Goal: Information Seeking & Learning: Learn about a topic

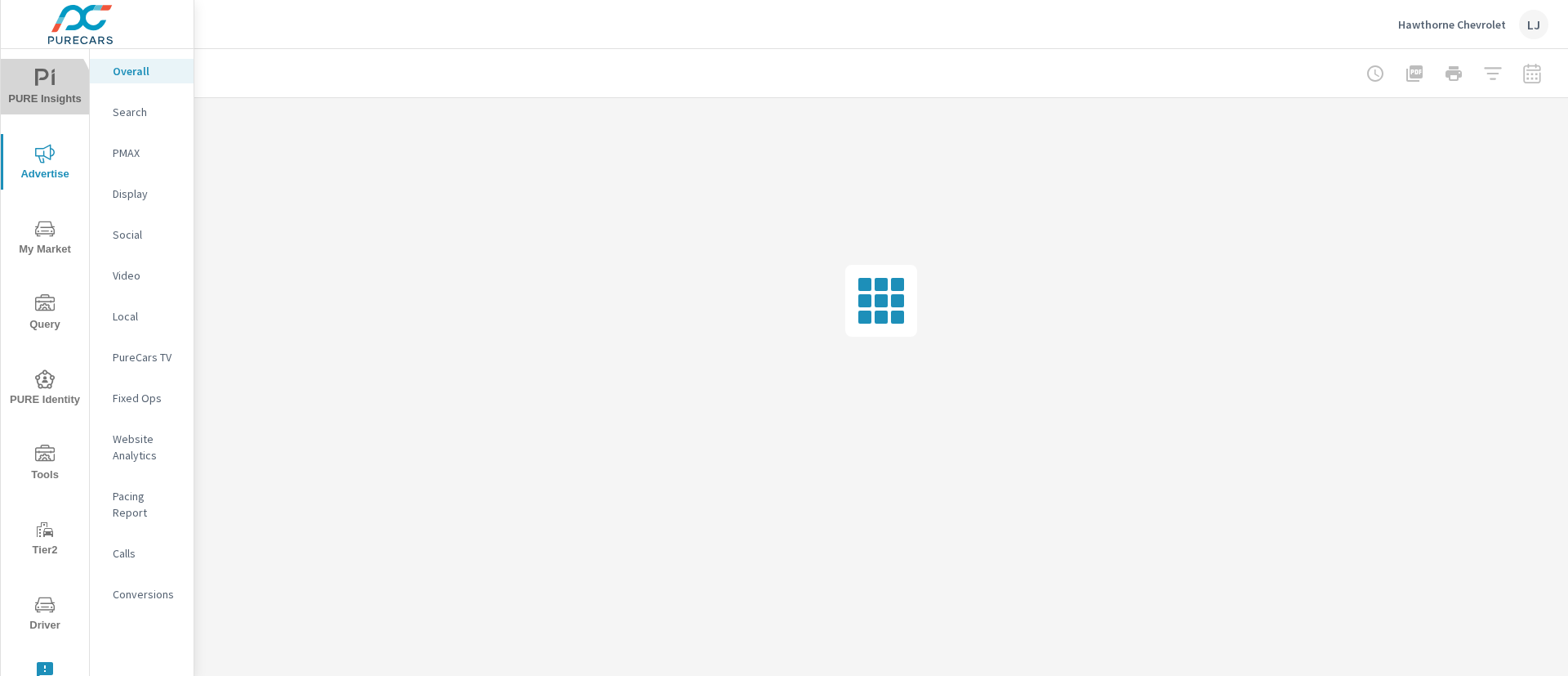
click at [25, 96] on span "PURE Insights" at bounding box center [45, 89] width 79 height 40
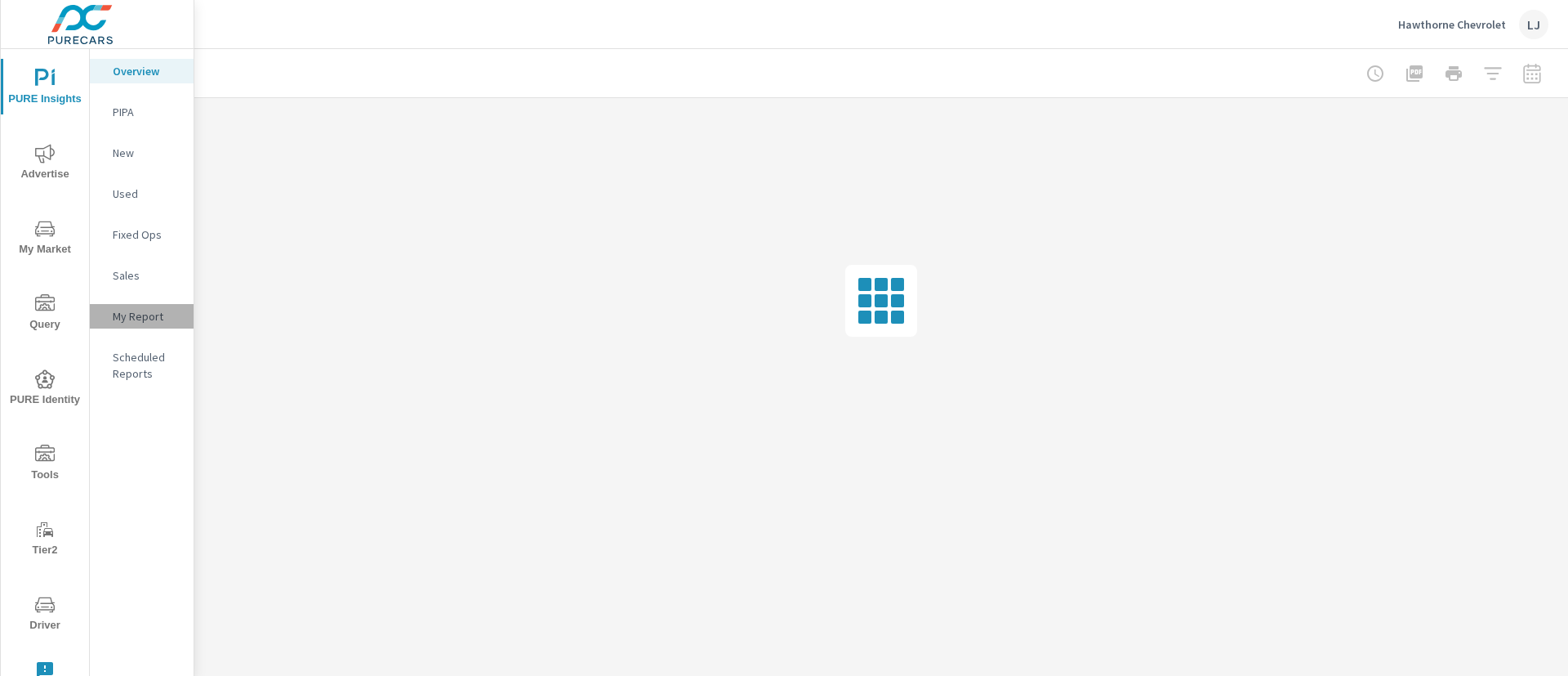
click at [139, 327] on div "My Report" at bounding box center [142, 316] width 104 height 25
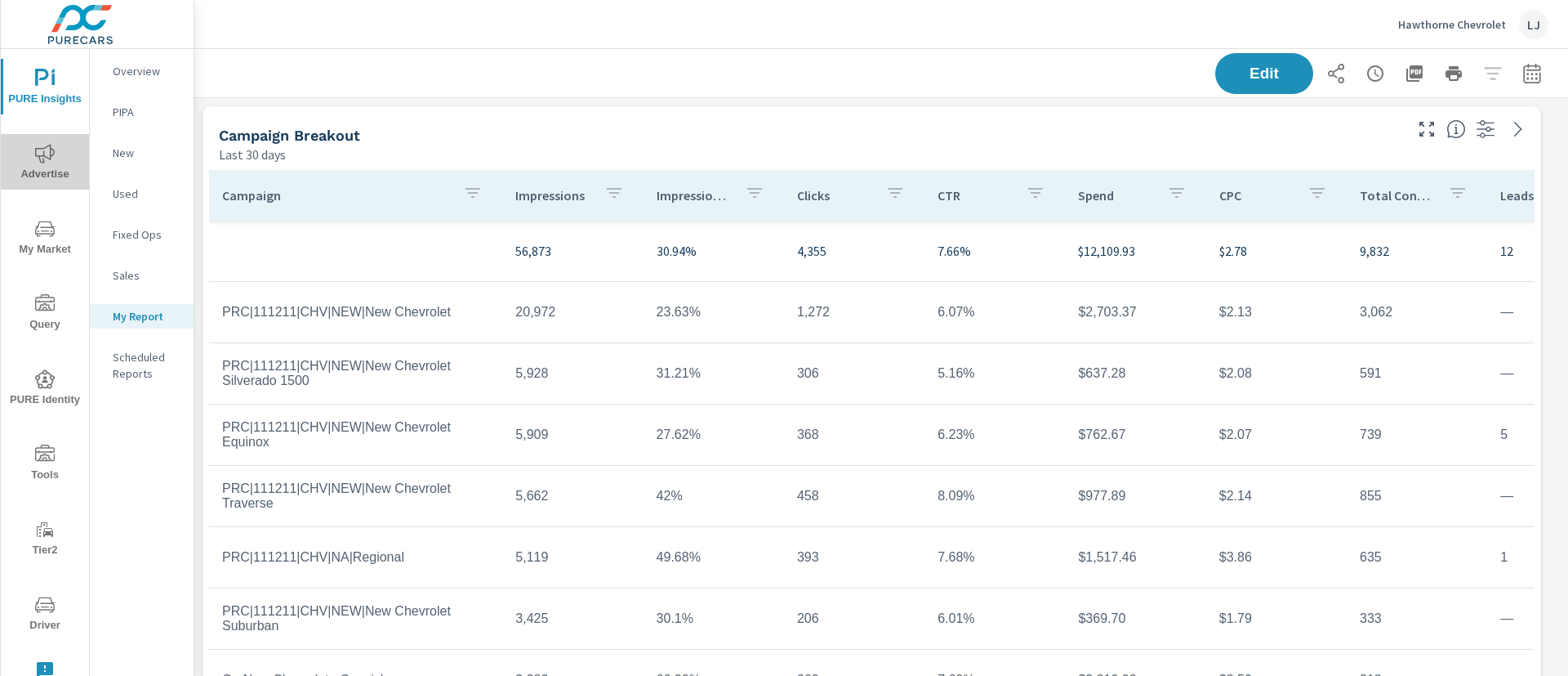
click at [55, 159] on span "Advertise" at bounding box center [45, 164] width 79 height 40
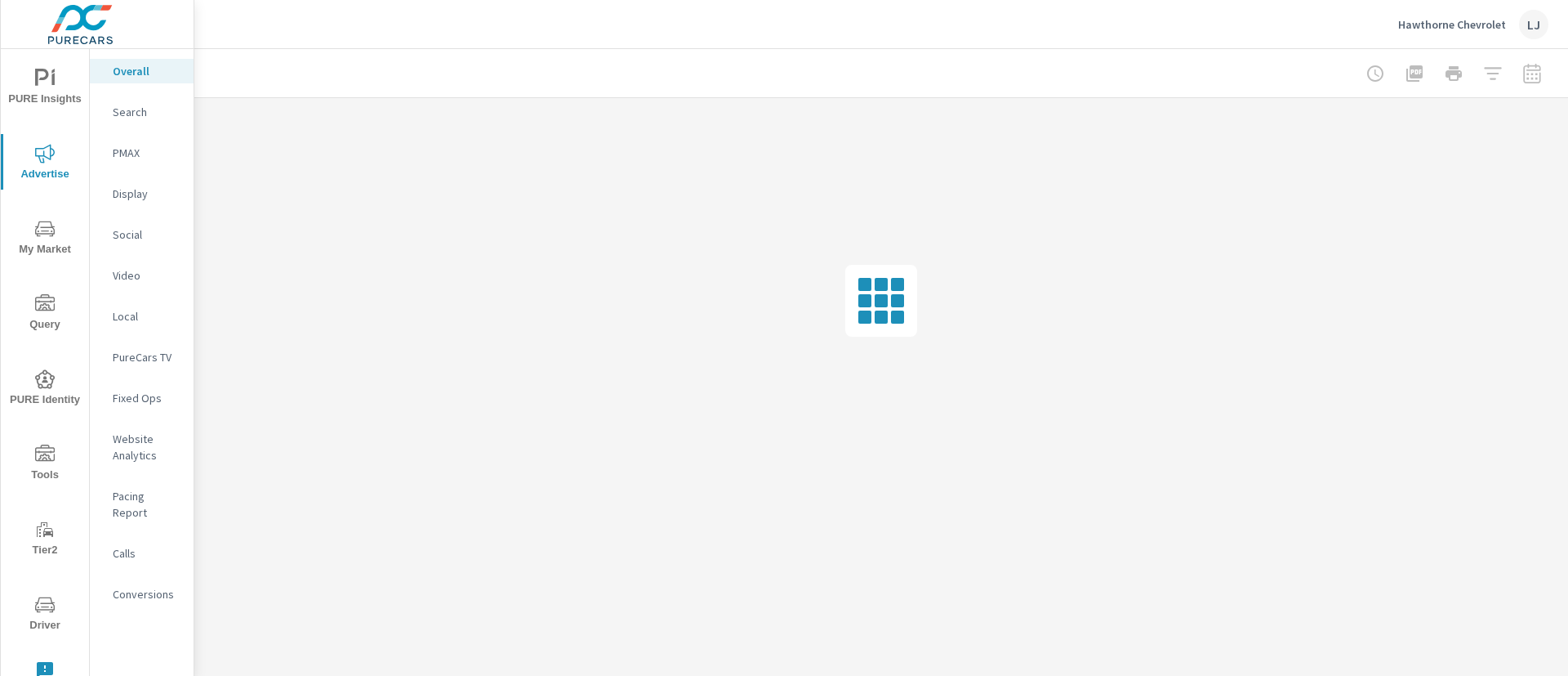
click at [134, 113] on p "Search" at bounding box center [146, 112] width 68 height 16
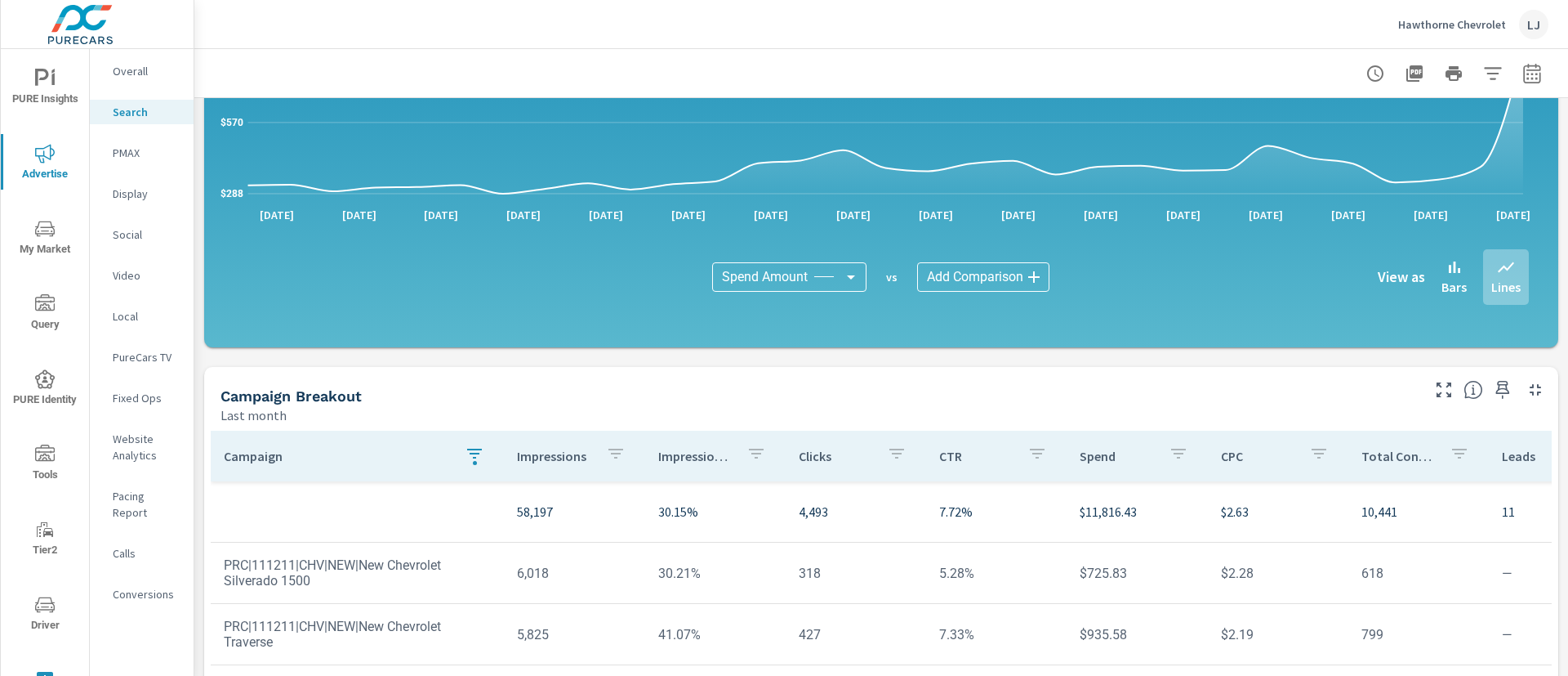
scroll to position [1165, 0]
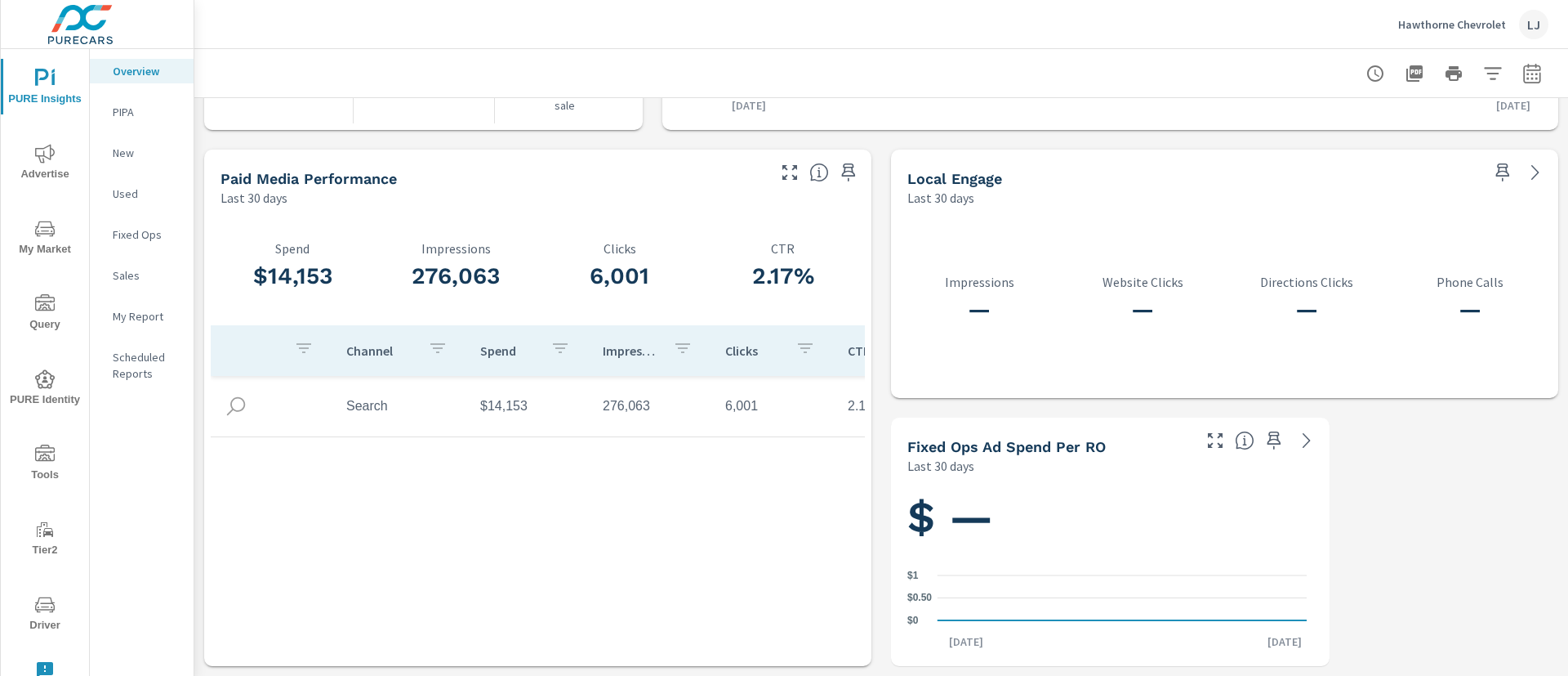
scroll to position [367, 0]
click at [38, 157] on icon "nav menu" at bounding box center [44, 153] width 19 height 19
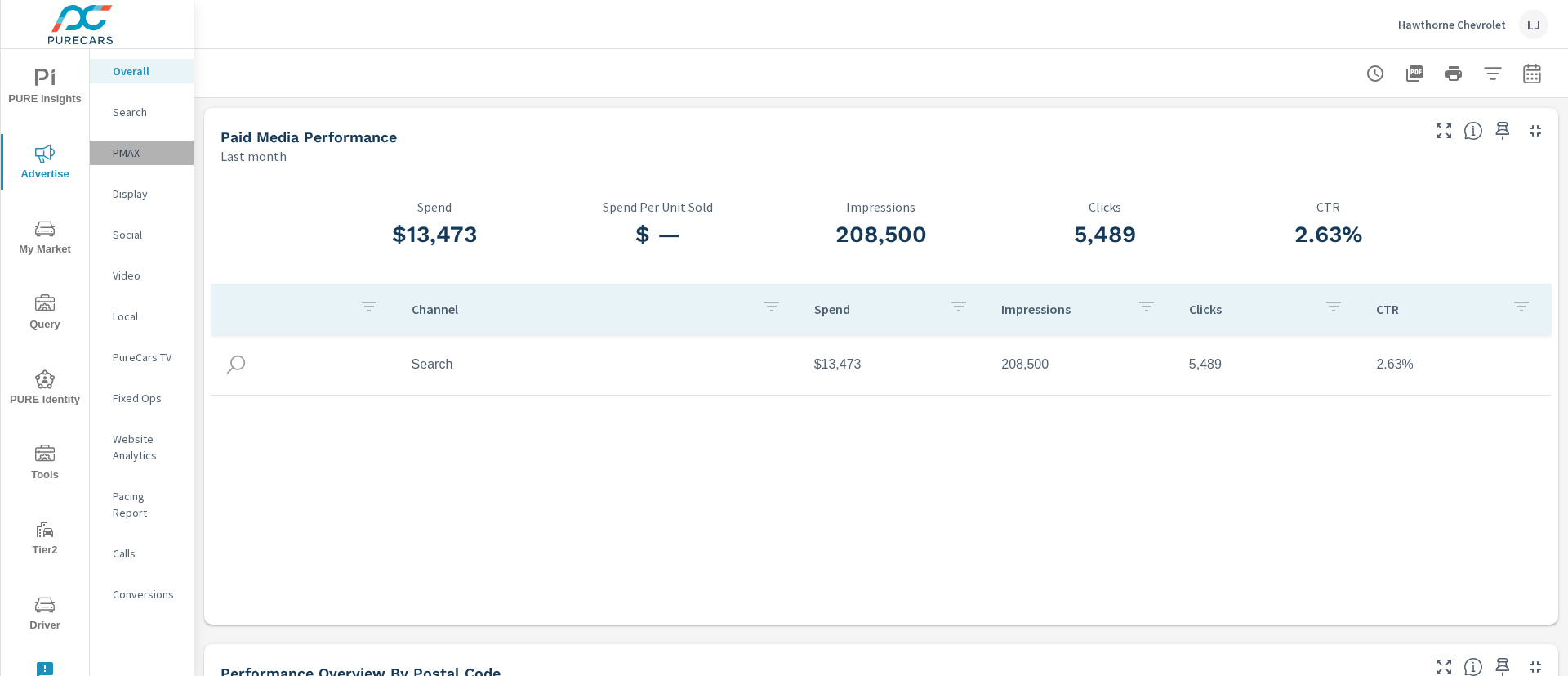
click at [128, 151] on p "PMAX" at bounding box center [146, 153] width 68 height 16
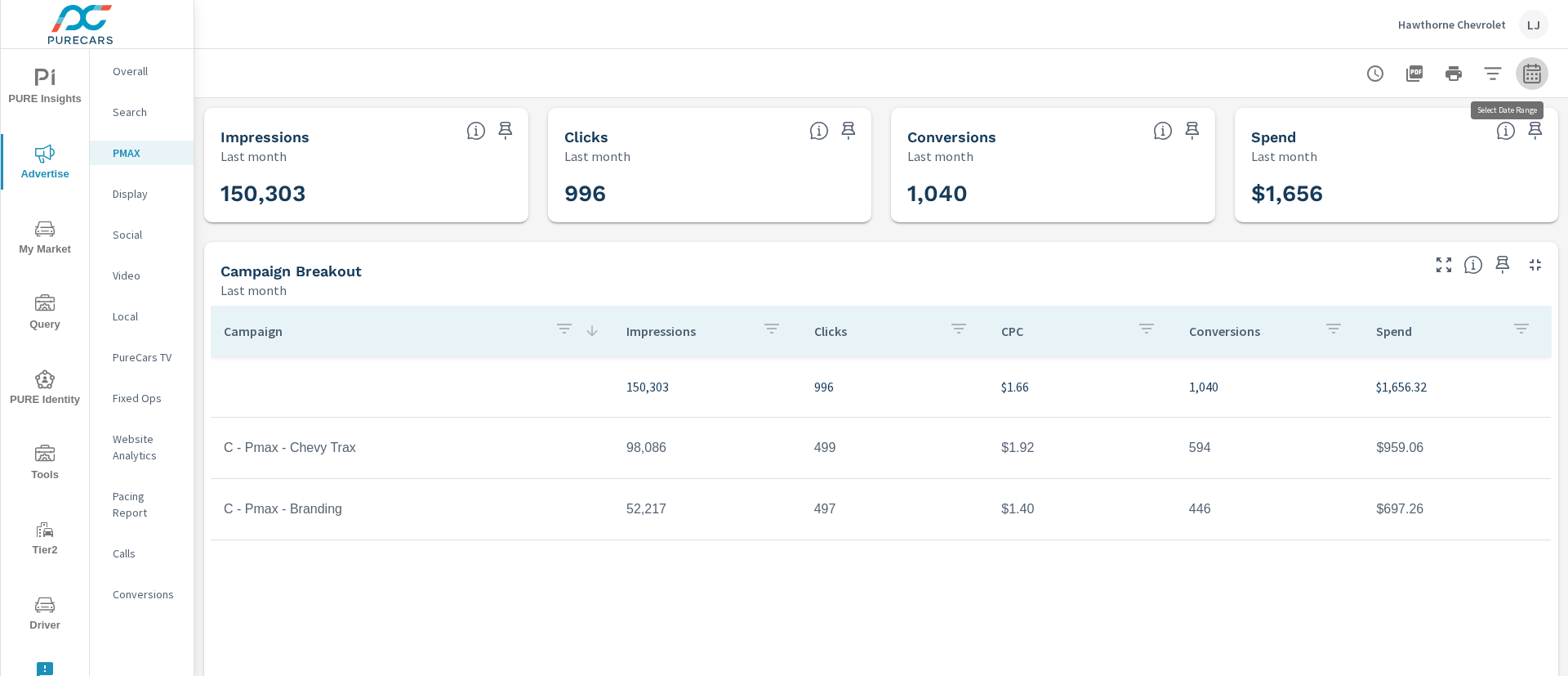
click at [1516, 85] on button "button" at bounding box center [1532, 74] width 33 height 33
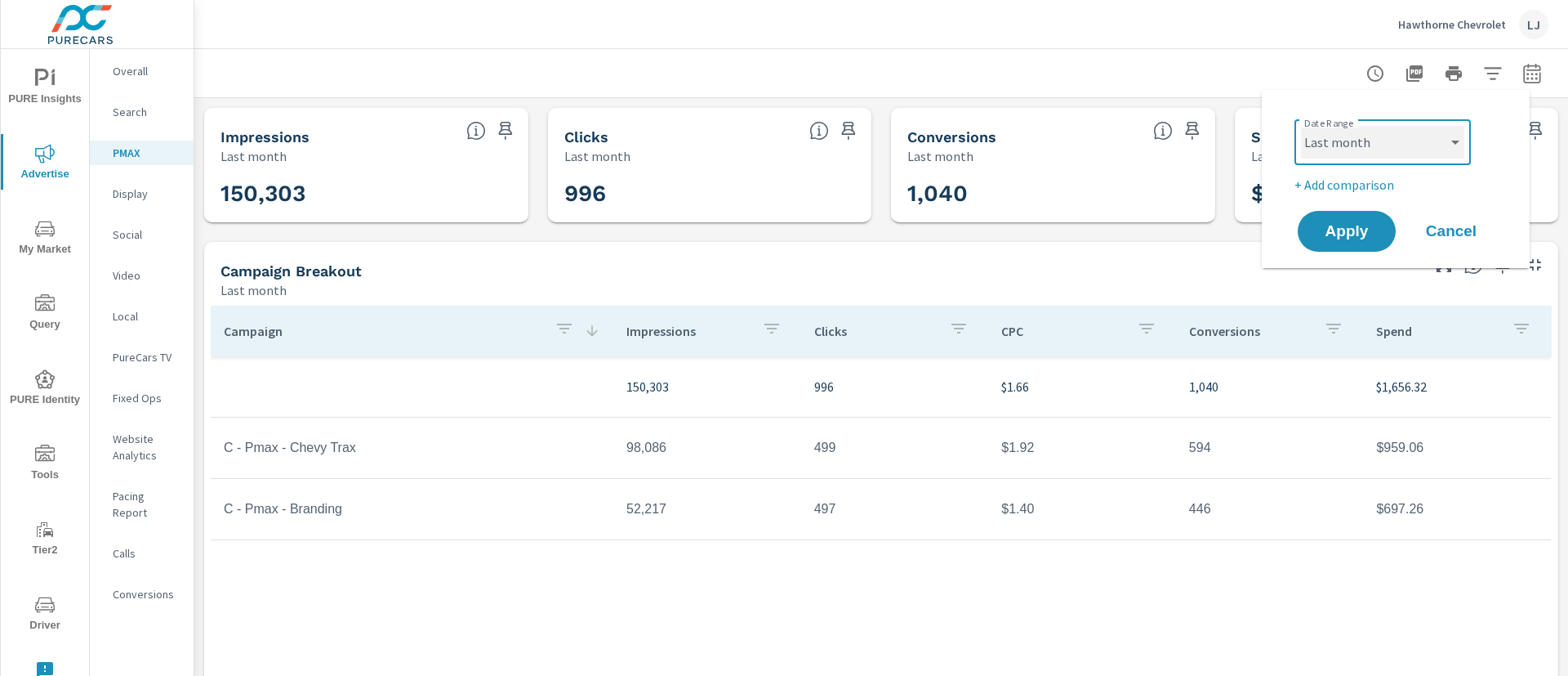
click at [1420, 149] on select "Custom Yesterday Last week Last 7 days Last 14 days Last 30 days Last 45 days L…" at bounding box center [1383, 143] width 163 height 33
click at [1301, 126] on select "Custom Yesterday Last week Last 7 days Last 14 days Last 30 days Last 45 days L…" at bounding box center [1383, 143] width 163 height 33
select select "Month to date"
click at [1349, 239] on span "Apply" at bounding box center [1346, 231] width 67 height 16
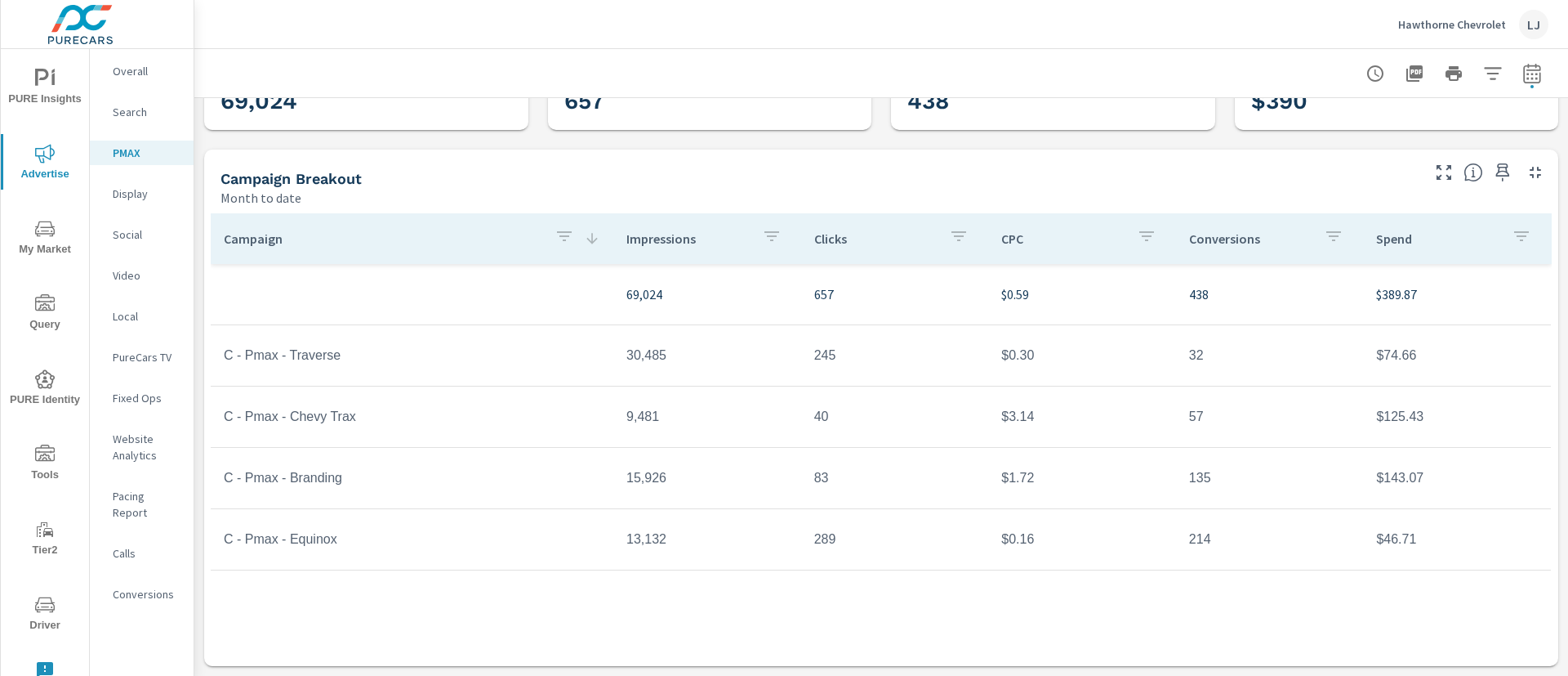
scroll to position [91, 0]
click at [46, 608] on icon "nav menu" at bounding box center [44, 604] width 19 height 16
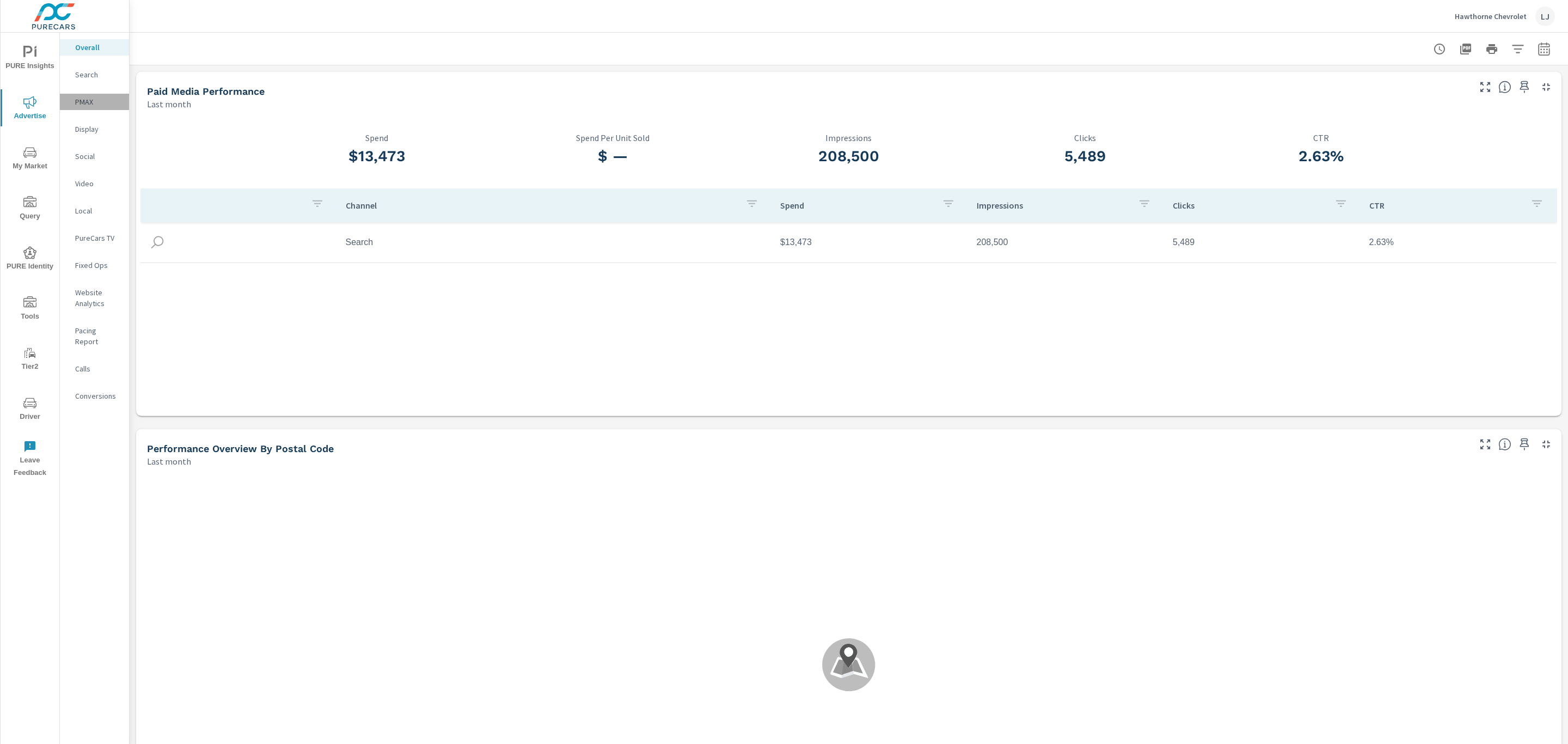
click at [86, 110] on div "PMAX" at bounding box center [94, 102] width 69 height 16
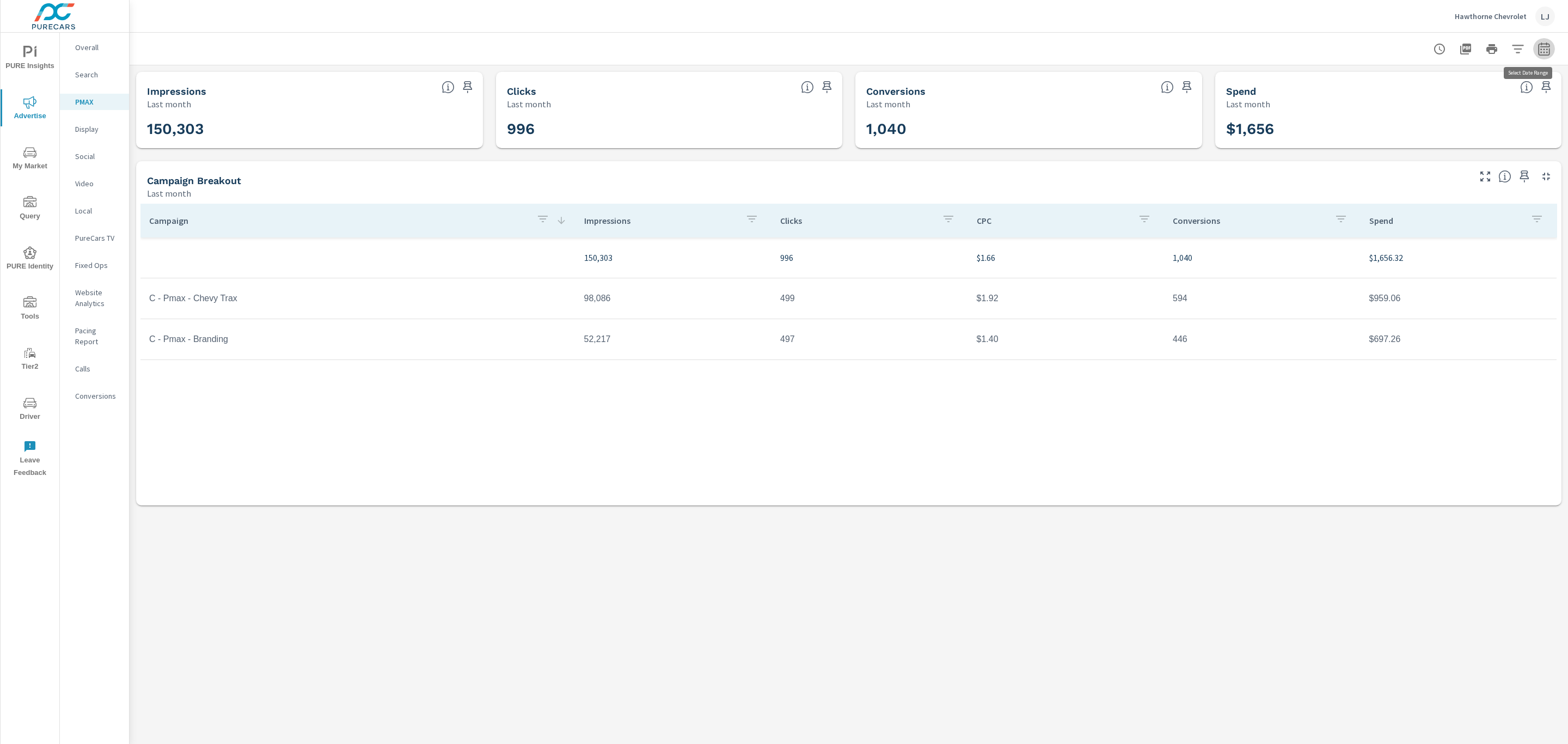
click at [1538, 54] on icon "button" at bounding box center [1544, 49] width 13 height 13
click at [1493, 90] on select "Custom Yesterday Last week Last 7 days Last 14 days Last 30 days Last 45 days L…" at bounding box center [1457, 94] width 109 height 22
click at [1402, 83] on select "Custom Yesterday Last week Last 7 days Last 14 days Last 30 days Last 45 days L…" at bounding box center [1457, 94] width 109 height 22
select select "Month to date"
click at [1425, 152] on span "Apply" at bounding box center [1433, 153] width 44 height 10
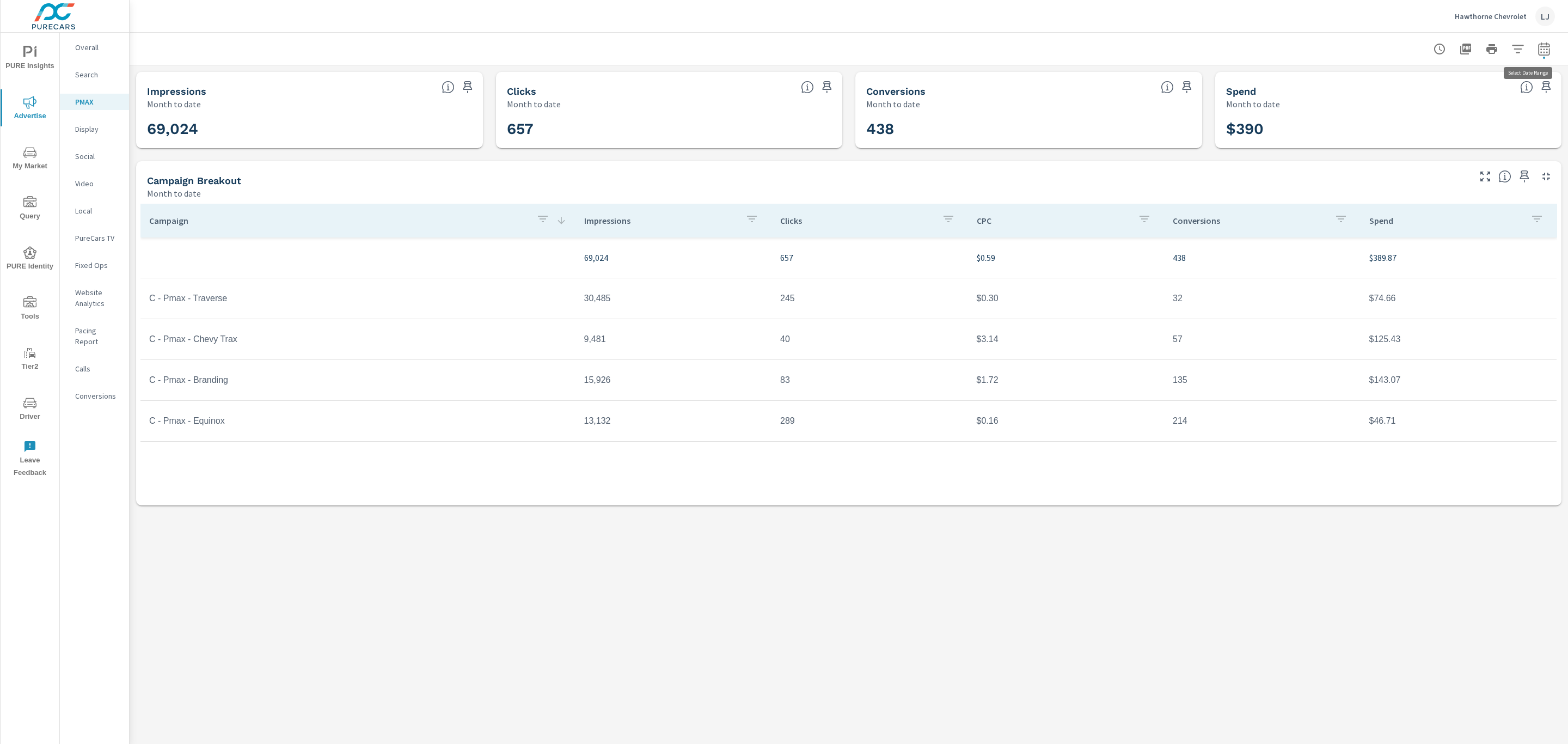
click at [1540, 47] on icon "button" at bounding box center [1544, 49] width 13 height 13
select select "Month to date"
click at [1498, 89] on select "Custom Yesterday Last week Last 7 days Last 14 days Last 30 days Last 45 days L…" at bounding box center [1457, 94] width 109 height 22
click at [1542, 104] on div "Date Range Custom Yesterday Last week Last 7 days Last 14 days Last 30 days Las…" at bounding box center [1465, 118] width 178 height 119
click at [1426, 121] on p "+ Add comparison" at bounding box center [1468, 122] width 139 height 13
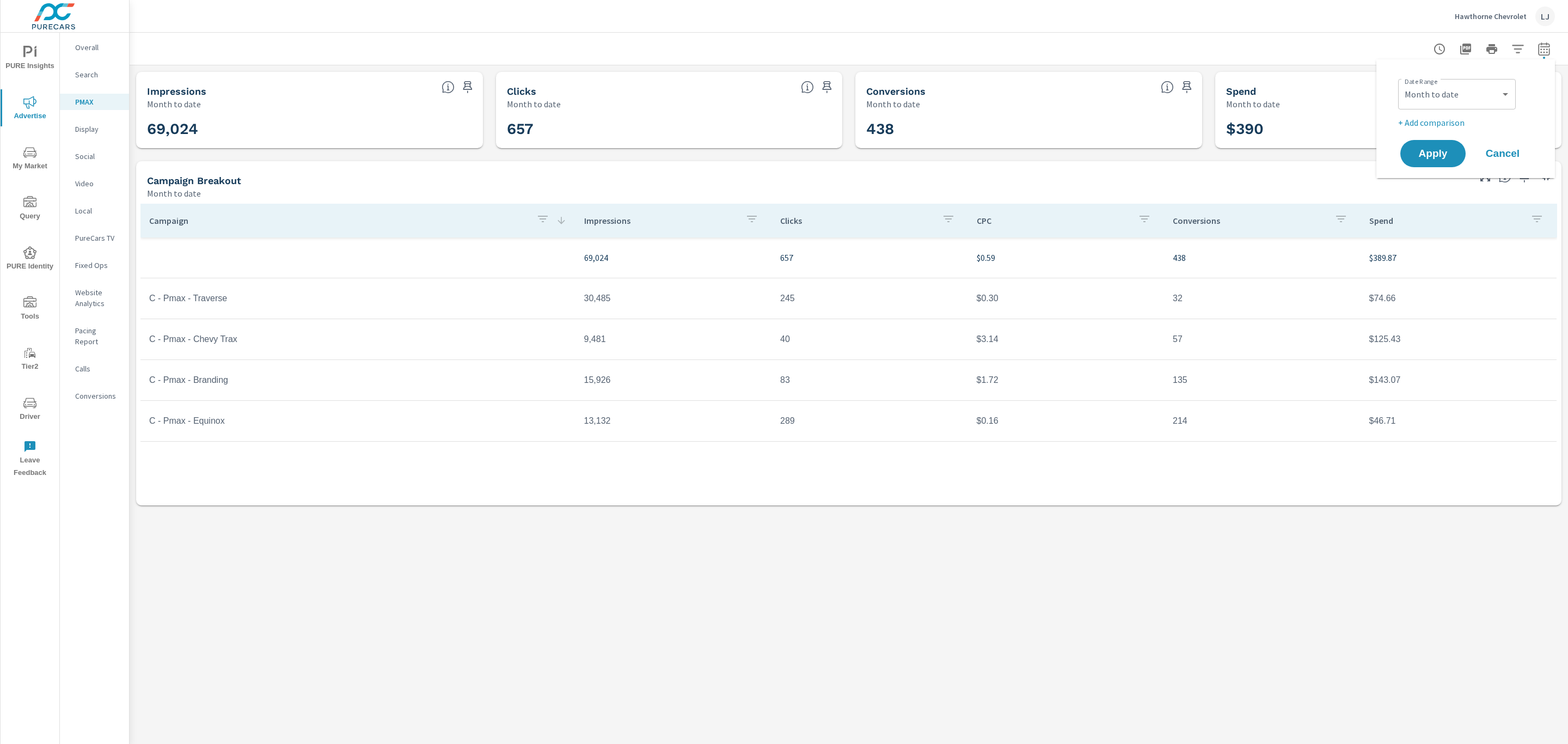
select select "Previous period"
click at [1441, 139] on select "Custom Previous period Previous month Previous year" at bounding box center [1457, 142] width 109 height 22
click at [1429, 174] on button "Apply" at bounding box center [1433, 184] width 68 height 29
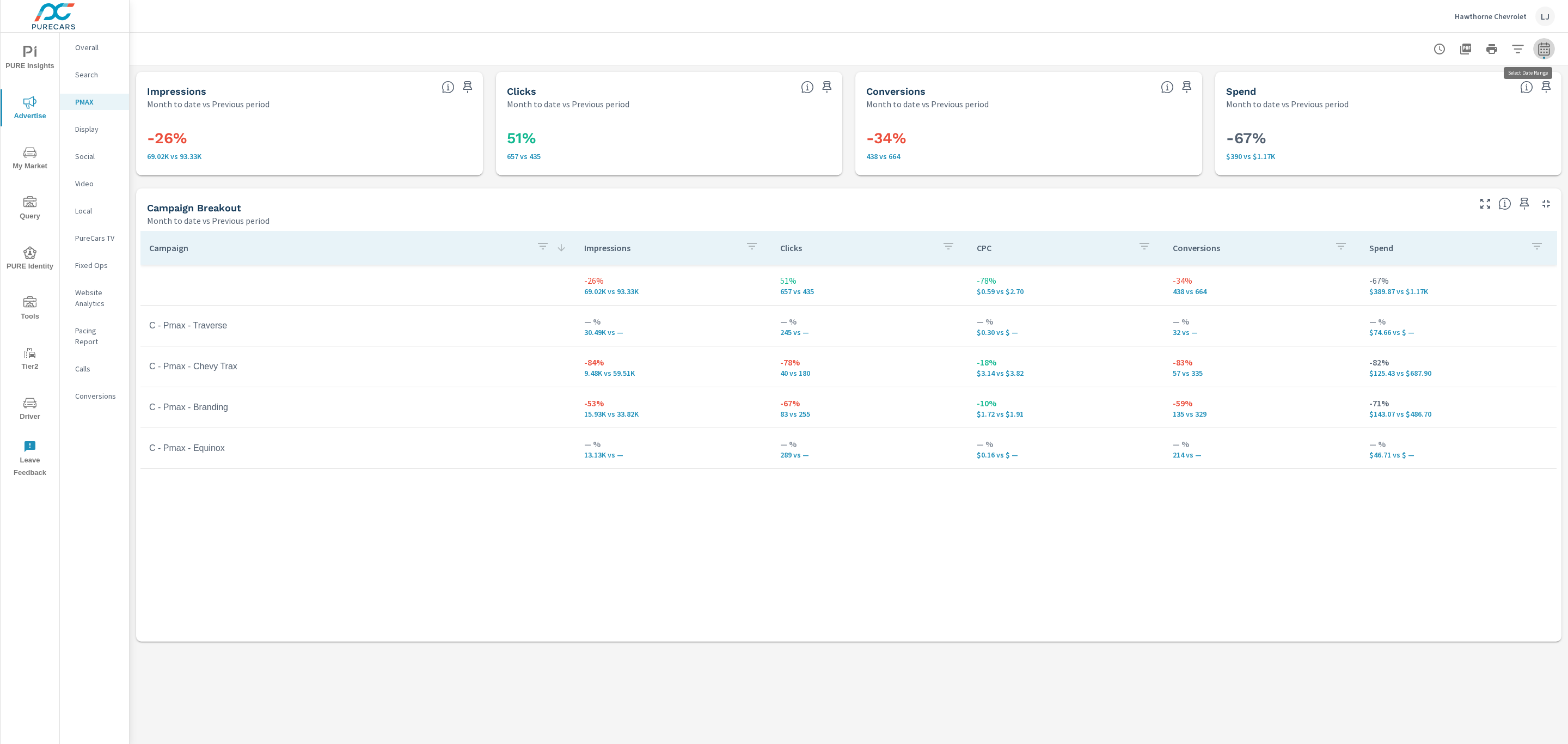
click at [1542, 53] on icon "button" at bounding box center [1544, 49] width 13 height 13
select select "Month to date"
select select "Previous period"
click at [1522, 139] on icon "button" at bounding box center [1528, 141] width 13 height 13
click at [1447, 157] on span "Apply" at bounding box center [1433, 153] width 44 height 10
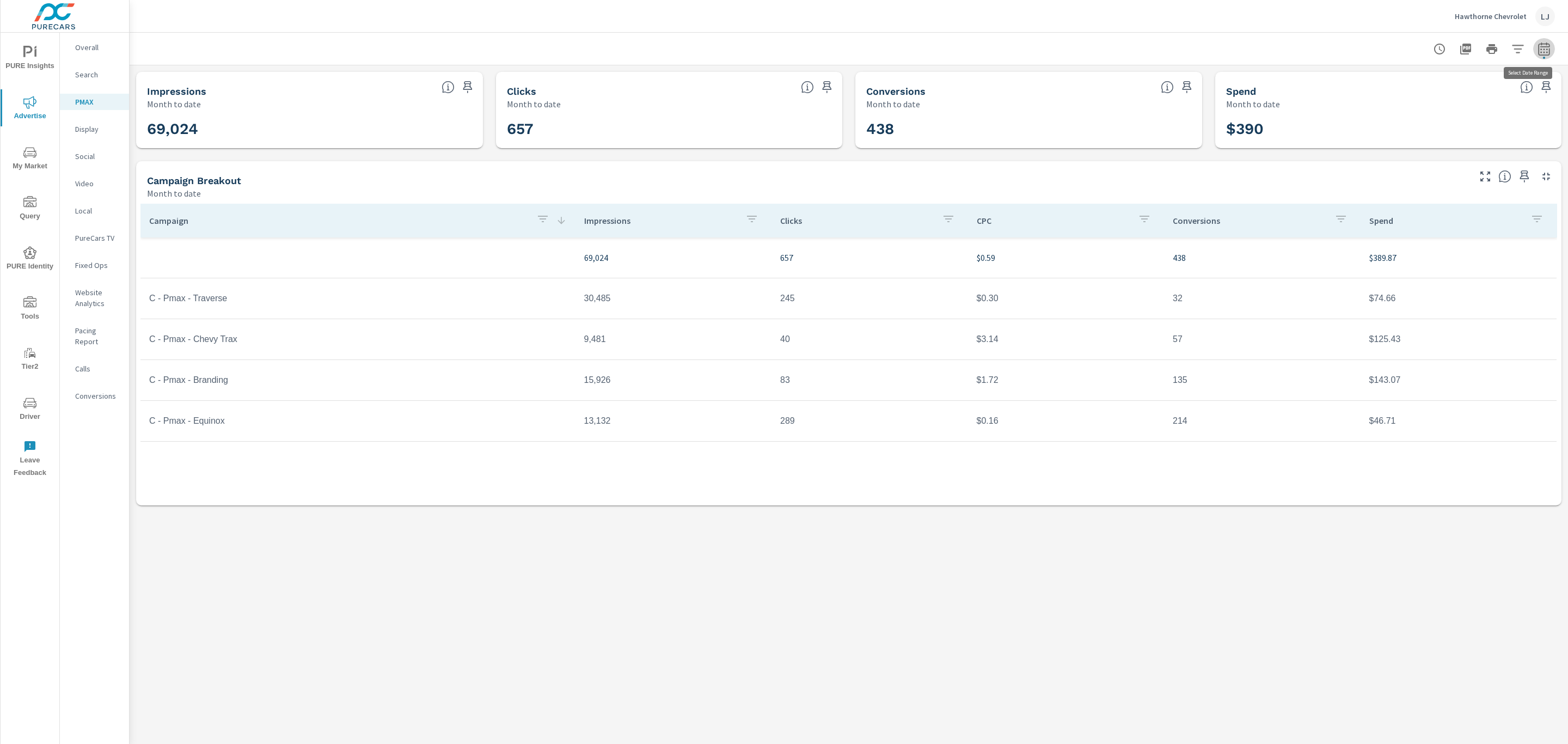
click at [1544, 43] on icon "button" at bounding box center [1544, 48] width 12 height 13
select select "Month to date"
click at [1462, 94] on select "Custom Yesterday Last week Last 7 days Last 14 days Last 30 days Last 45 days L…" at bounding box center [1457, 94] width 109 height 22
click at [1377, 130] on div "Date Range Custom Yesterday Last week Last 7 days Last 14 days Last 30 days Las…" at bounding box center [1465, 118] width 178 height 119
click at [1432, 127] on p "+ Add comparison" at bounding box center [1468, 122] width 139 height 13
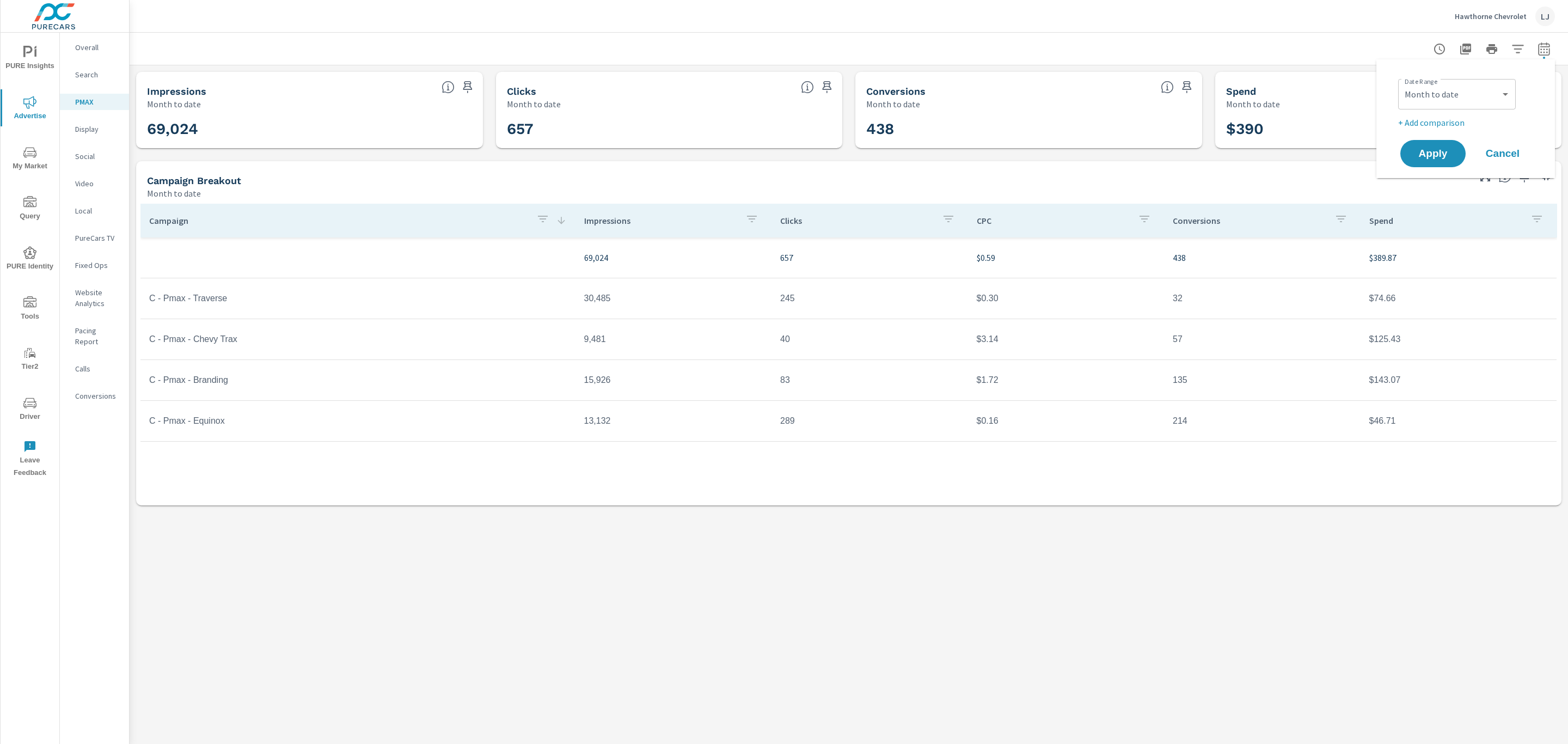
select select "Previous period"
click at [1424, 180] on span "Apply" at bounding box center [1433, 184] width 44 height 10
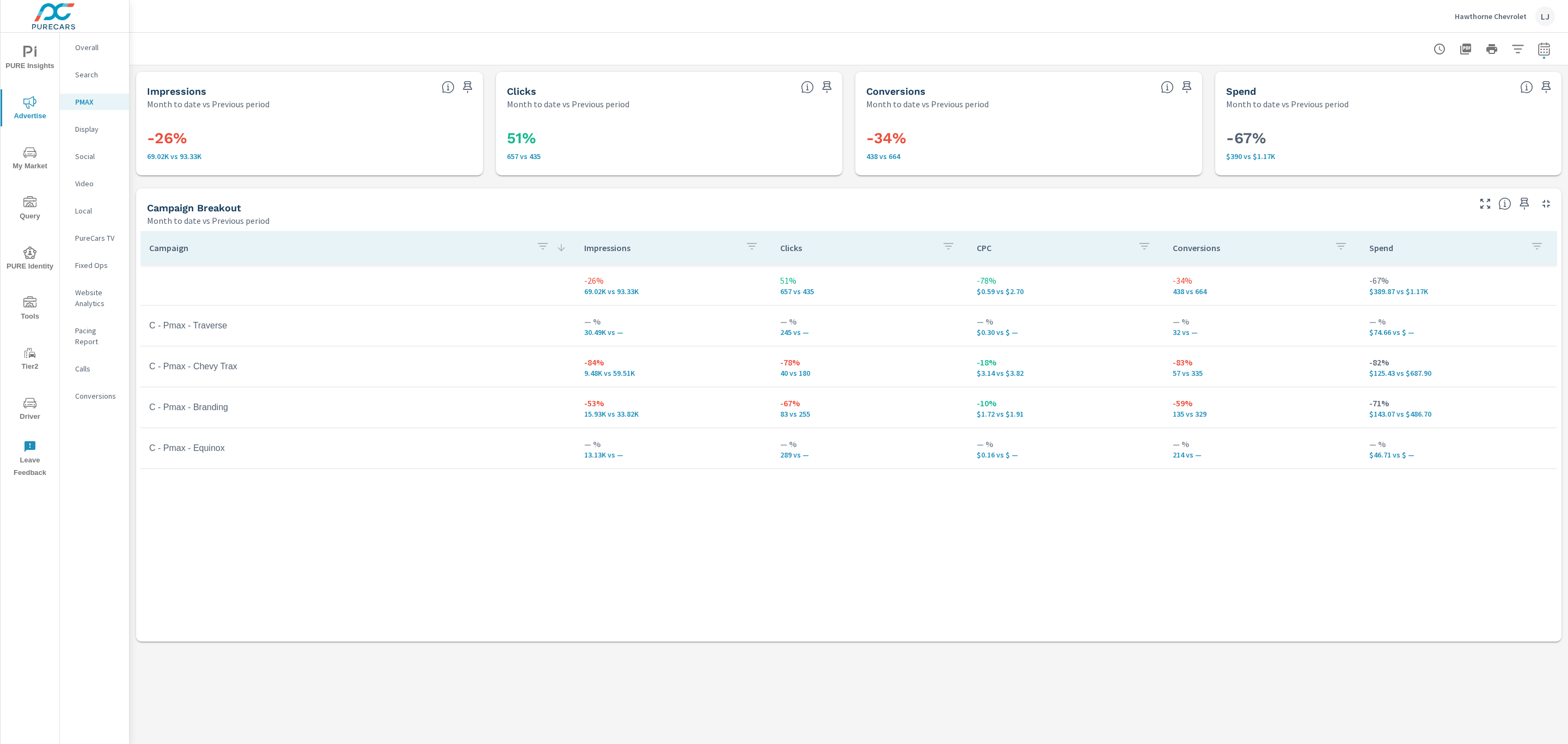
click at [93, 47] on p "Overall" at bounding box center [97, 47] width 45 height 11
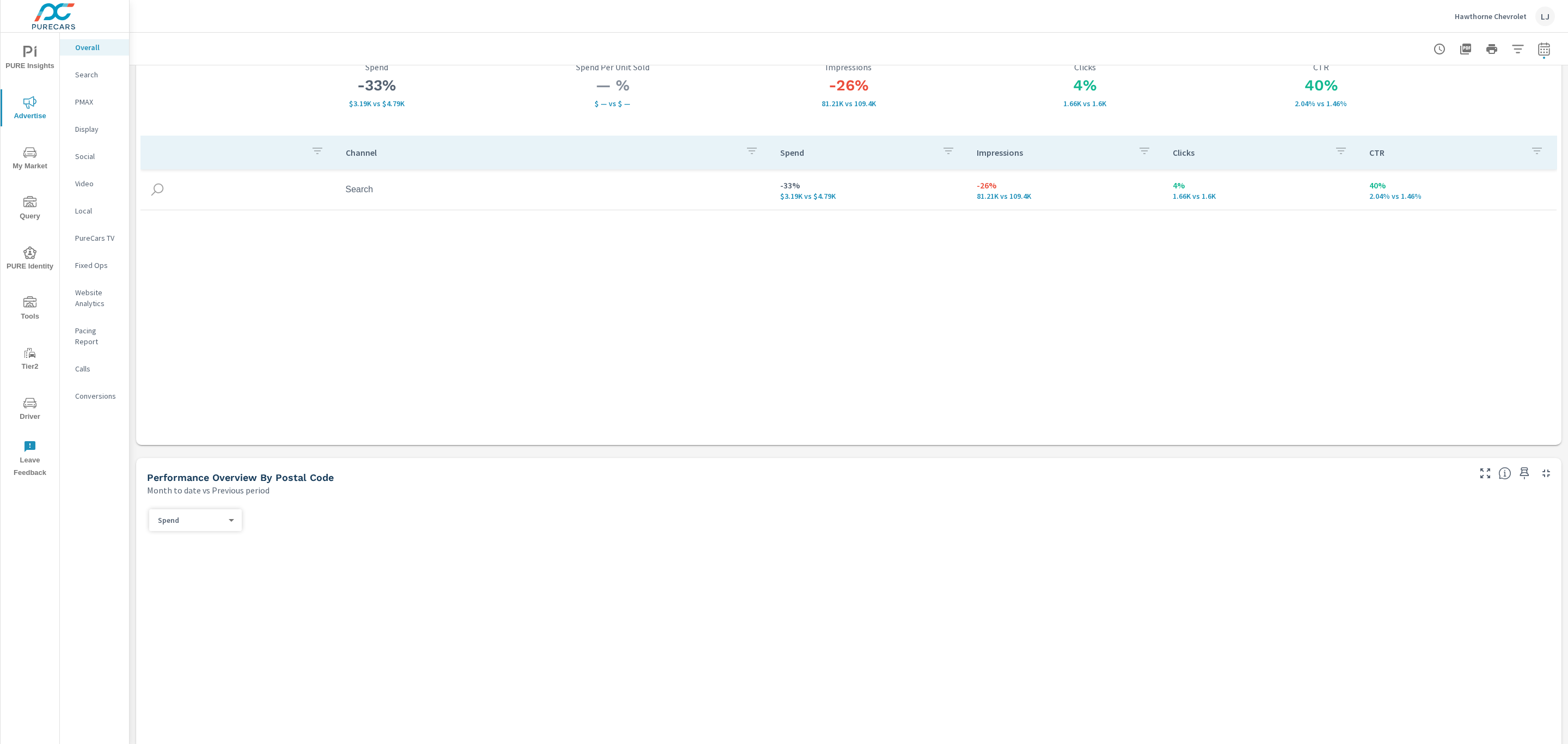
scroll to position [409, 0]
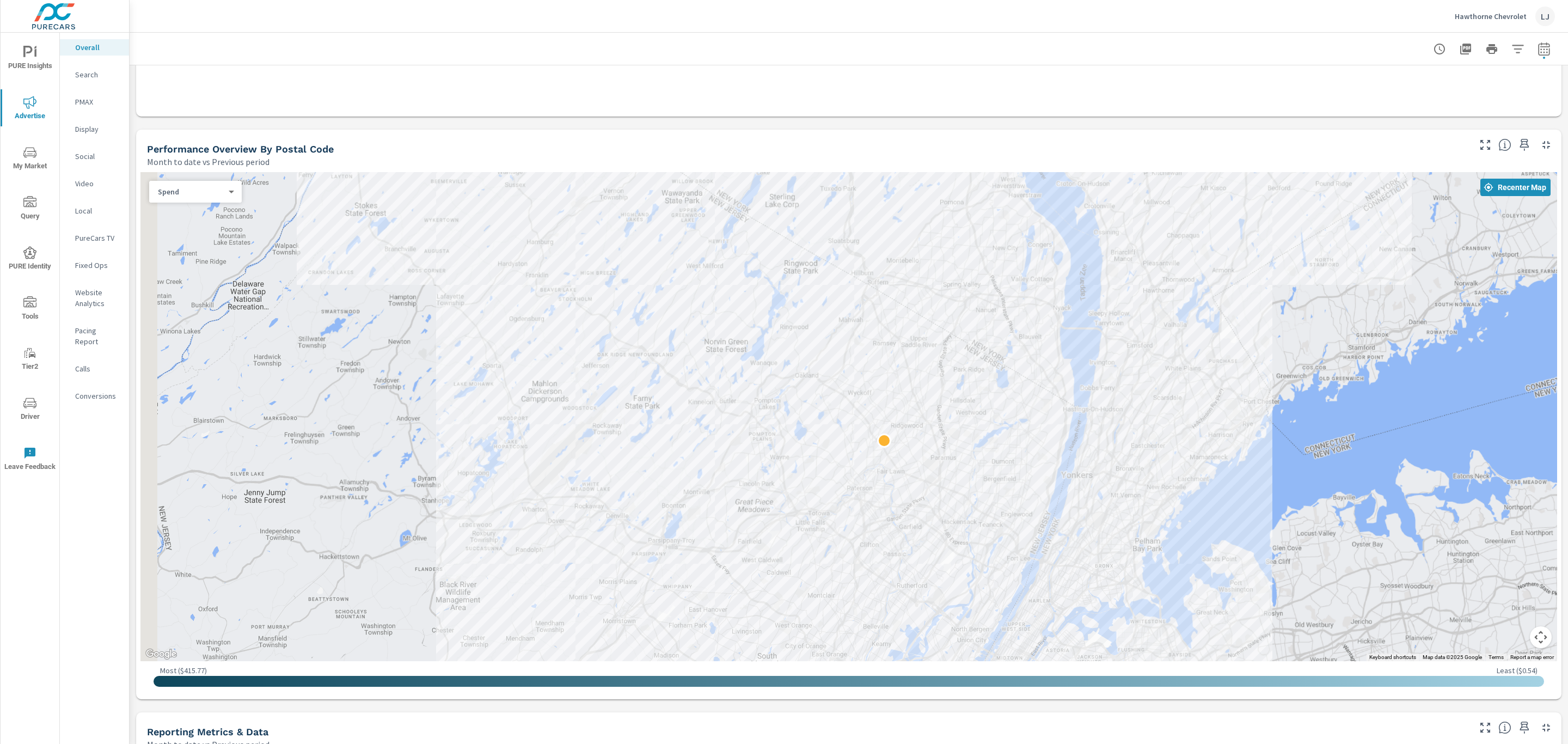
drag, startPoint x: 578, startPoint y: 471, endPoint x: 871, endPoint y: 371, distance: 309.6
click at [871, 371] on div at bounding box center [849, 416] width 1416 height 489
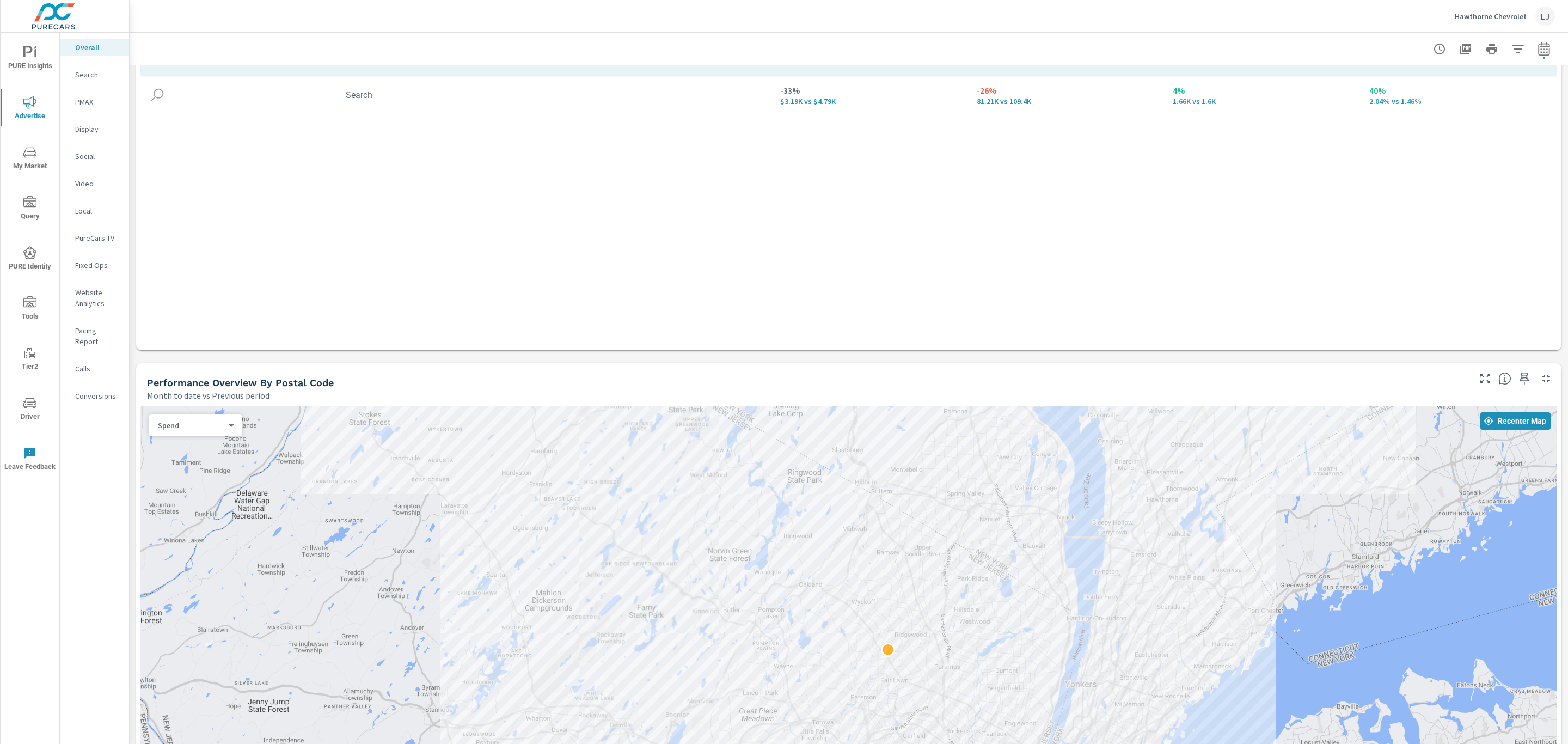
scroll to position [165, 0]
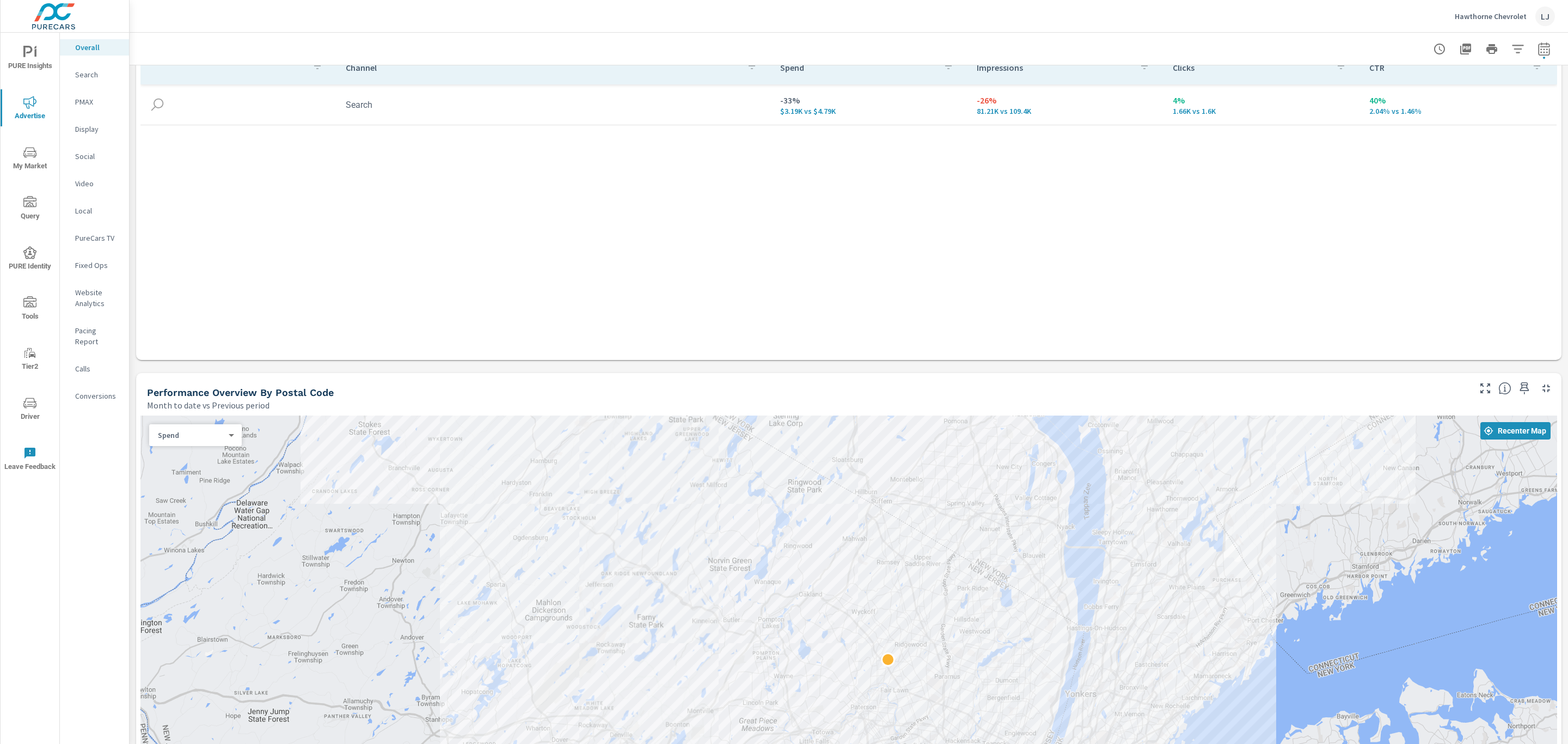
click at [82, 75] on p "Search" at bounding box center [97, 75] width 45 height 11
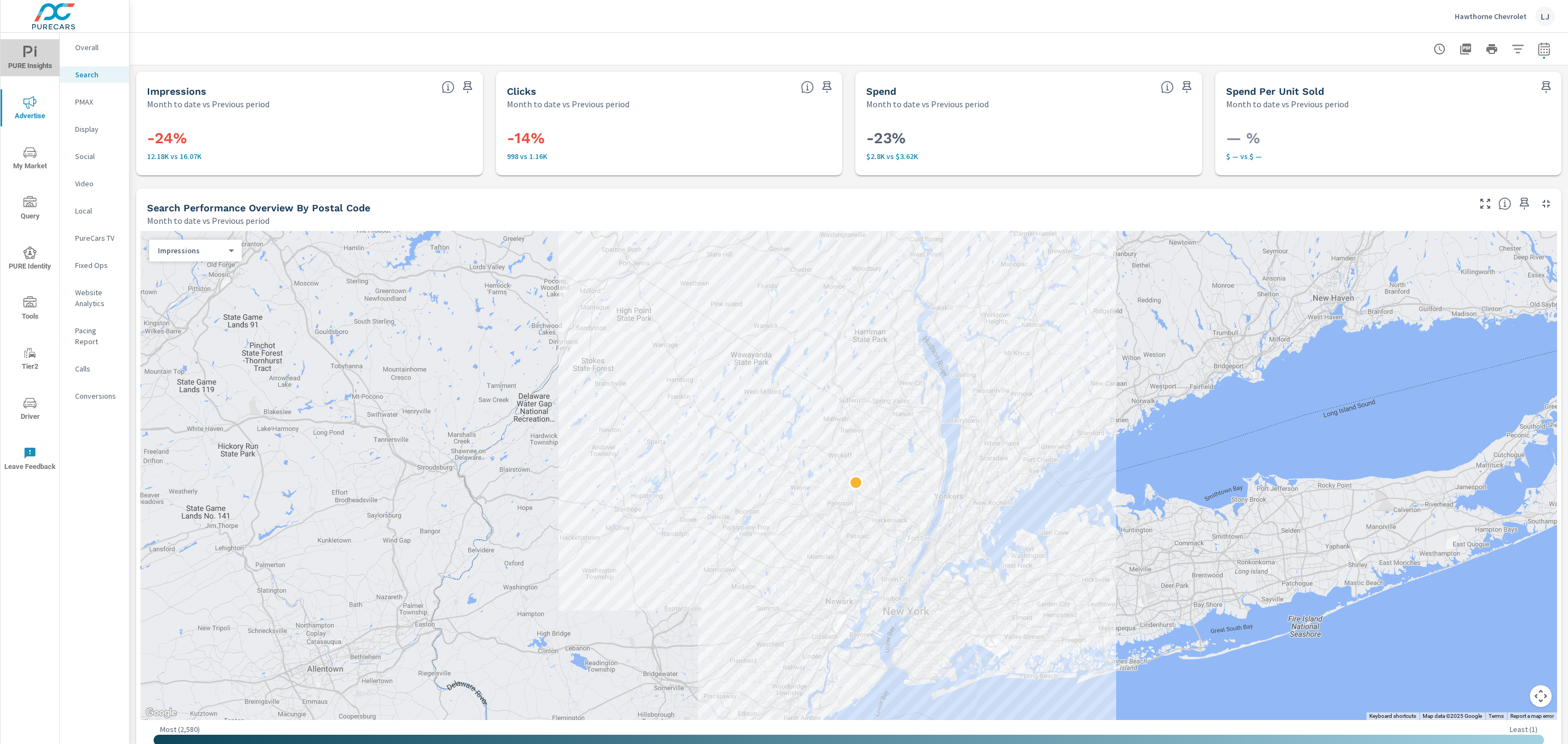
click at [33, 65] on span "PURE Insights" at bounding box center [30, 59] width 52 height 27
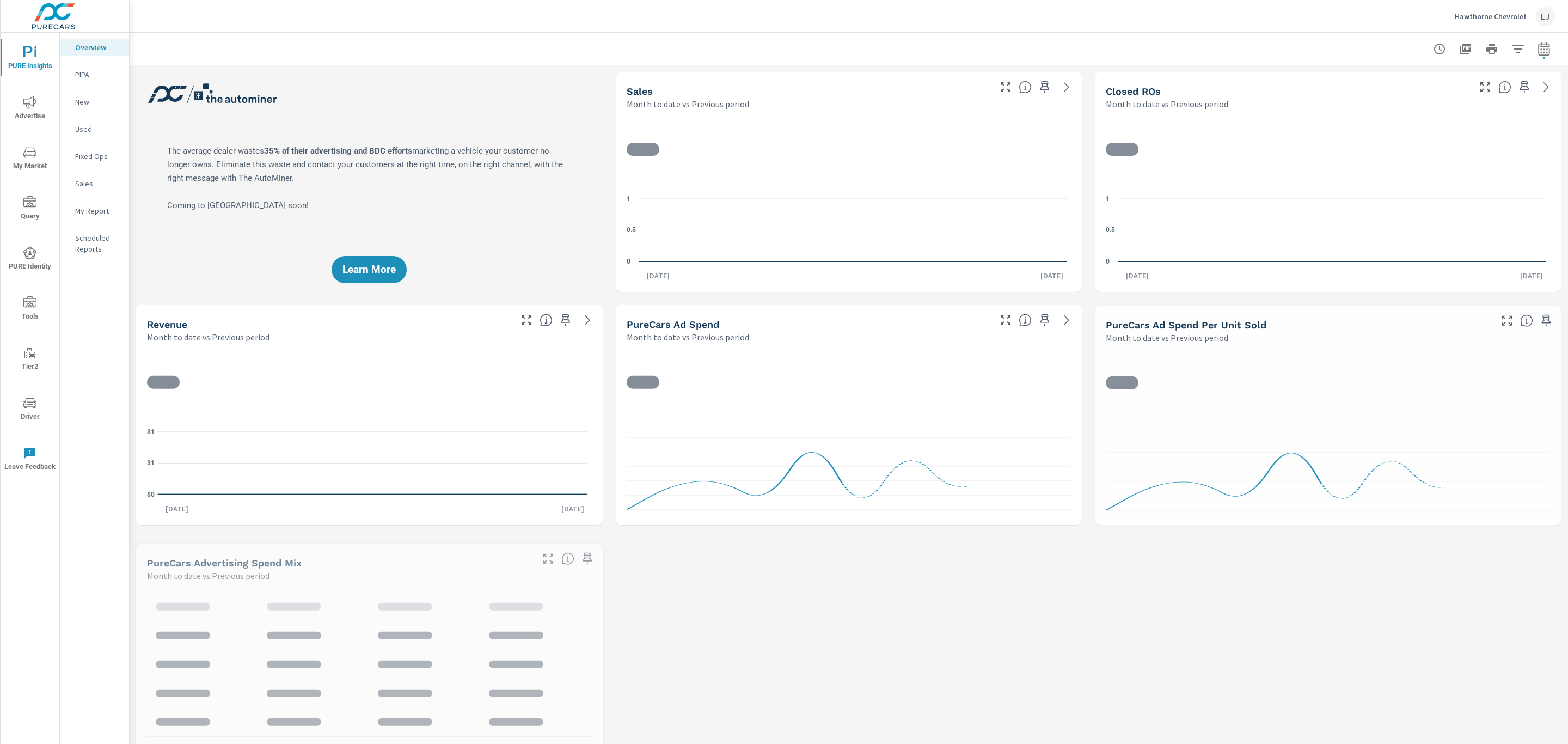
scroll to position [245, 0]
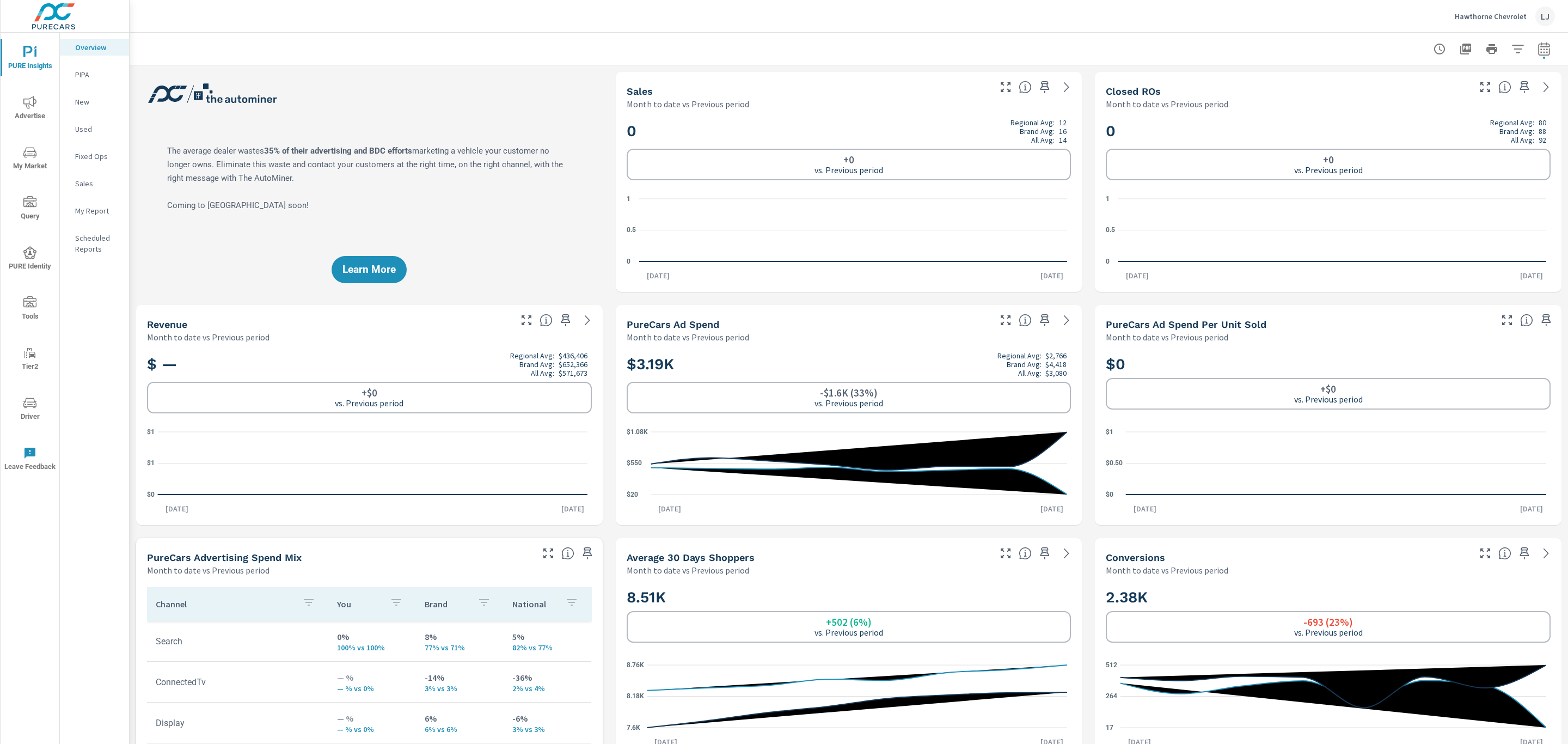
click at [30, 156] on icon "nav menu" at bounding box center [29, 152] width 13 height 13
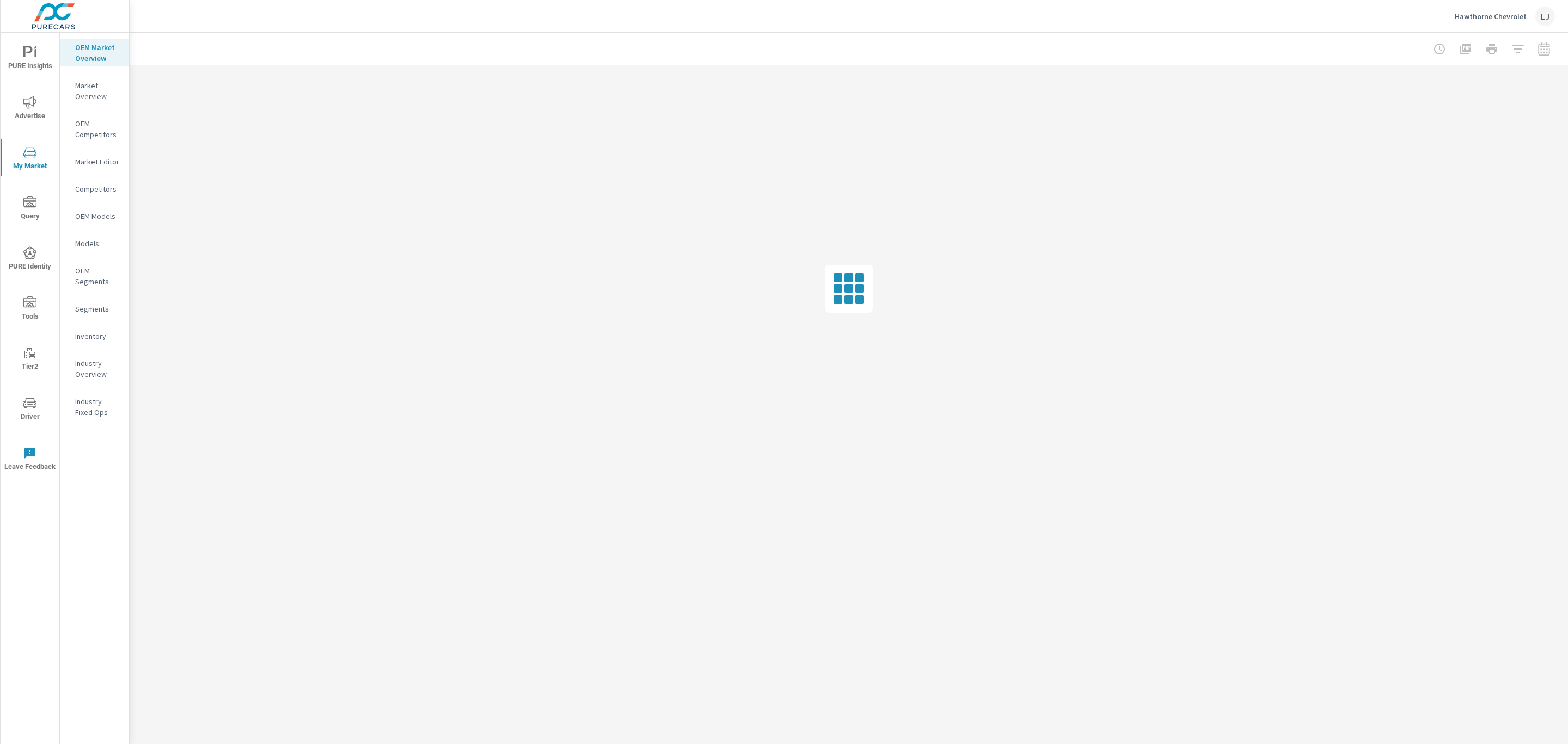
click at [83, 332] on p "Inventory" at bounding box center [97, 336] width 45 height 11
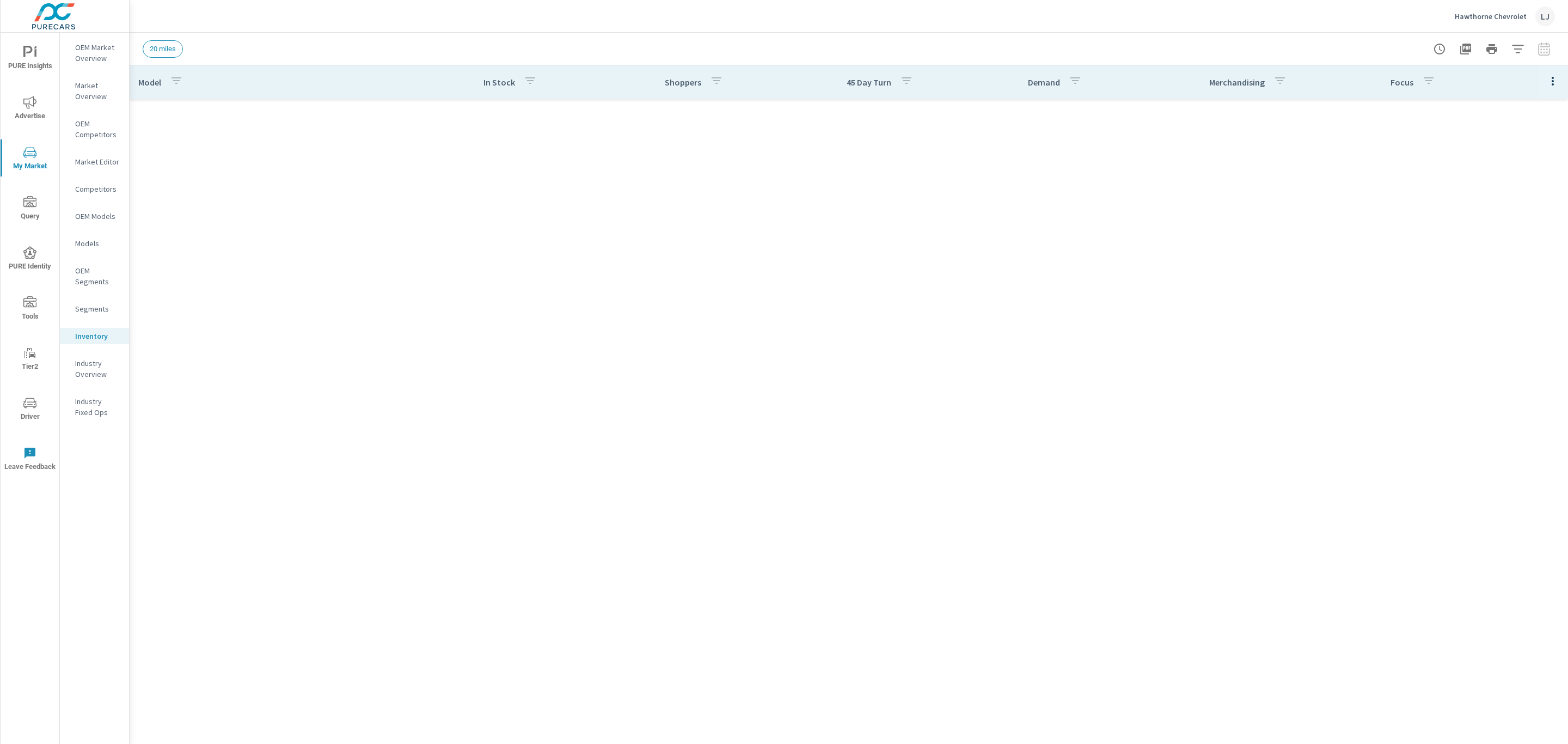
scroll to position [409, 0]
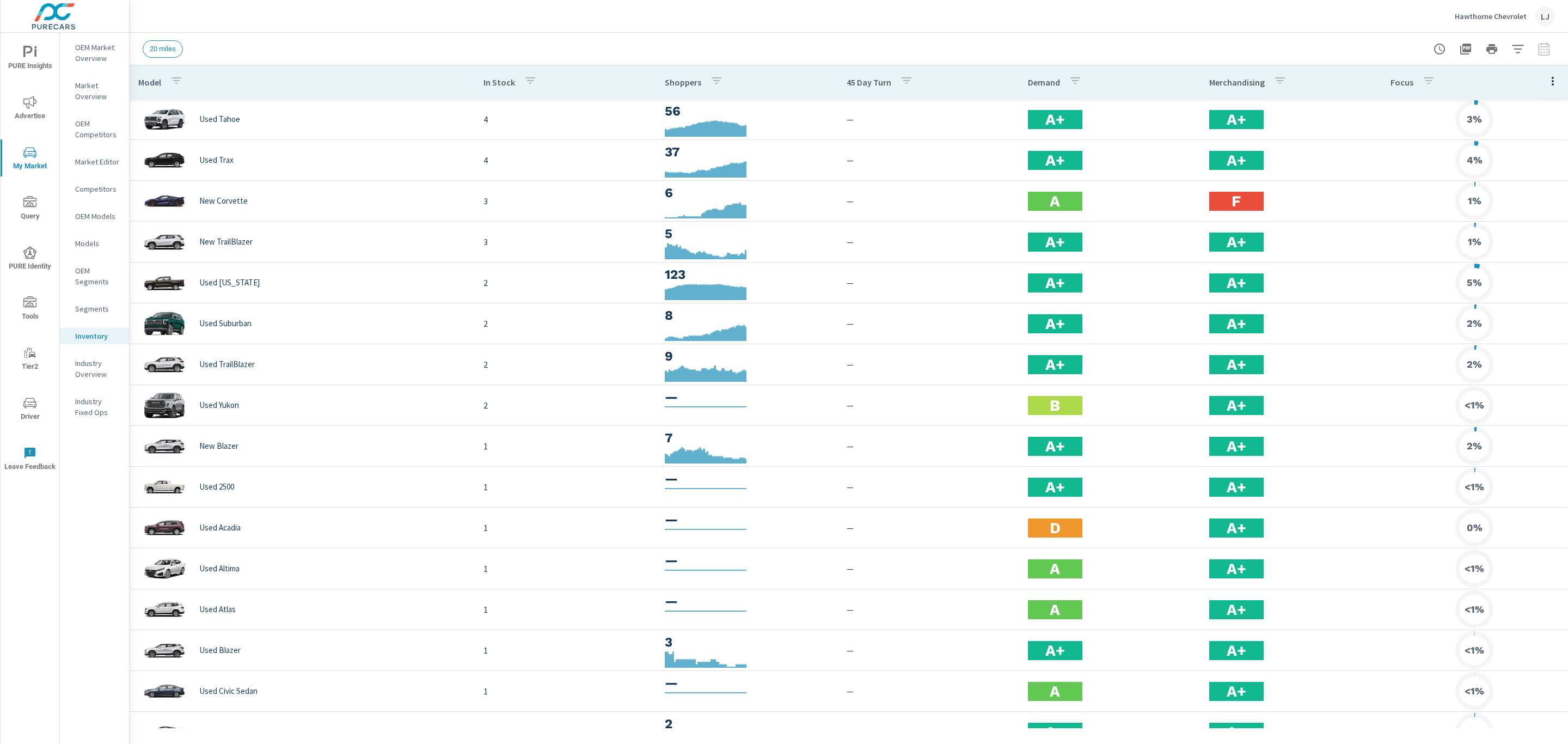
click at [1542, 54] on div at bounding box center [1492, 49] width 127 height 22
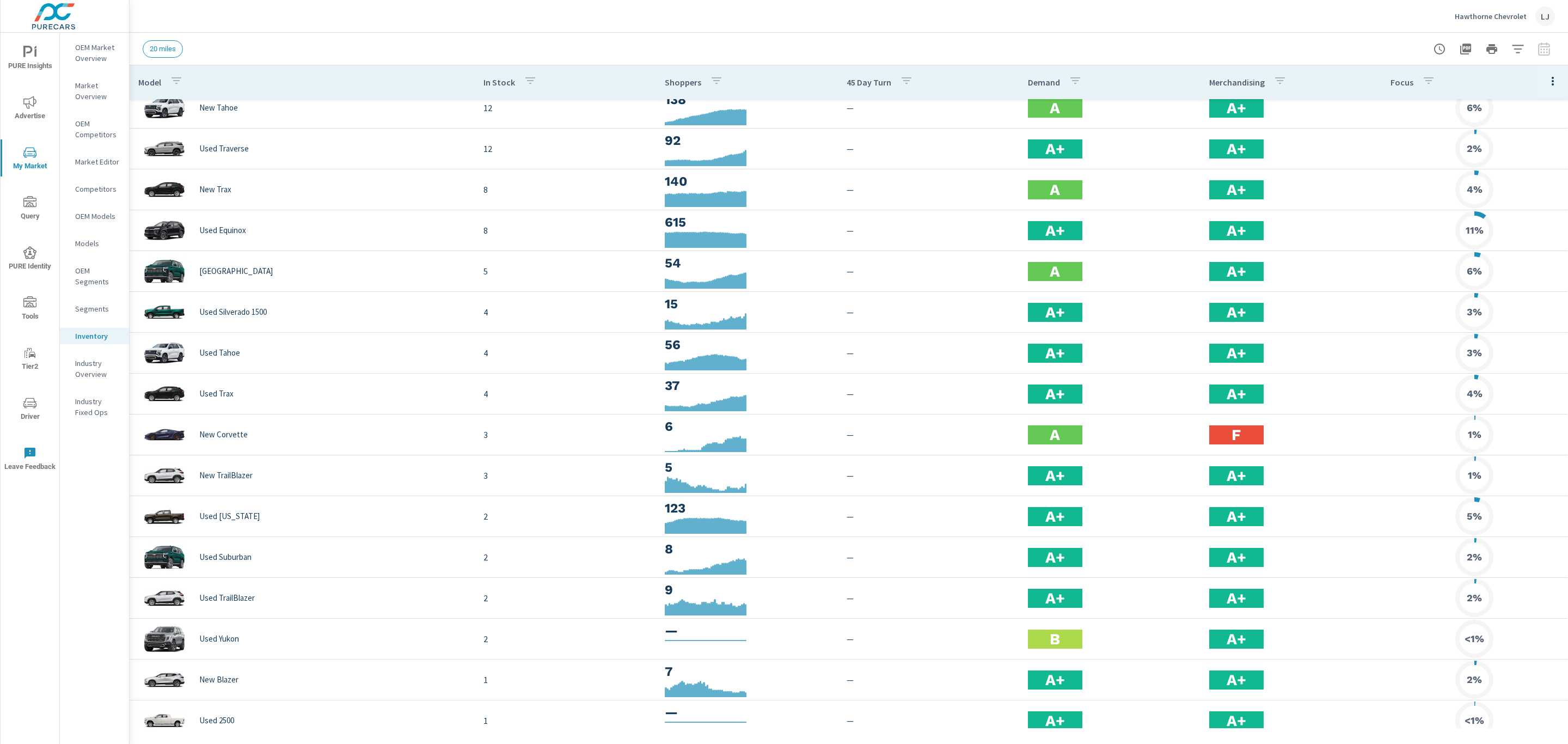
scroll to position [163, 0]
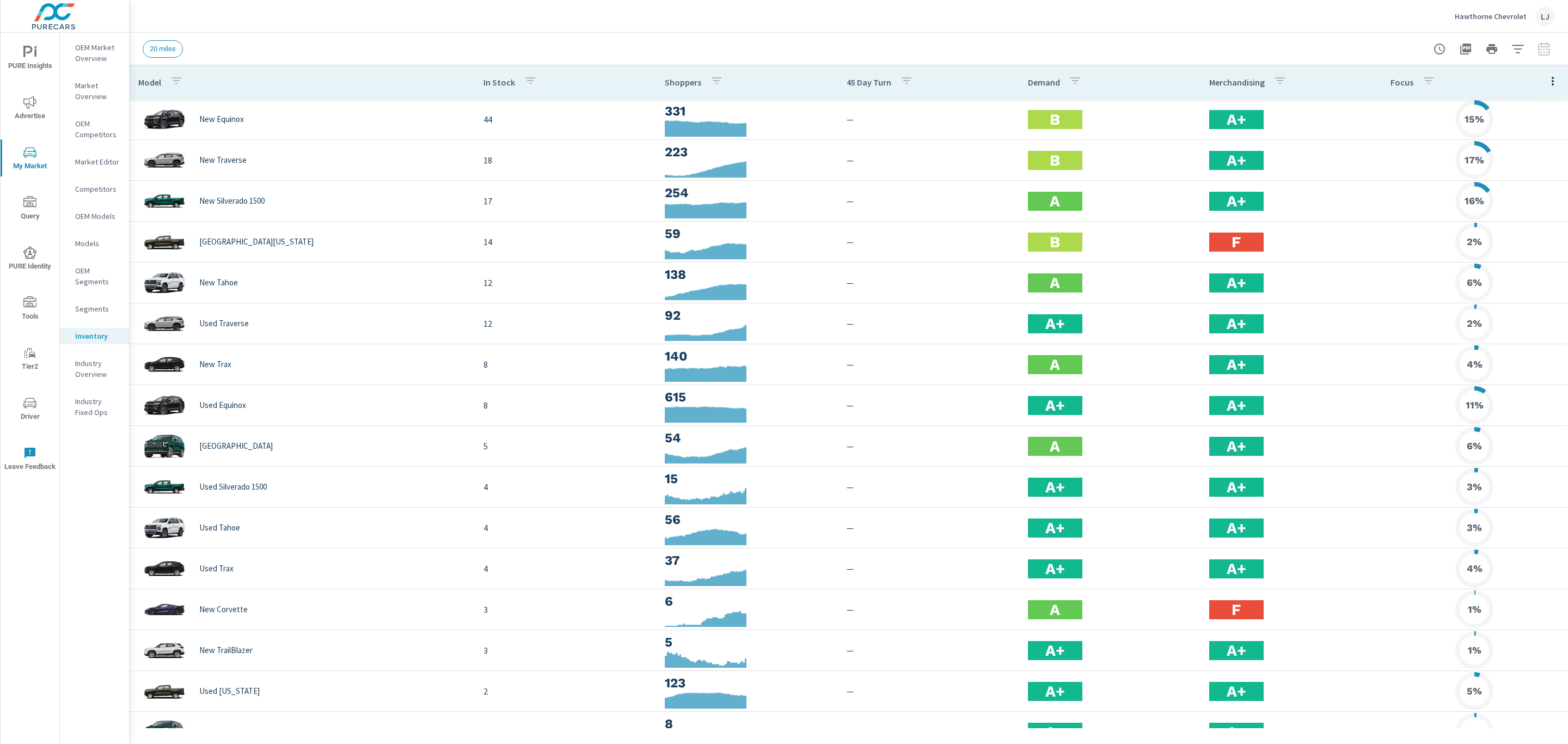
click at [41, 104] on span "Advertise" at bounding box center [30, 109] width 52 height 27
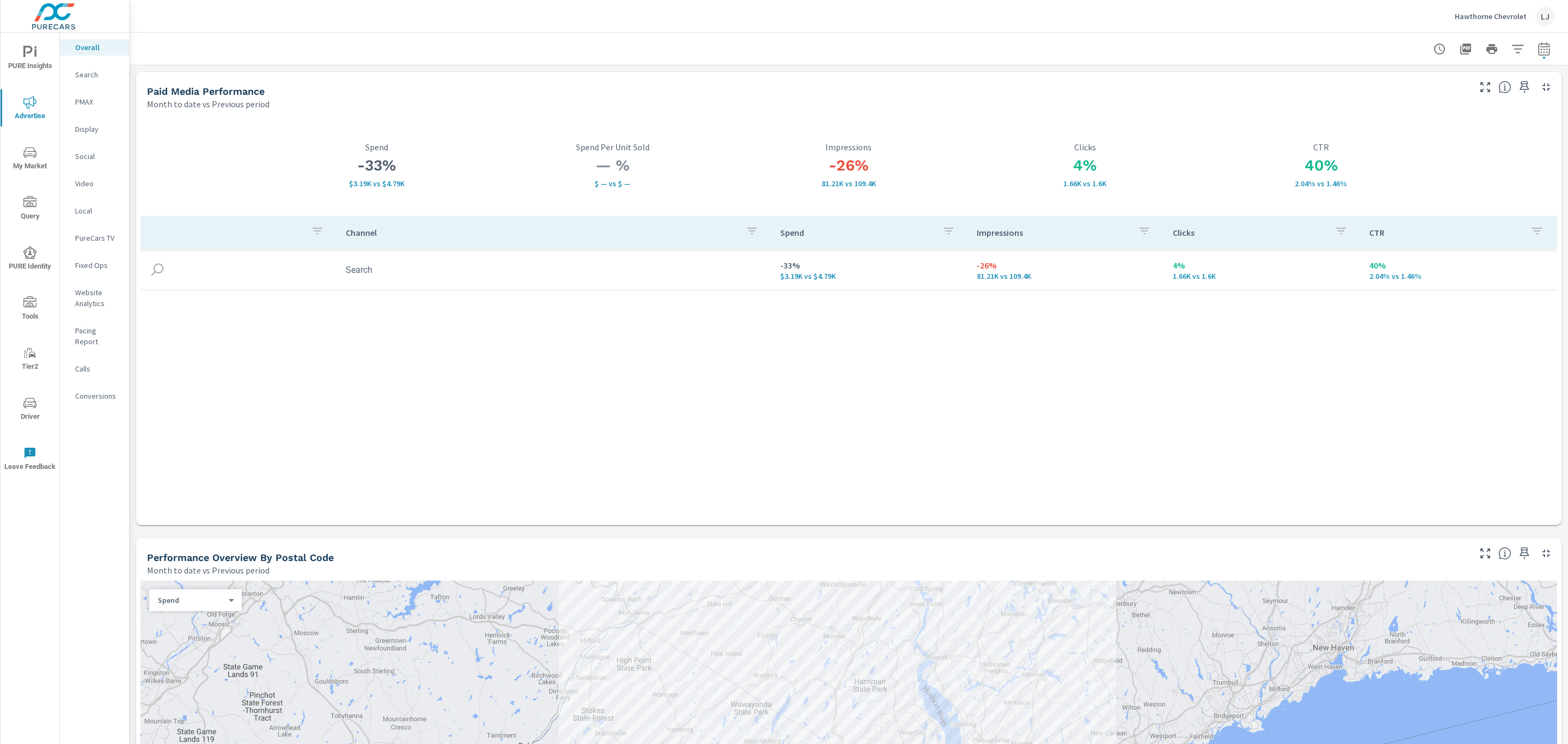
click at [103, 69] on p "Search" at bounding box center [97, 75] width 45 height 11
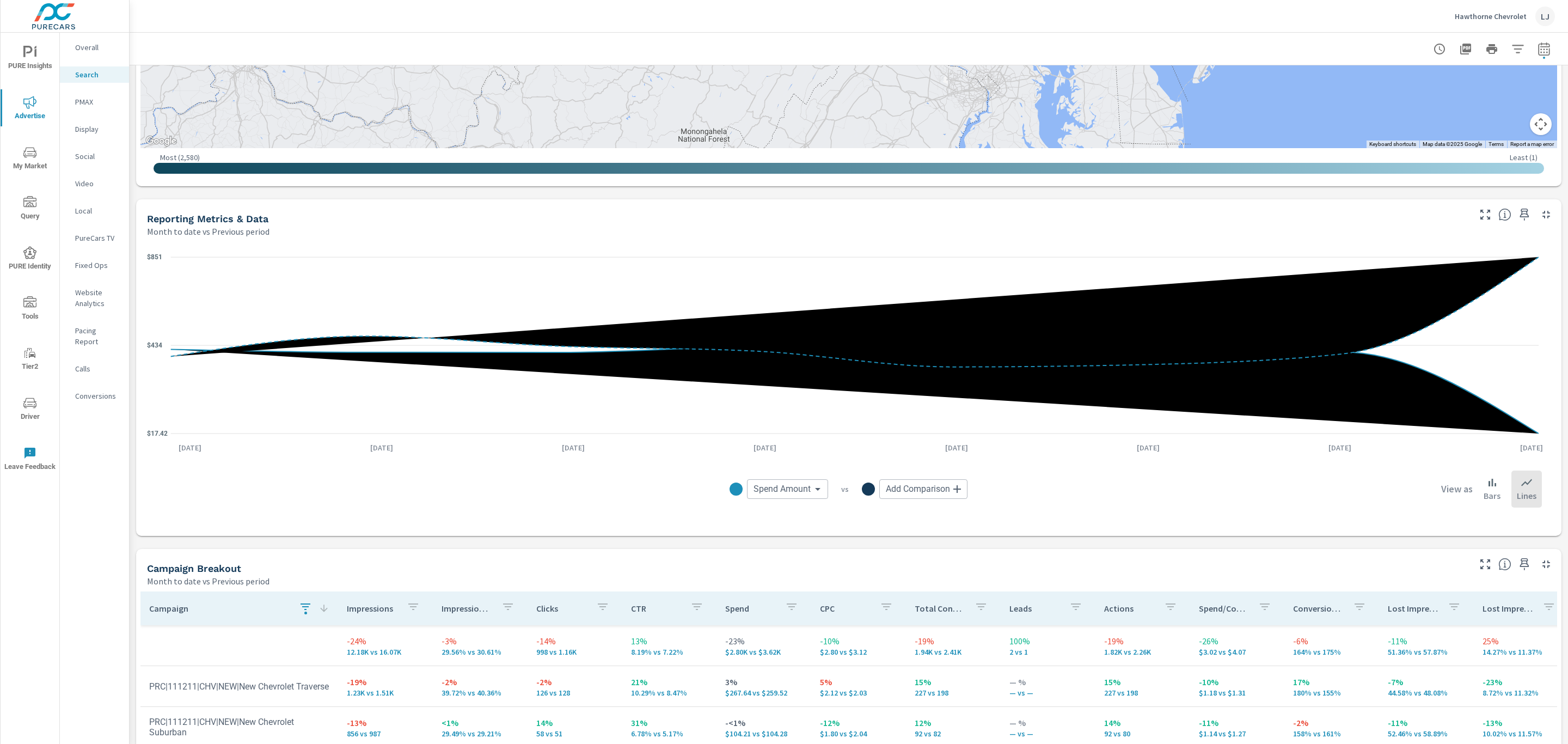
scroll to position [837, 0]
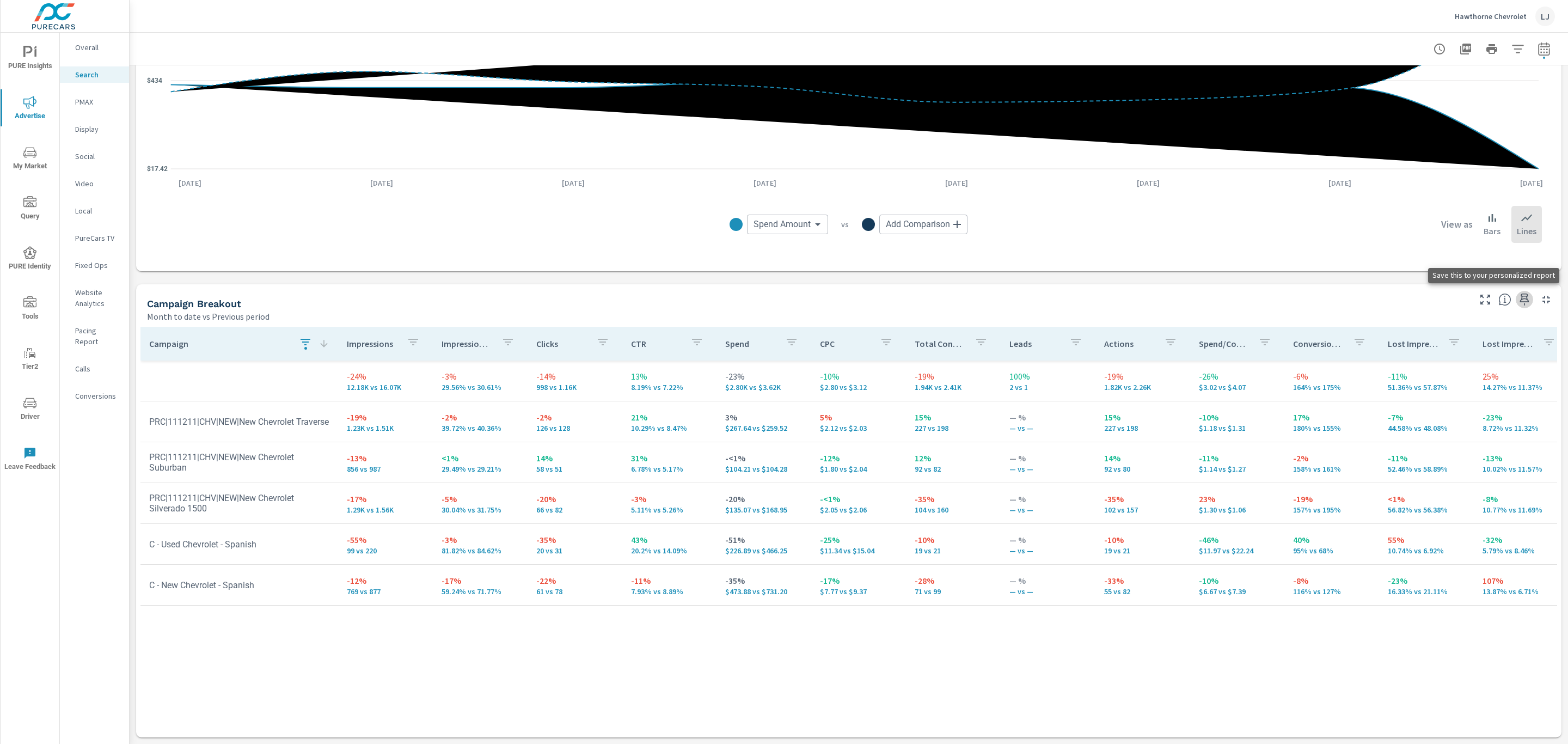
click at [1520, 299] on icon "button" at bounding box center [1524, 300] width 9 height 12
click at [26, 65] on span "PURE Insights" at bounding box center [30, 59] width 52 height 27
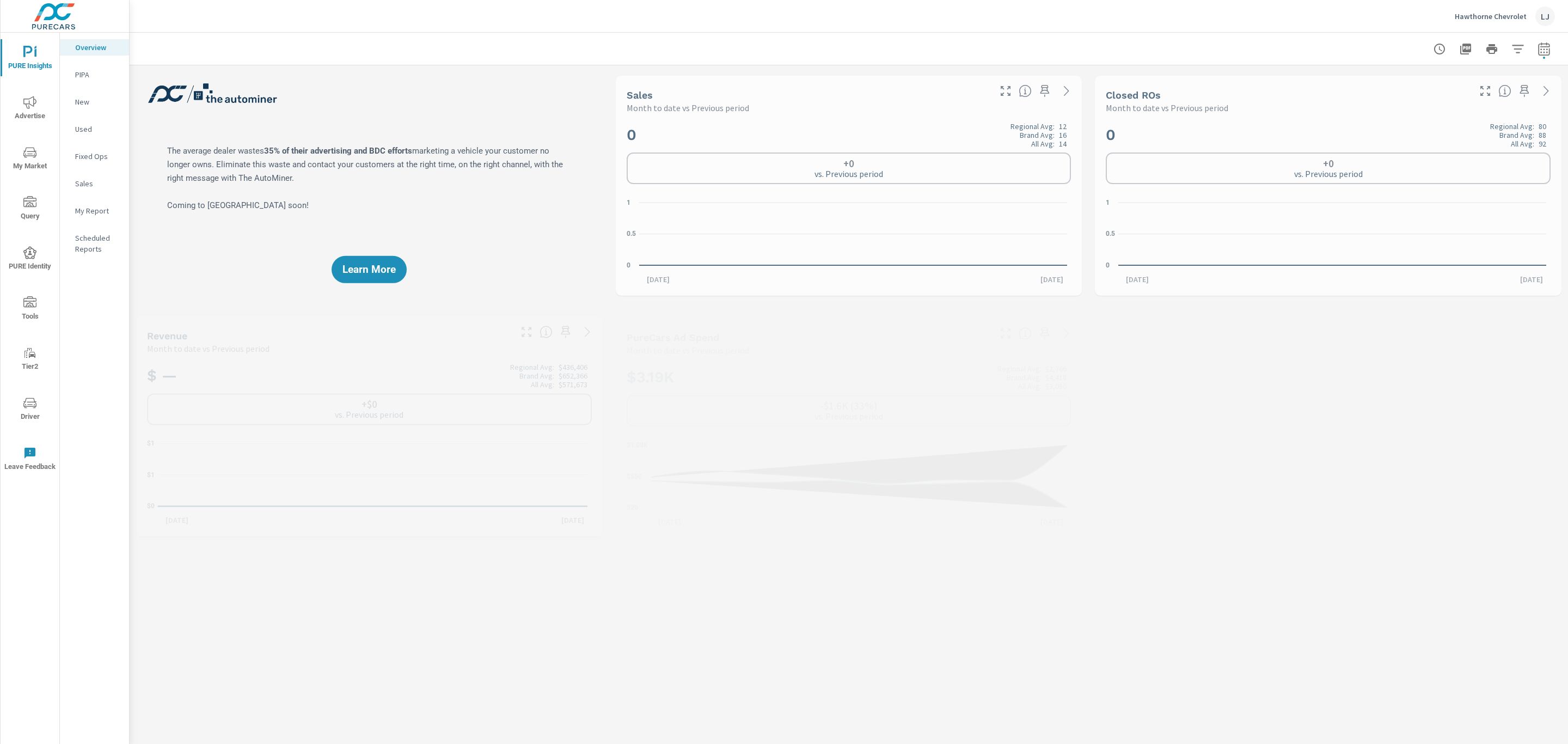
scroll to position [245, 0]
click at [83, 211] on p "My Report" at bounding box center [97, 211] width 45 height 11
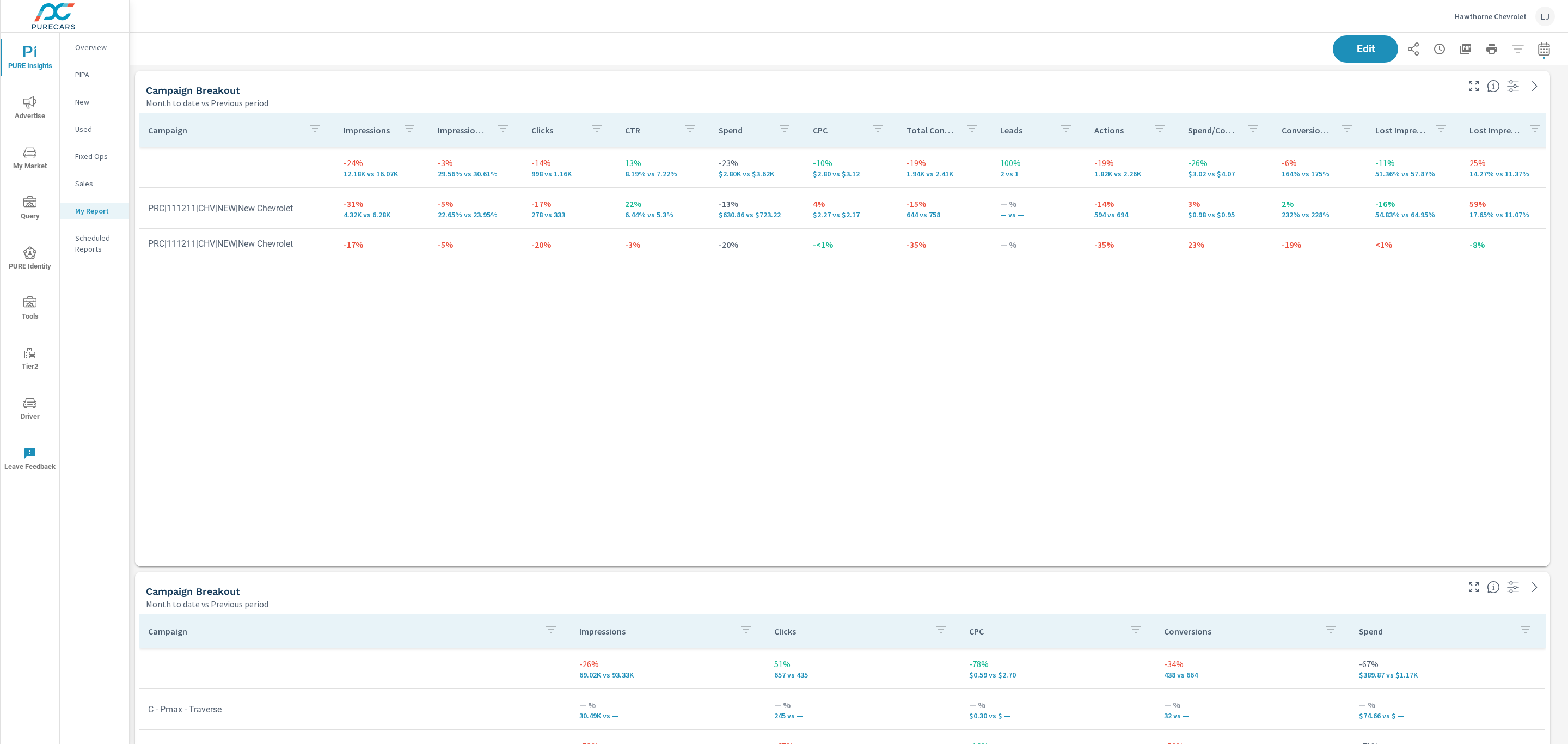
scroll to position [1534, 1451]
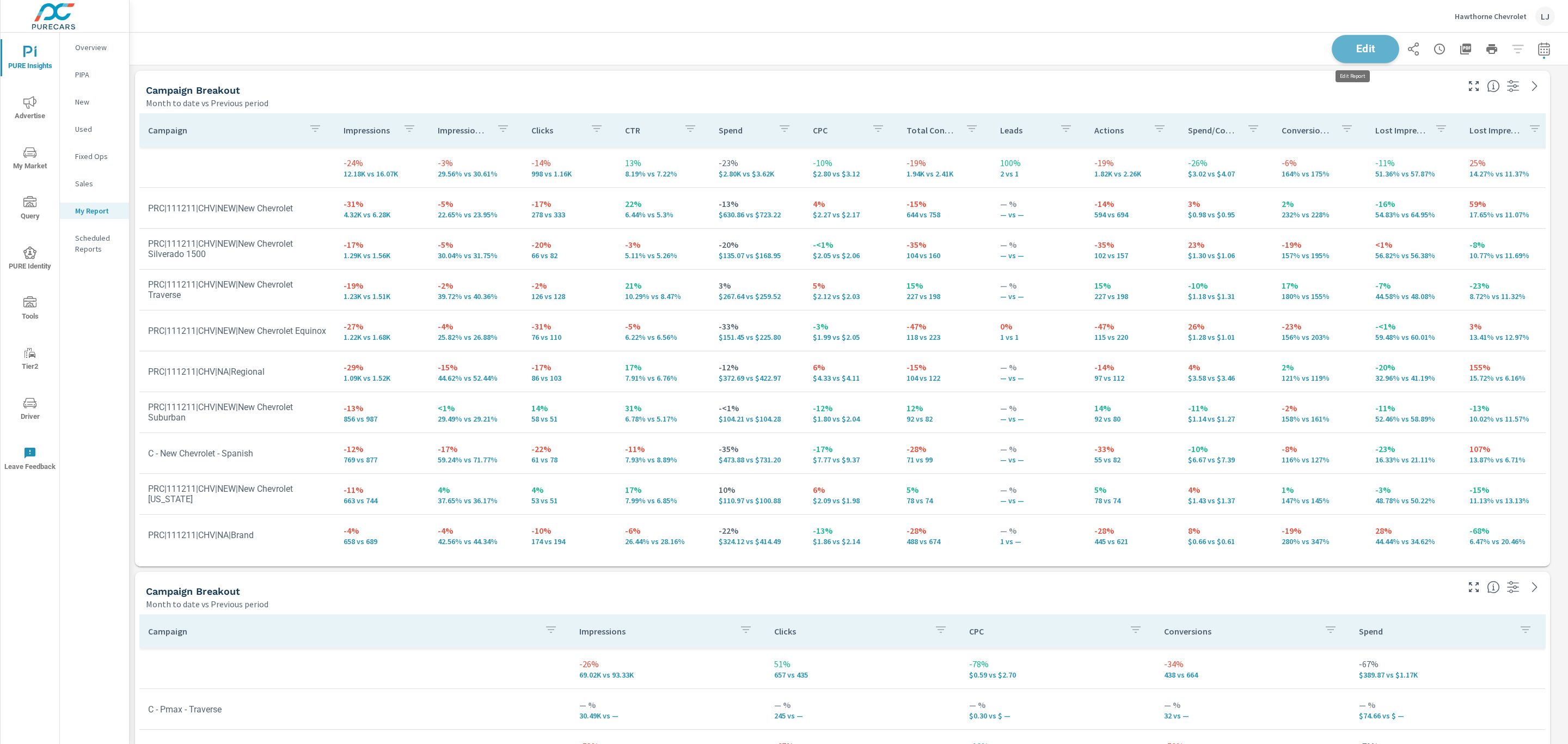
click at [1343, 46] on span "Edit" at bounding box center [1365, 49] width 44 height 10
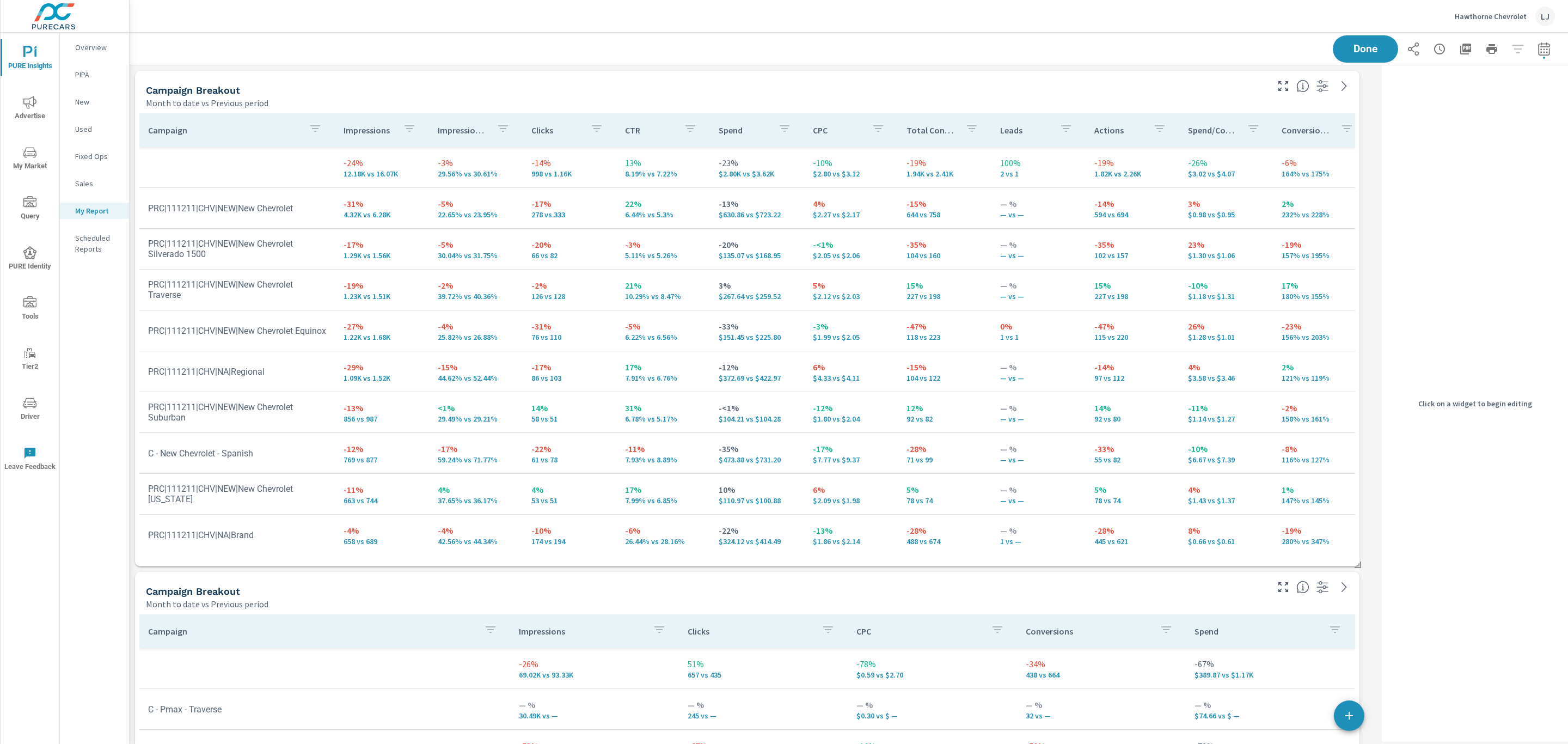
scroll to position [1534, 1261]
click at [211, 87] on h5 "Campaign Breakout" at bounding box center [193, 90] width 94 height 12
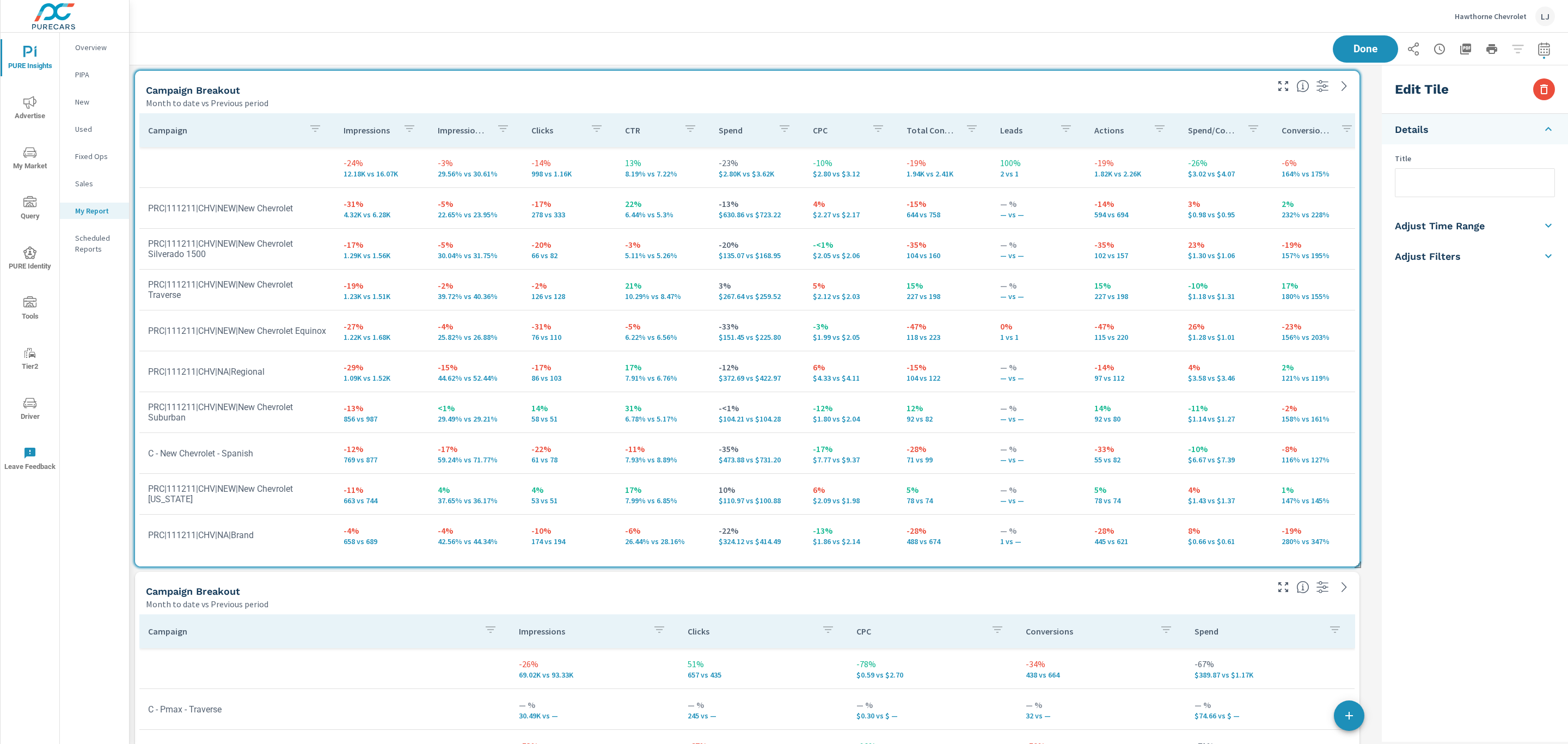
click at [1432, 190] on input "text" at bounding box center [1474, 183] width 159 height 28
type input "Search Campaigns"
click at [1415, 461] on div "Edit Tile Details Title Search Campaigns Adjust Time Range Fixed Dates Date Per…" at bounding box center [1475, 403] width 186 height 676
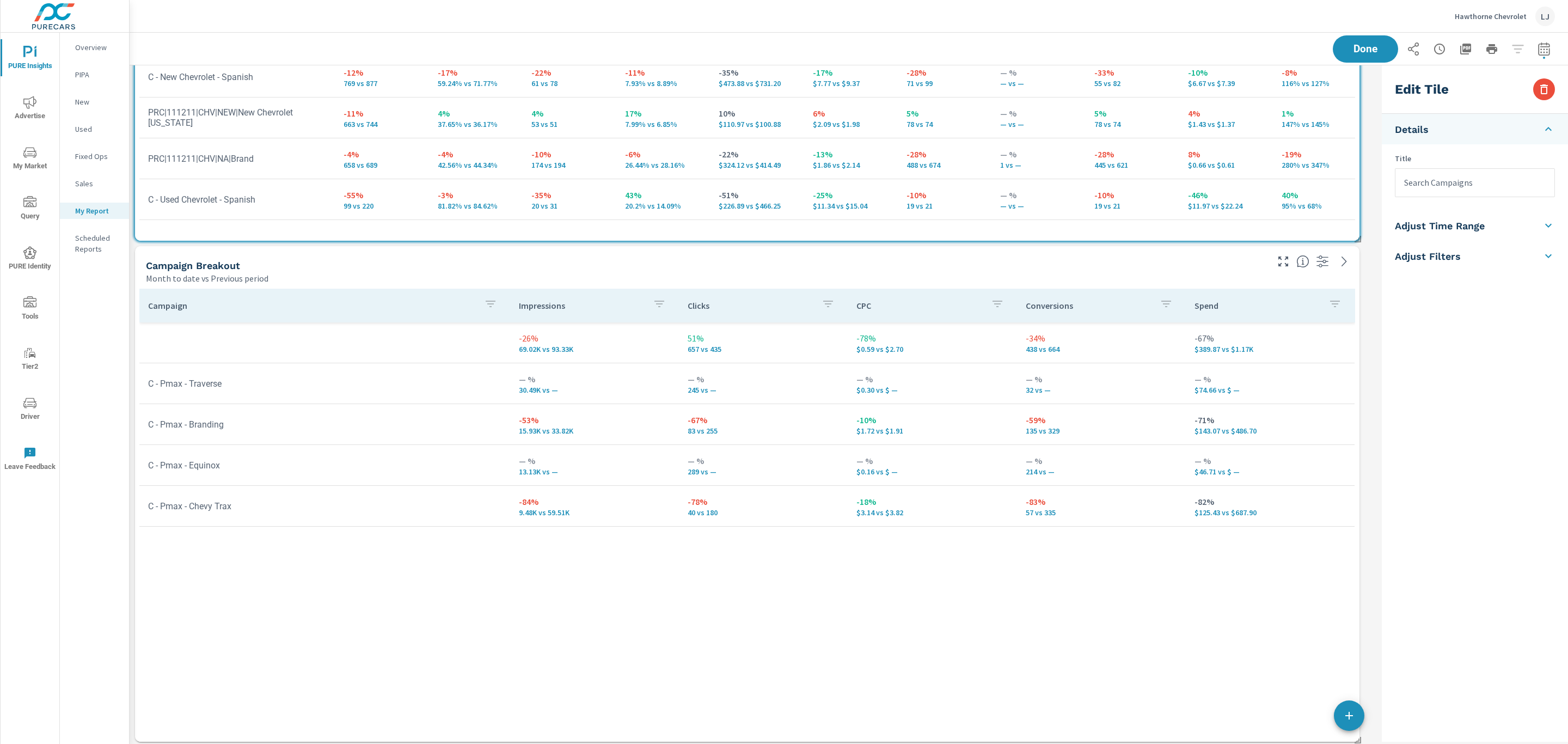
scroll to position [327, 0]
click at [296, 259] on div "Campaign Breakout" at bounding box center [706, 264] width 1120 height 13
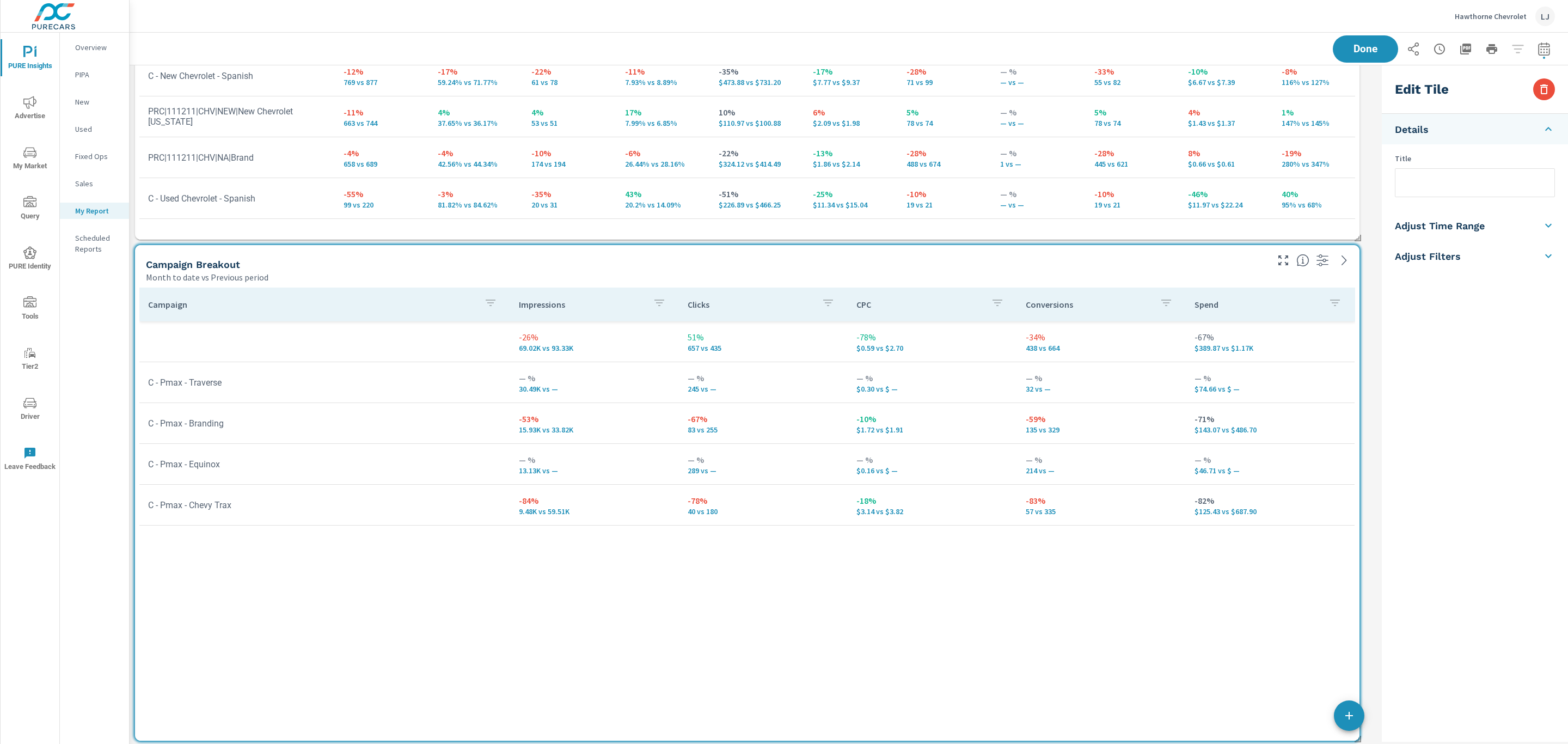
click at [1441, 185] on input "text" at bounding box center [1474, 183] width 159 height 28
type input "PMax Campaigns"
click at [1427, 387] on div "Edit Tile Details Title PMax Campaigns Adjust Time Range Fixed Dates Date Perio…" at bounding box center [1475, 403] width 186 height 676
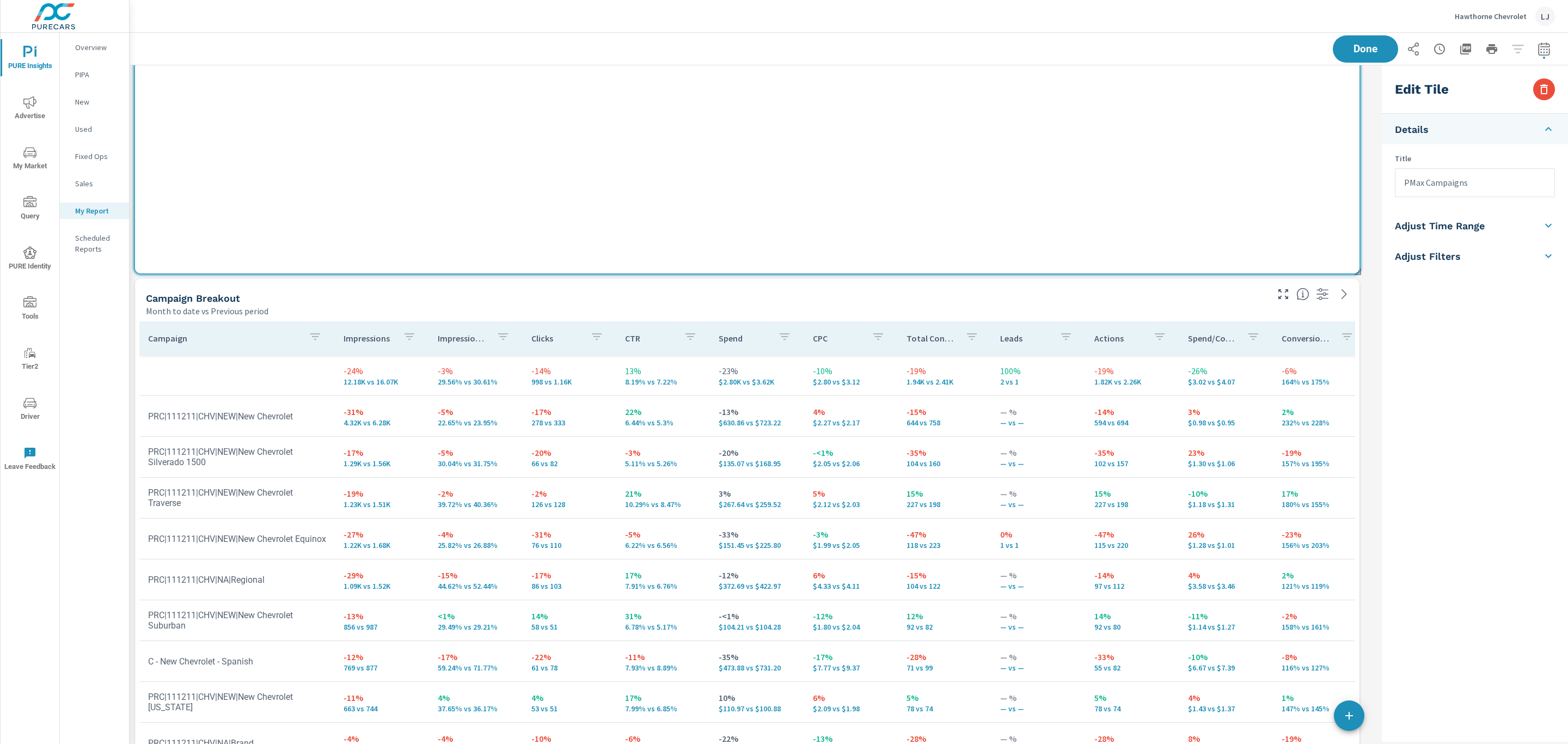
scroll to position [817, 0]
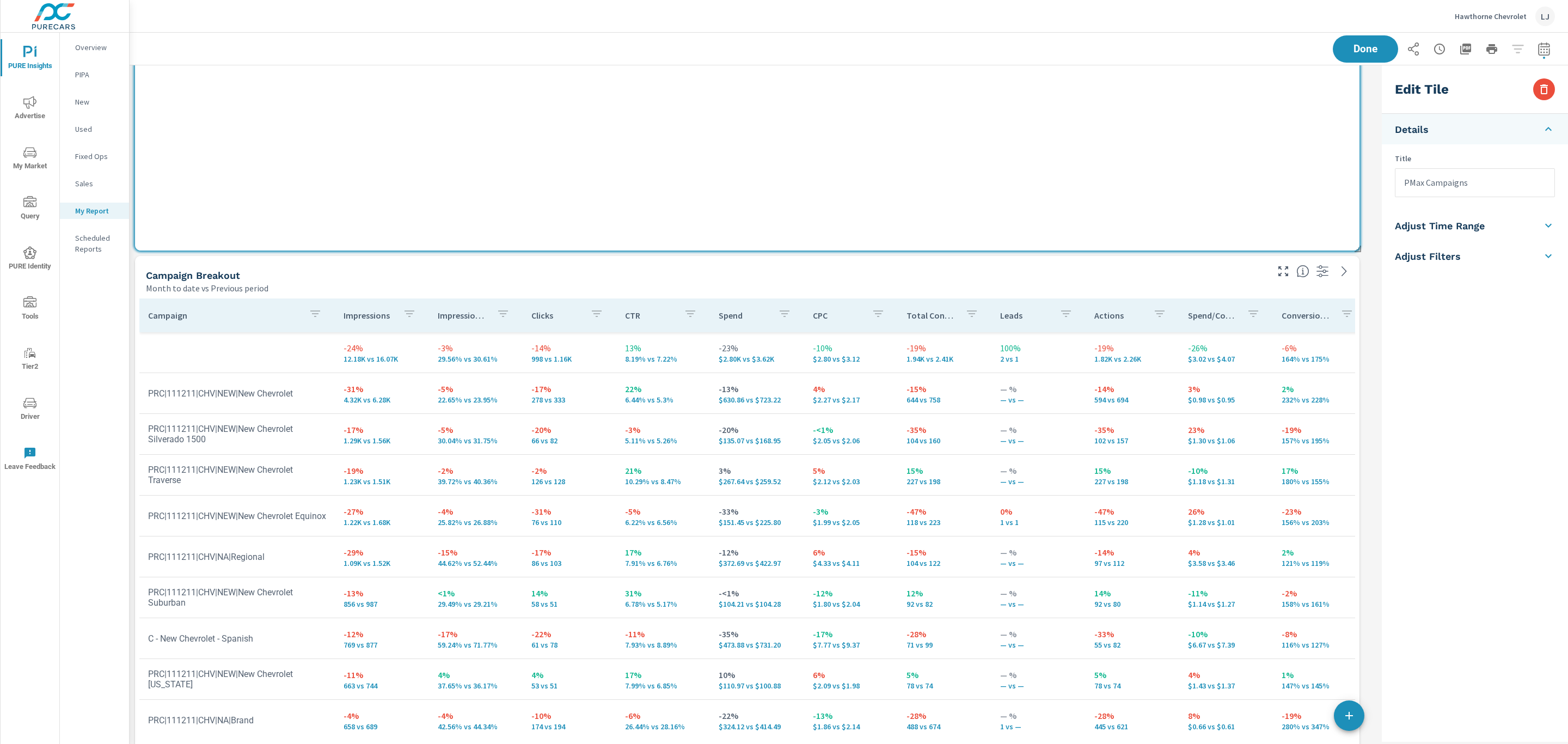
click at [1367, 399] on div "Search Campaigns Month to date vs Previous period Campaign Impressions Impressi…" at bounding box center [849, 3] width 1438 height 1509
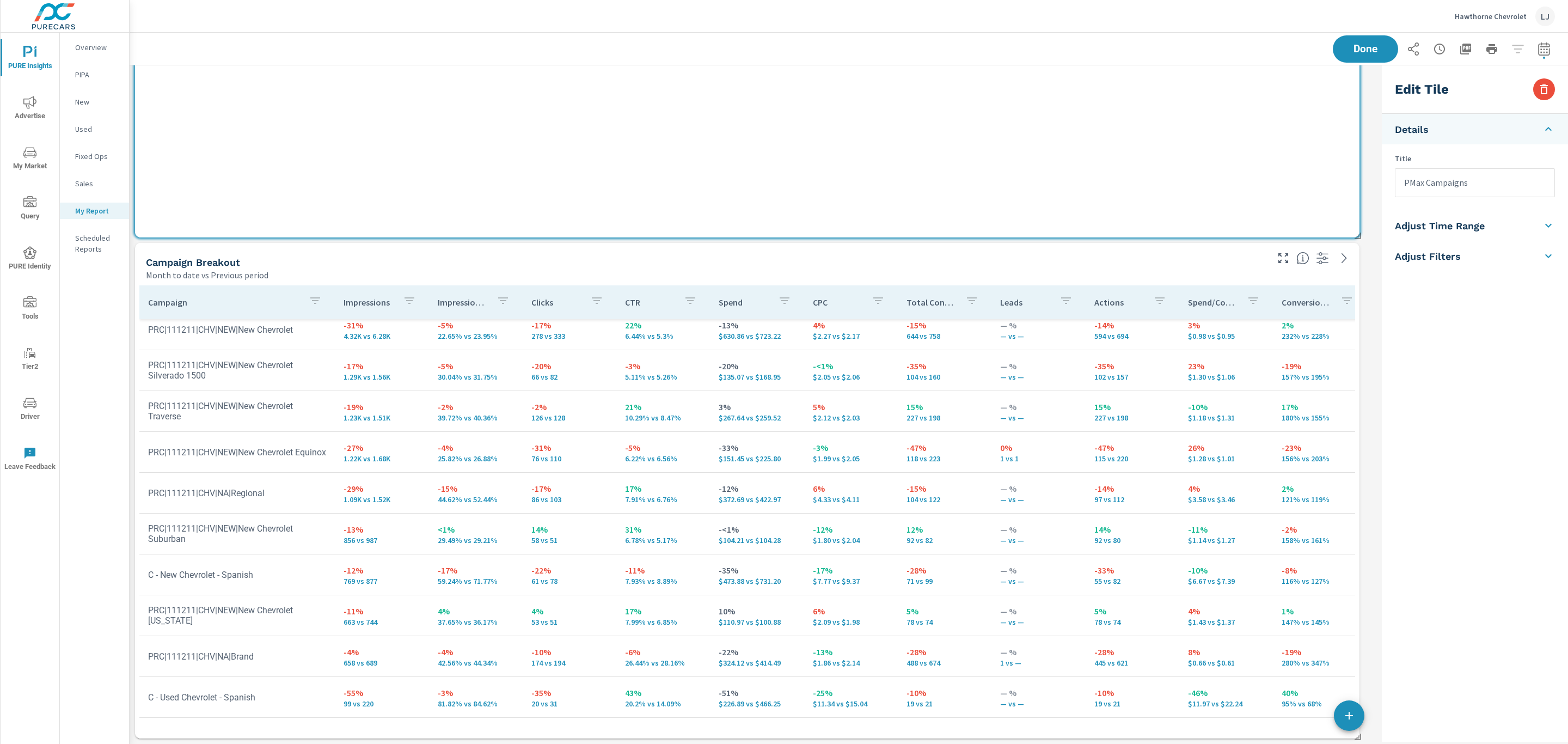
scroll to position [1534, 1261]
click at [377, 299] on p "Impressions" at bounding box center [368, 302] width 50 height 11
type input "currentPeriodStart"
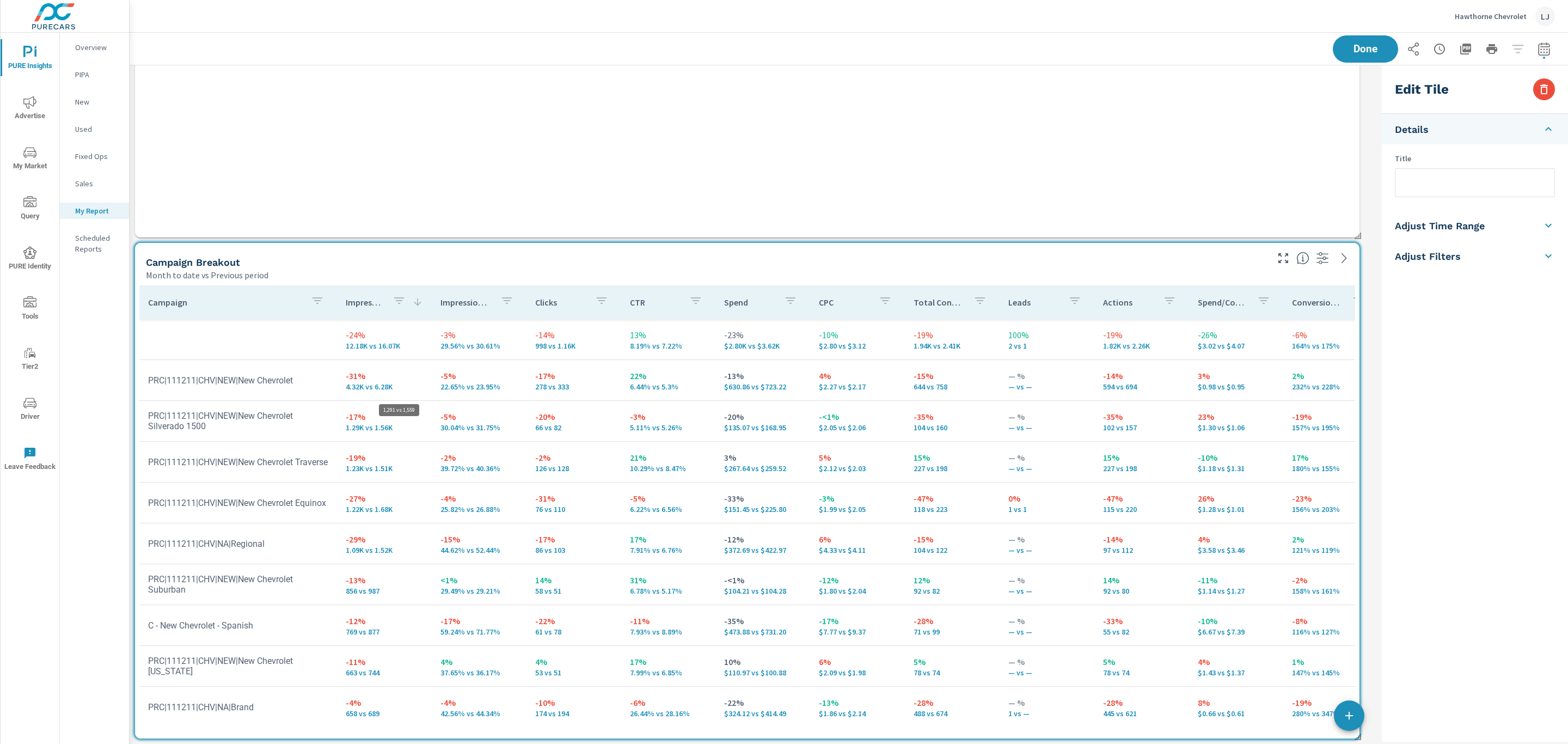
scroll to position [1534, 1261]
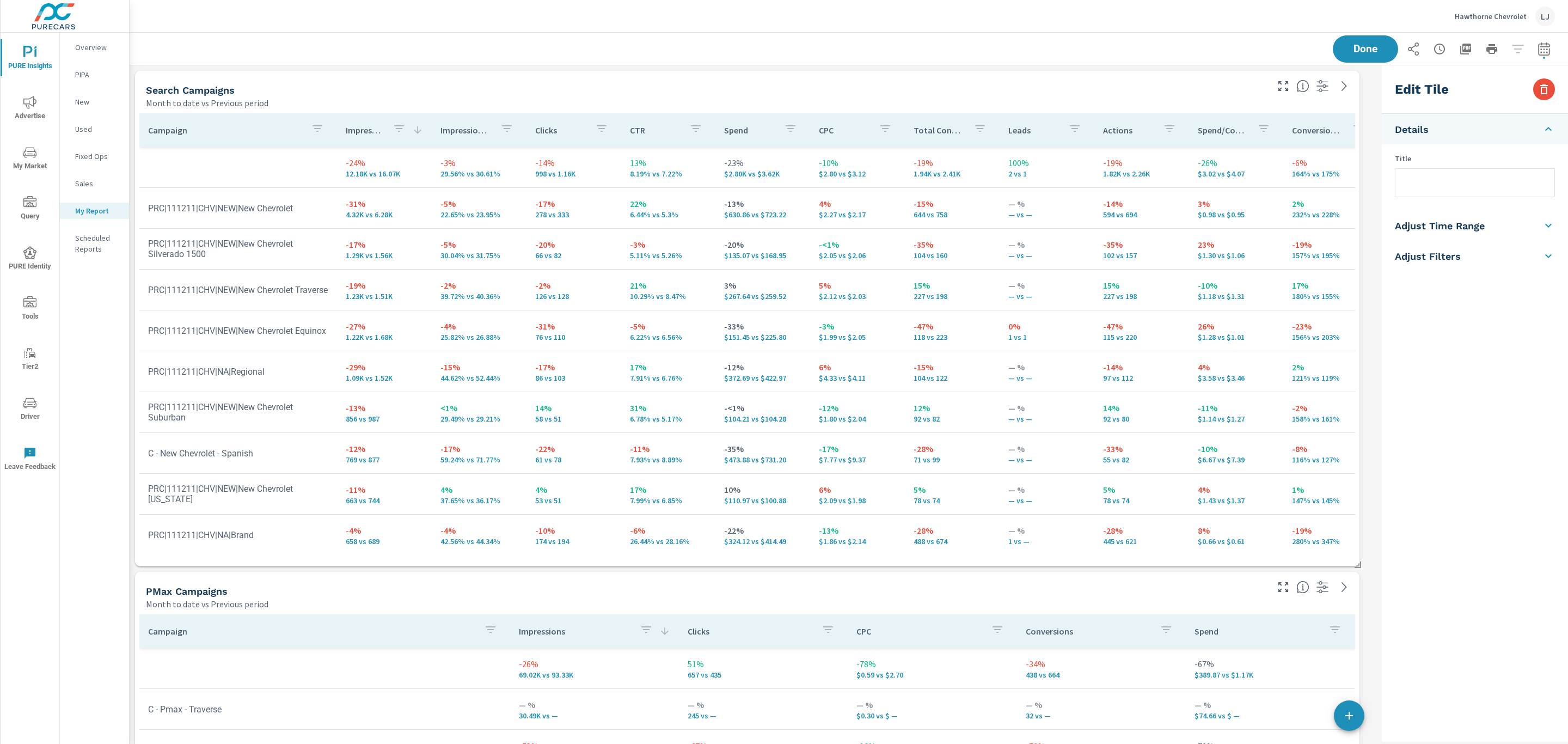
scroll to position [1534, 1261]
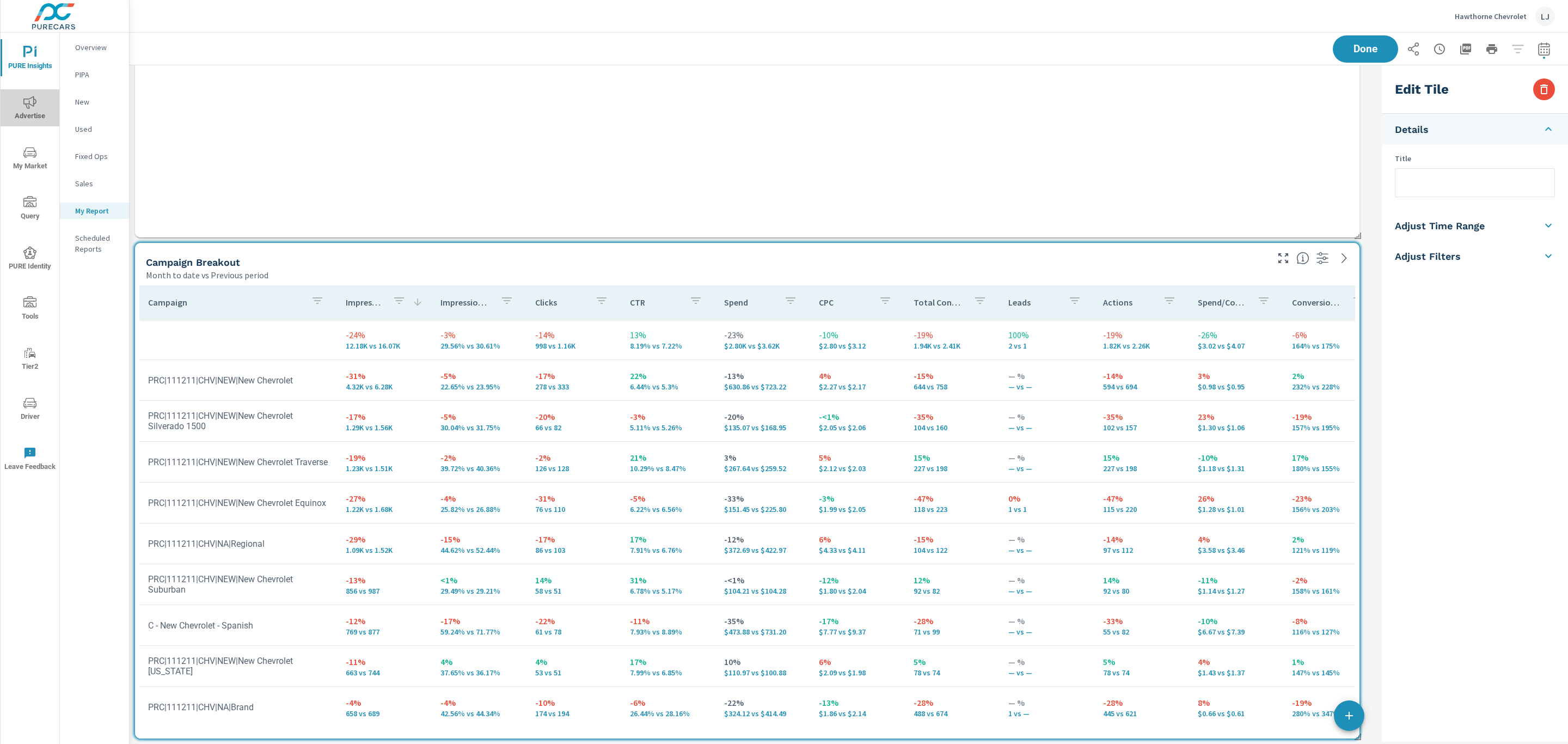
click at [27, 108] on icon "nav menu" at bounding box center [29, 102] width 13 height 13
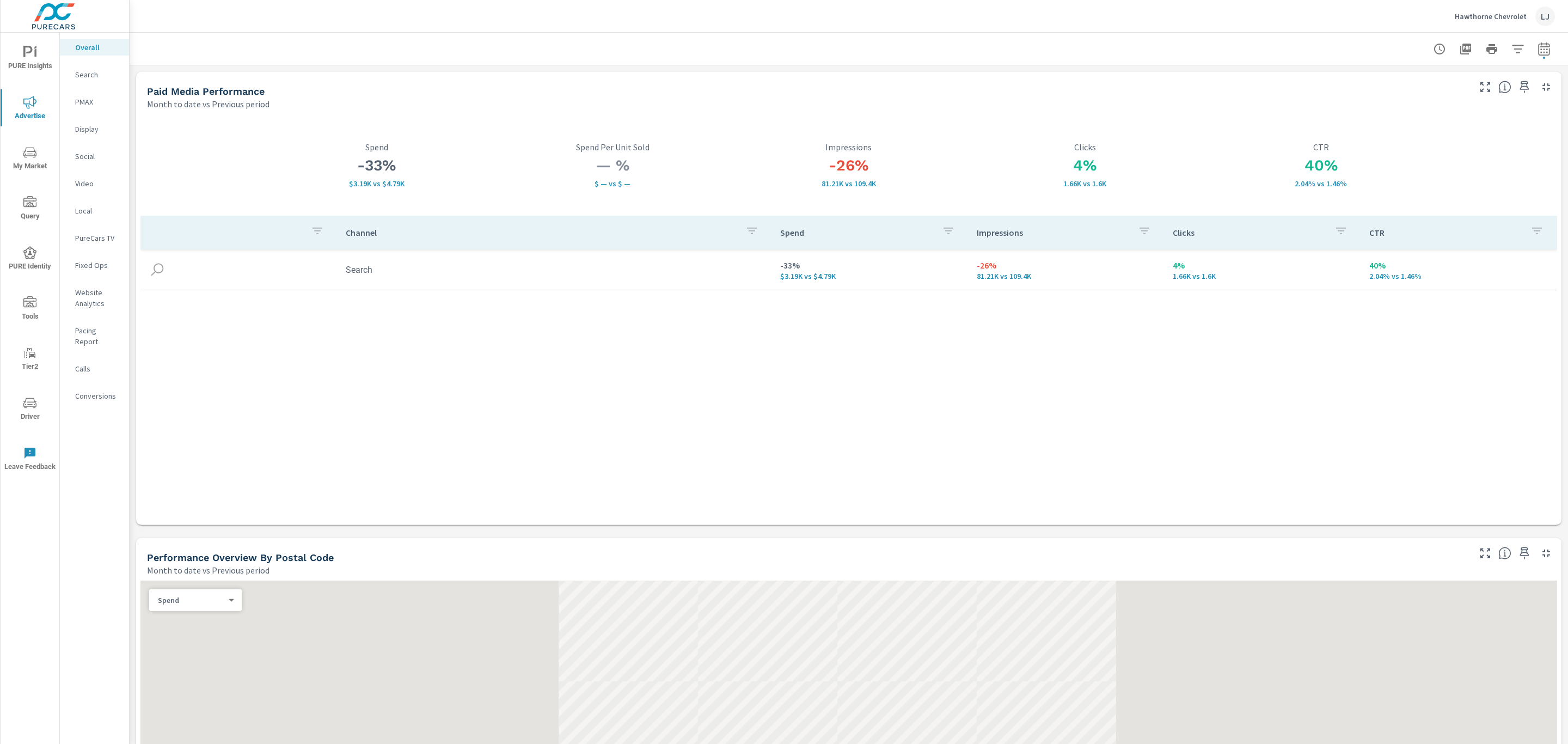
click at [96, 242] on p "PureCars TV" at bounding box center [97, 238] width 45 height 11
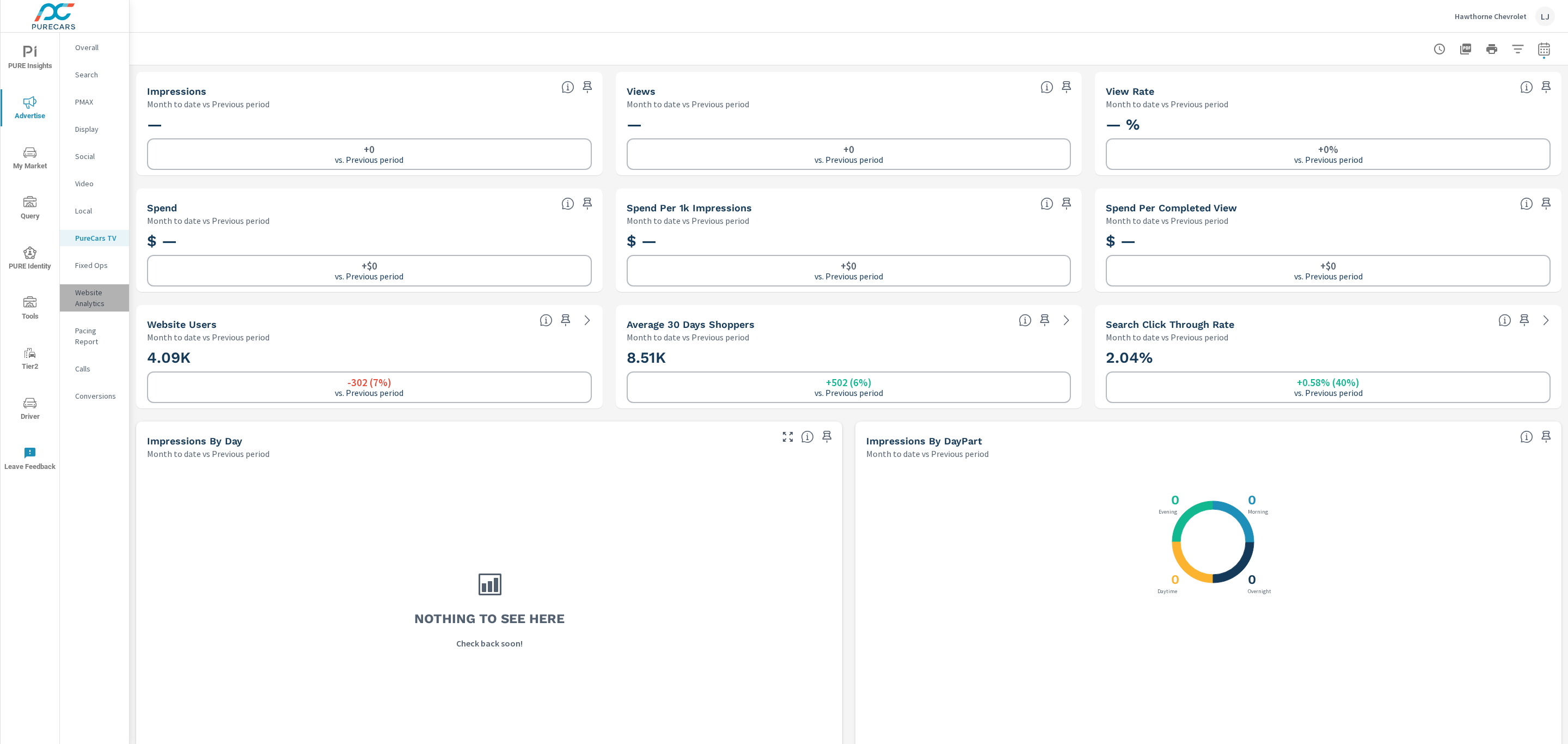
click at [96, 301] on p "Website Analytics" at bounding box center [97, 298] width 45 height 22
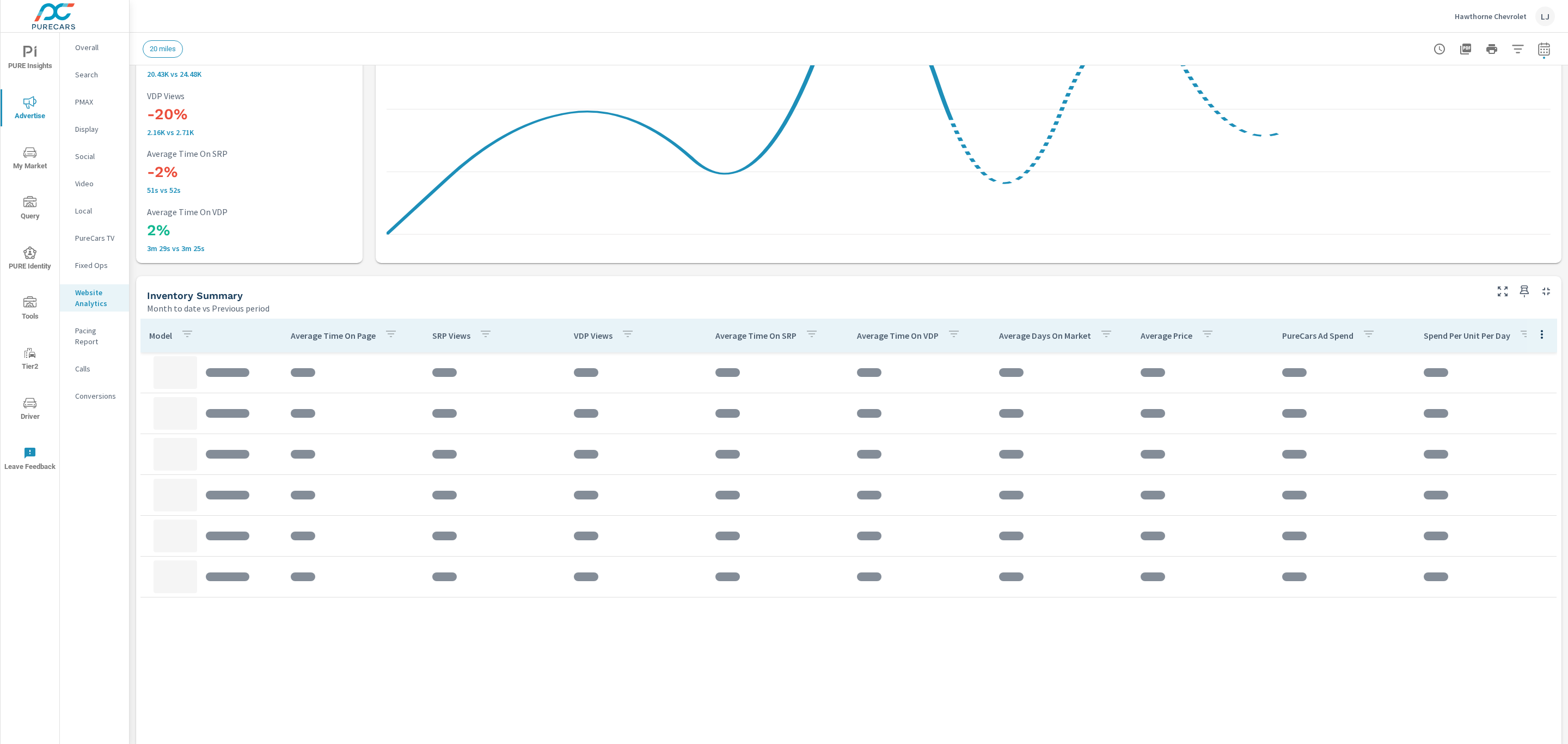
scroll to position [327, 0]
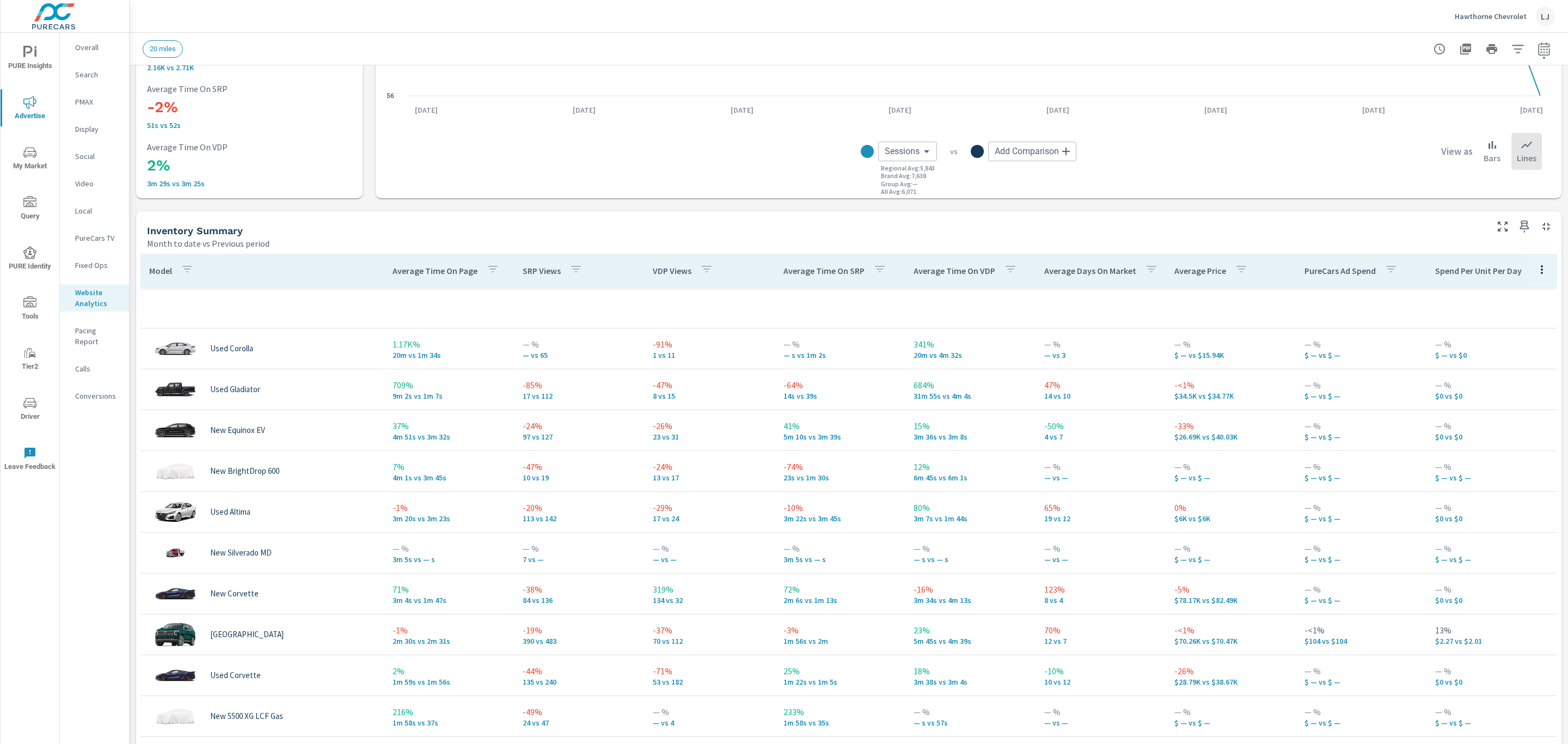
click at [678, 272] on p "VDP Views" at bounding box center [672, 271] width 39 height 11
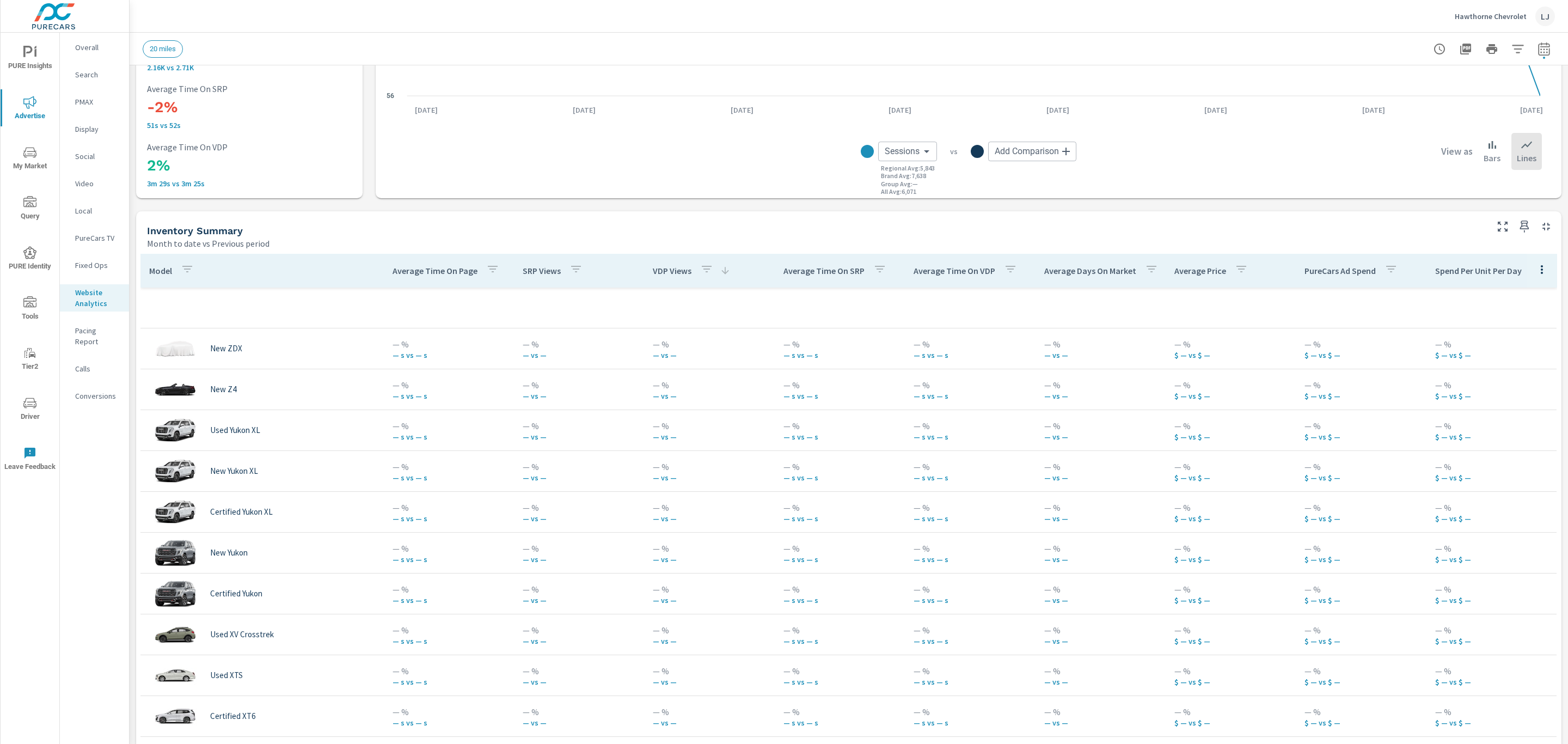
click at [678, 272] on p "VDP Views" at bounding box center [672, 271] width 39 height 11
click at [658, 275] on p "VDP Views" at bounding box center [672, 271] width 39 height 11
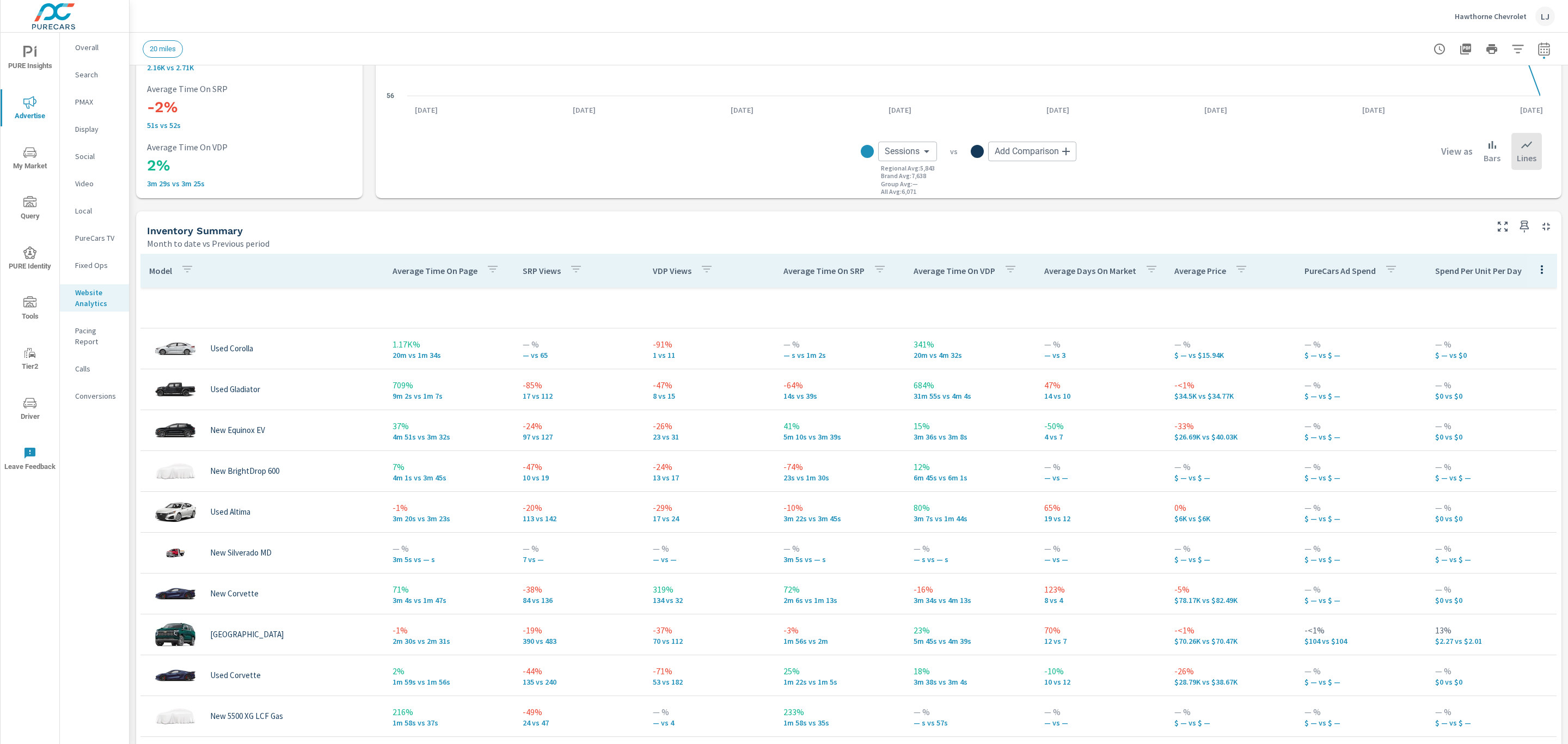
click at [710, 270] on th "VDP Views" at bounding box center [709, 270] width 130 height 33
click at [696, 270] on button "button" at bounding box center [707, 270] width 22 height 25
click at [653, 270] on div at bounding box center [784, 372] width 1568 height 744
click at [659, 272] on p "VDP Views" at bounding box center [672, 271] width 39 height 11
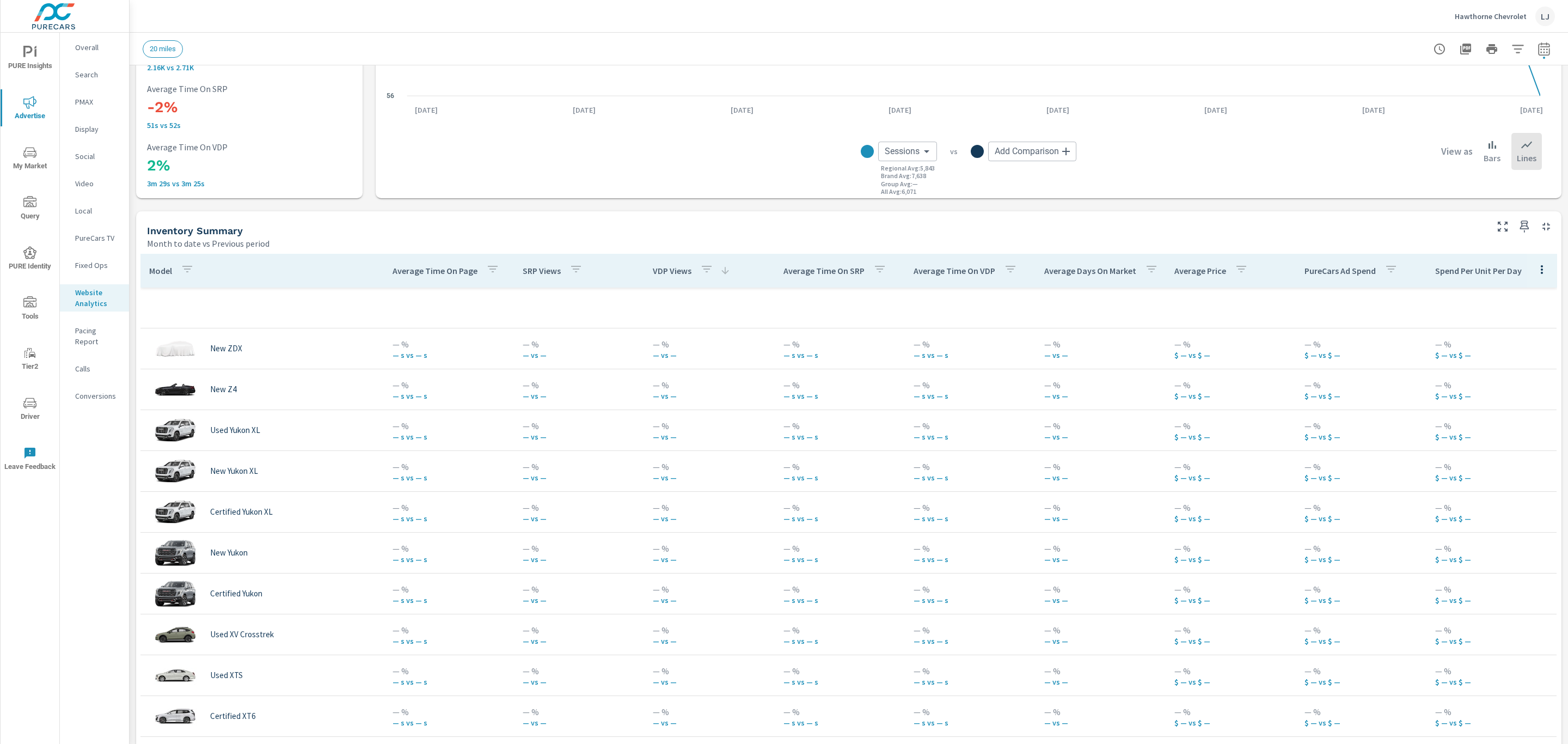
click at [659, 272] on p "VDP Views" at bounding box center [672, 271] width 39 height 11
click at [634, 270] on th "SRP Views" at bounding box center [579, 270] width 130 height 33
click at [668, 268] on p "VDP Views" at bounding box center [672, 271] width 39 height 11
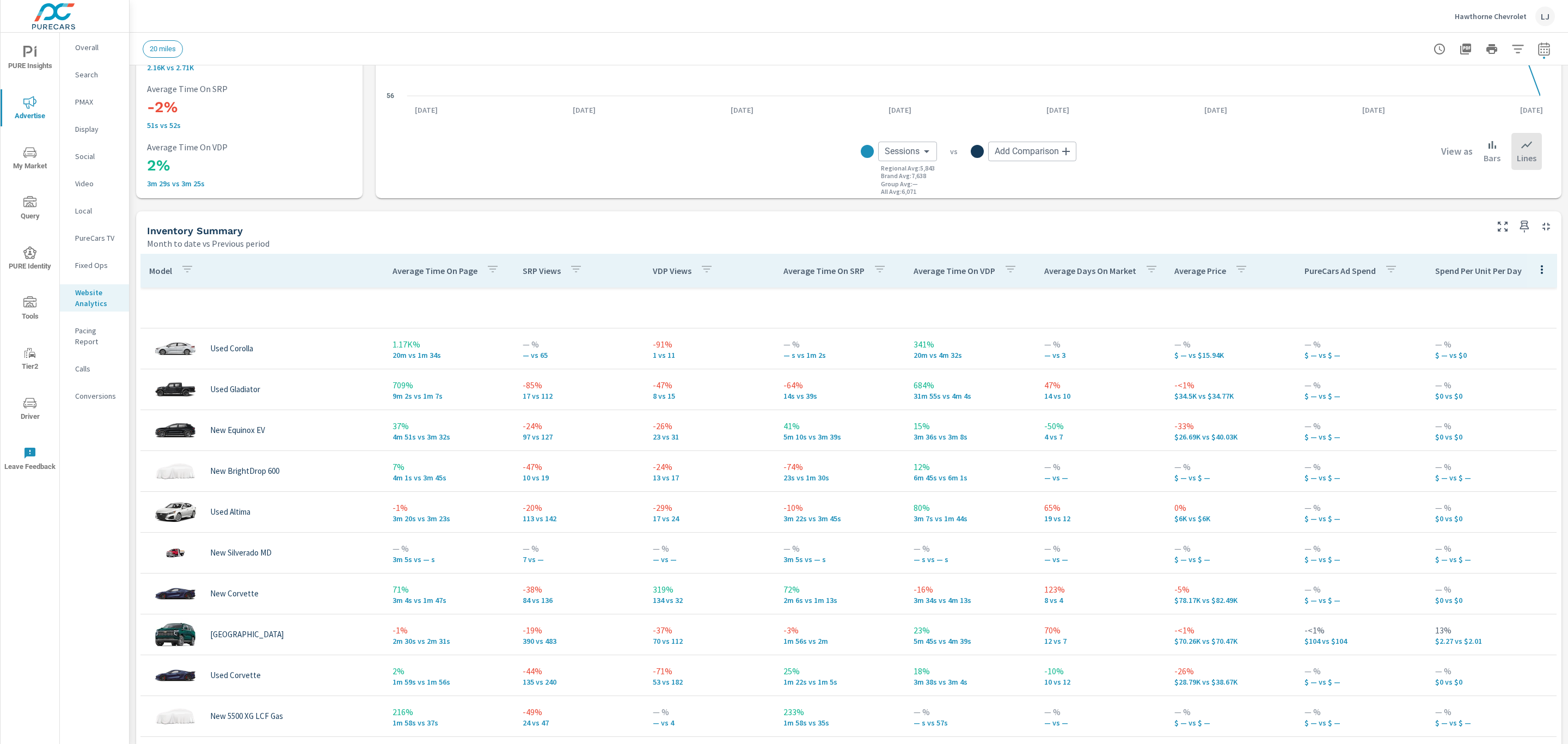
click at [668, 268] on p "VDP Views" at bounding box center [672, 271] width 39 height 11
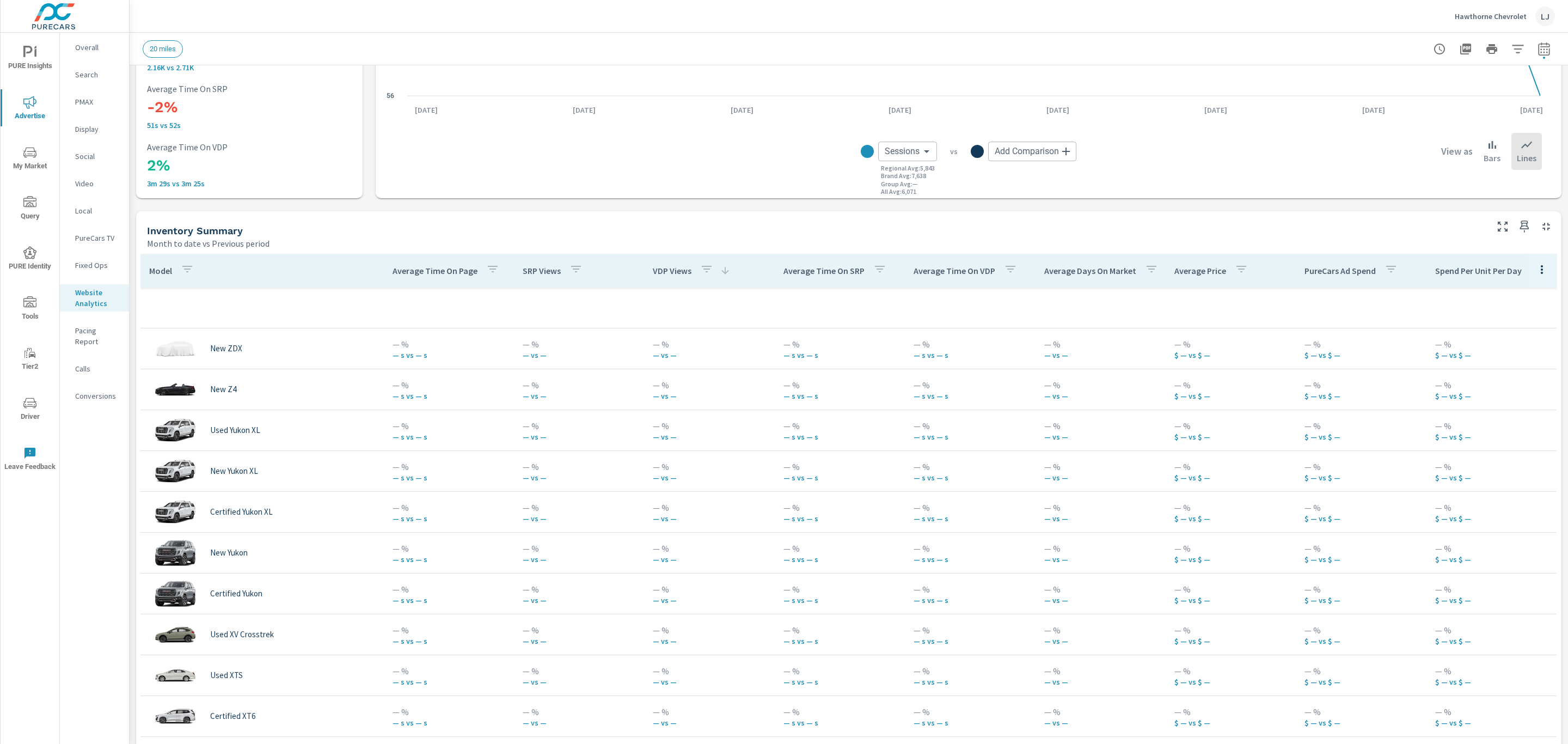
click at [668, 268] on p "VDP Views" at bounding box center [672, 271] width 39 height 11
click at [722, 271] on icon at bounding box center [726, 270] width 7 height 7
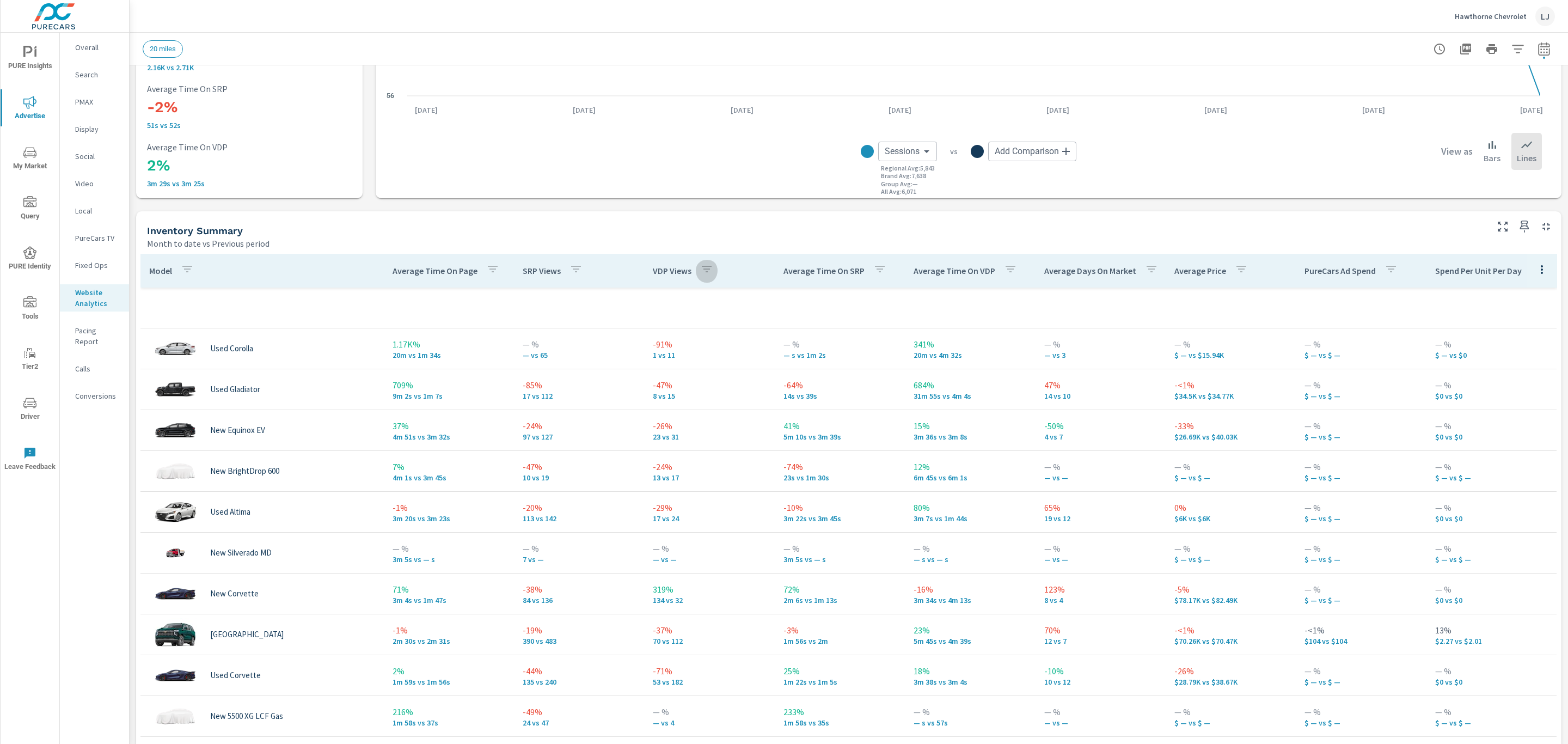
click at [703, 268] on icon "button" at bounding box center [706, 268] width 13 height 13
click at [667, 275] on div at bounding box center [784, 372] width 1568 height 744
click at [667, 267] on p "VDP Views" at bounding box center [672, 271] width 39 height 11
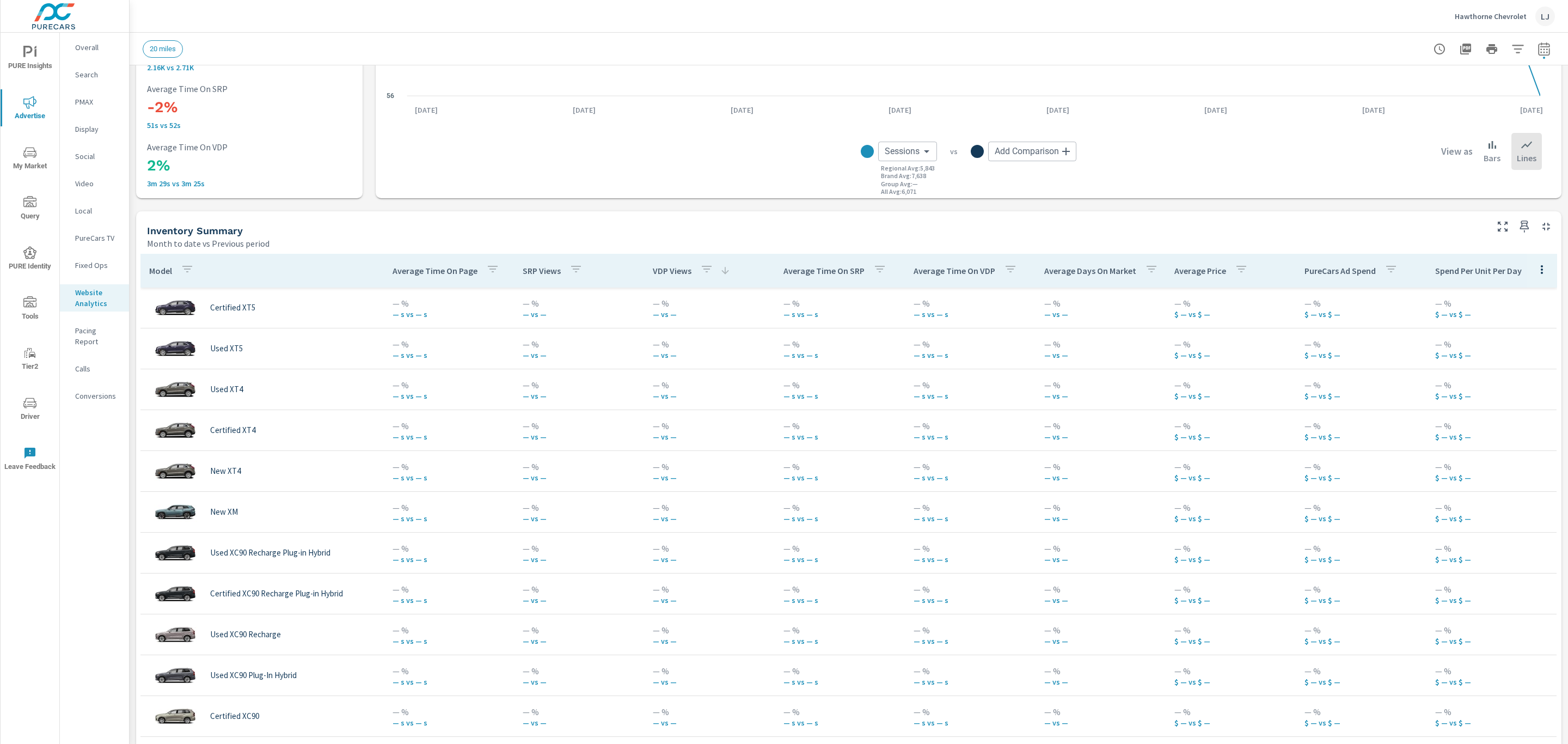
scroll to position [490, 0]
click at [702, 264] on icon "button" at bounding box center [706, 268] width 13 height 13
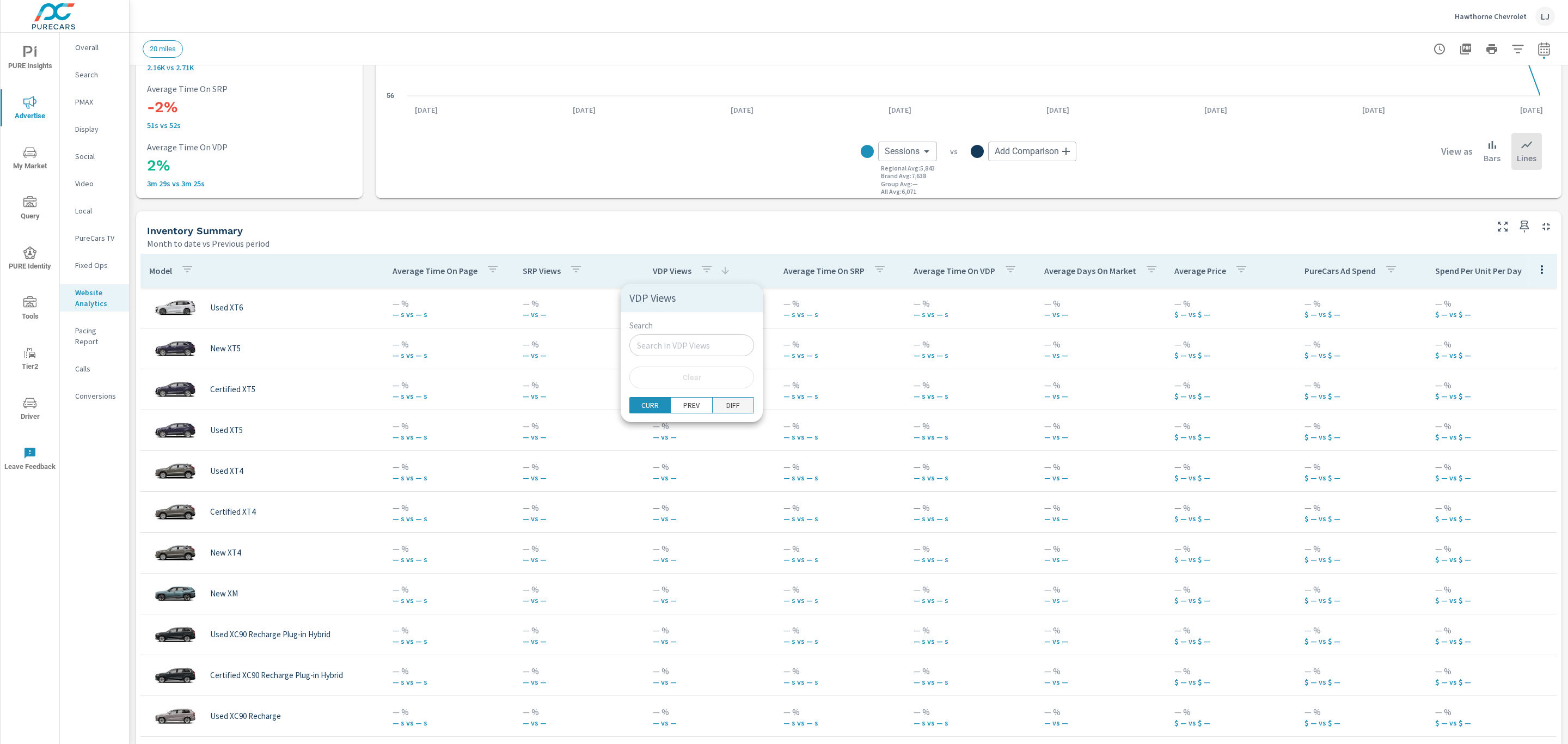
click at [729, 410] on p "DIFF" at bounding box center [733, 405] width 13 height 11
click at [687, 407] on p "PREV" at bounding box center [691, 405] width 16 height 11
click at [646, 410] on p "CURR" at bounding box center [650, 405] width 18 height 11
click at [688, 266] on div at bounding box center [784, 372] width 1568 height 744
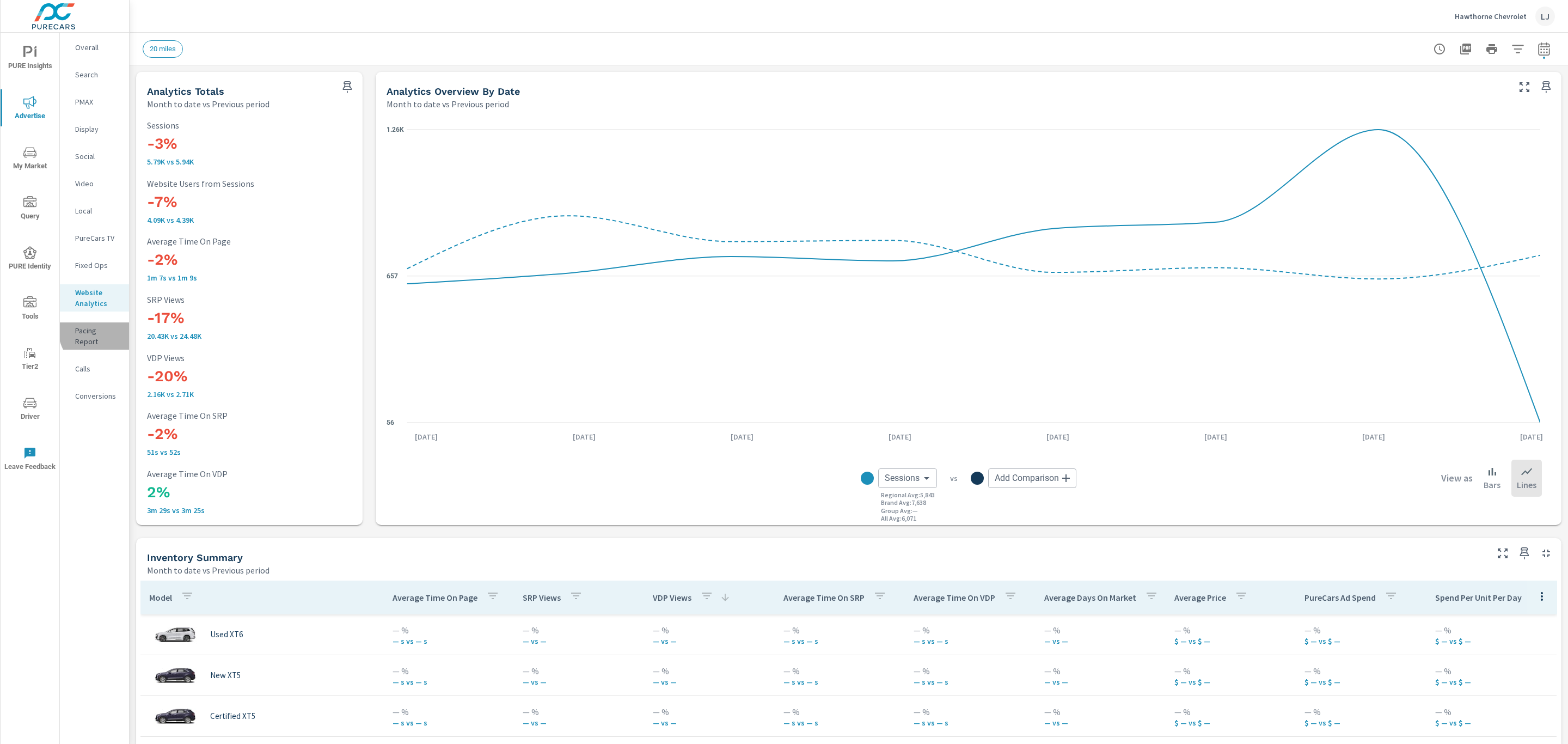
click at [105, 328] on p "Pacing Report" at bounding box center [97, 336] width 45 height 22
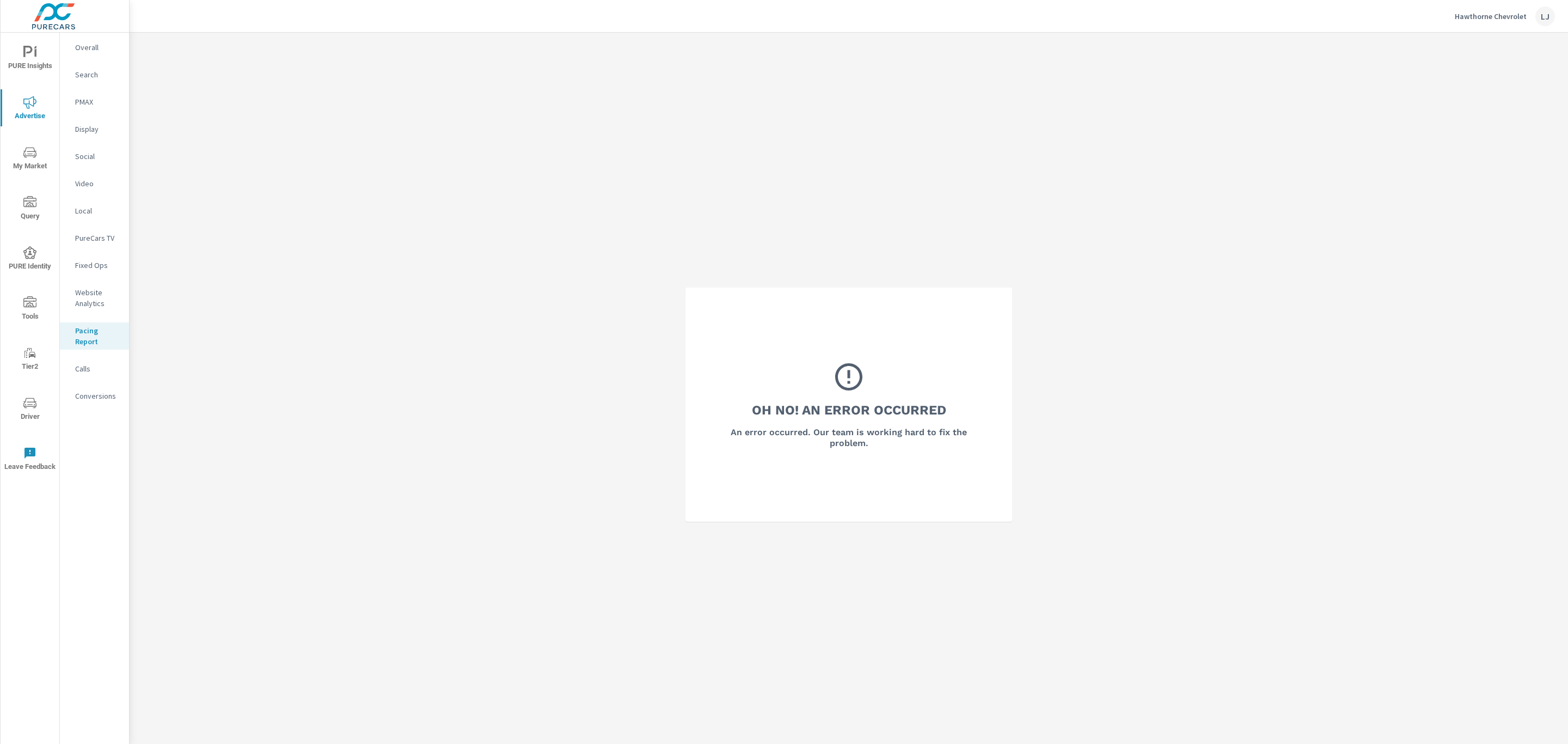
click at [92, 194] on nav "Overall Search PMAX Display Social Video Local PureCars TV Fixed Ops Website An…" at bounding box center [94, 226] width 69 height 387
click at [91, 182] on p "Video" at bounding box center [97, 183] width 45 height 11
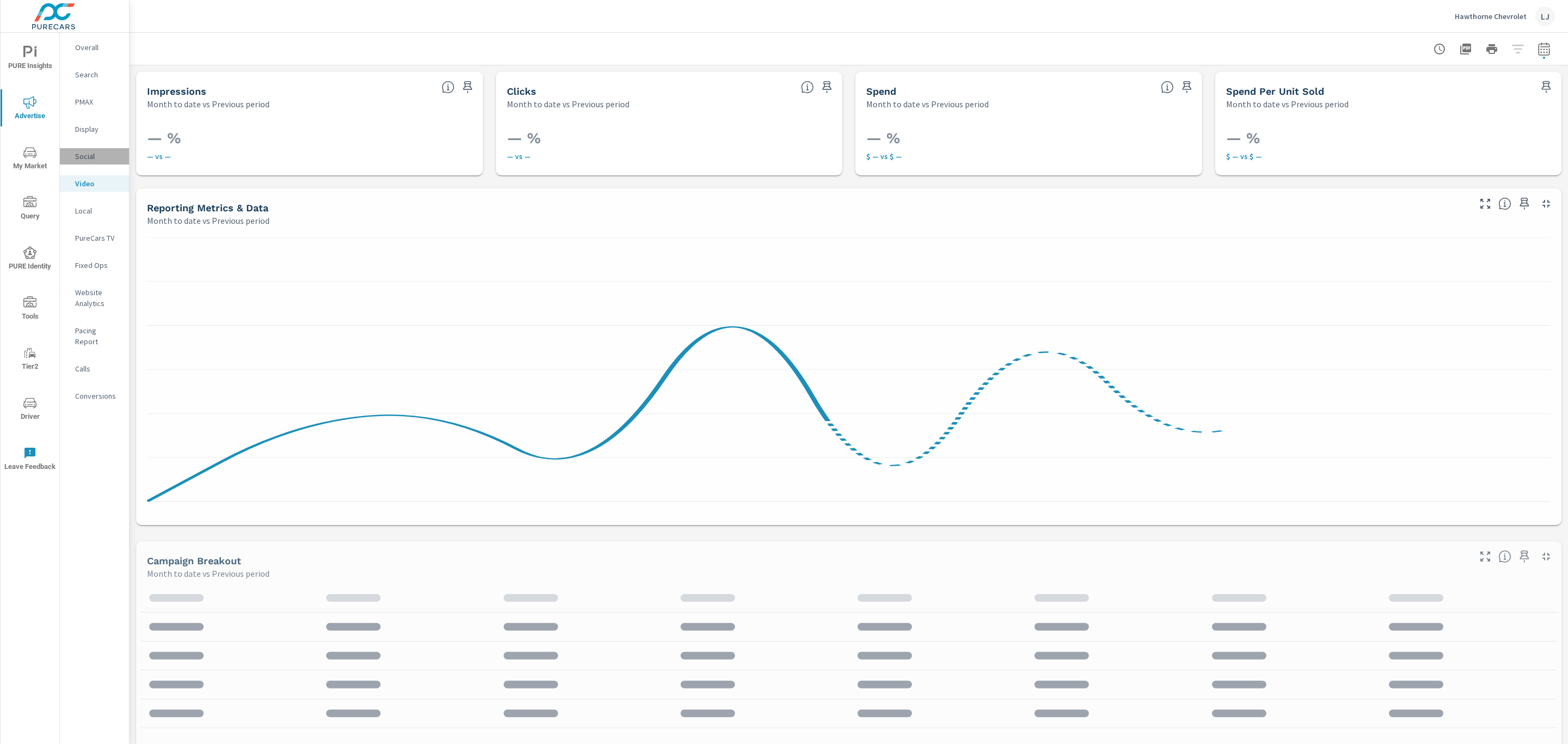
click at [91, 163] on div "Social" at bounding box center [94, 156] width 69 height 16
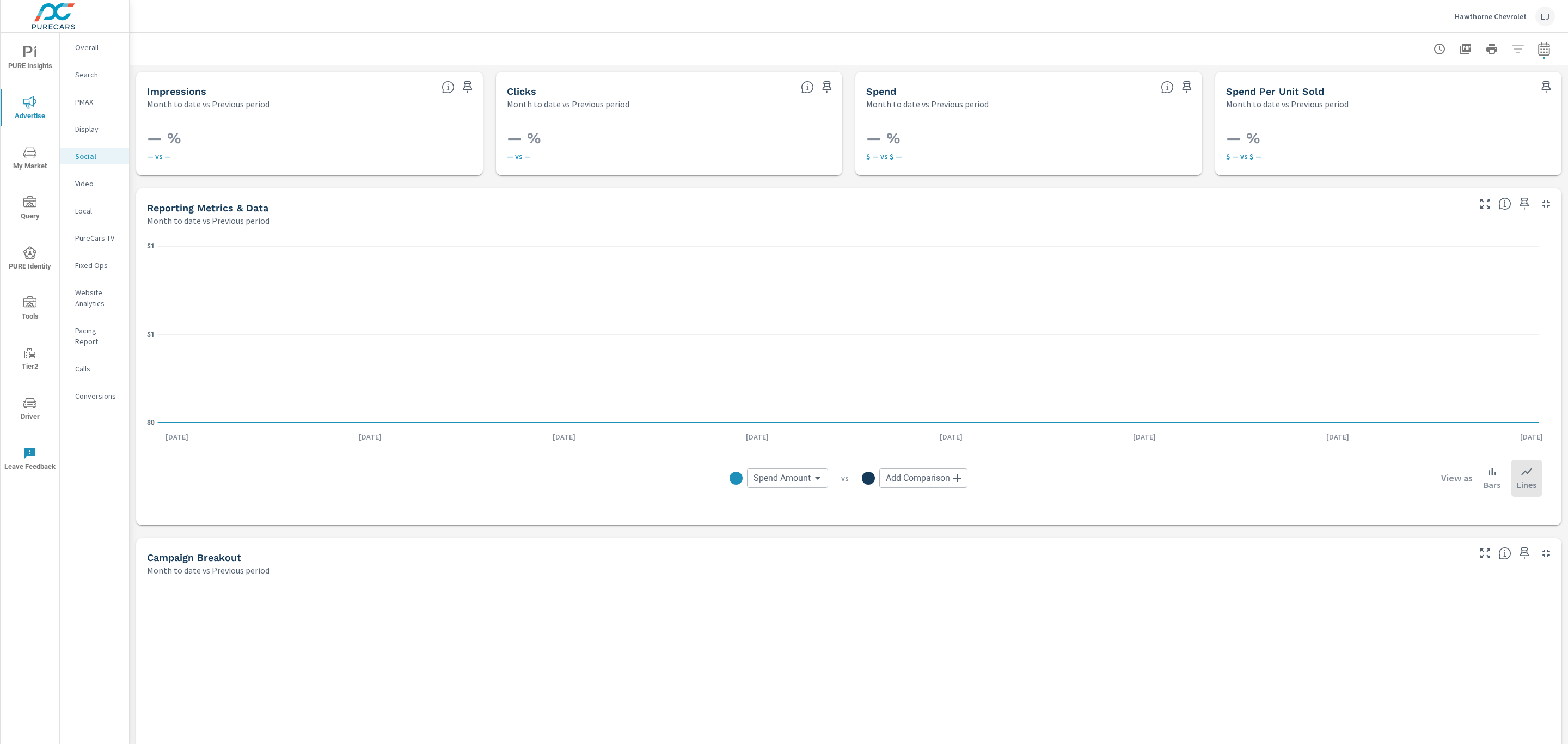
click at [90, 121] on div "Display" at bounding box center [94, 129] width 69 height 16
click at [93, 100] on p "PMAX" at bounding box center [97, 102] width 45 height 11
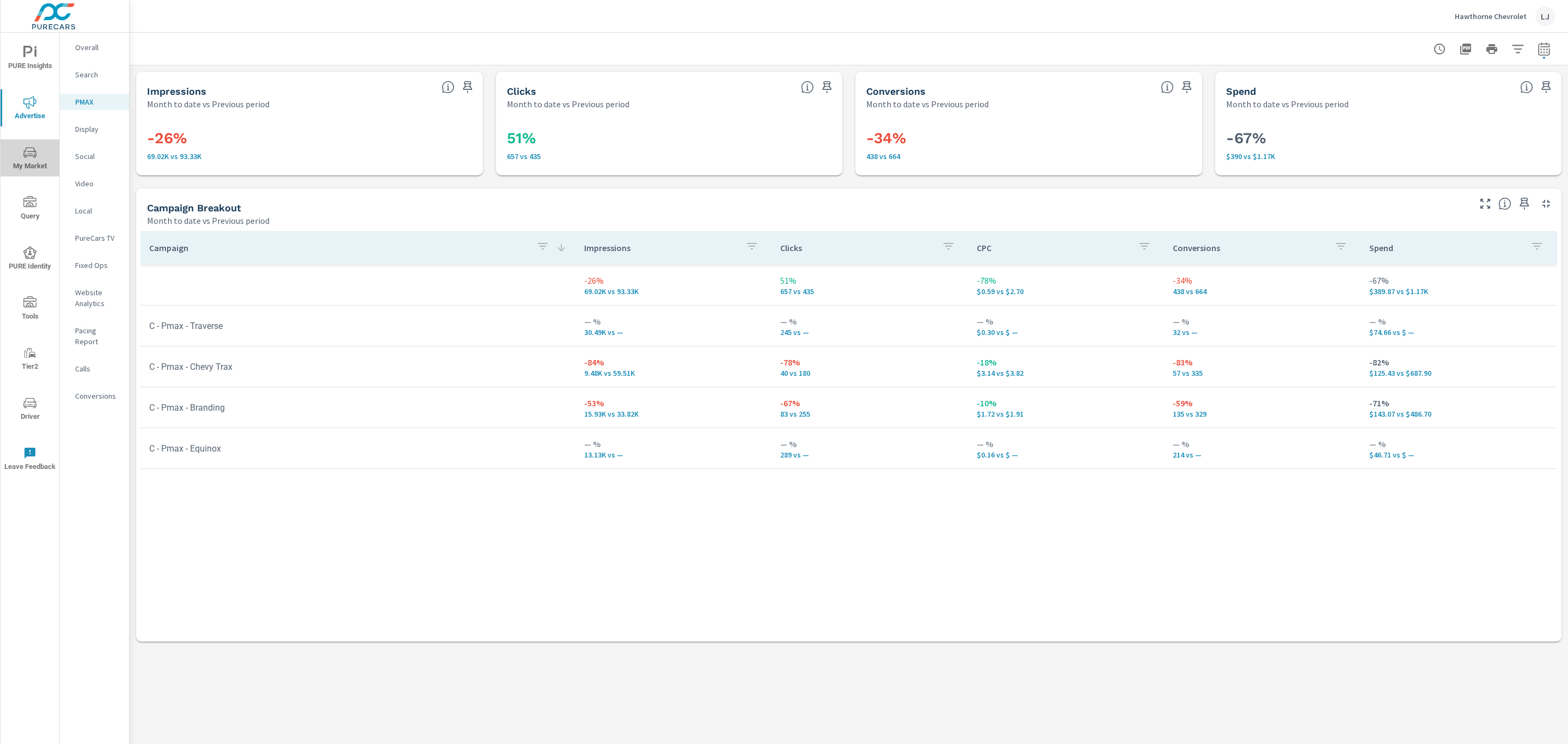
click at [34, 157] on icon "nav menu" at bounding box center [29, 152] width 13 height 13
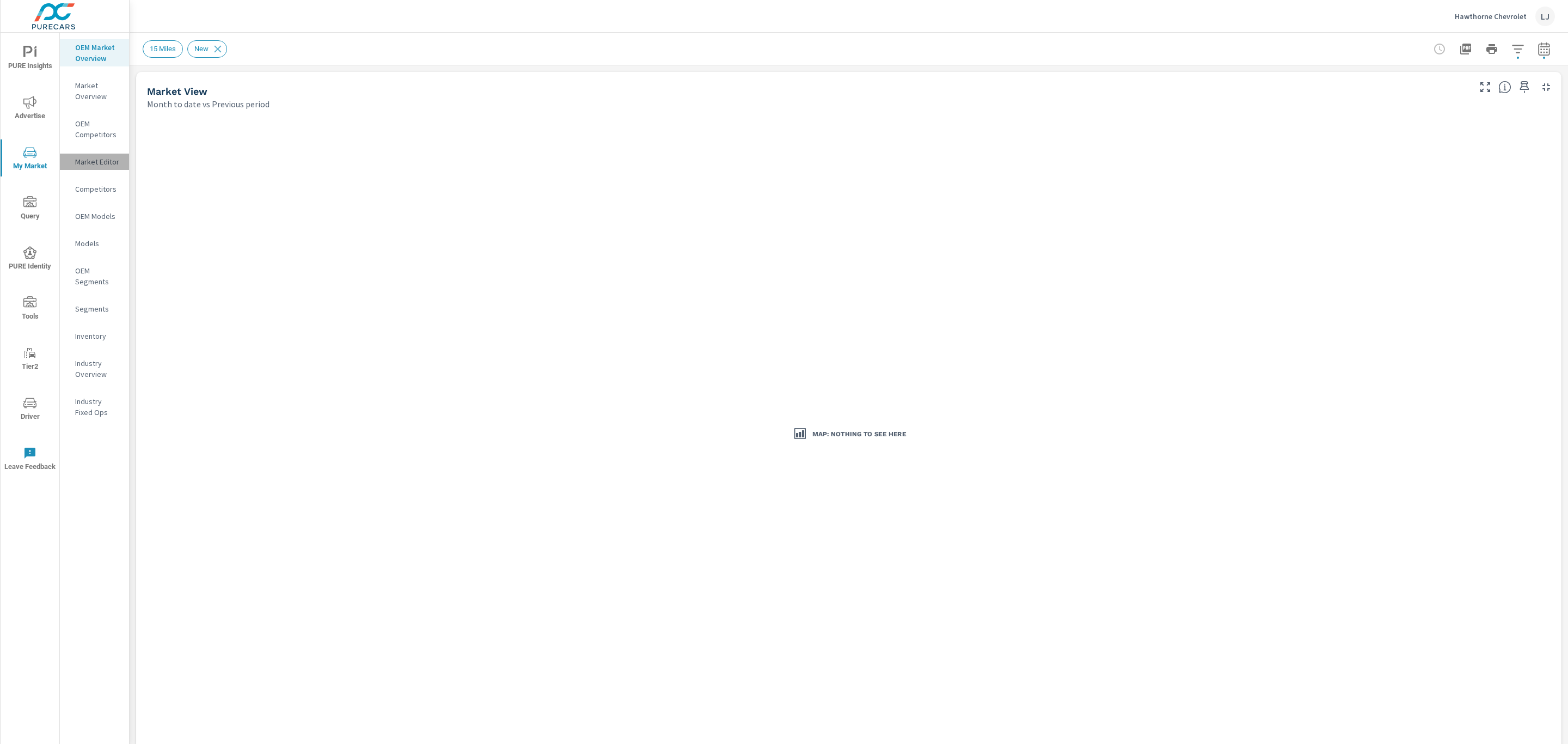
click at [97, 163] on p "Market Editor" at bounding box center [97, 162] width 45 height 11
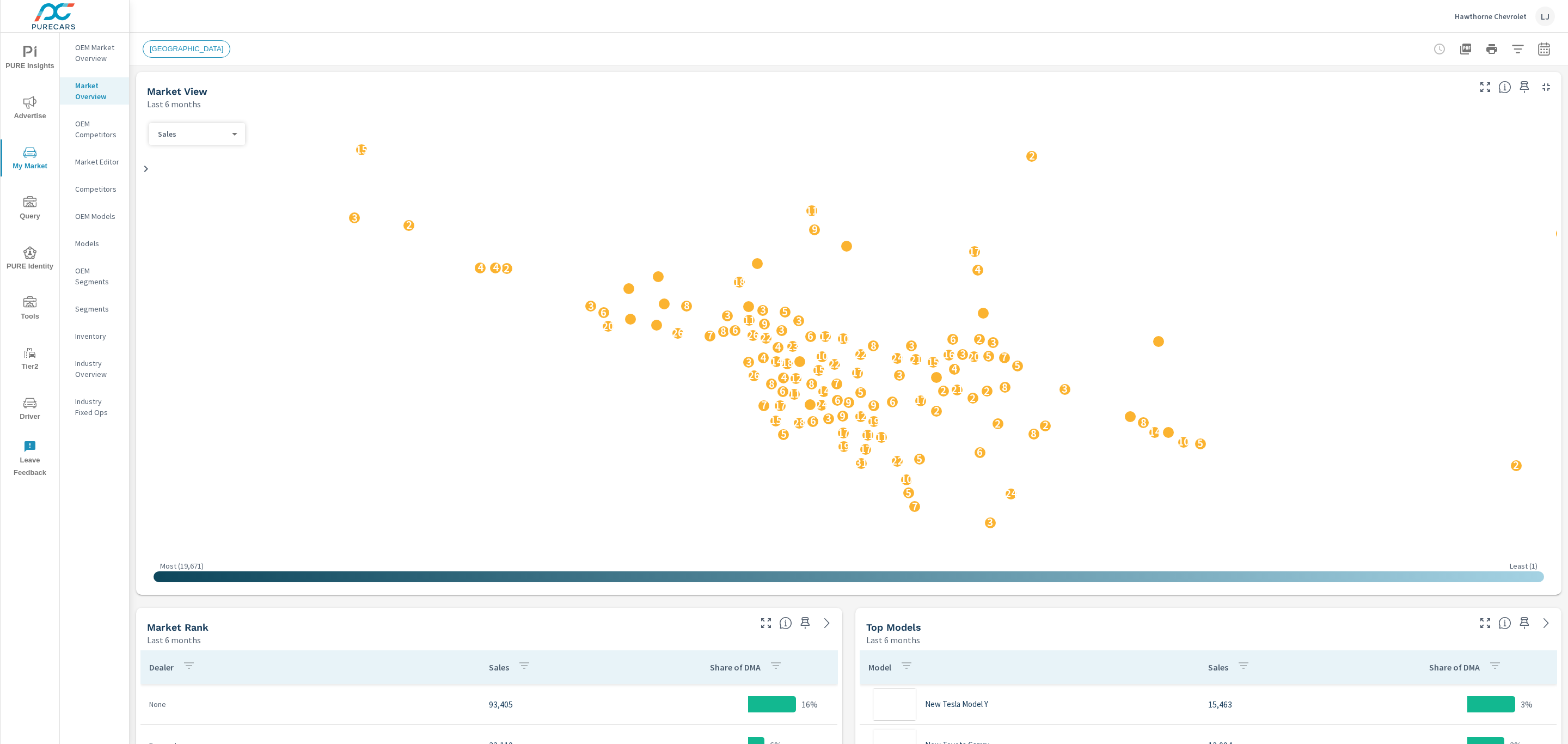
click at [178, 41] on div "[GEOGRAPHIC_DATA]" at bounding box center [186, 49] width 88 height 18
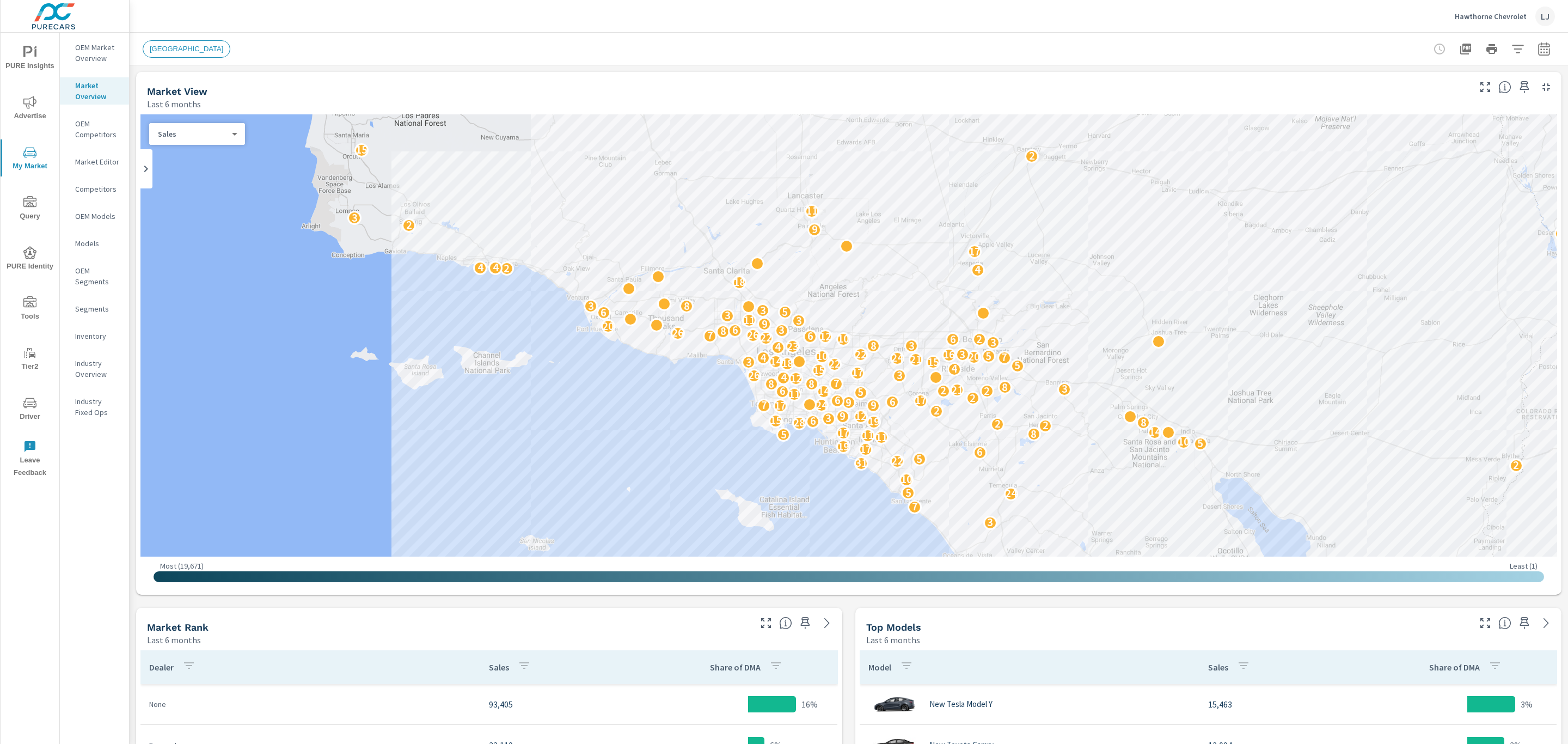
click at [181, 47] on span "[GEOGRAPHIC_DATA]" at bounding box center [186, 48] width 86 height 8
click at [182, 49] on span "[GEOGRAPHIC_DATA]" at bounding box center [183, 48] width 80 height 8
click at [1512, 44] on icon "button" at bounding box center [1517, 48] width 12 height 8
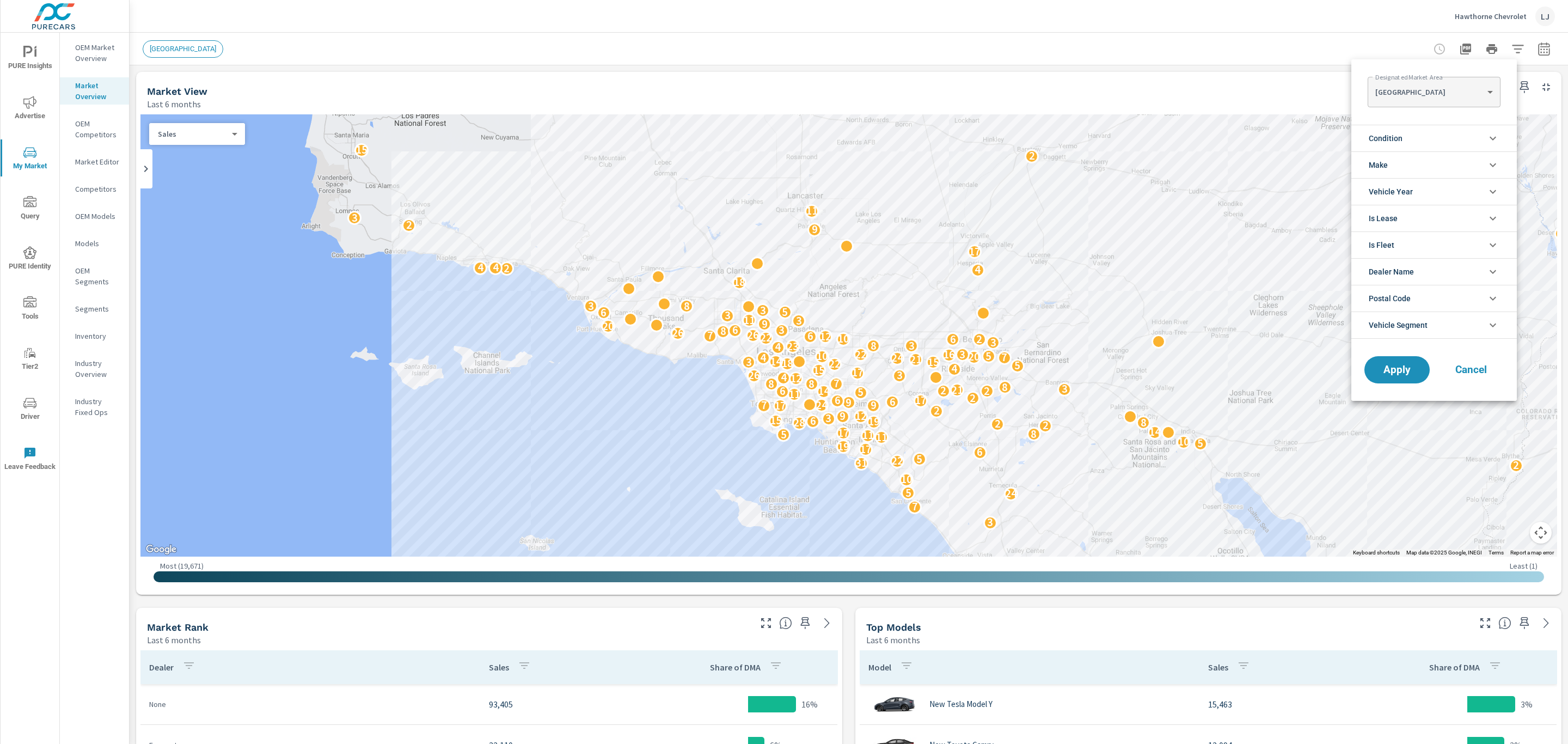
click at [1451, 91] on body "PURE Insights Advertise My Market Query PURE Identity Tools Tier2 Driver Leave …" at bounding box center [784, 372] width 1568 height 744
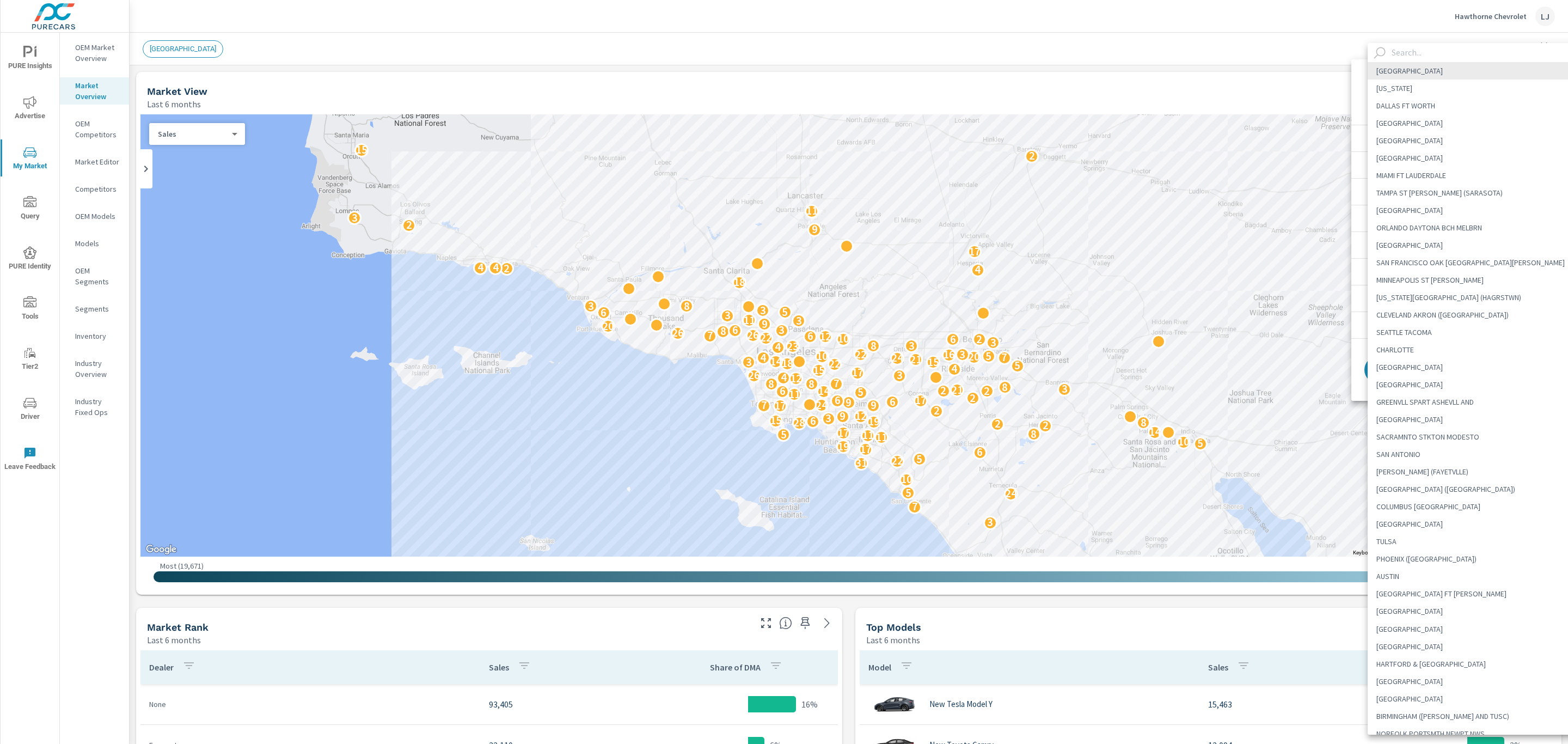
click at [727, 422] on div at bounding box center [784, 372] width 1568 height 744
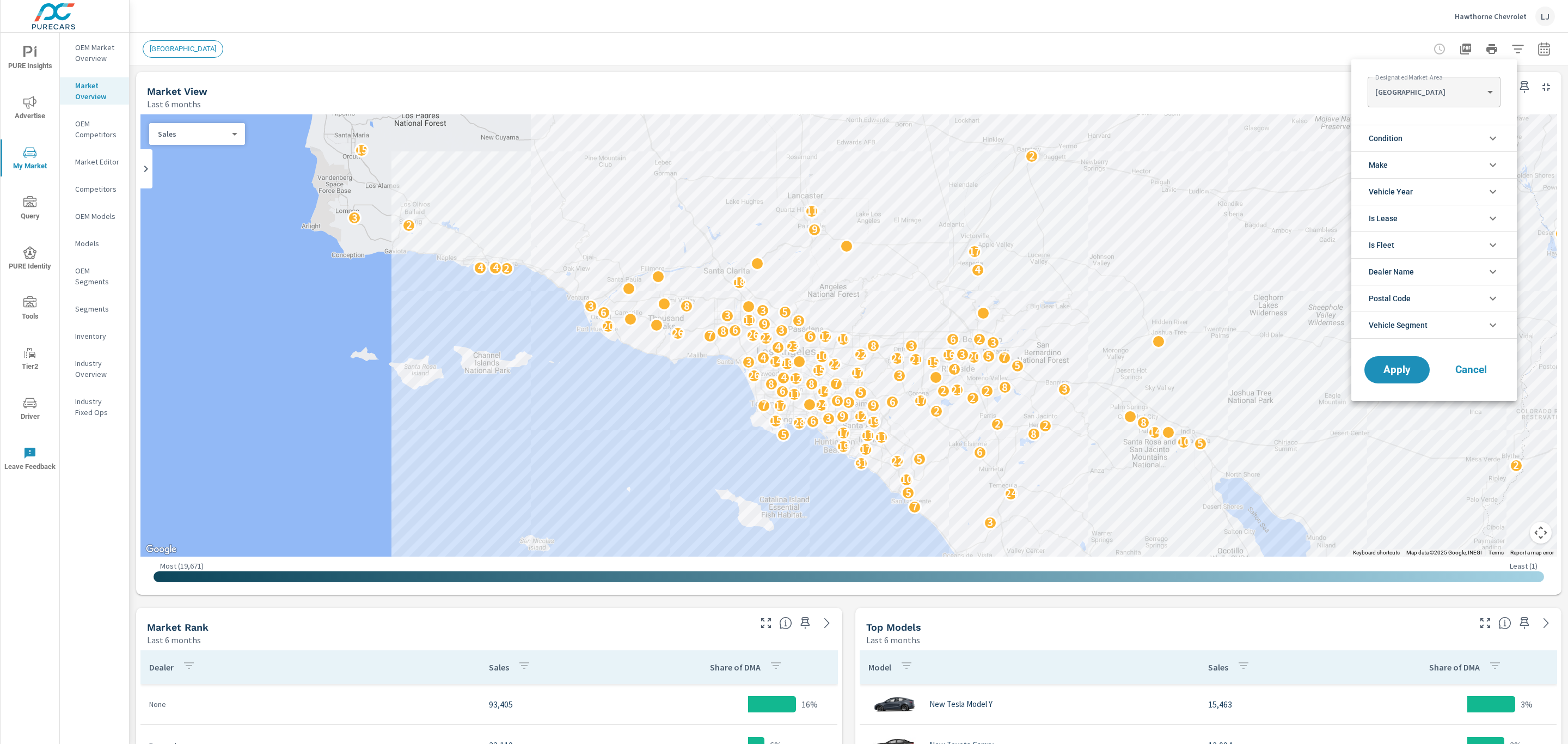
click at [634, 409] on div at bounding box center [784, 372] width 1568 height 744
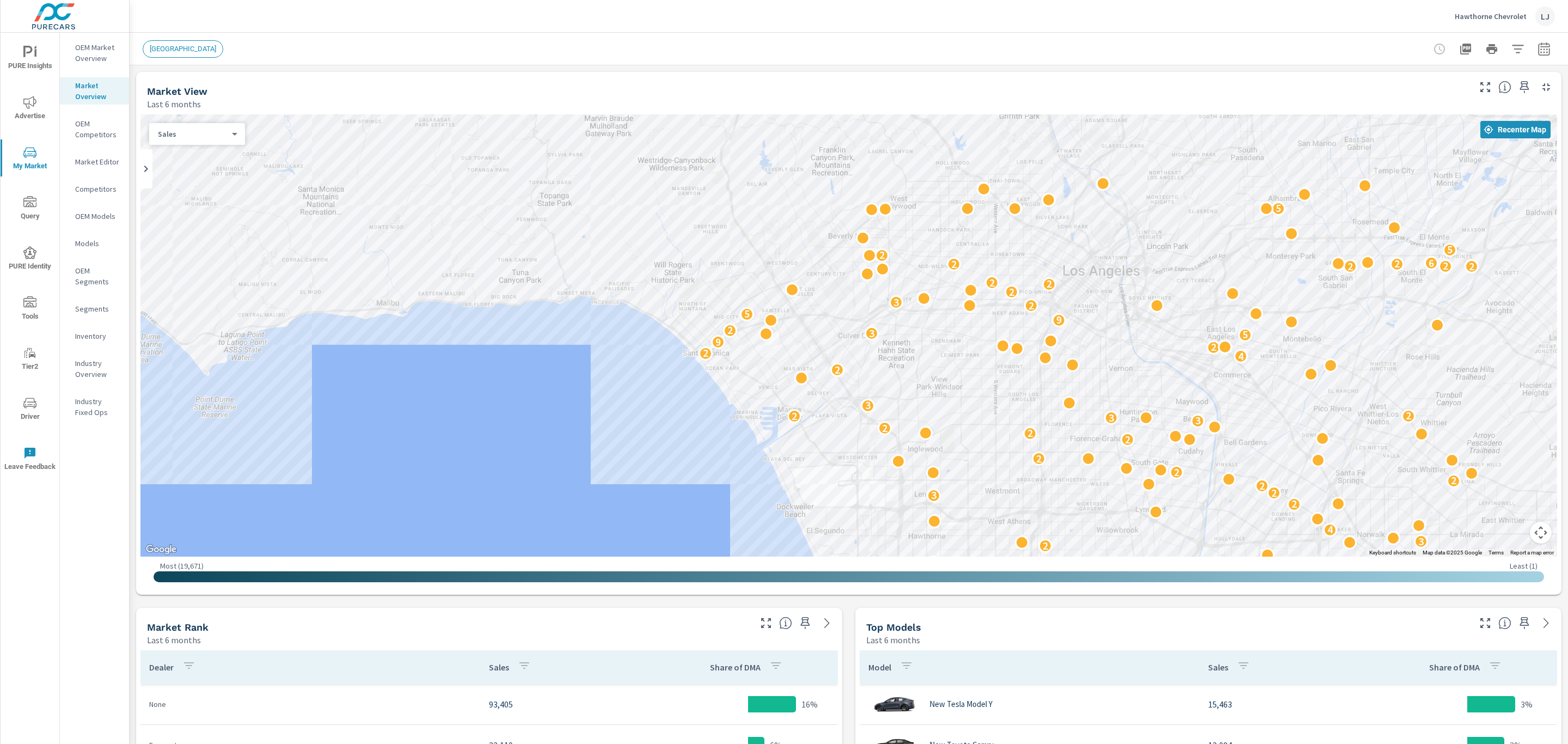
drag, startPoint x: 698, startPoint y: 438, endPoint x: 634, endPoint y: 564, distance: 141.3
click at [634, 564] on div "← Move left → Move right ↑ Move up ↓ Move down + Zoom in - Zoom out Home Jump l…" at bounding box center [849, 353] width 1416 height 476
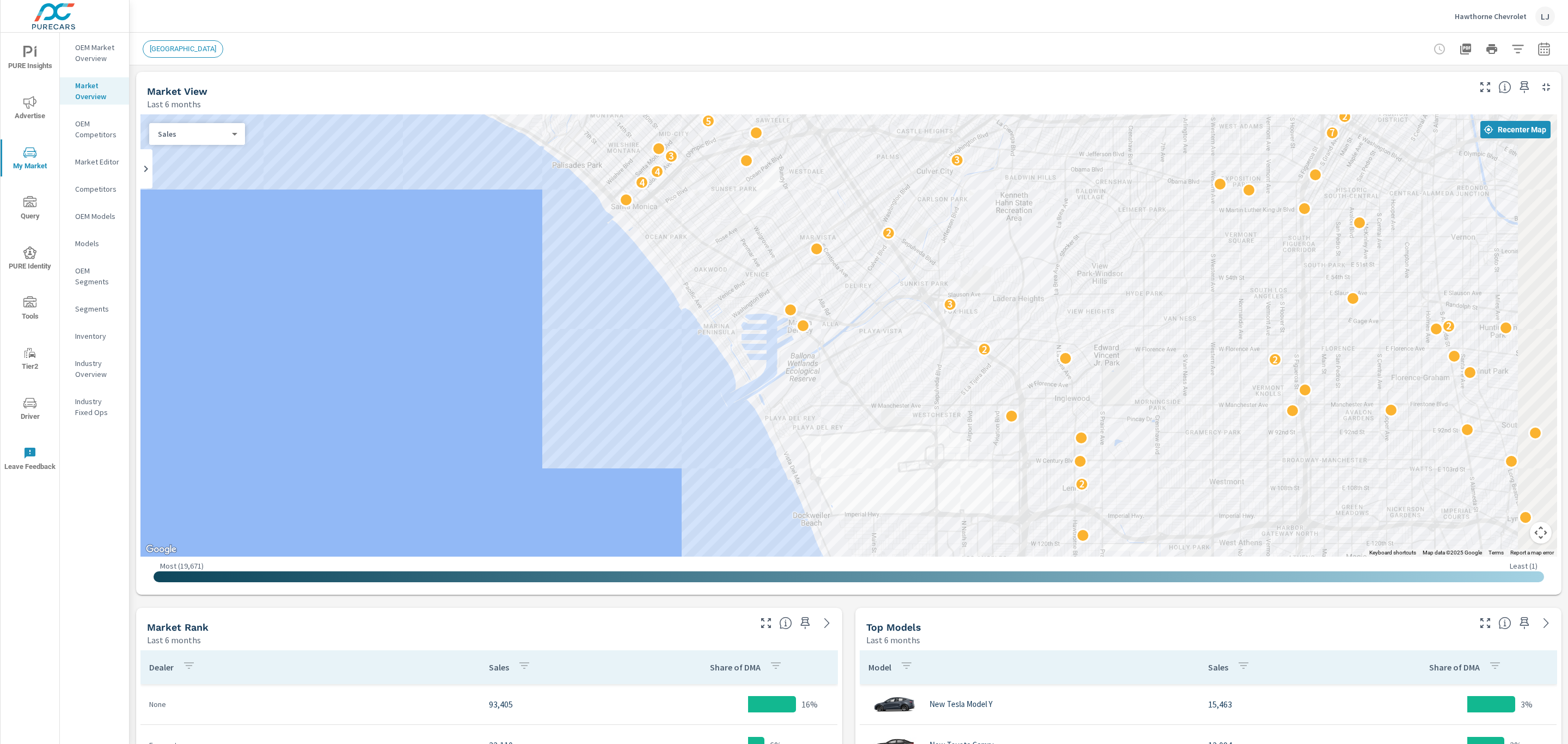
drag, startPoint x: 613, startPoint y: 421, endPoint x: 333, endPoint y: 228, distance: 340.1
click at [333, 228] on div "2 2 2 3 2 3 2 2 2 2 2 2 3 2 3 2 3 4 4 3 3 3 2 7 5 2 2 2 2 4 4" at bounding box center [849, 335] width 1416 height 442
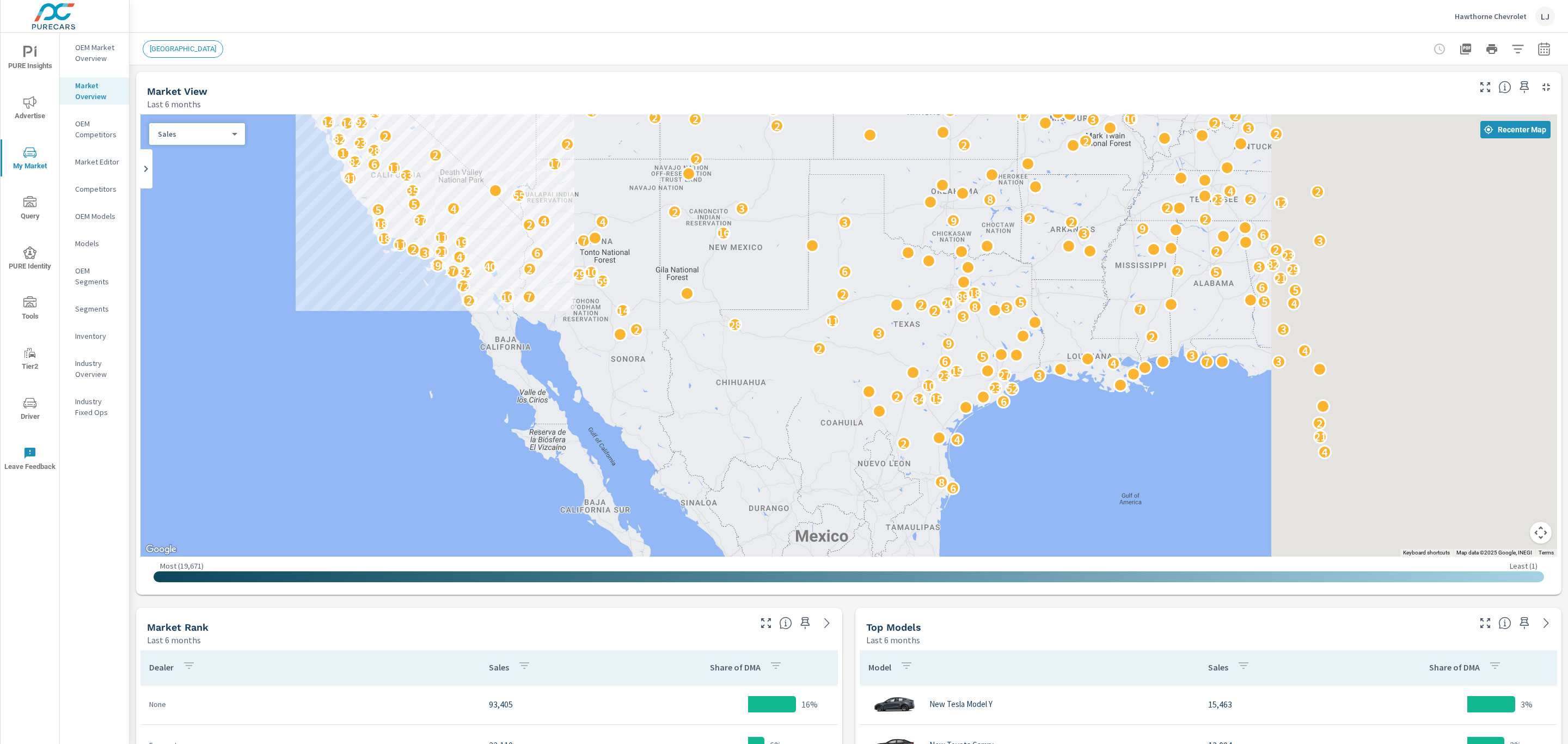
drag, startPoint x: 671, startPoint y: 371, endPoint x: 320, endPoint y: 329, distance: 353.5
click at [320, 329] on div "6 8 4 2 4 21 2 6 34 15 2 52 23 10 23 3 27 15 4 7 6 3 5 3 4 2 9 2 3 2 3 28 11 3 …" at bounding box center [637, 530] width 1045 height 588
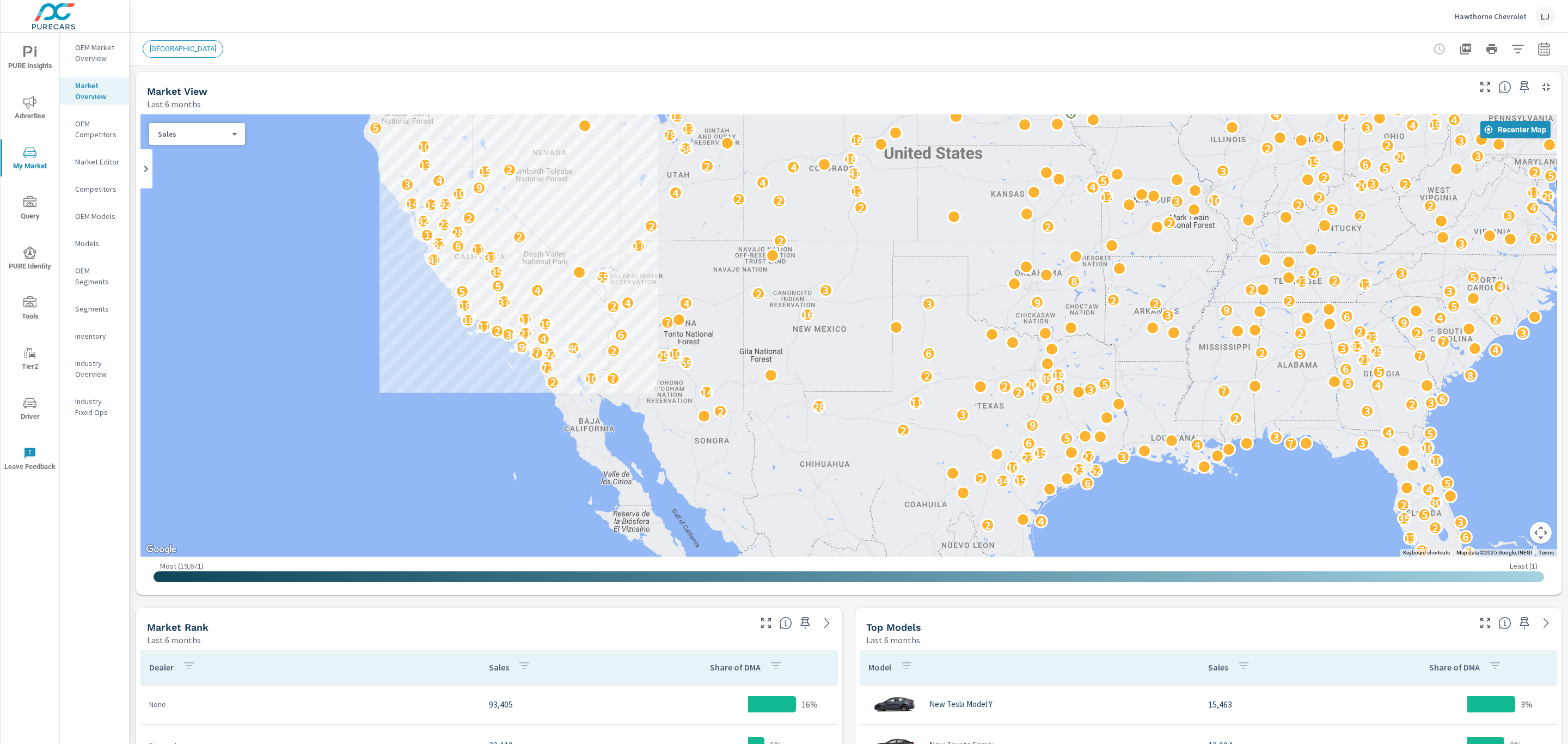
drag, startPoint x: 306, startPoint y: 292, endPoint x: 538, endPoint y: 457, distance: 284.7
click at [538, 457] on div "44 6 35 8 8 19 7 13 6 2 2 3 4 35 5 2 30 4 6 5 34 15 2 52 23 10 10 23 3 27 15 10…" at bounding box center [849, 335] width 1416 height 442
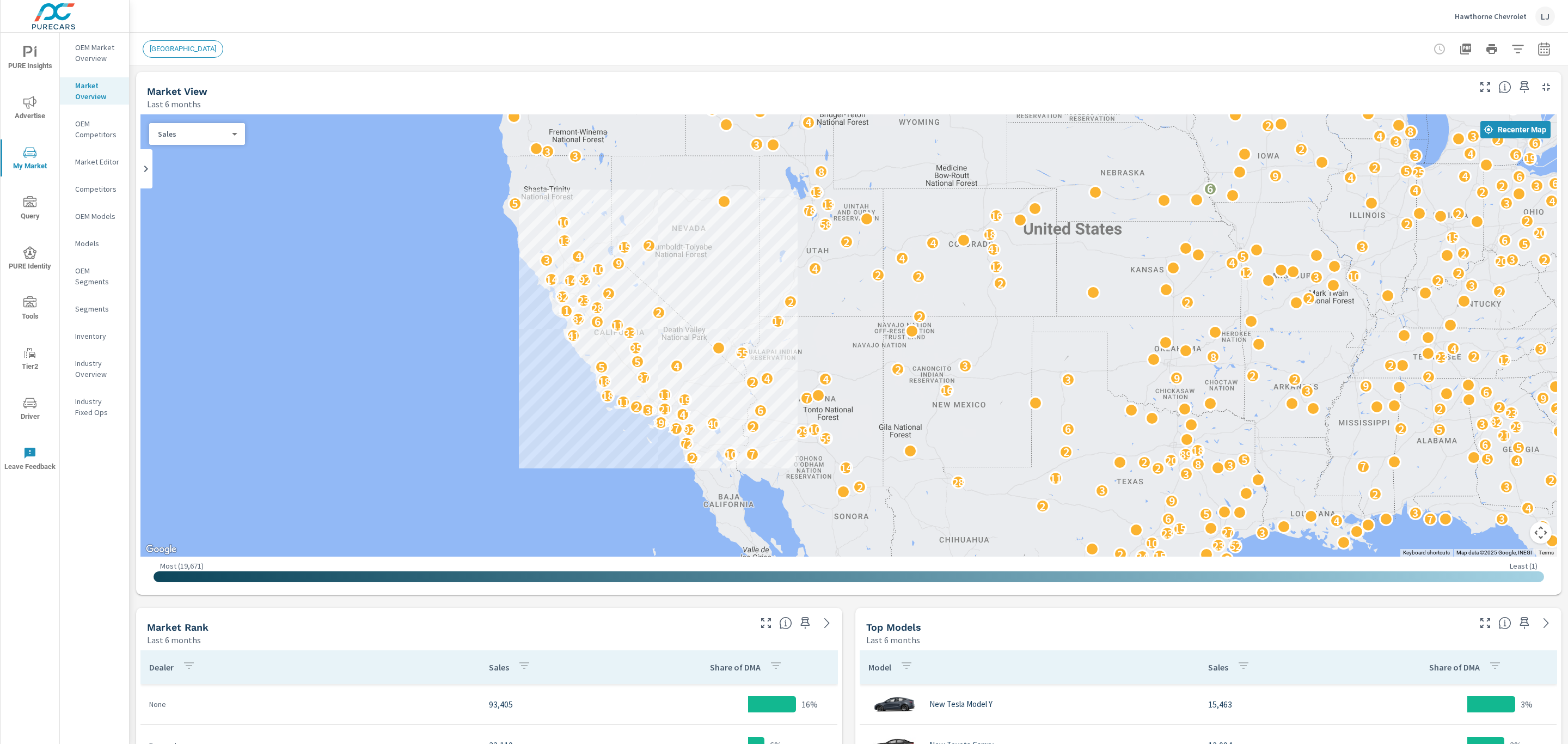
click at [170, 44] on span "LOS ANGELES" at bounding box center [183, 48] width 80 height 8
click at [1511, 43] on icon "button" at bounding box center [1517, 49] width 13 height 13
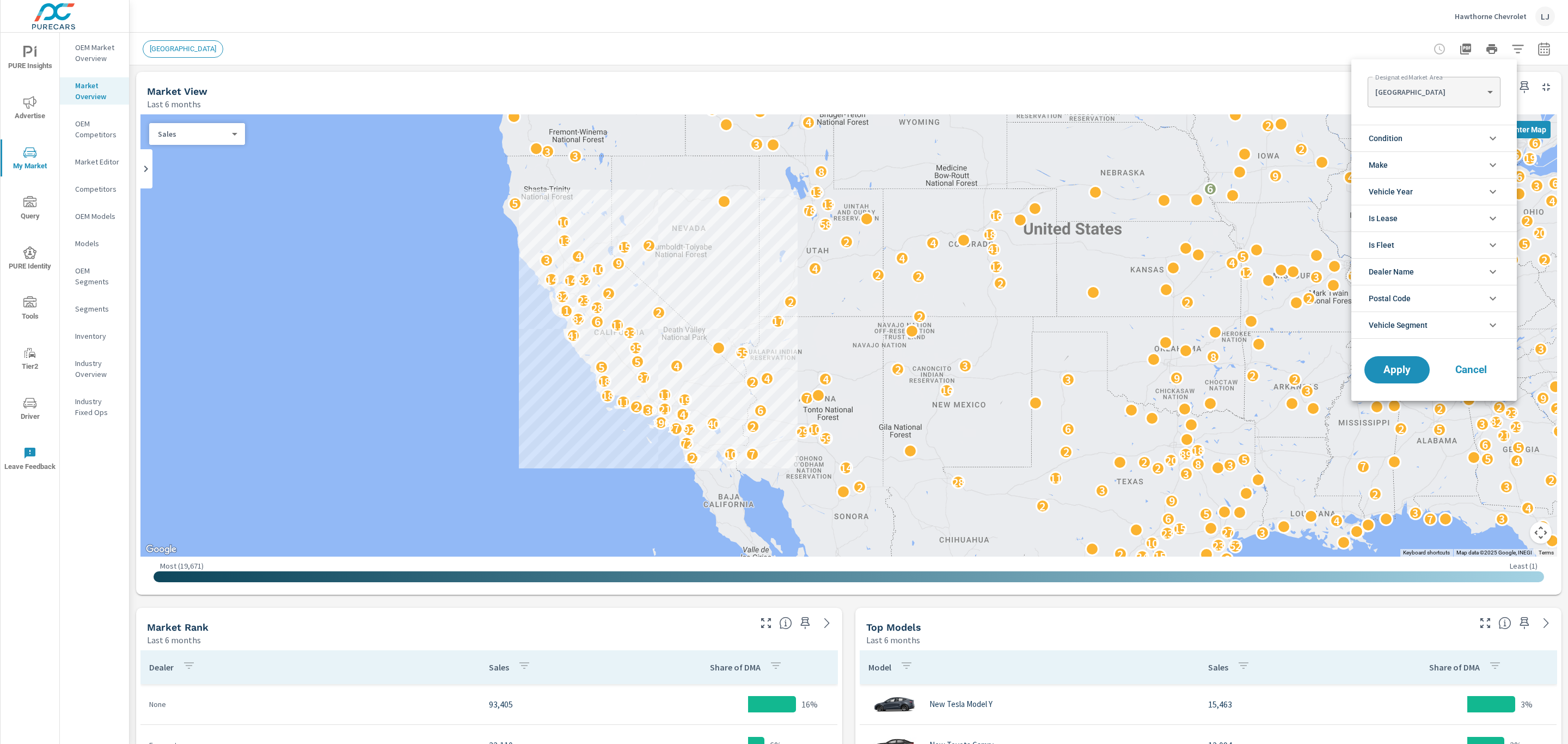
click at [1472, 91] on body "PURE Insights Advertise My Market Query PURE Identity Tools Tier2 Driver Leave …" at bounding box center [784, 372] width 1568 height 744
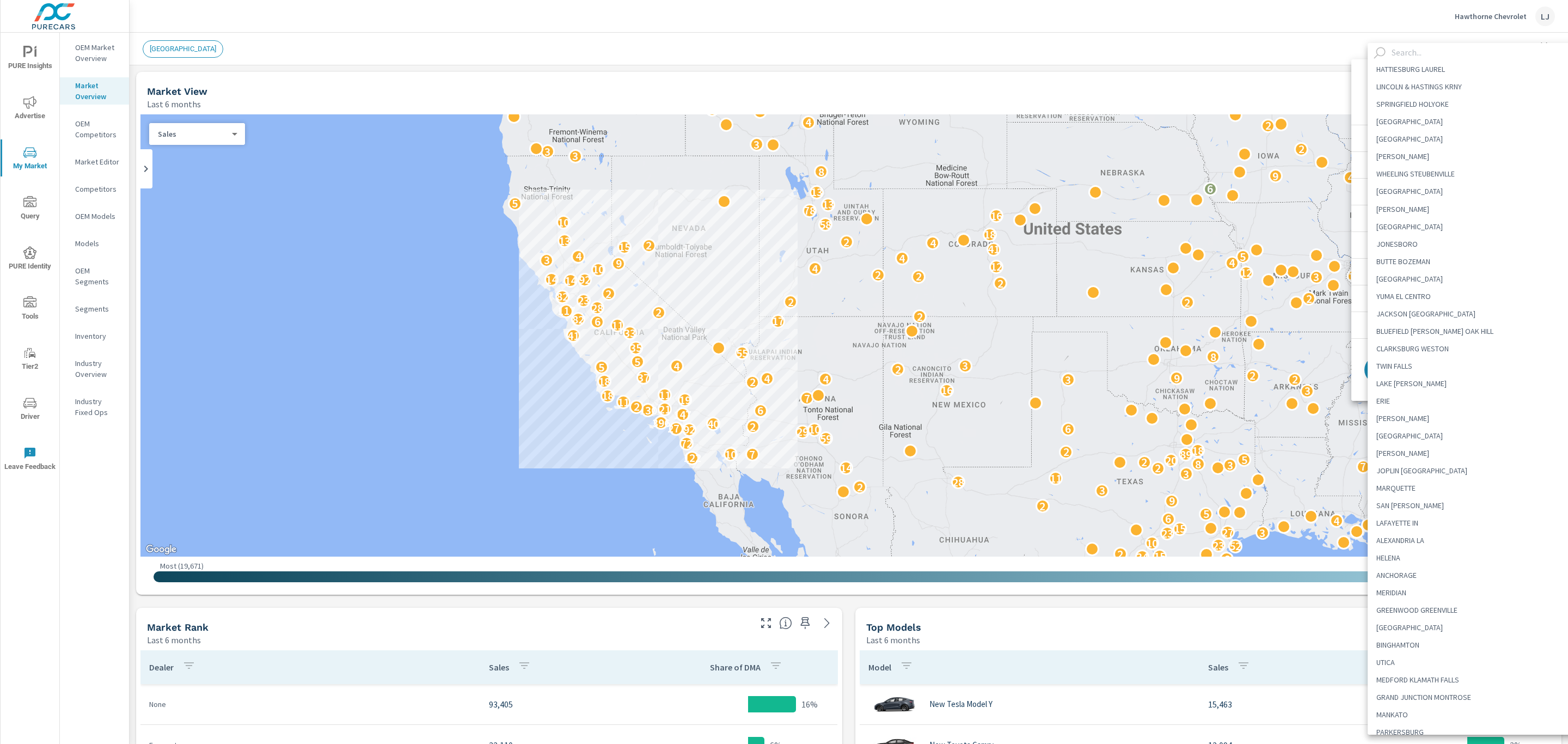
scroll to position [3008, 0]
click at [1401, 44] on input "text" at bounding box center [1486, 52] width 198 height 19
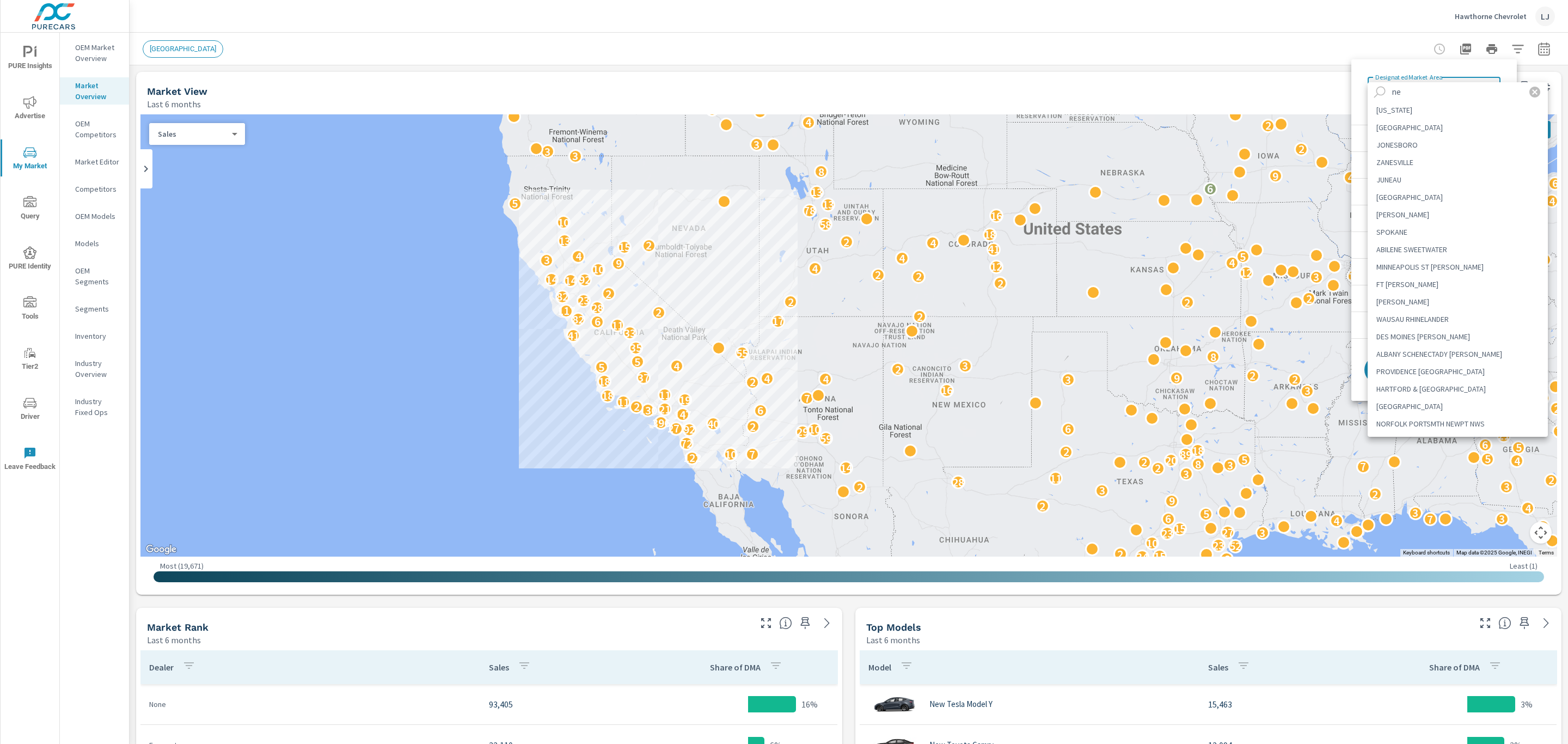
type input "n"
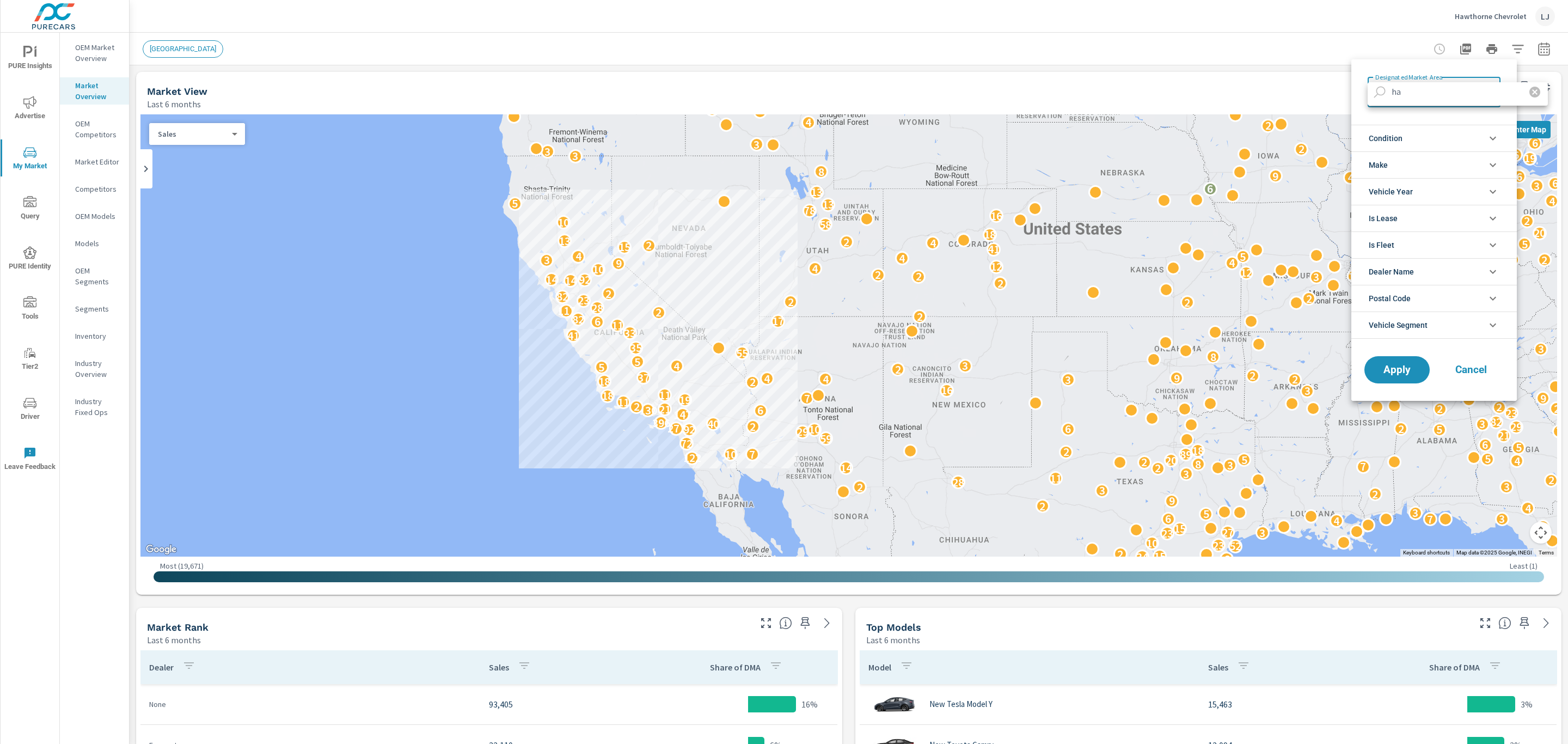
type input "h"
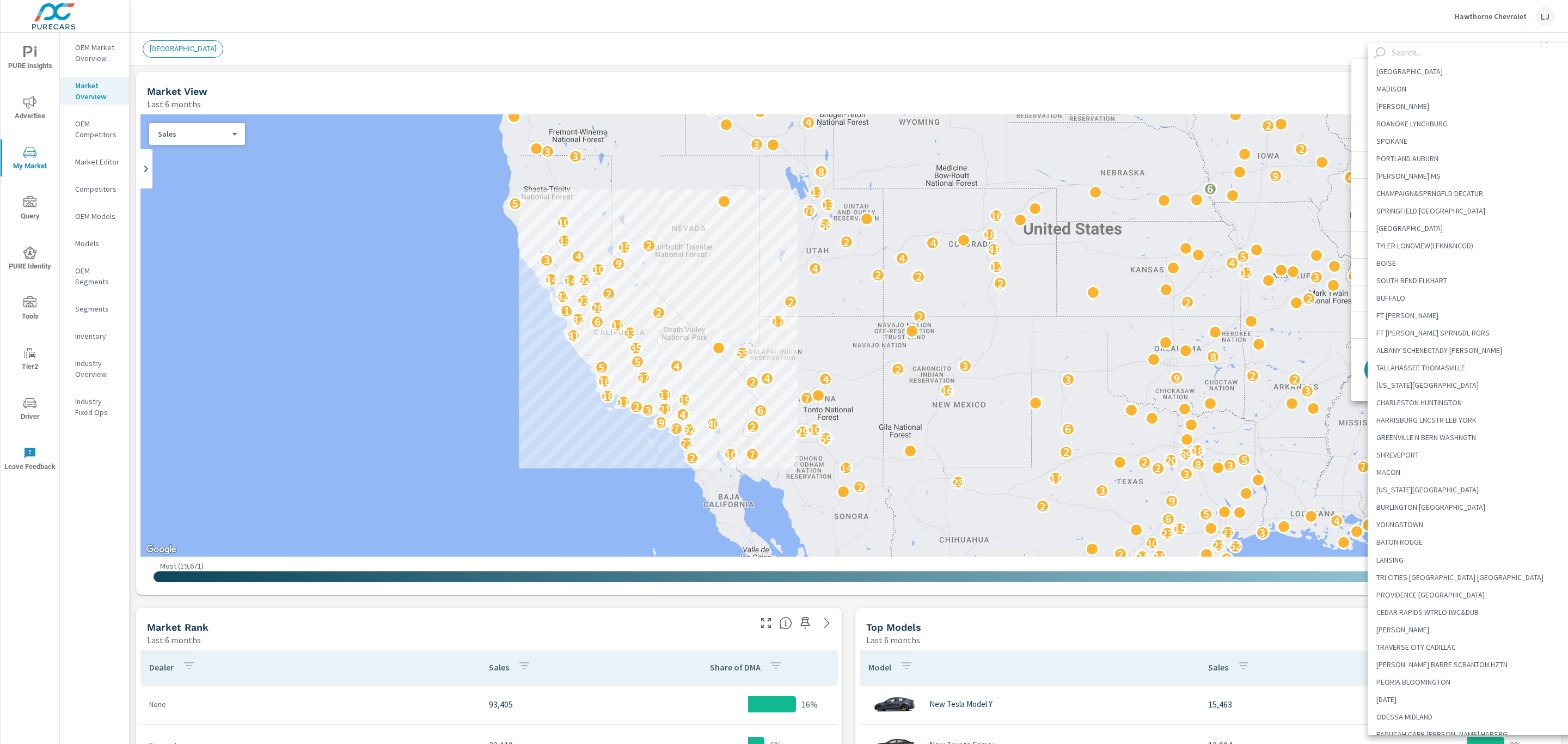
scroll to position [1389, 0]
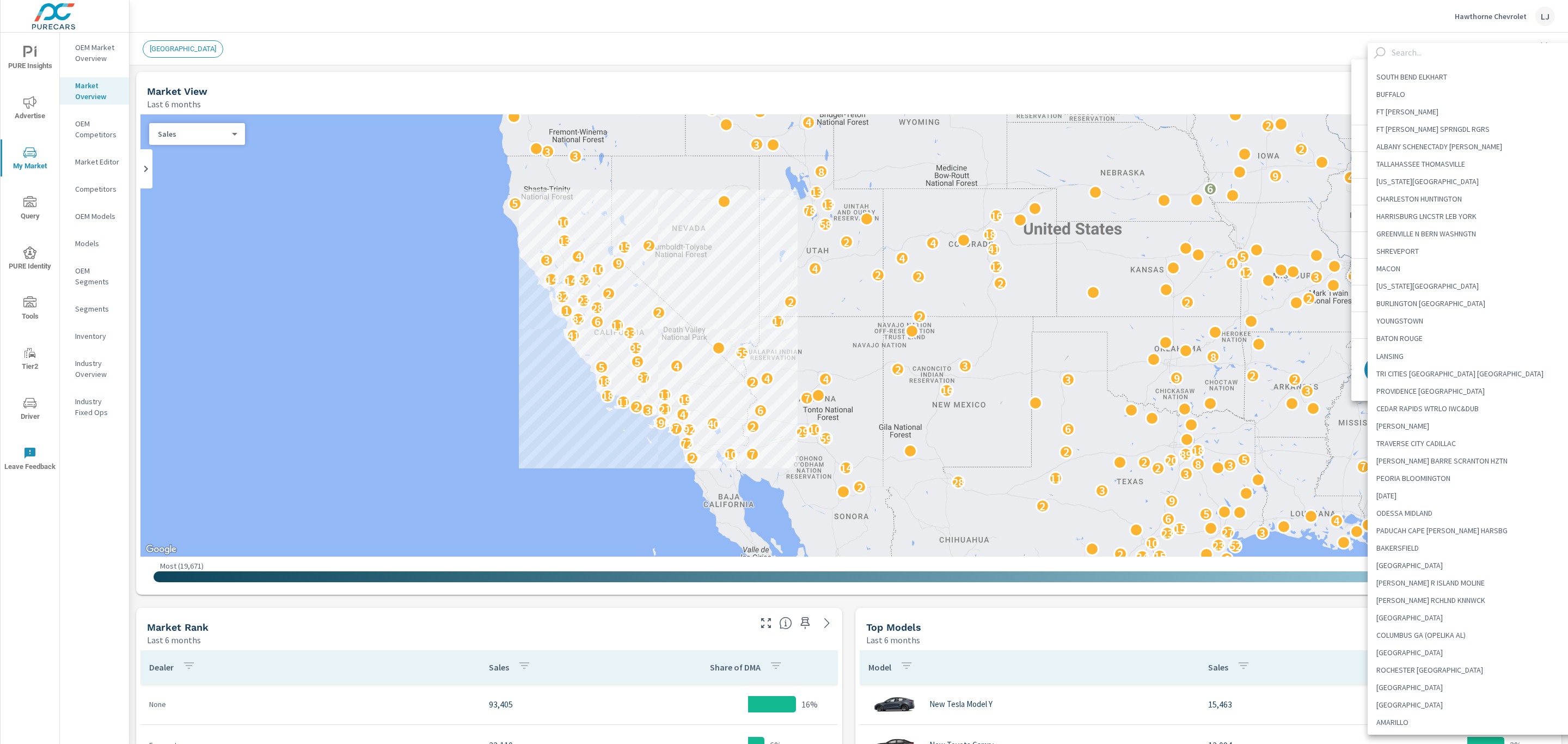
click at [1410, 51] on input "text" at bounding box center [1486, 52] width 198 height 19
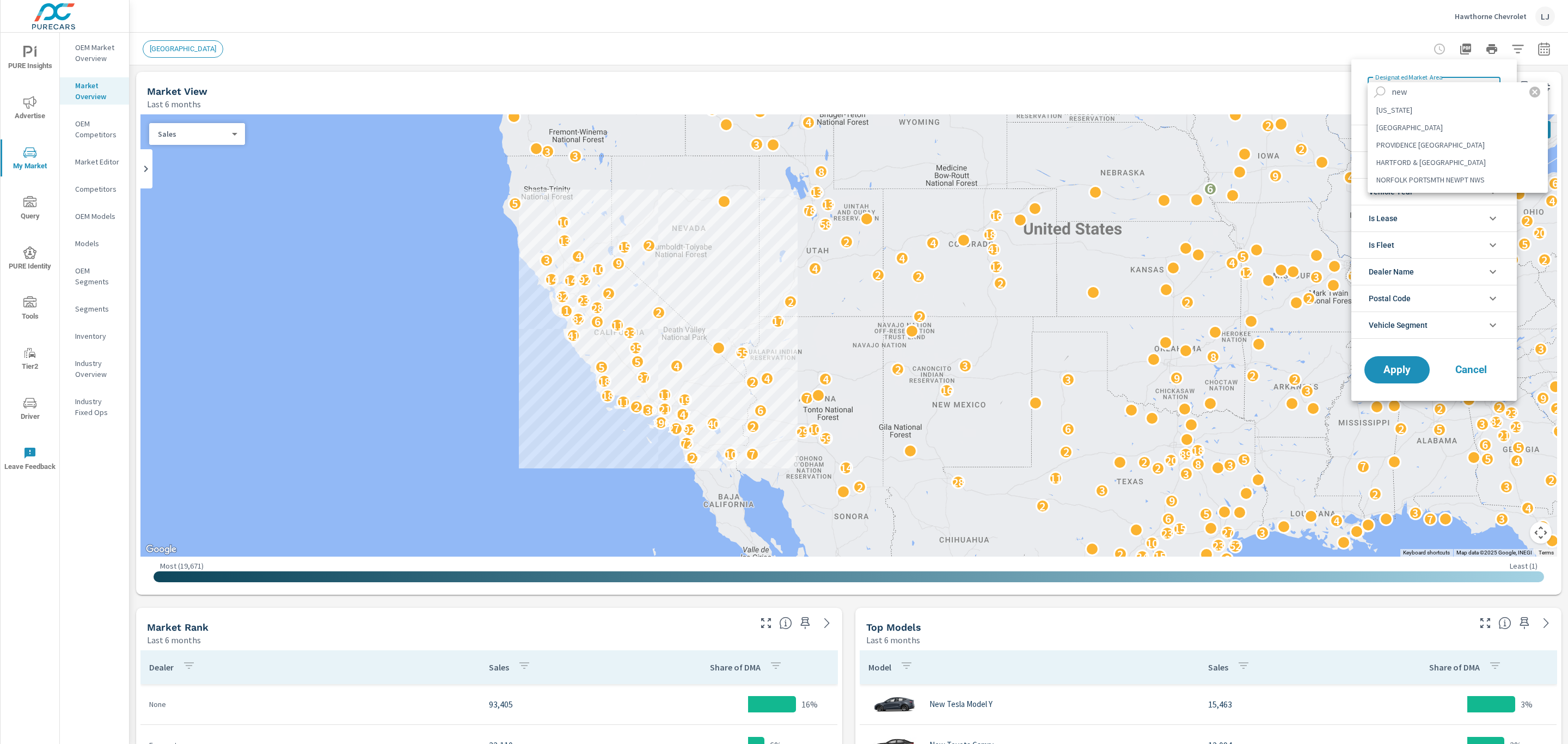
type input "new"
click at [1432, 116] on li "NEW YORK" at bounding box center [1458, 110] width 180 height 18
type Area "NEW YORK"
click at [1399, 371] on span "Apply" at bounding box center [1396, 370] width 44 height 10
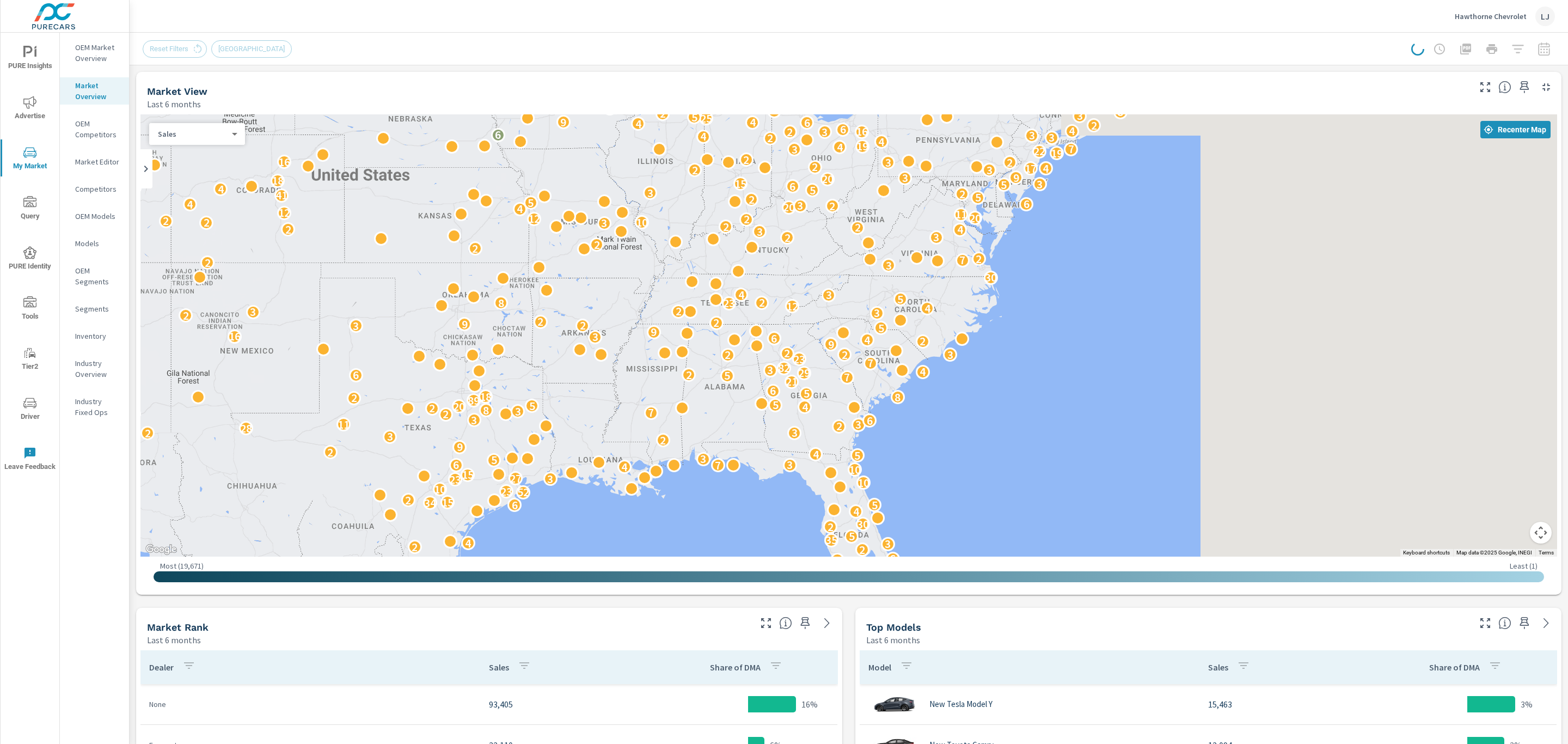
drag, startPoint x: 1185, startPoint y: 346, endPoint x: 618, endPoint y: 299, distance: 568.9
click at [618, 299] on div "44 6 35 8 8 19 7 13 6 2 2 3 4 35 5 2 30 4 6 5 34 15 2 52 23 10 10 23 3 27 15 10…" at bounding box center [659, 575] width 1045 height 588
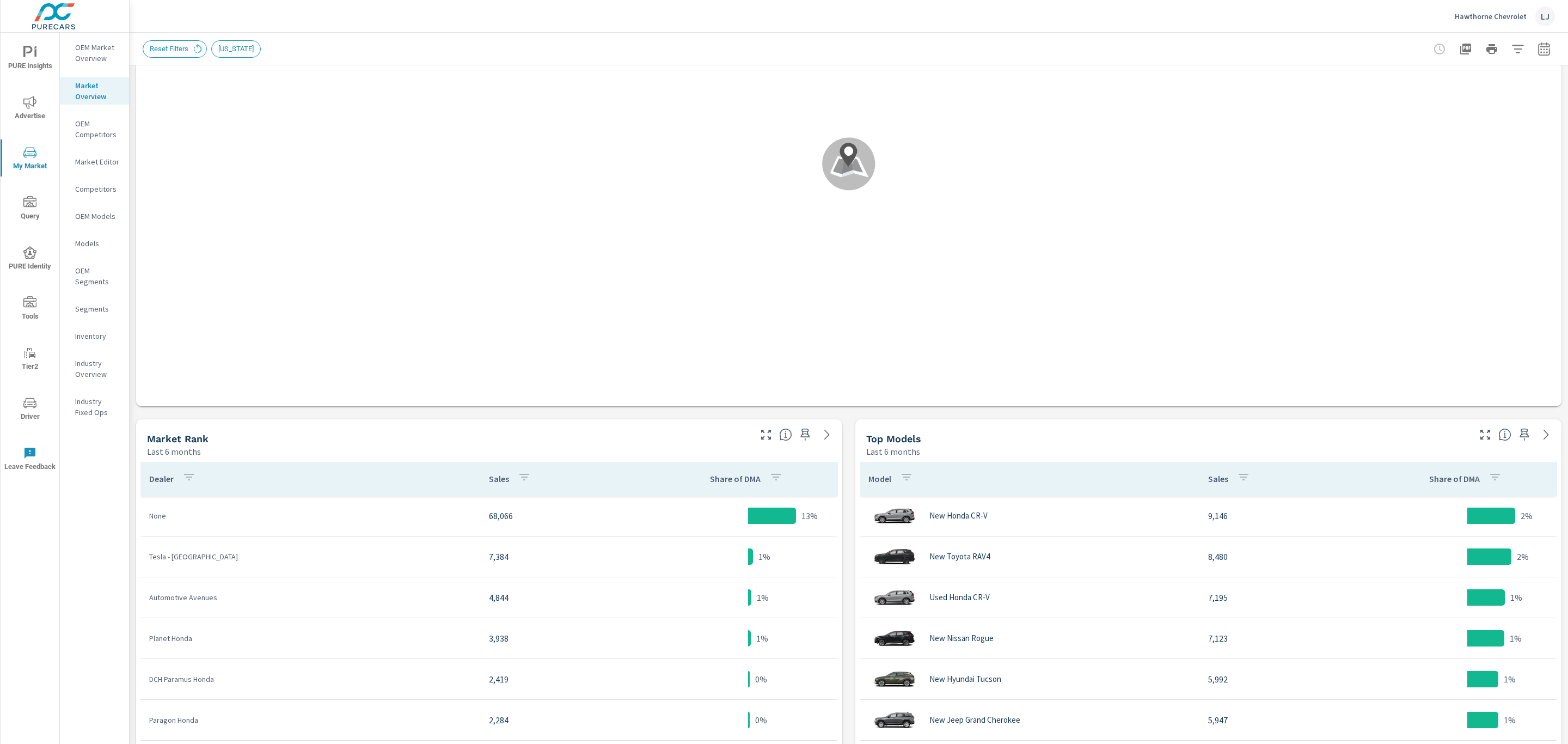
scroll to position [245, 0]
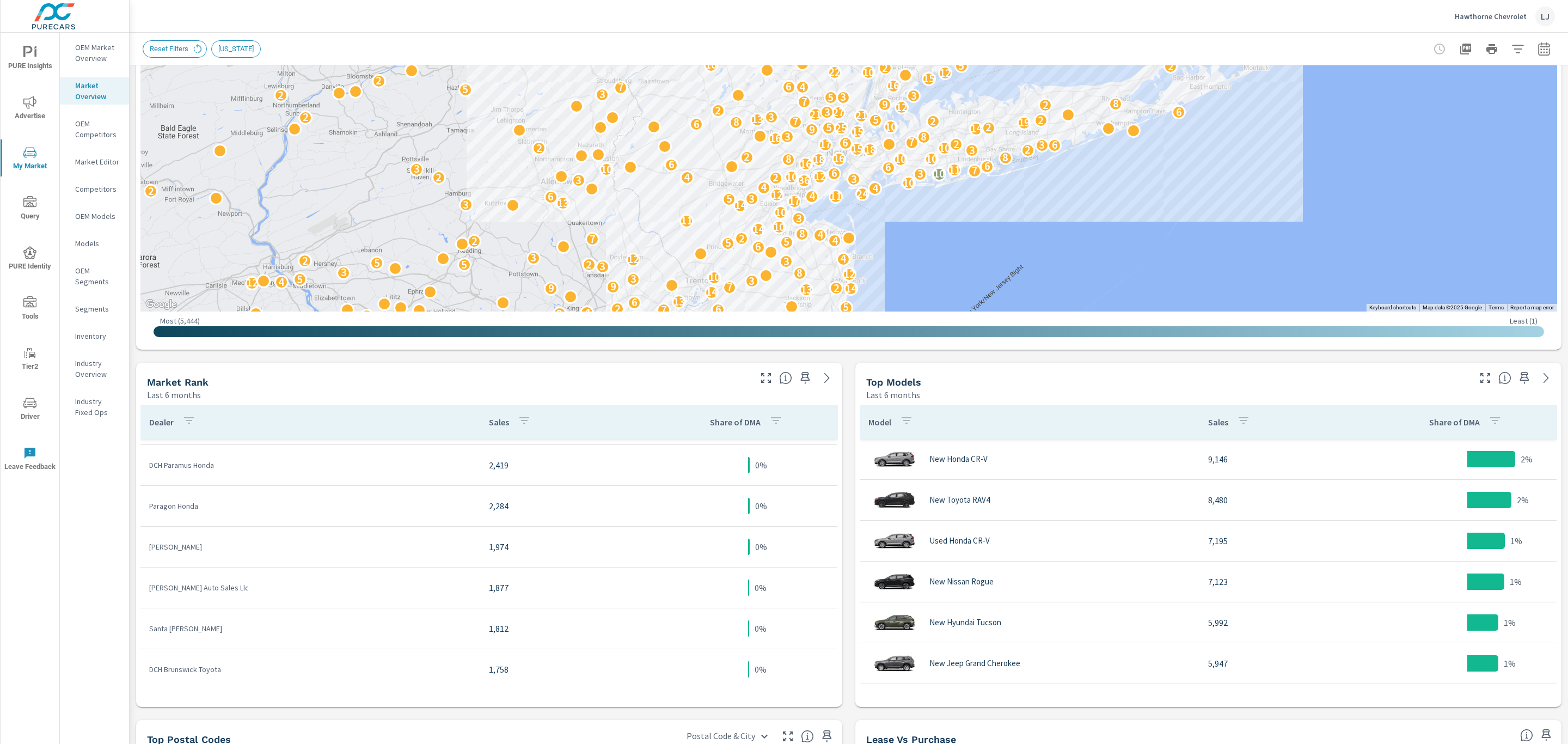
scroll to position [490, 0]
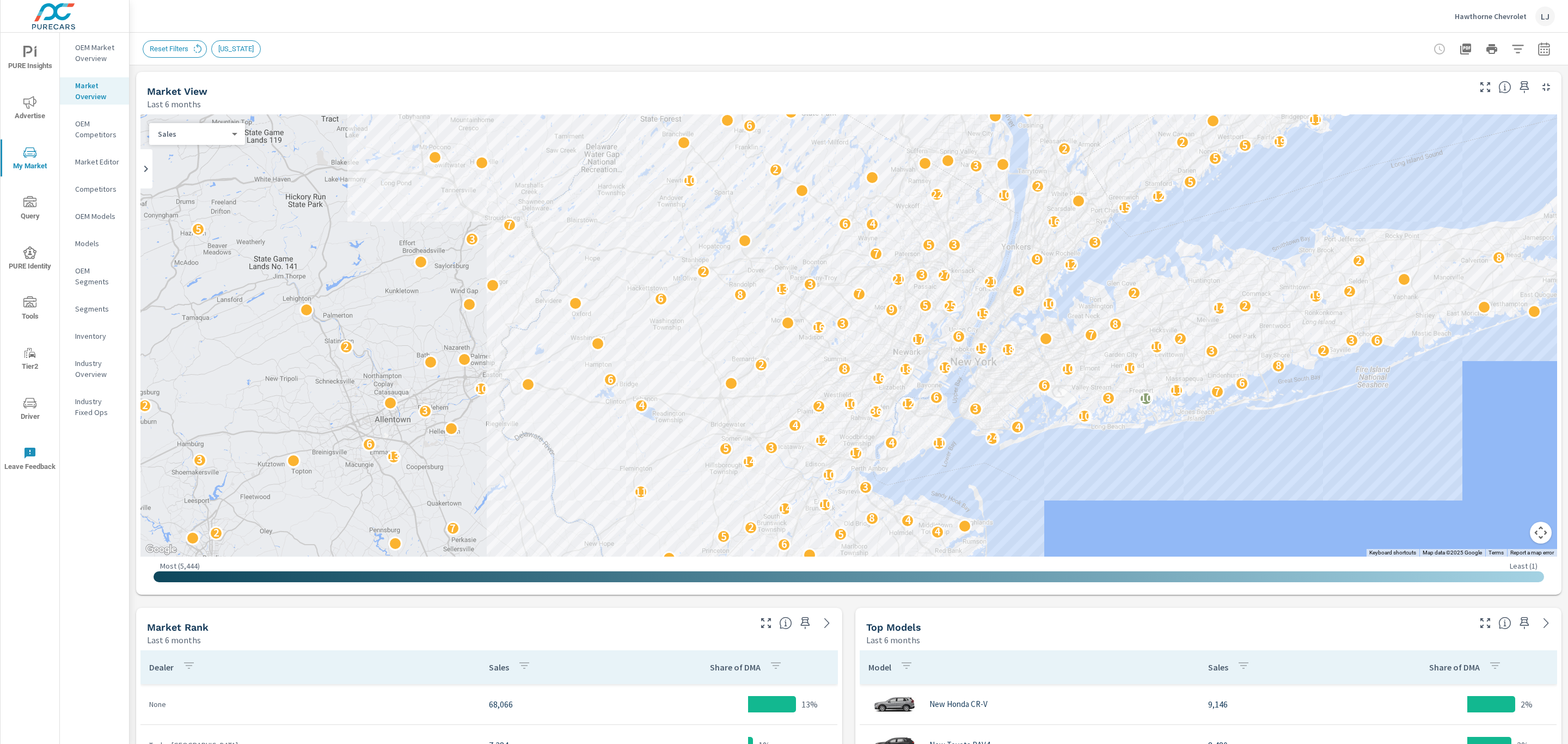
drag, startPoint x: 1127, startPoint y: 469, endPoint x: 1145, endPoint y: 510, distance: 44.8
click at [1145, 510] on div "2 2 18 12 5 2 3 4 2 15 6 6 3 7 4 12 7 4 3 10 5 9 7 4 3 8 5 9 2 3 6 10 15 10 3 9…" at bounding box center [1417, 746] width 1045 height 588
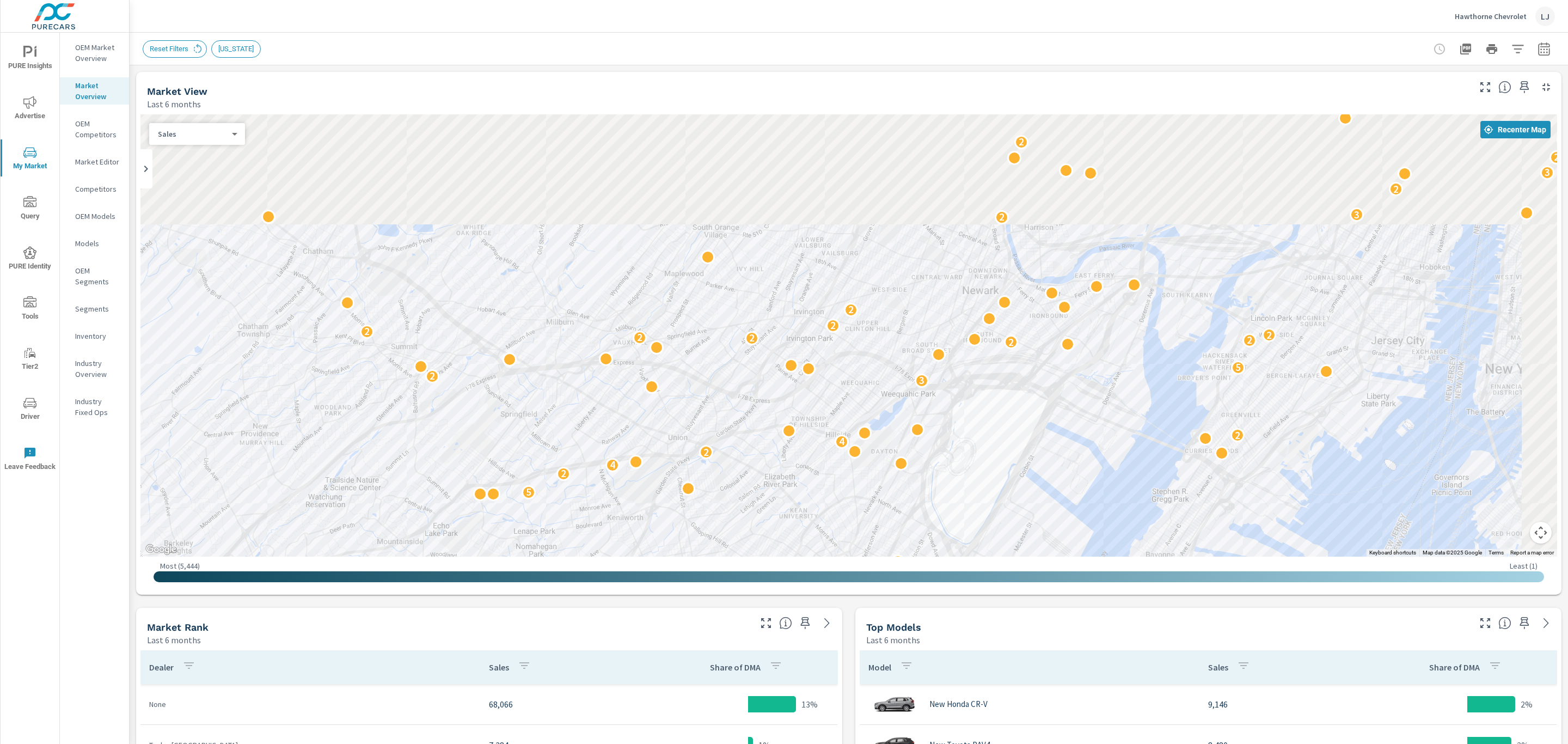
drag, startPoint x: 1222, startPoint y: 291, endPoint x: 1103, endPoint y: 560, distance: 294.1
click at [1103, 560] on div "← Move left → Move right ↑ Move up ↓ Move down + Zoom in - Zoom out Home Jump l…" at bounding box center [849, 353] width 1416 height 476
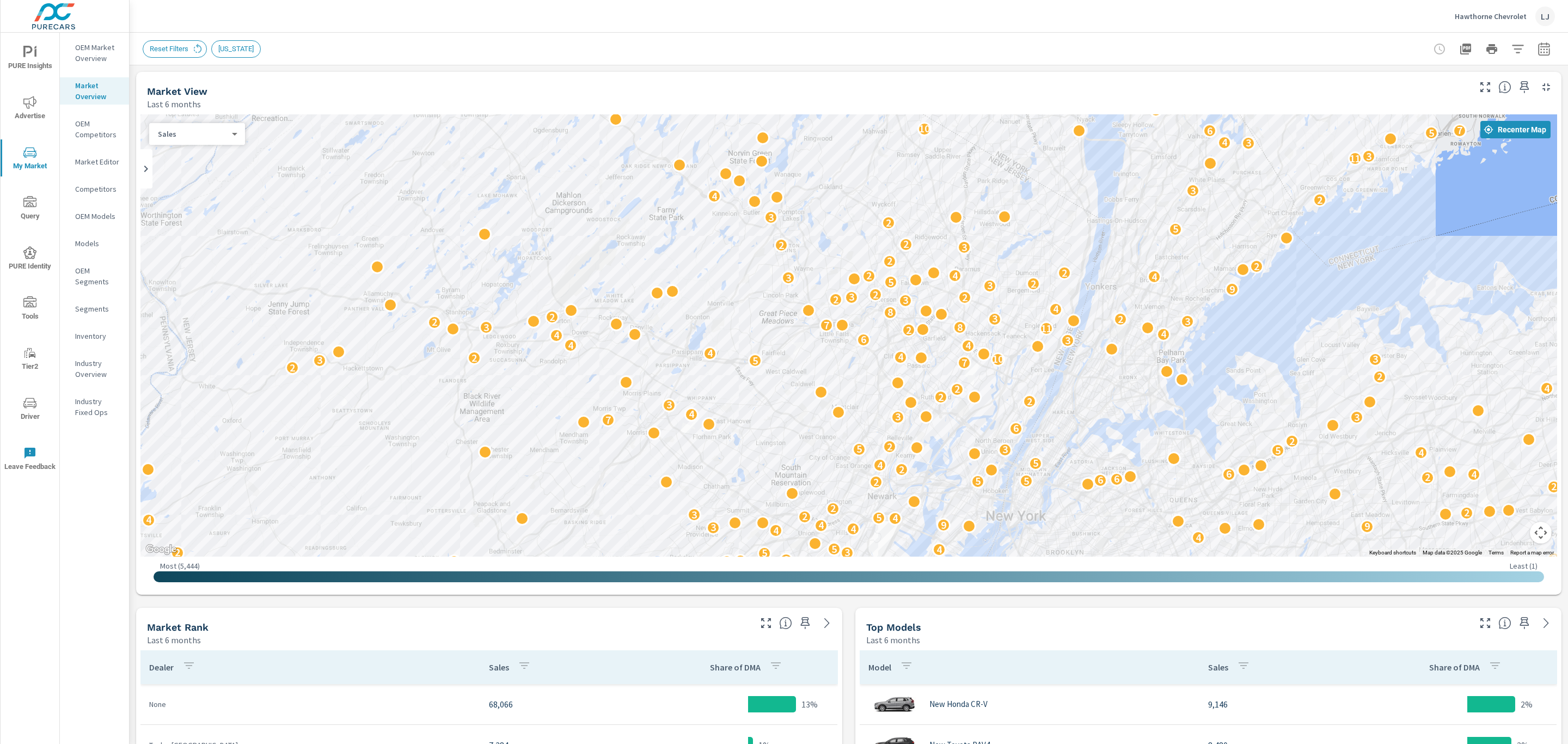
drag, startPoint x: 1150, startPoint y: 288, endPoint x: 980, endPoint y: 461, distance: 242.5
click at [980, 461] on div "7 2 4 2 2 3 3 6 3 2 2 6 2 2 4 3 6 2 2 2 2 2 8 6 3 2 6 3 5 2 2 8 12 2 2 5 2 2 2 …" at bounding box center [849, 335] width 1416 height 442
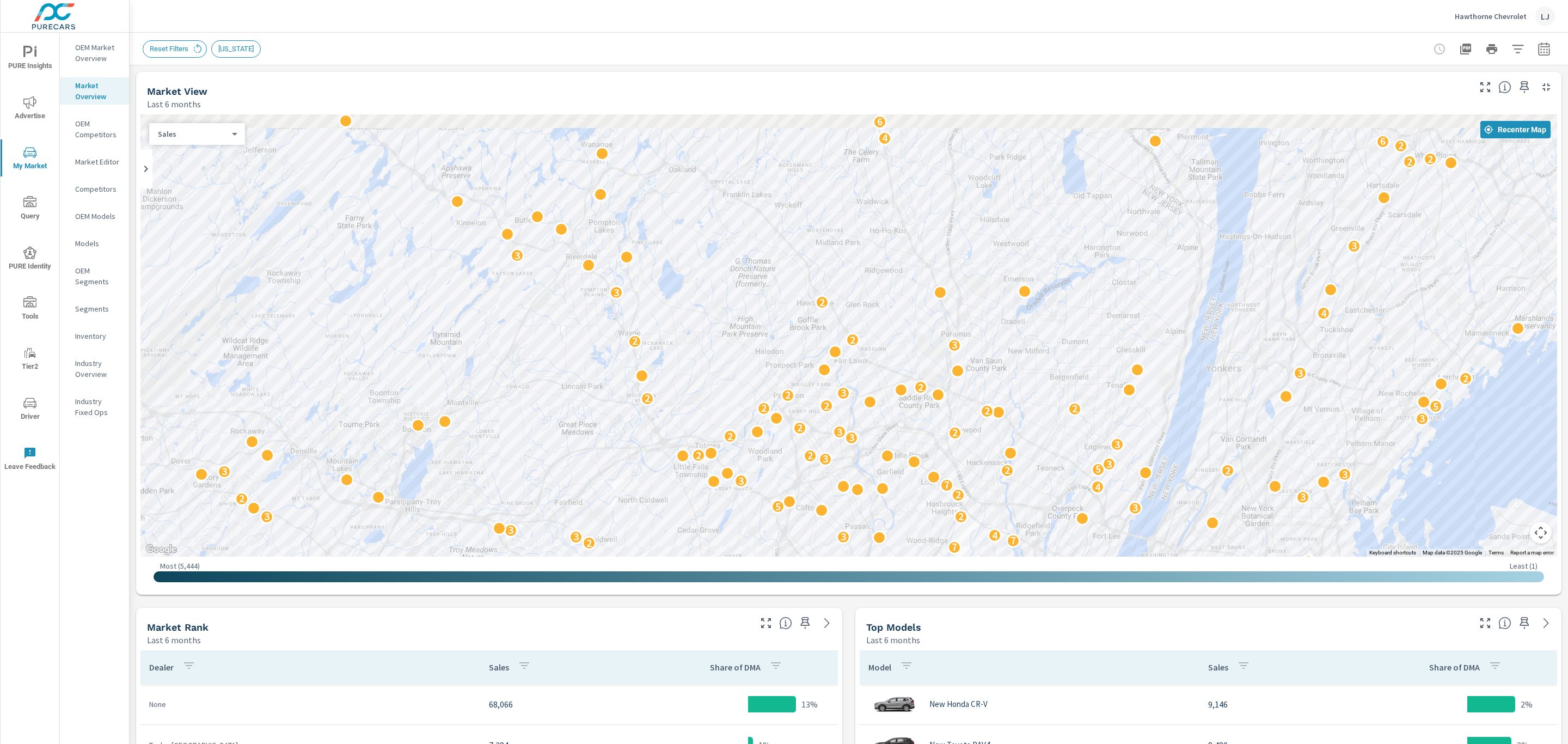
drag, startPoint x: 859, startPoint y: 352, endPoint x: 644, endPoint y: 494, distance: 257.7
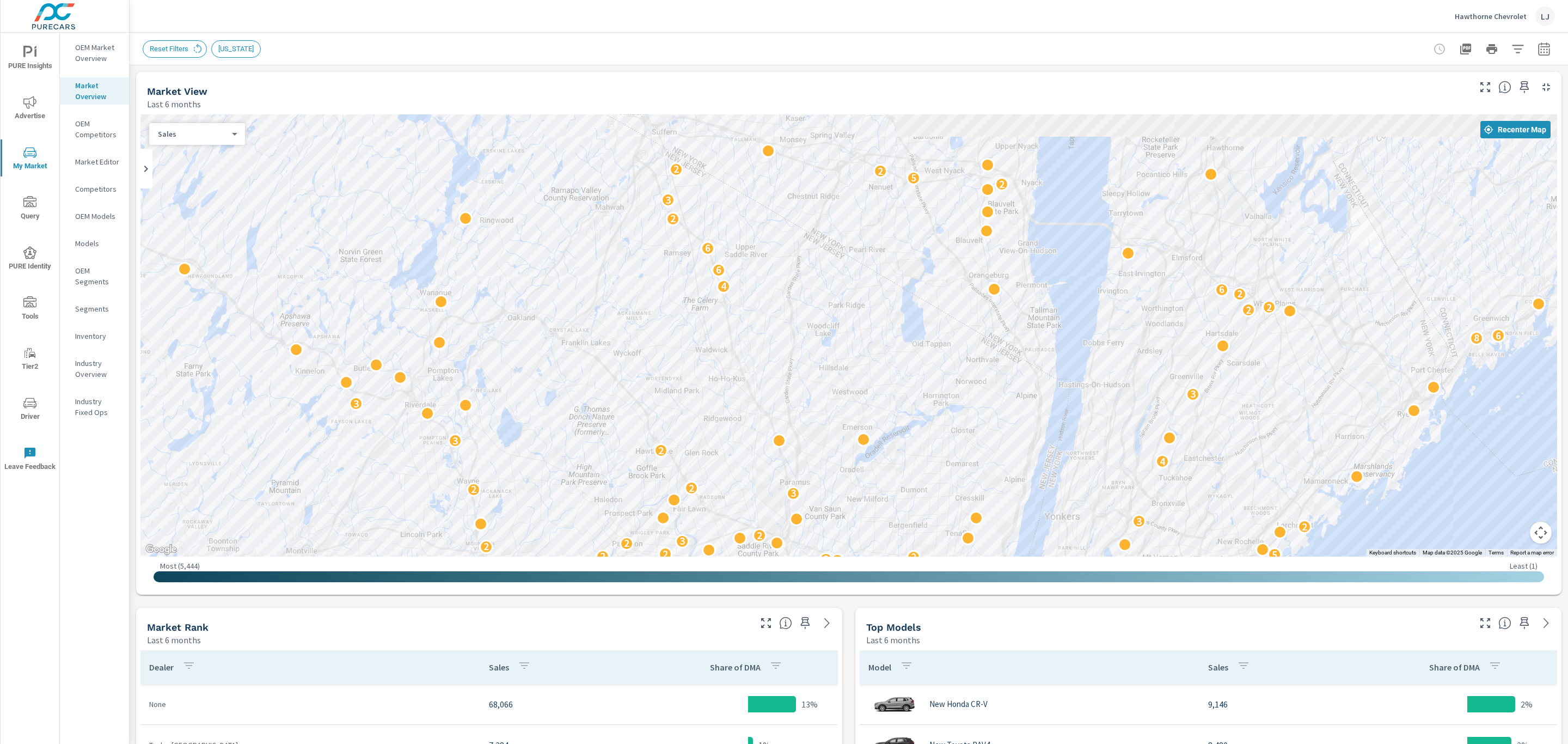
drag, startPoint x: 1163, startPoint y: 273, endPoint x: 1024, endPoint y: 400, distance: 188.3
click at [1024, 400] on div "4 3 2 4 2 4 4 3 9 2 6 3 3 2 3 3 3 2 2 2 2 3 4 4 3 2 5 3 2 5 3 4 2 2 3 3 2 3 4 2…" at bounding box center [849, 335] width 1416 height 442
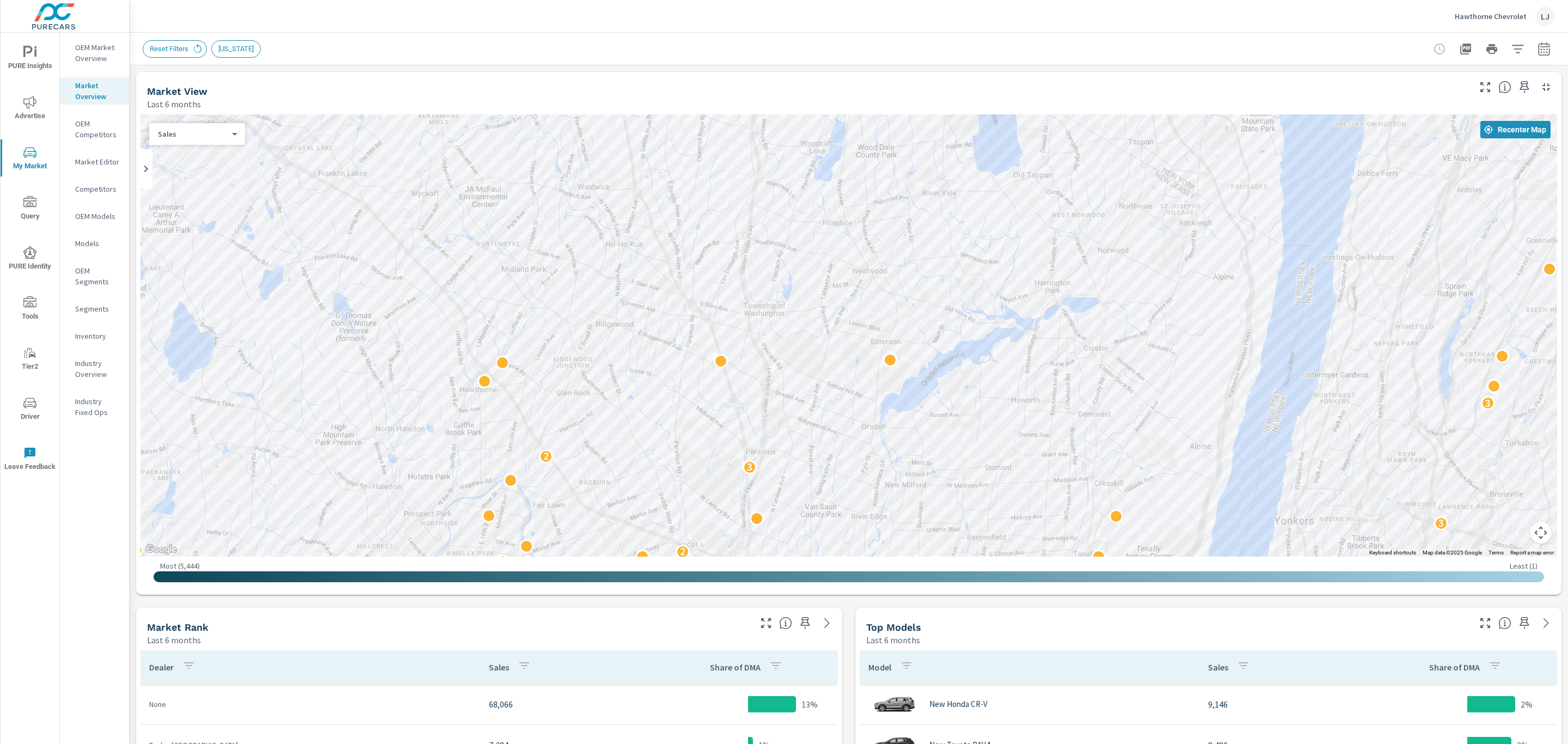
drag, startPoint x: 897, startPoint y: 421, endPoint x: 1079, endPoint y: 182, distance: 300.4
click at [1079, 182] on div "3 2 2 5 2 2 2 3 2 2 2 2 2 2 2 3 2 2 2 2 3 3 2 2 3 2 2 2 2 2 8 2 2 2 2 4 3 3 2 2…" at bounding box center [849, 335] width 1416 height 442
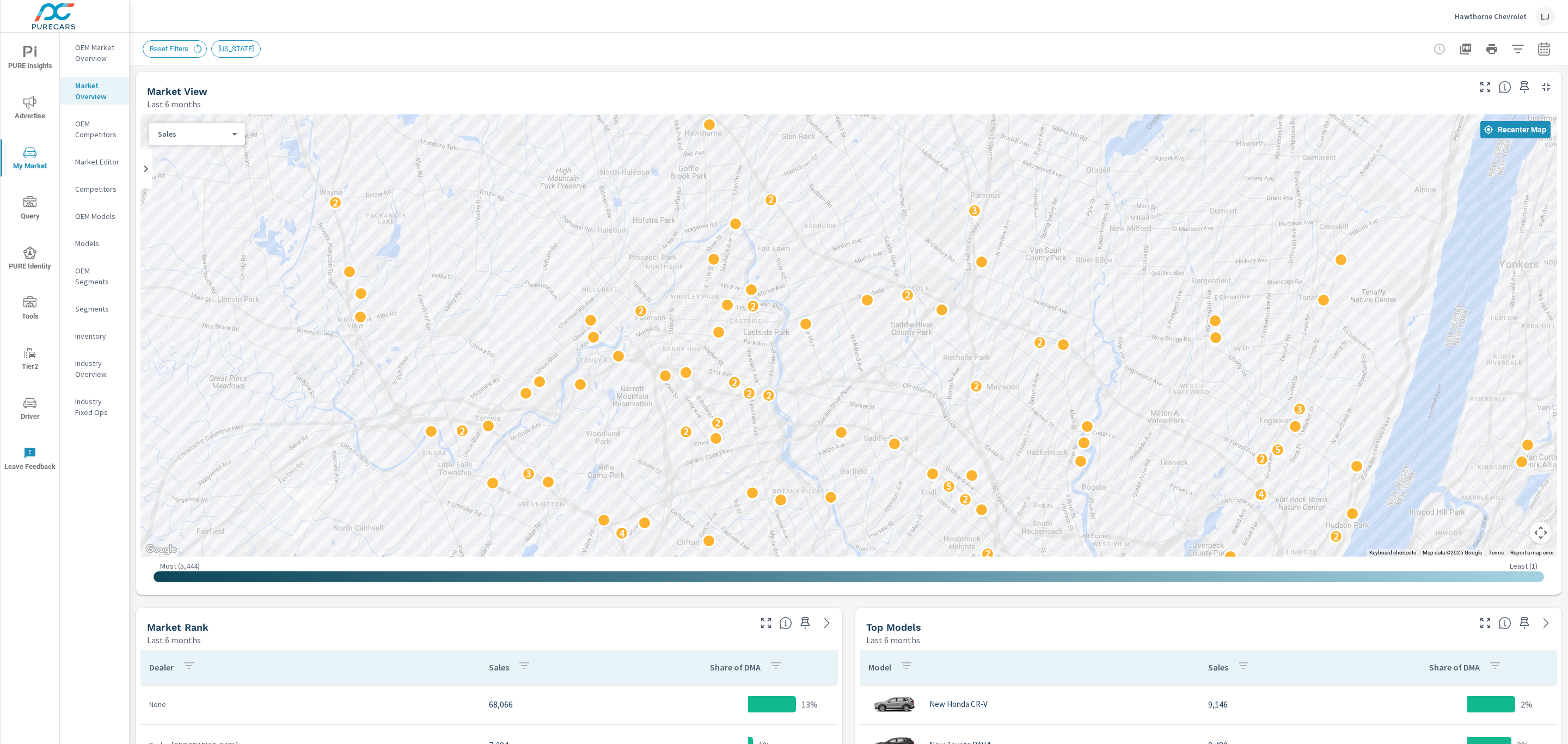
drag, startPoint x: 969, startPoint y: 391, endPoint x: 1176, endPoint y: 183, distance: 293.5
click at [1176, 183] on div "7 6 3 2 3 3 2 2 4 3 2 4 5 3 2 2 5 2 2 2 3 2 2 2 2 2 2 2 3 2 2 2 2 3 3 2 2 3 2 2…" at bounding box center [1596, 373] width 1045 height 588
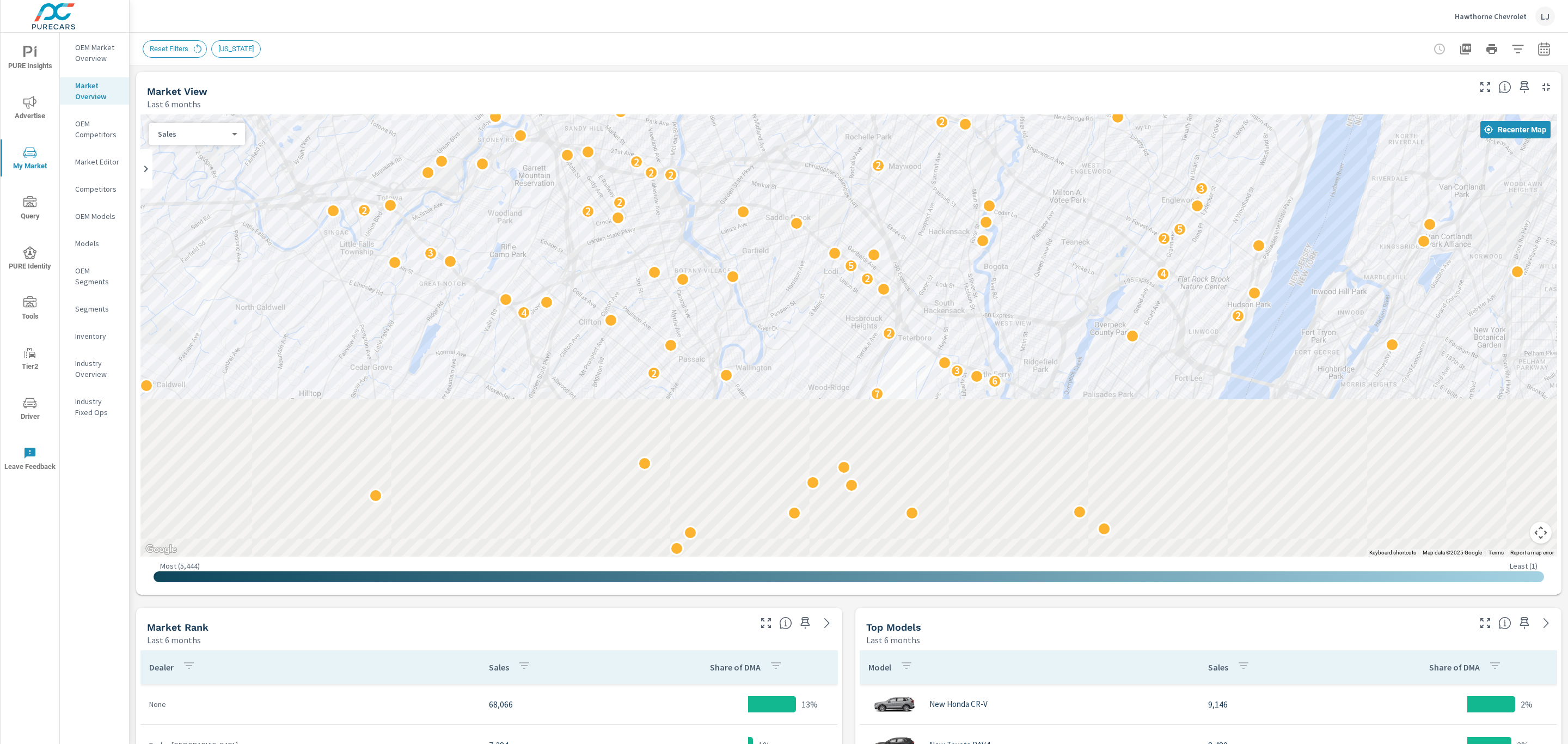
drag, startPoint x: 944, startPoint y: 225, endPoint x: 867, endPoint y: 130, distance: 122.3
click at [867, 130] on div "3 3 5 2 2 2 2 3 7 6 3 2 3 3 2 2 4 3 2 4 5 3 2 2 5 2 2 2 3 2 2 2 2 2 2 2 3 2 2 2…" at bounding box center [1273, 409] width 1045 height 588
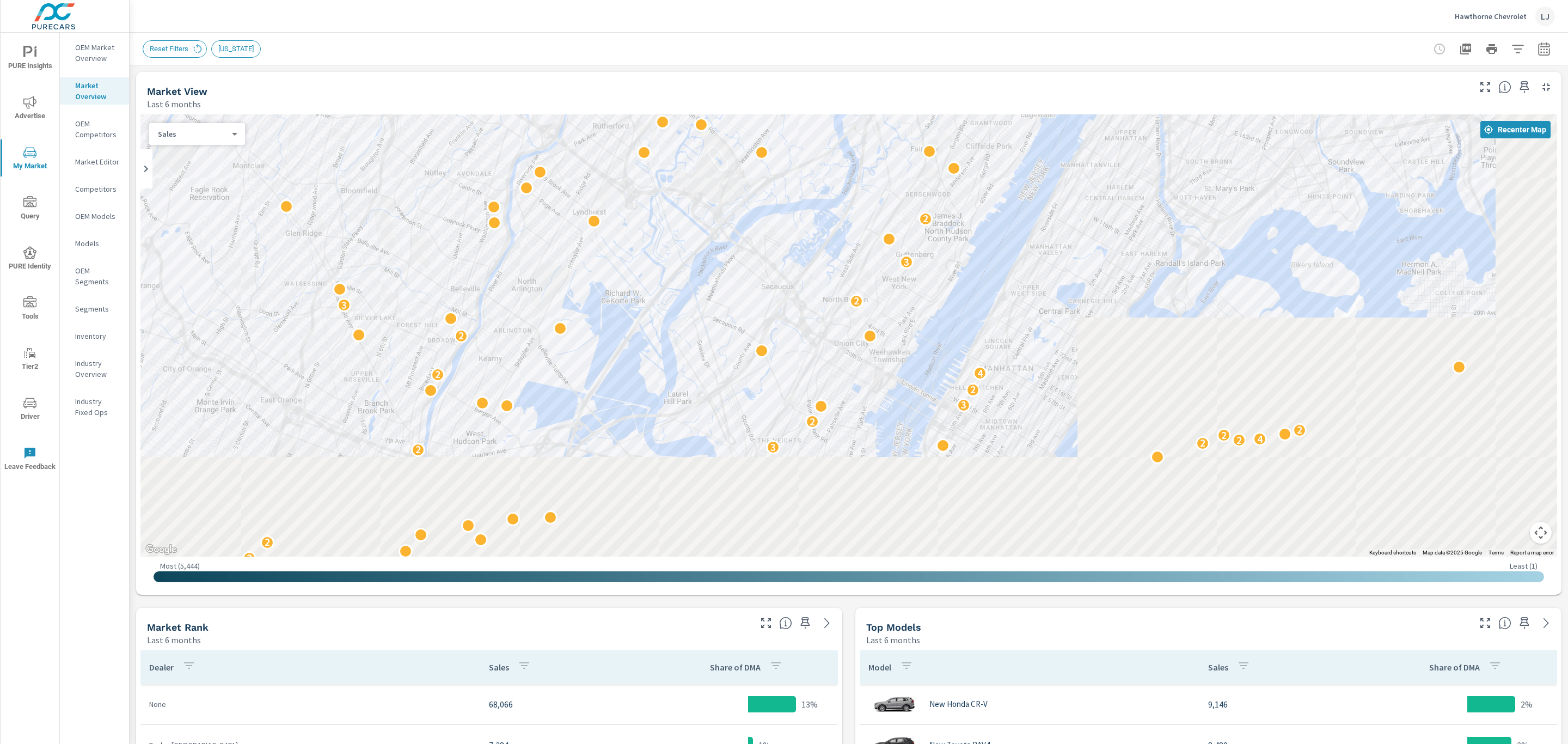
drag, startPoint x: 928, startPoint y: 453, endPoint x: 801, endPoint y: 105, distance: 370.4
click at [801, 105] on div "Market View Last 6 months ← Move left → Move right ↑ Move up ↓ Move down + Zoom…" at bounding box center [849, 333] width 1426 height 523
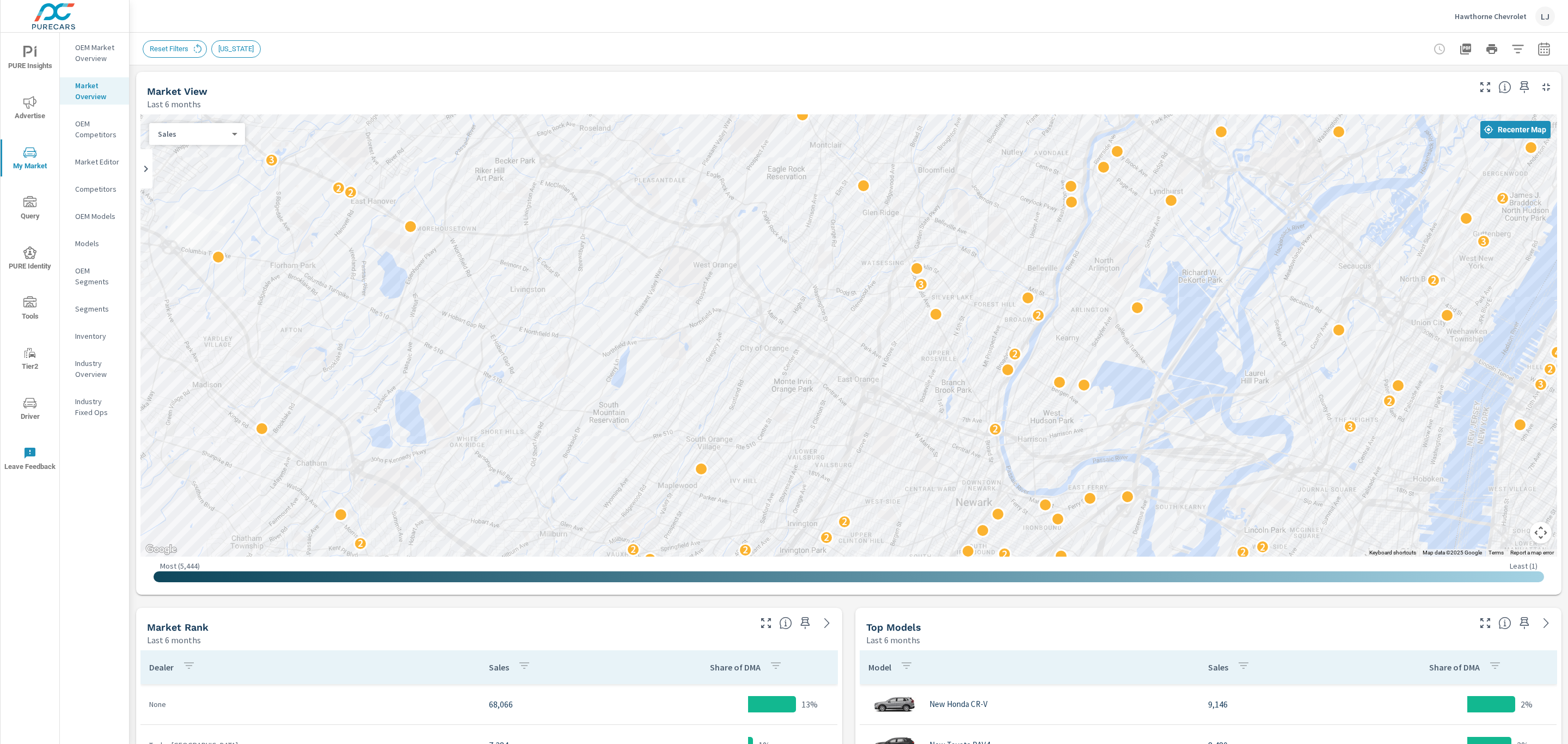
click at [91, 183] on p "Competitors" at bounding box center [97, 189] width 45 height 11
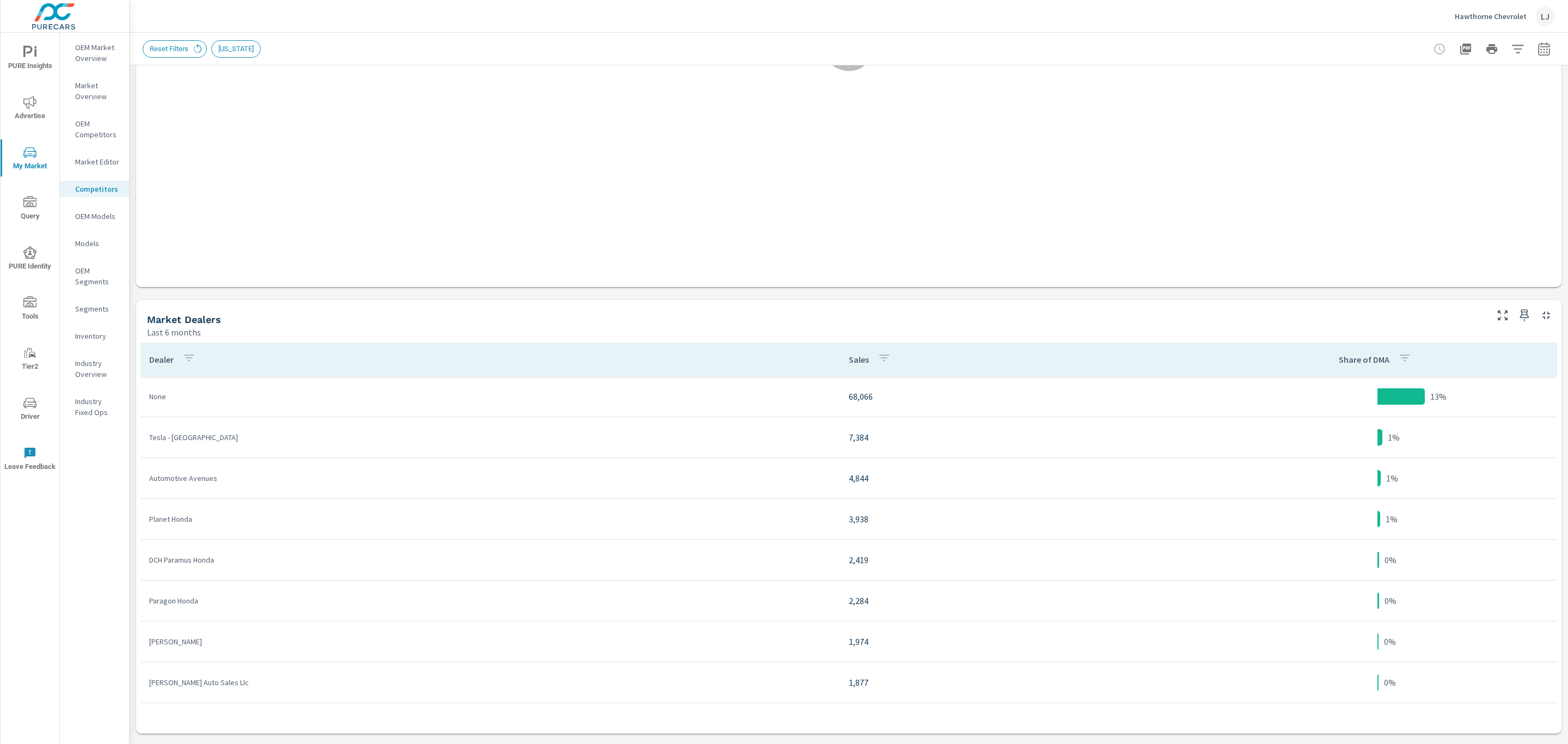
scroll to position [347, 0]
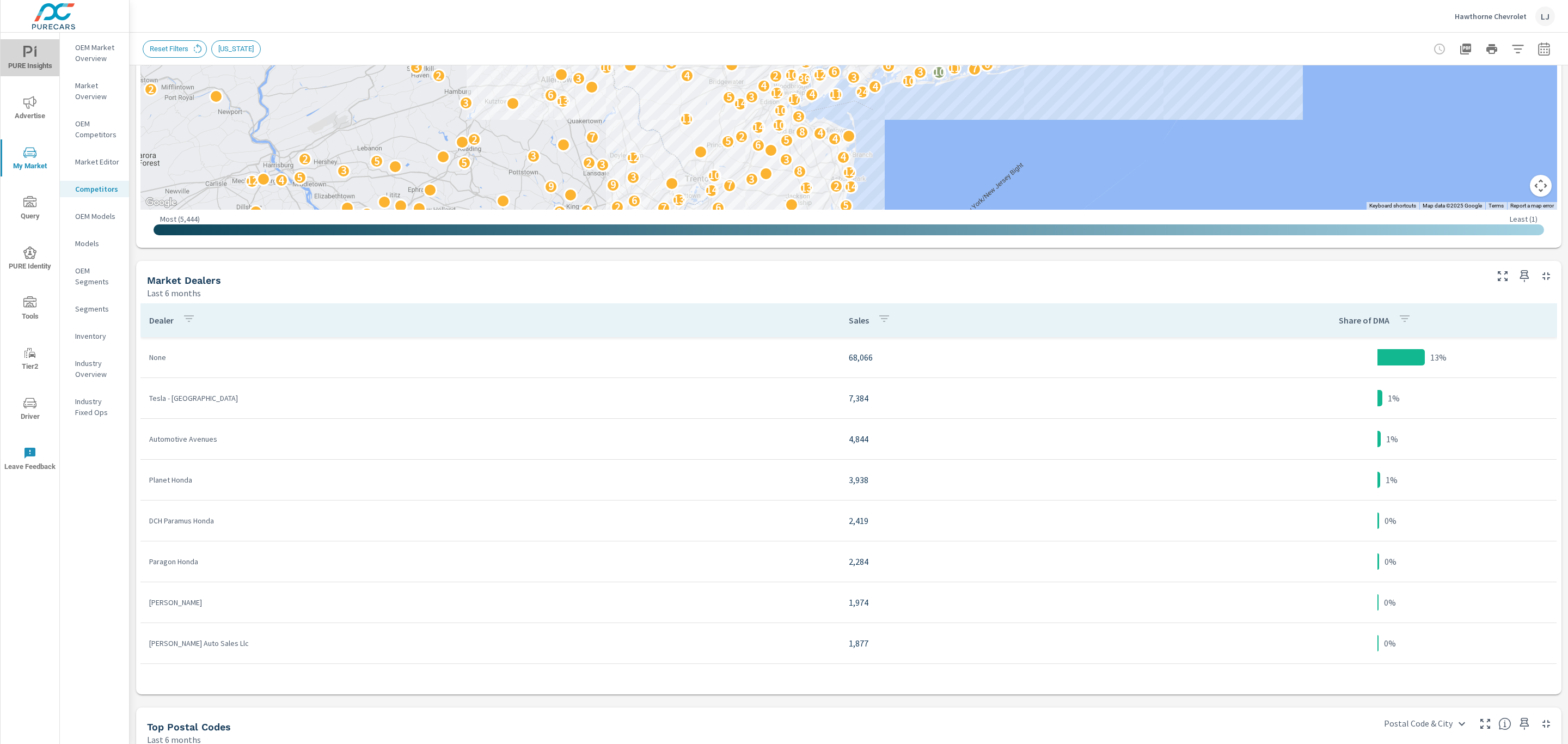
click at [29, 56] on icon "nav menu" at bounding box center [29, 52] width 13 height 13
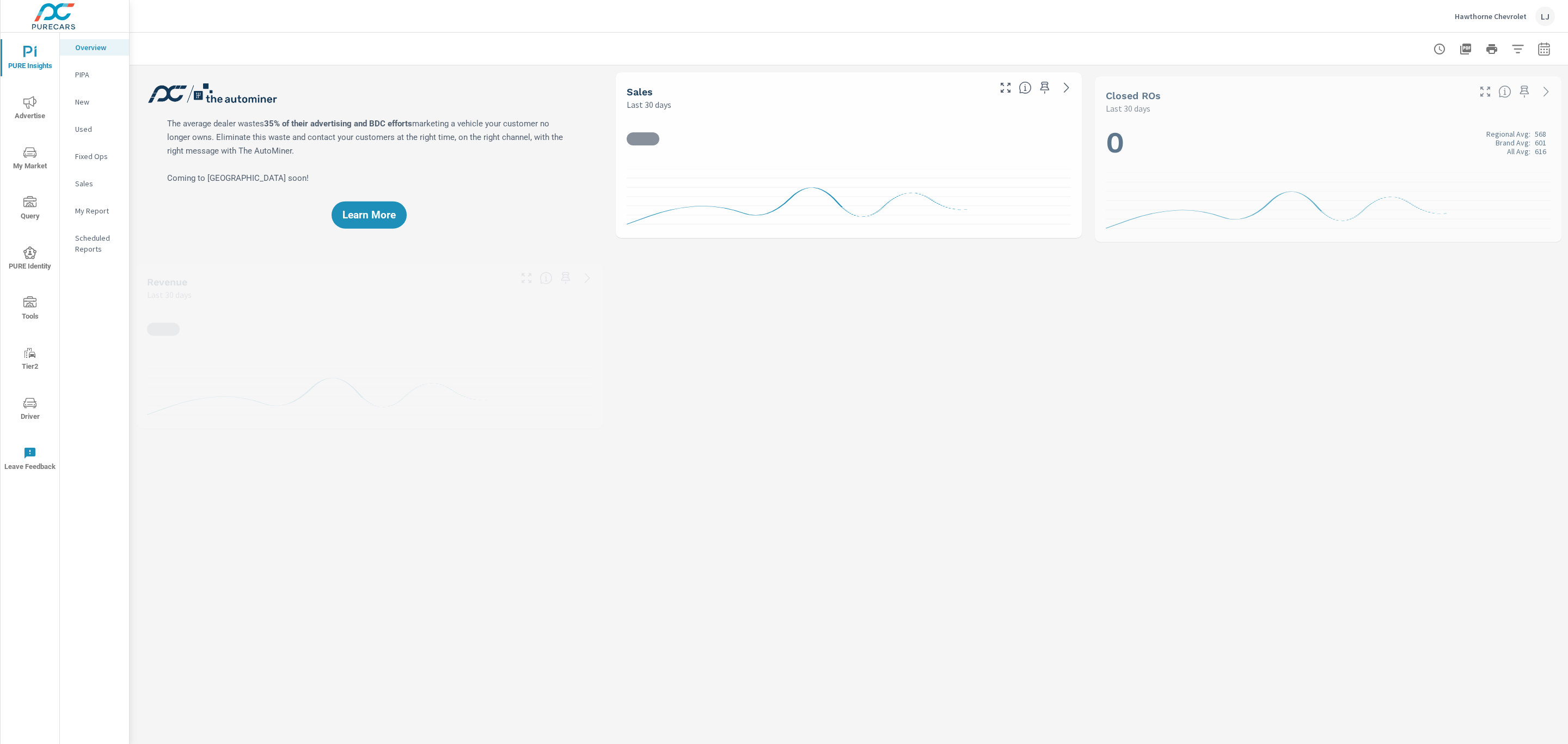
click at [31, 404] on icon "nav menu" at bounding box center [29, 402] width 13 height 13
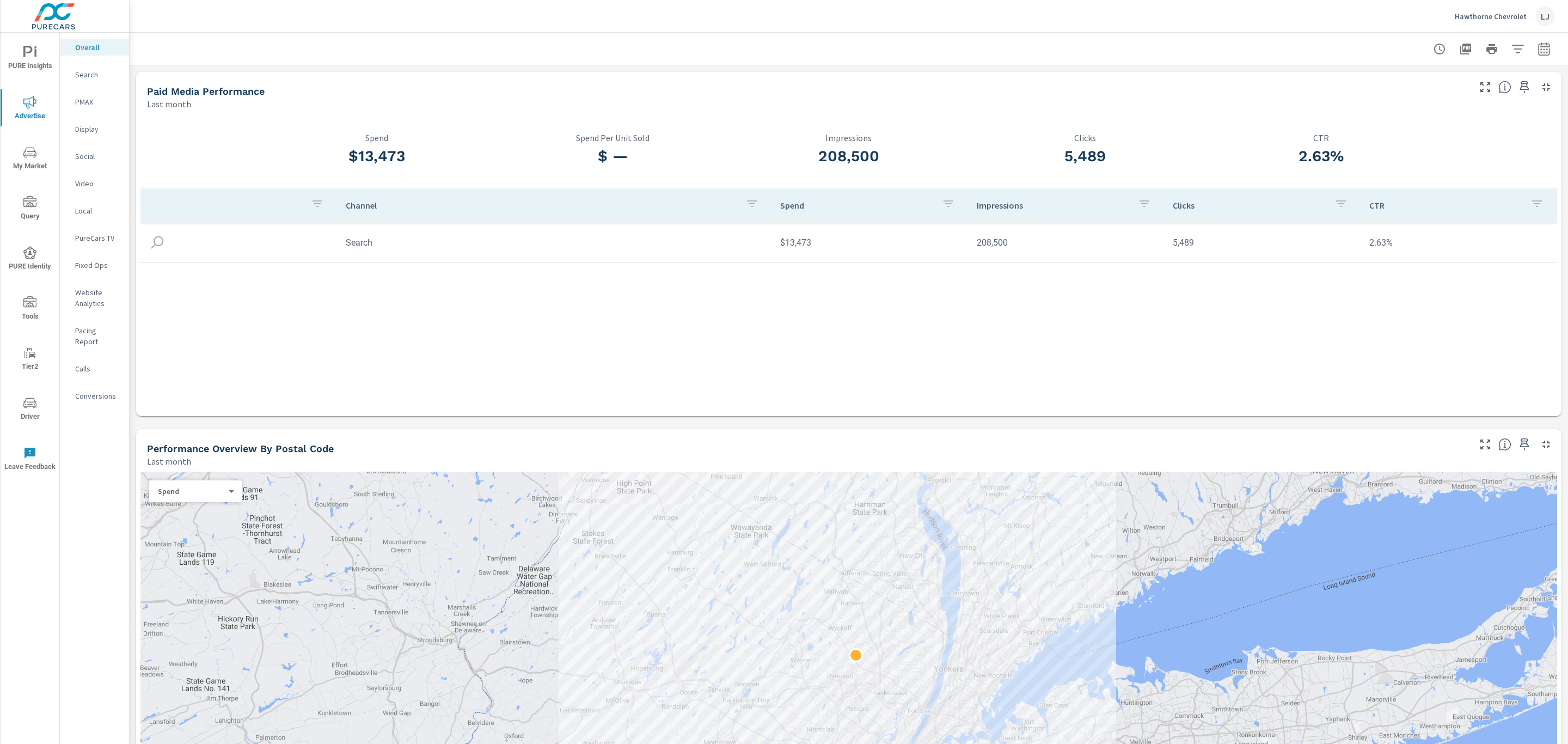
click at [85, 115] on nav "Overall Search PMAX Display Social Video Local PureCars TV Fixed Ops Website An…" at bounding box center [94, 226] width 69 height 387
click at [83, 100] on p "PMAX" at bounding box center [97, 102] width 45 height 11
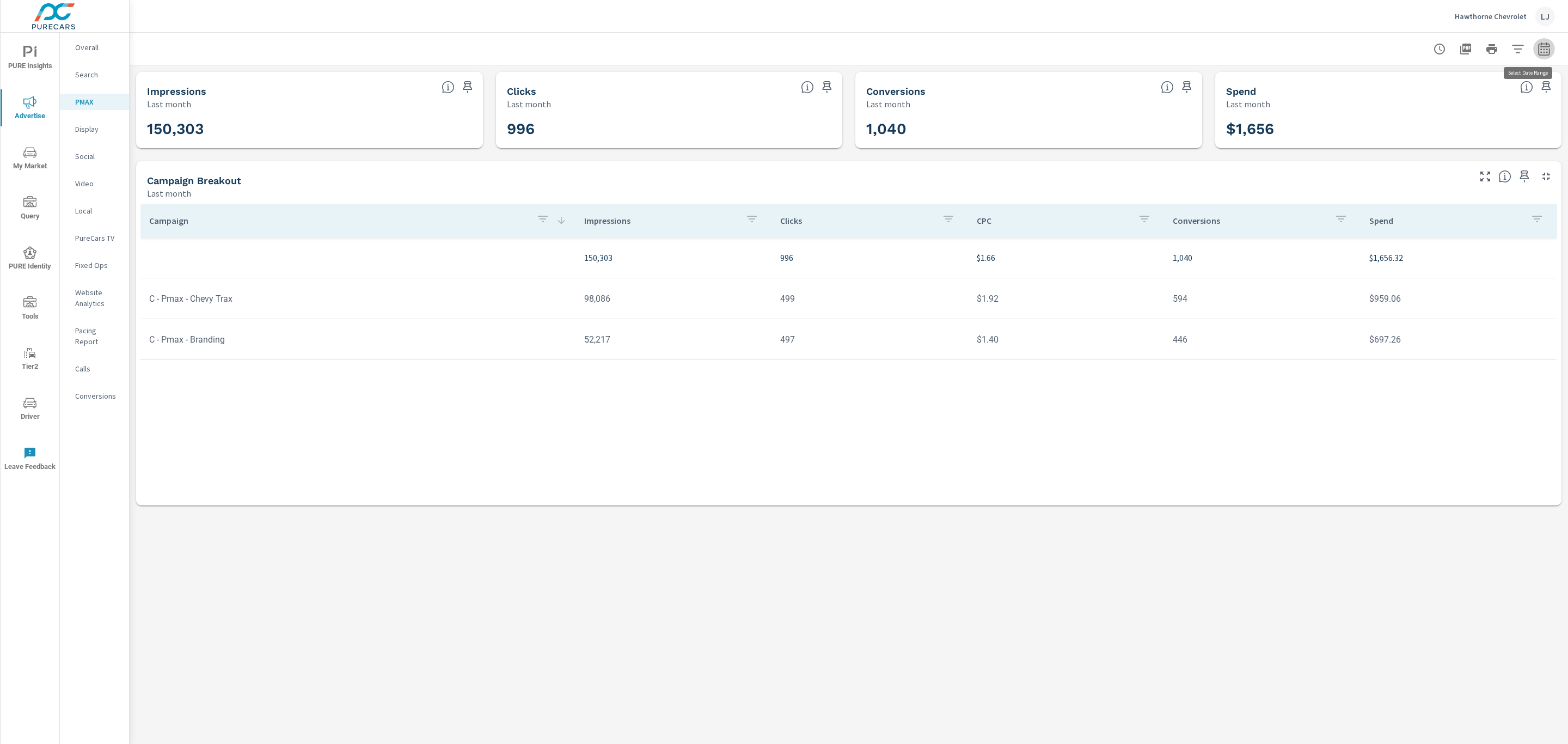
click at [1552, 46] on button "button" at bounding box center [1544, 49] width 22 height 22
click at [1451, 90] on select "Custom [DATE] Last week Last 7 days Last 14 days Last 30 days Last 45 days Last…" at bounding box center [1457, 94] width 109 height 22
click at [1402, 83] on select "Custom [DATE] Last week Last 7 days Last 14 days Last 30 days Last 45 days Last…" at bounding box center [1457, 94] width 109 height 22
select select "Month to date"
click at [1427, 156] on span "Apply" at bounding box center [1433, 153] width 44 height 10
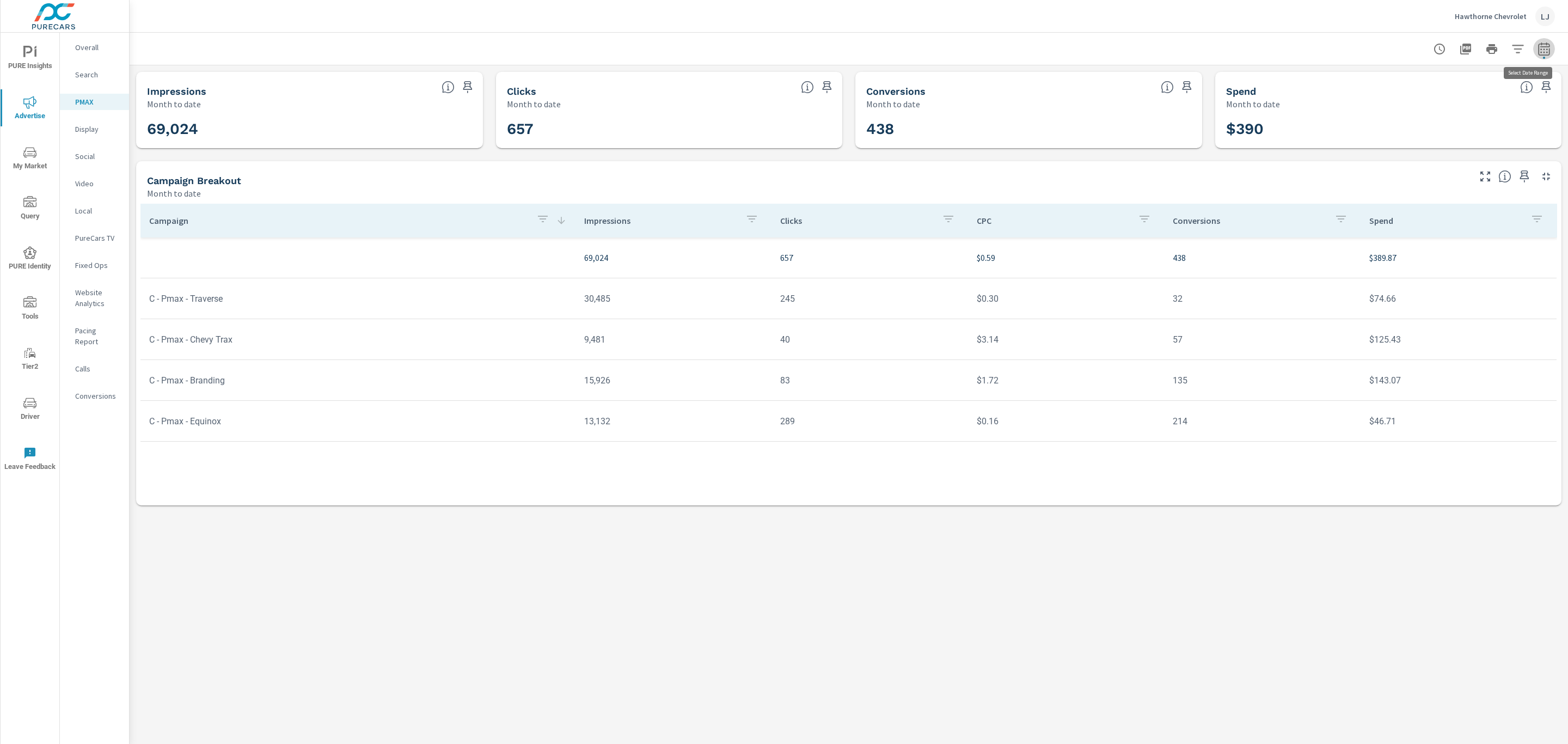
click at [1542, 47] on icon "button" at bounding box center [1544, 49] width 13 height 13
select select "Month to date"
click at [1426, 121] on p "+ Add comparison" at bounding box center [1468, 122] width 139 height 13
select select "Previous period"
click at [1424, 184] on span "Apply" at bounding box center [1433, 184] width 44 height 10
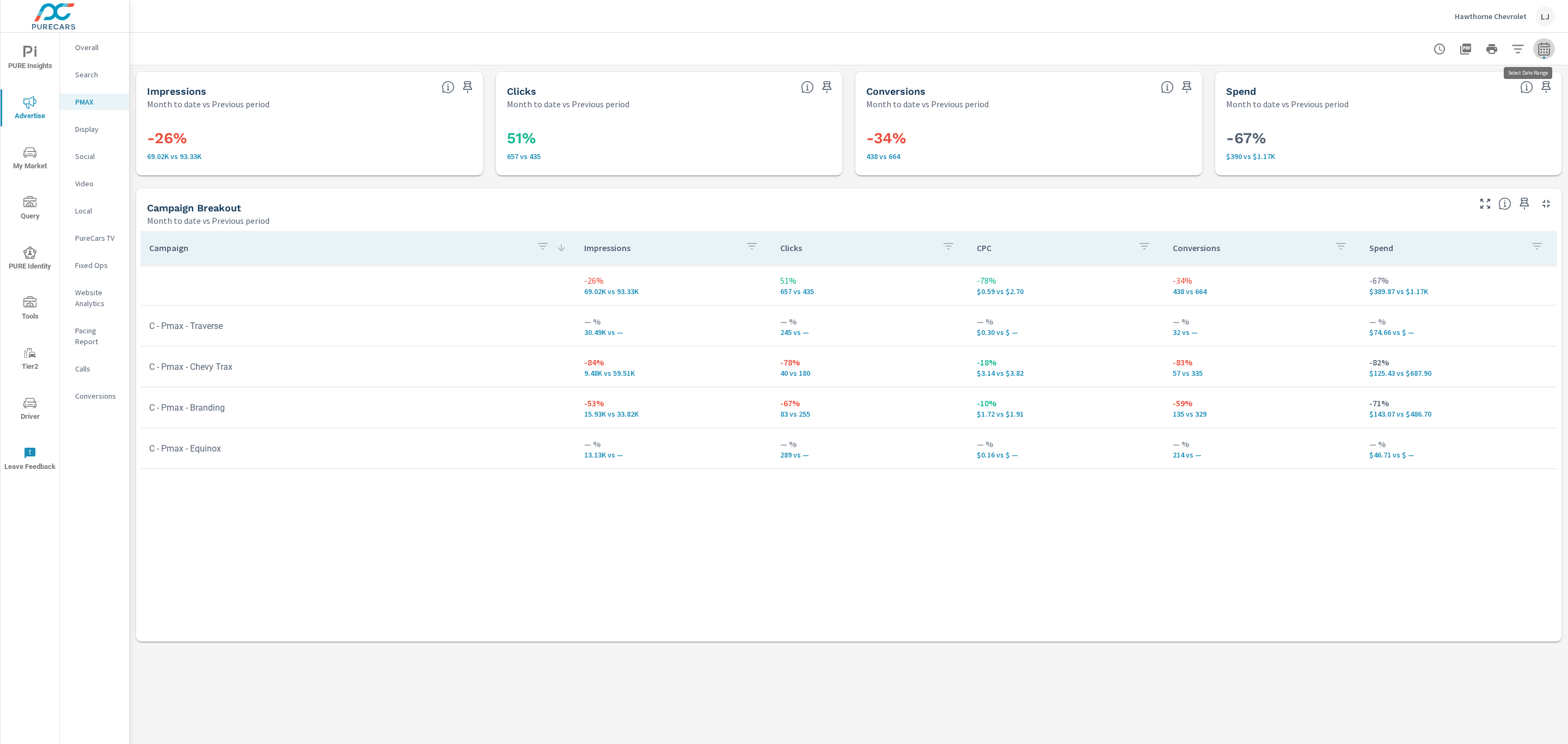
click at [1542, 47] on icon "button" at bounding box center [1544, 49] width 13 height 13
select select "Month to date"
select select "Previous period"
click at [1482, 96] on select "Custom [DATE] Last week Last 7 days Last 14 days Last 30 days Last 45 days Last…" at bounding box center [1457, 94] width 109 height 22
click at [1402, 83] on select "Custom [DATE] Last week Last 7 days Last 14 days Last 30 days Last 45 days Last…" at bounding box center [1457, 94] width 109 height 22
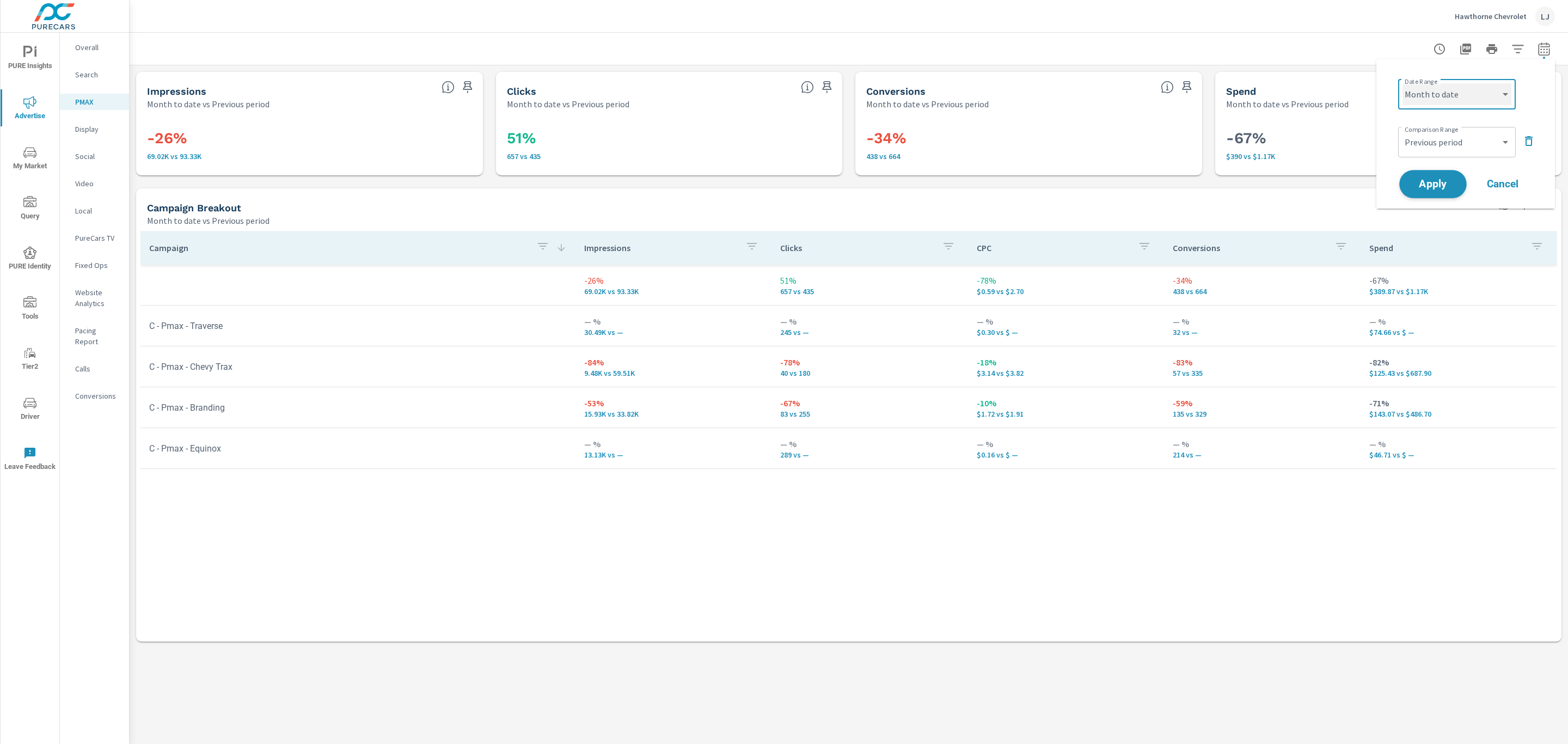
select select "Last 7 days"
click at [1433, 183] on span "Apply" at bounding box center [1433, 184] width 44 height 10
click at [38, 41] on button "PURE Insights" at bounding box center [30, 57] width 59 height 37
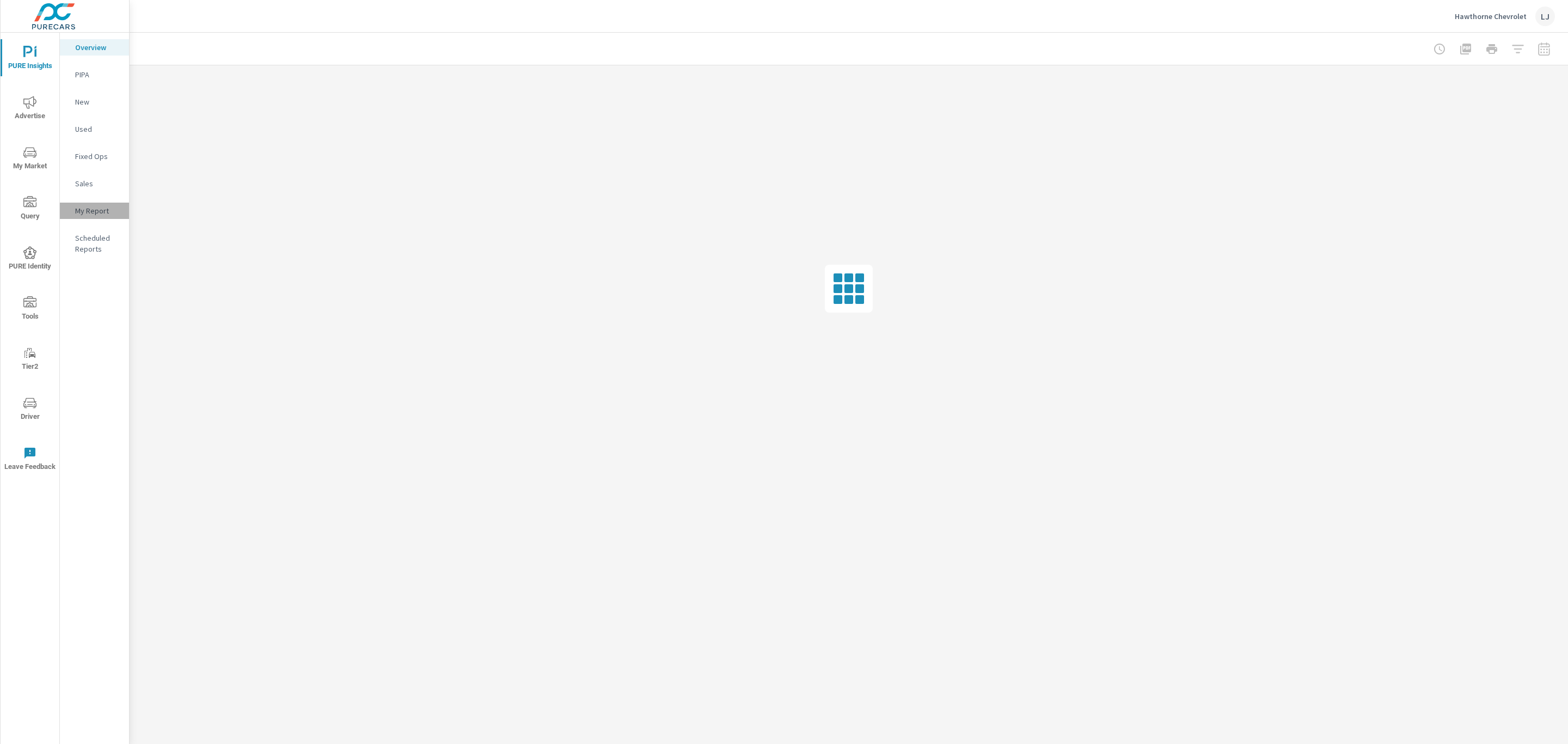
click at [90, 206] on p "My Report" at bounding box center [97, 211] width 45 height 11
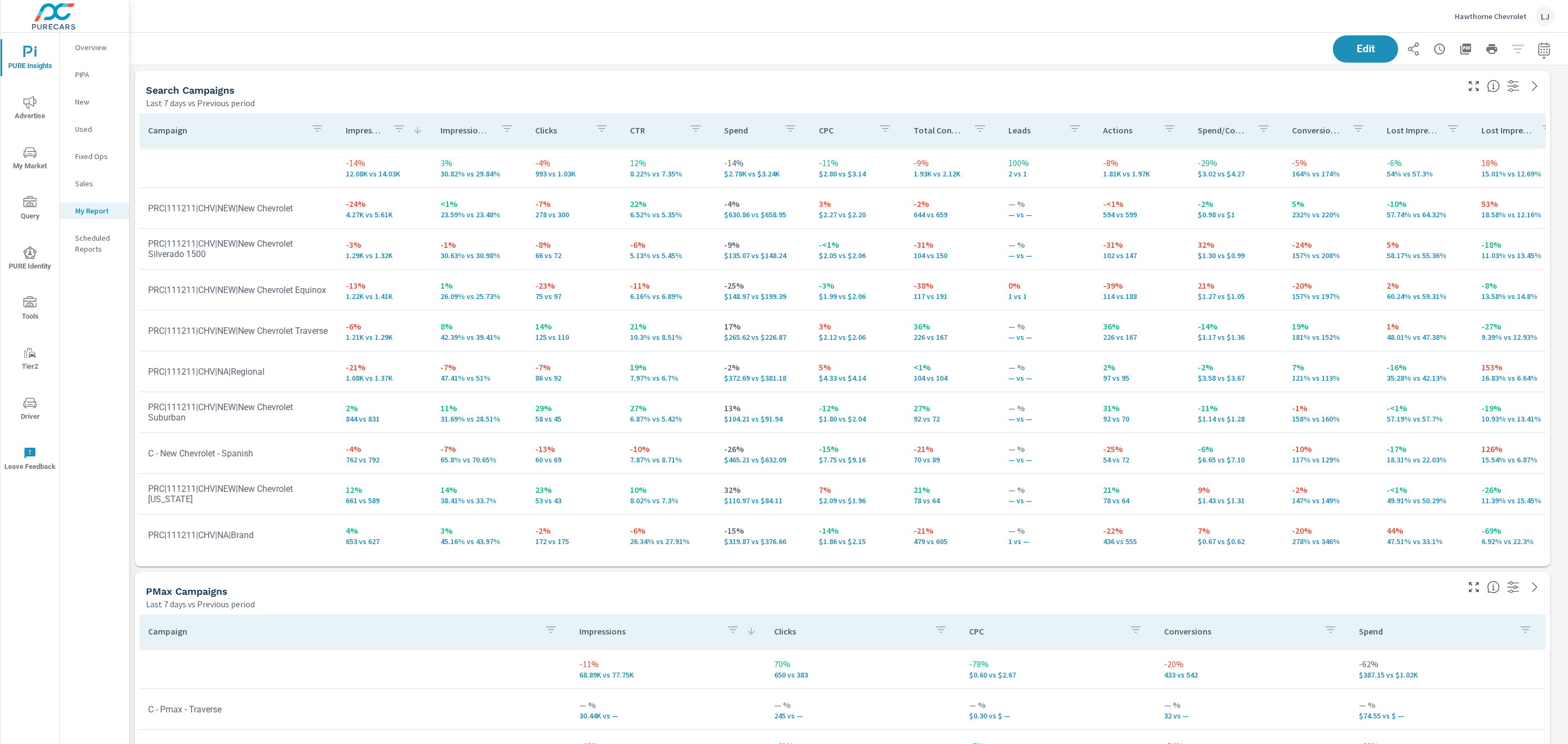
scroll to position [64, 0]
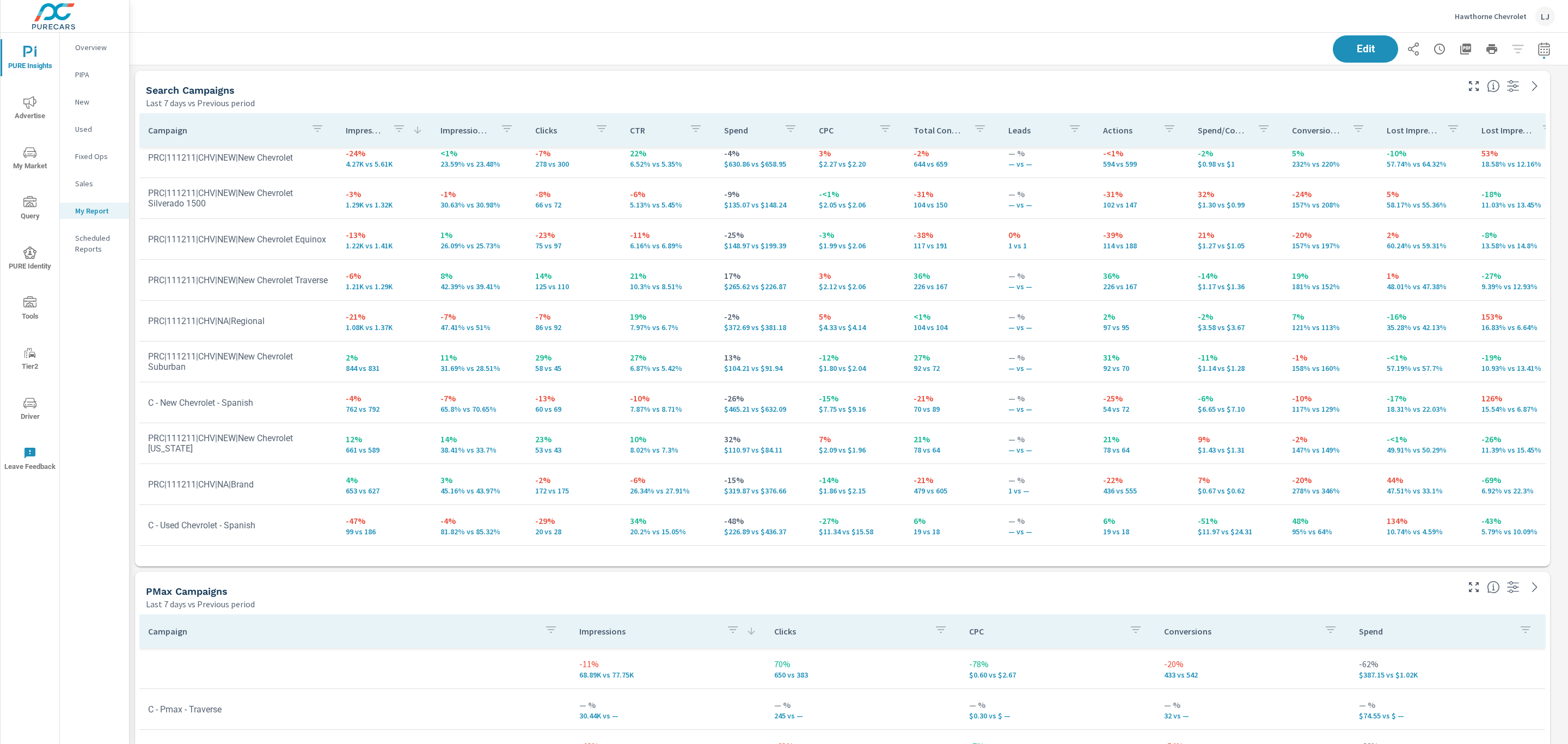
click at [464, 128] on p "Impression Share" at bounding box center [466, 130] width 51 height 11
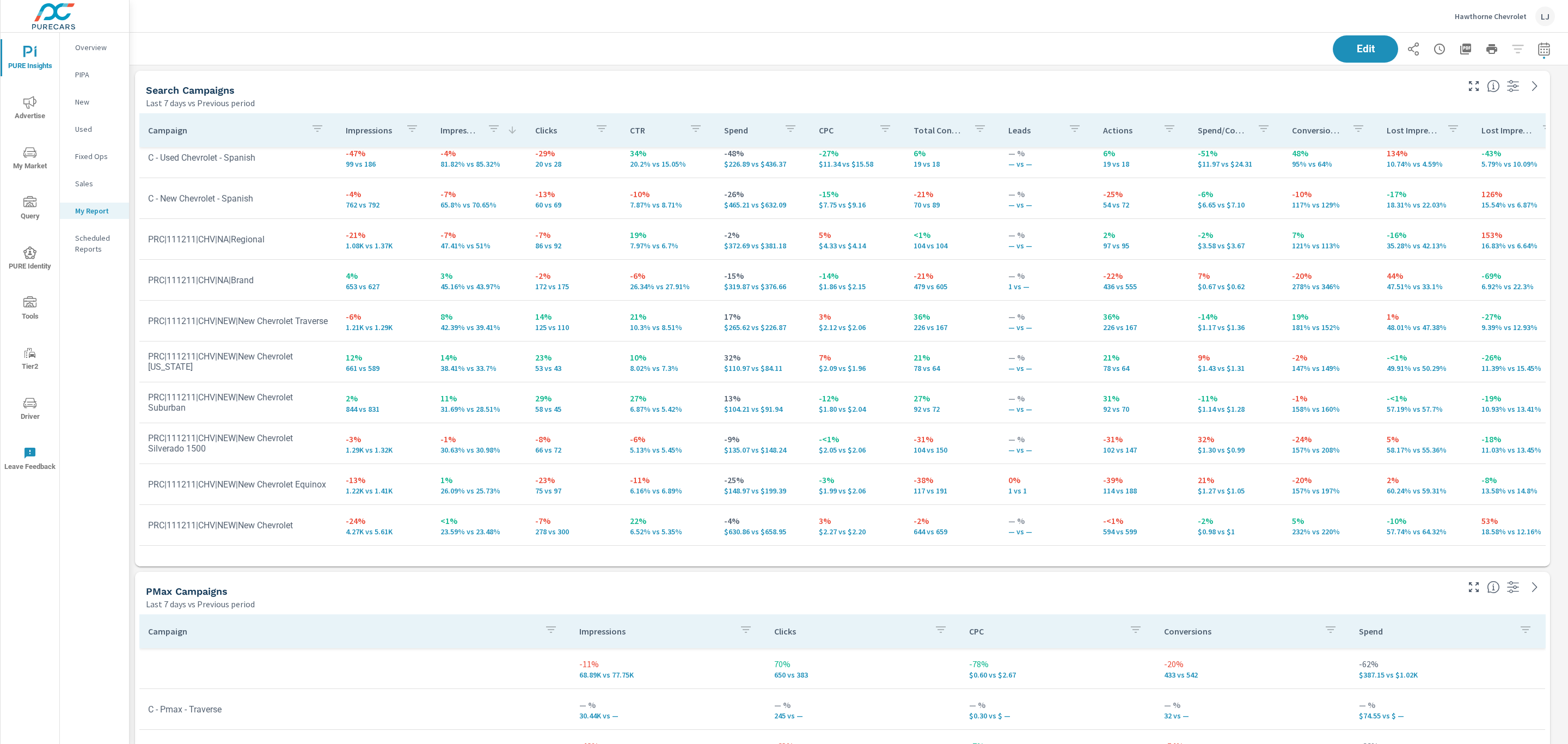
click at [467, 127] on p "Impression Share" at bounding box center [460, 130] width 38 height 11
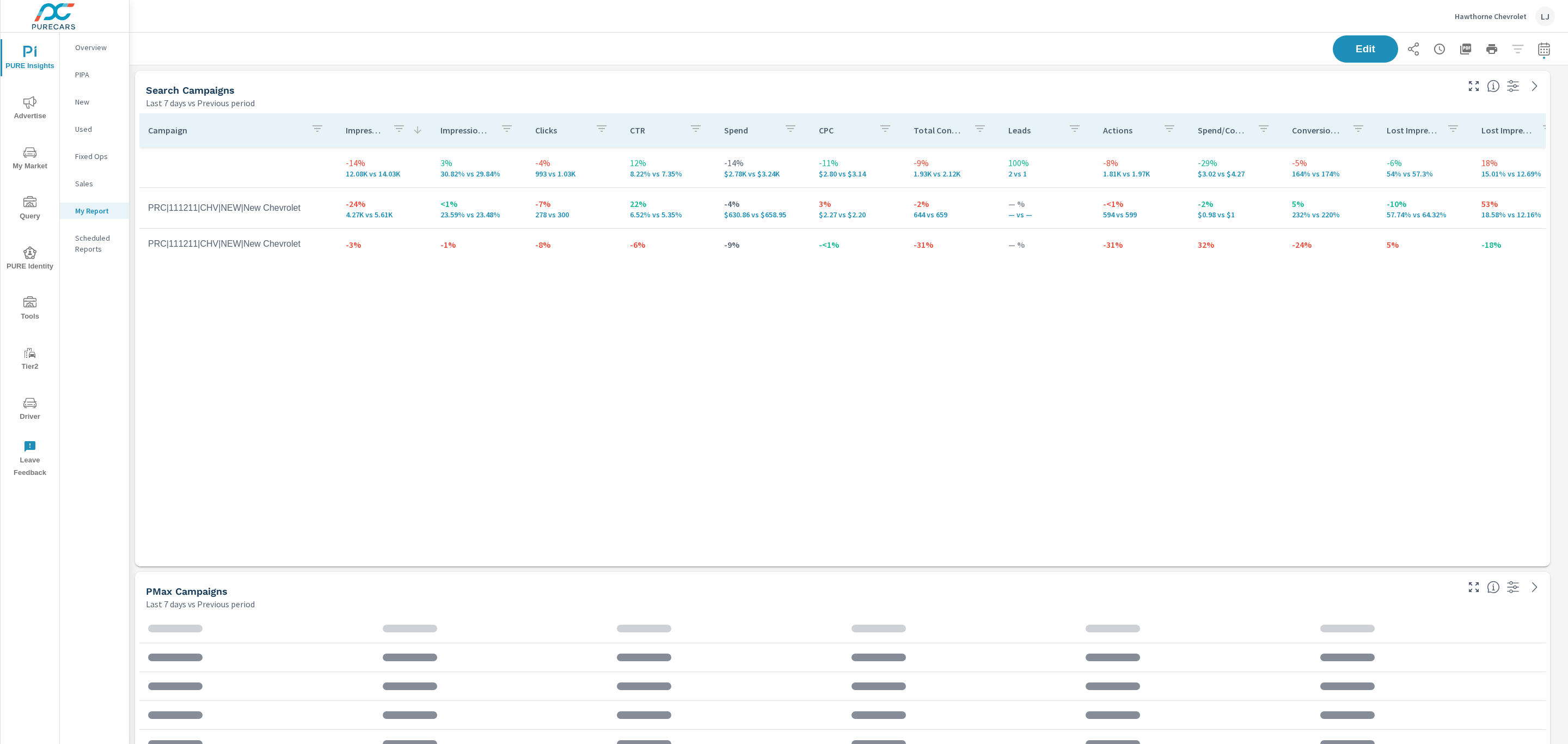
scroll to position [41, 0]
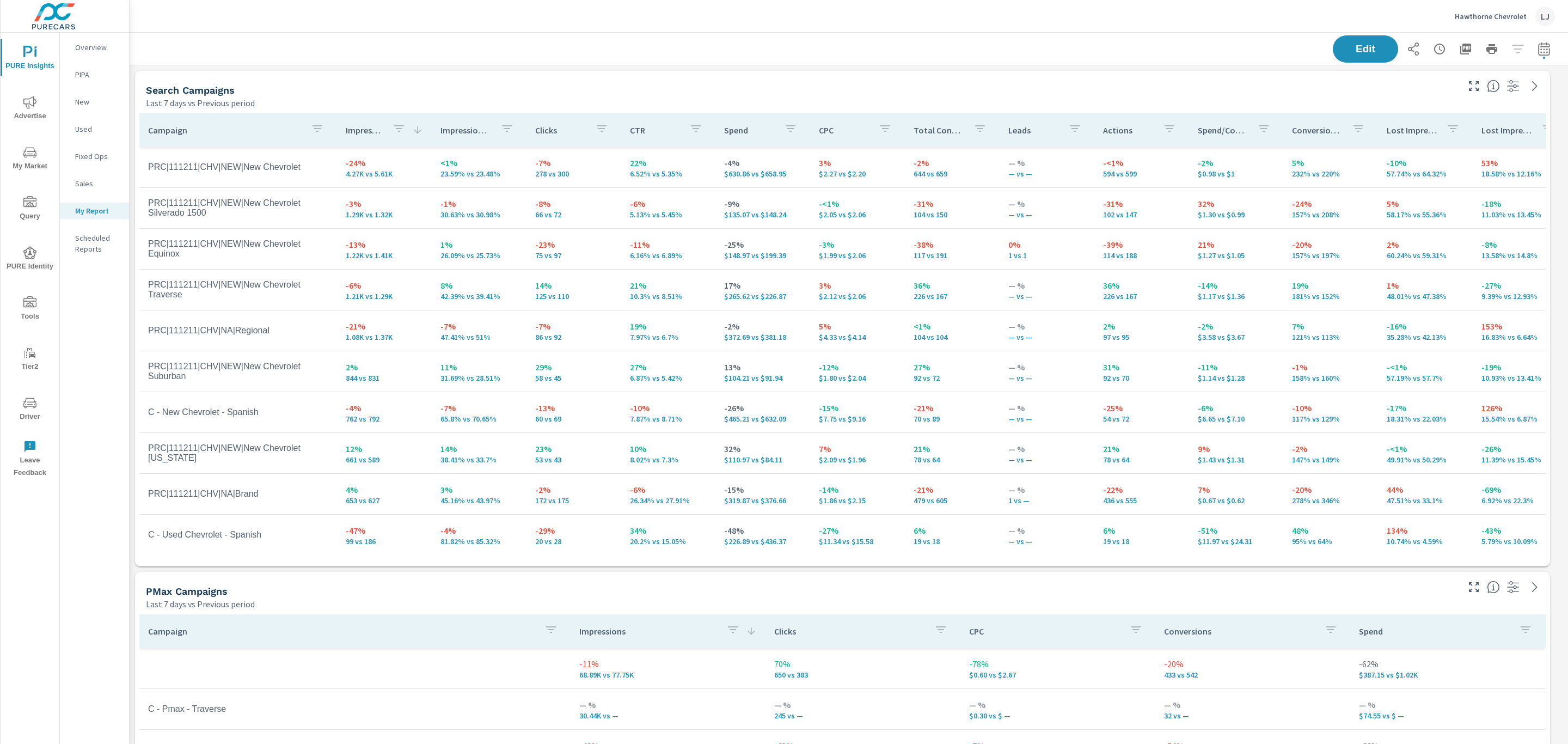
click at [457, 125] on p "Impression Share" at bounding box center [466, 130] width 51 height 11
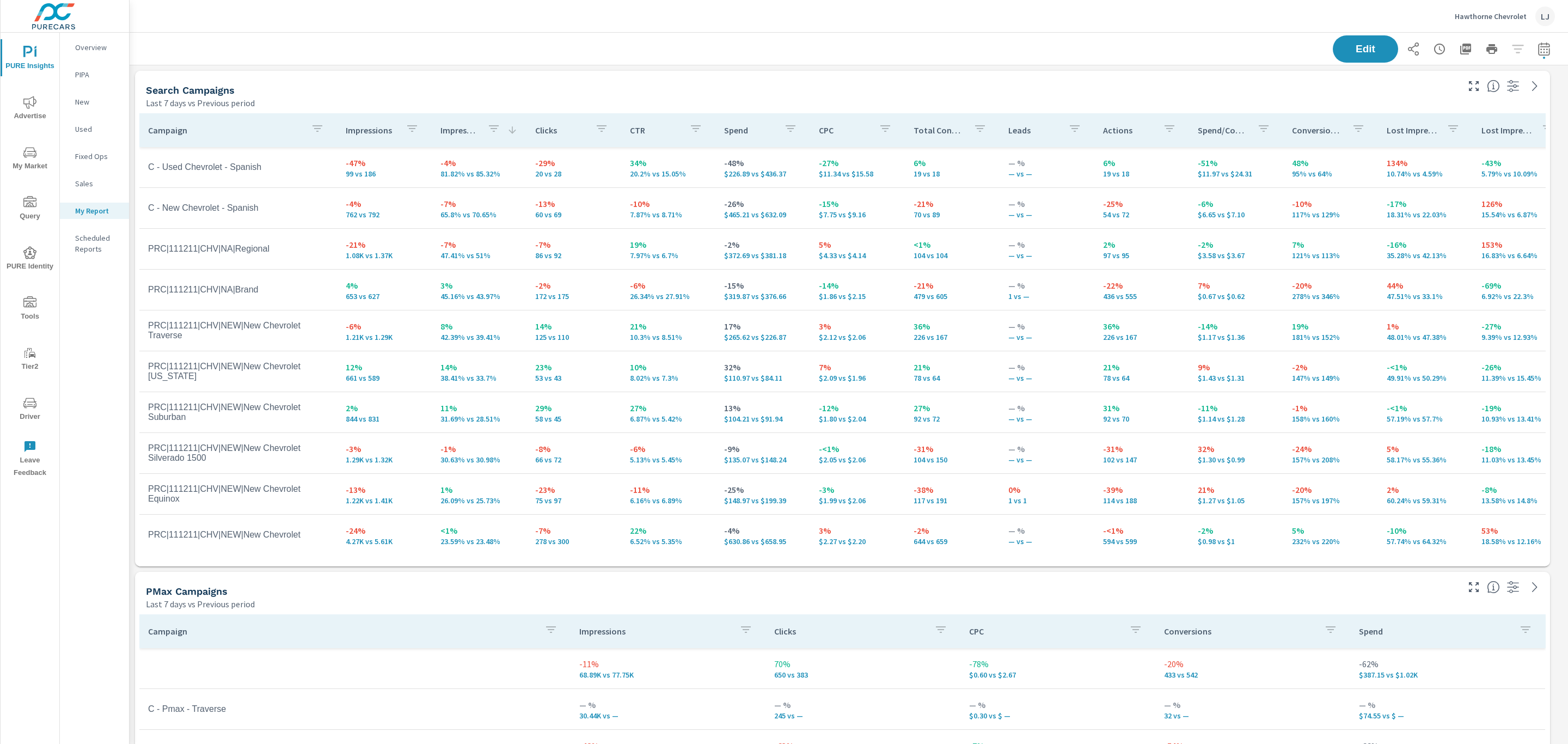
click at [457, 125] on p "Impression Share" at bounding box center [460, 130] width 38 height 11
click at [444, 98] on div "Last 7 days vs Previous period" at bounding box center [801, 102] width 1311 height 13
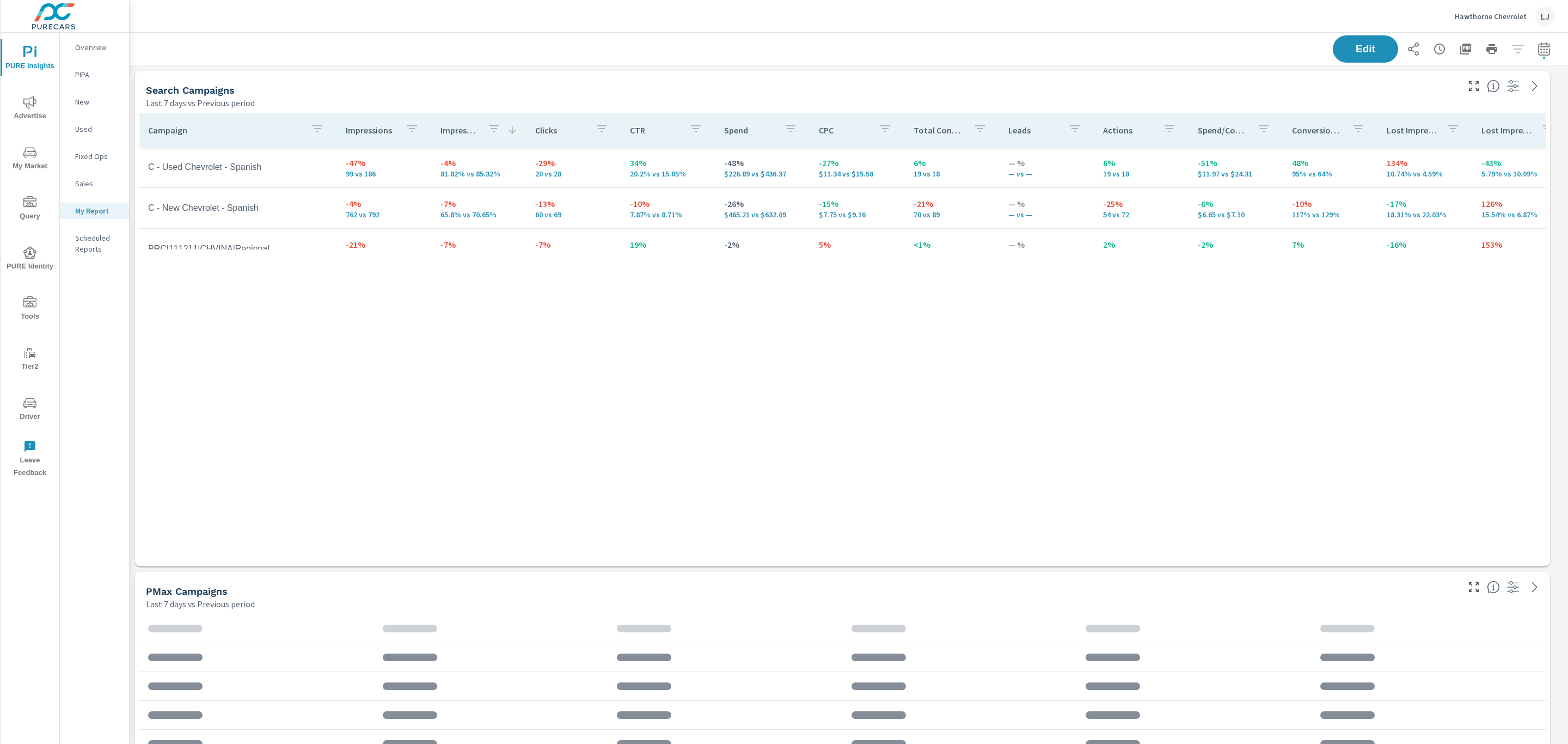
scroll to position [41, 0]
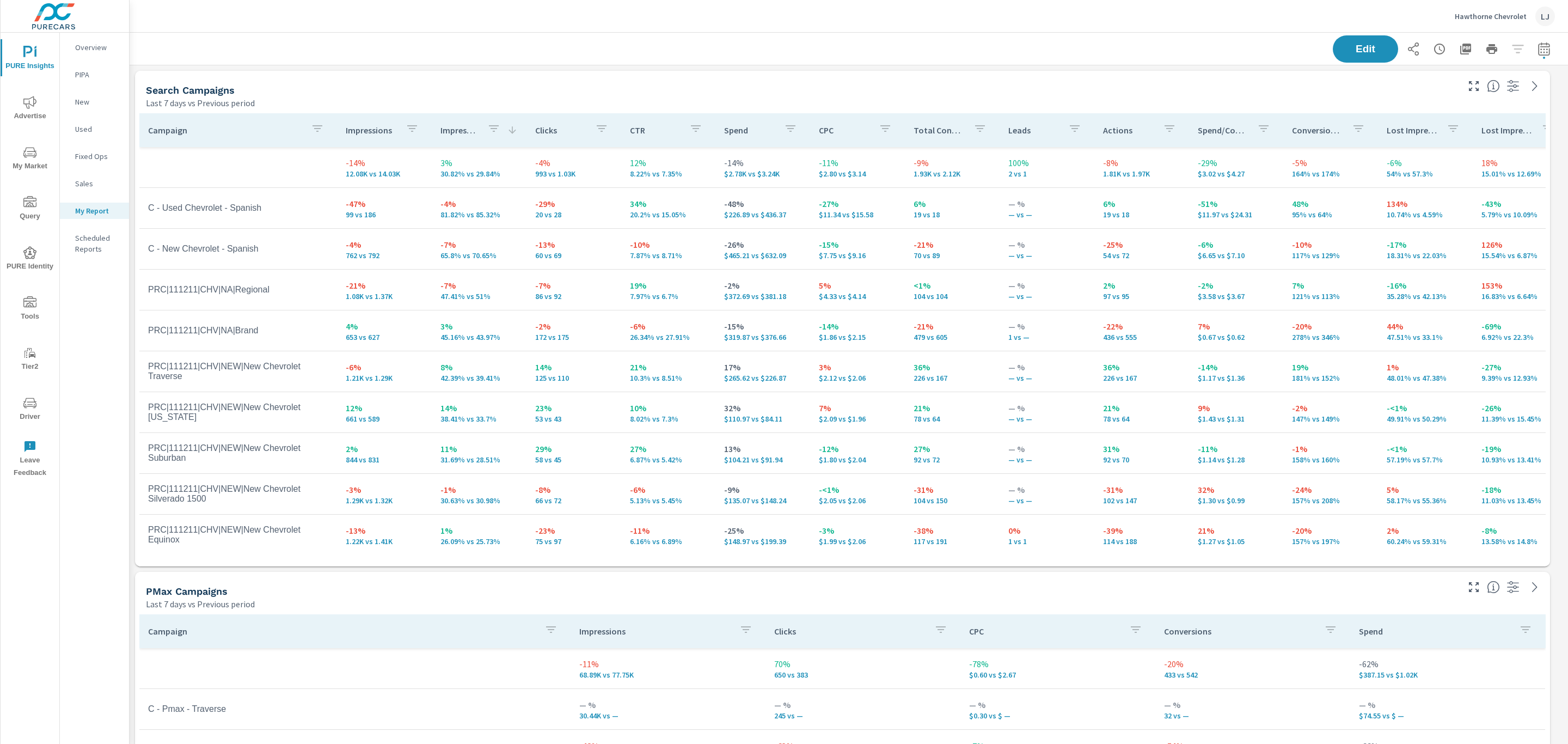
click at [371, 133] on p "Impressions" at bounding box center [371, 130] width 51 height 11
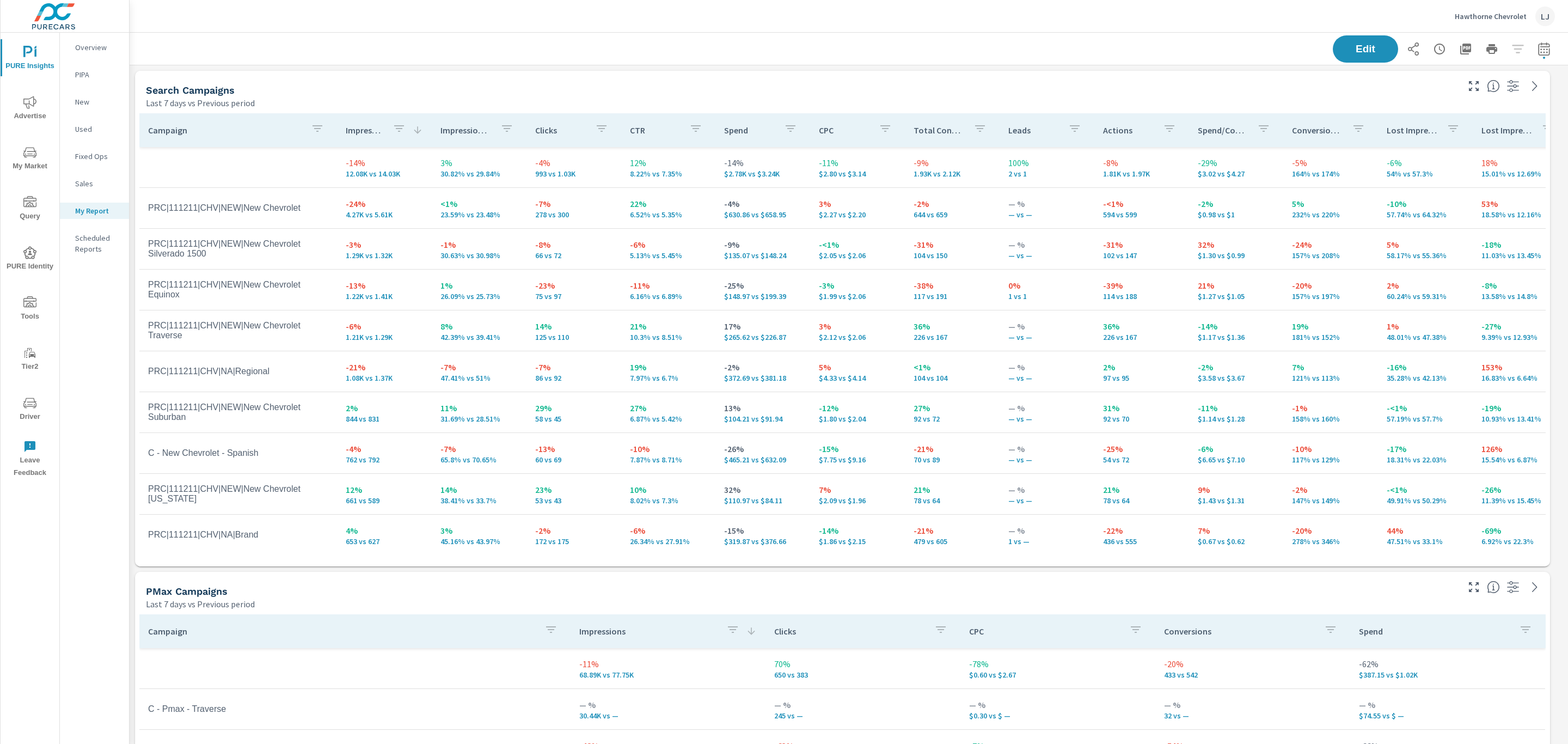
click at [351, 126] on p "Impressions" at bounding box center [365, 130] width 38 height 11
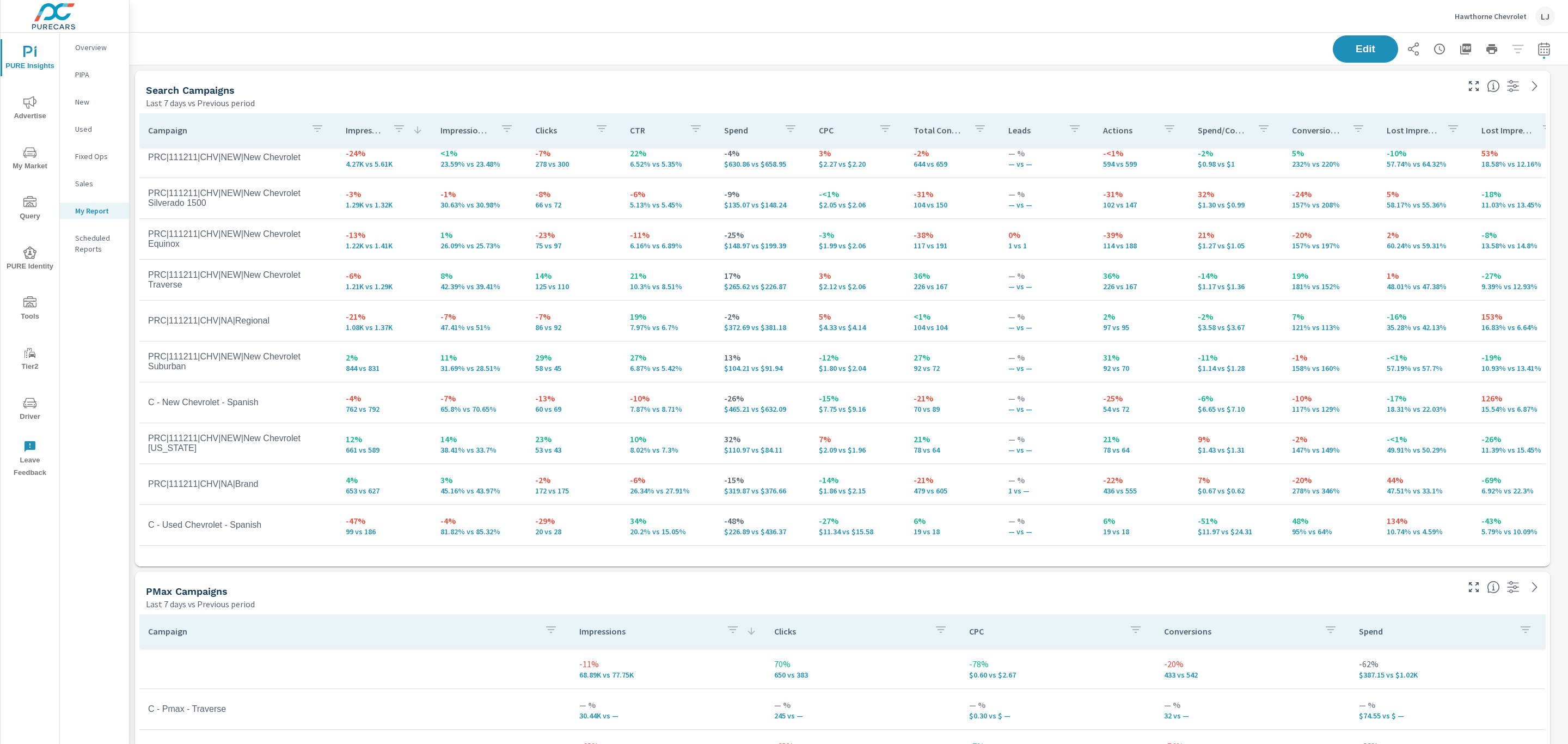
scroll to position [82, 0]
click at [33, 96] on icon "nav menu" at bounding box center [29, 102] width 13 height 13
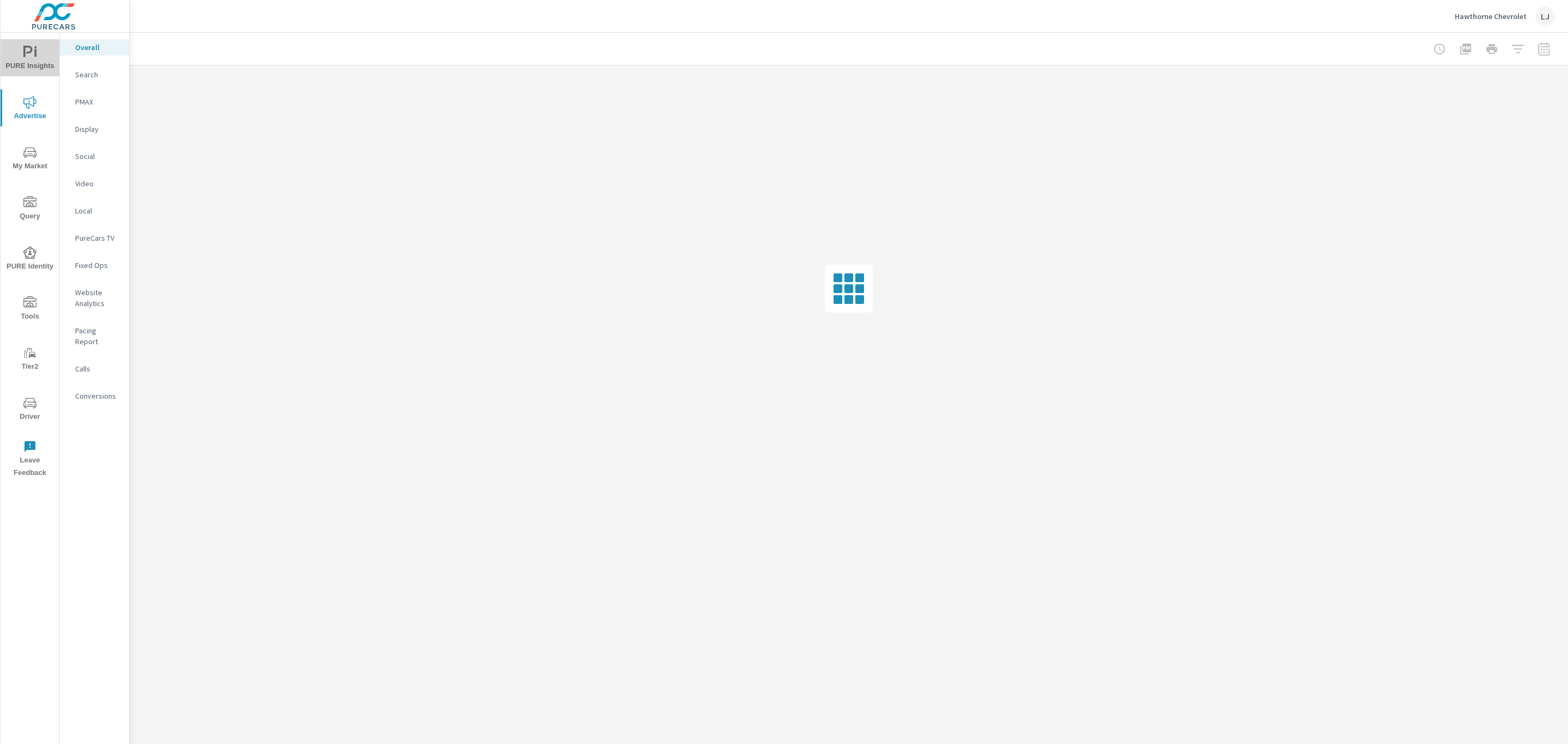
click at [25, 49] on icon "nav menu" at bounding box center [27, 51] width 9 height 12
click at [80, 211] on p "My Report" at bounding box center [97, 211] width 45 height 11
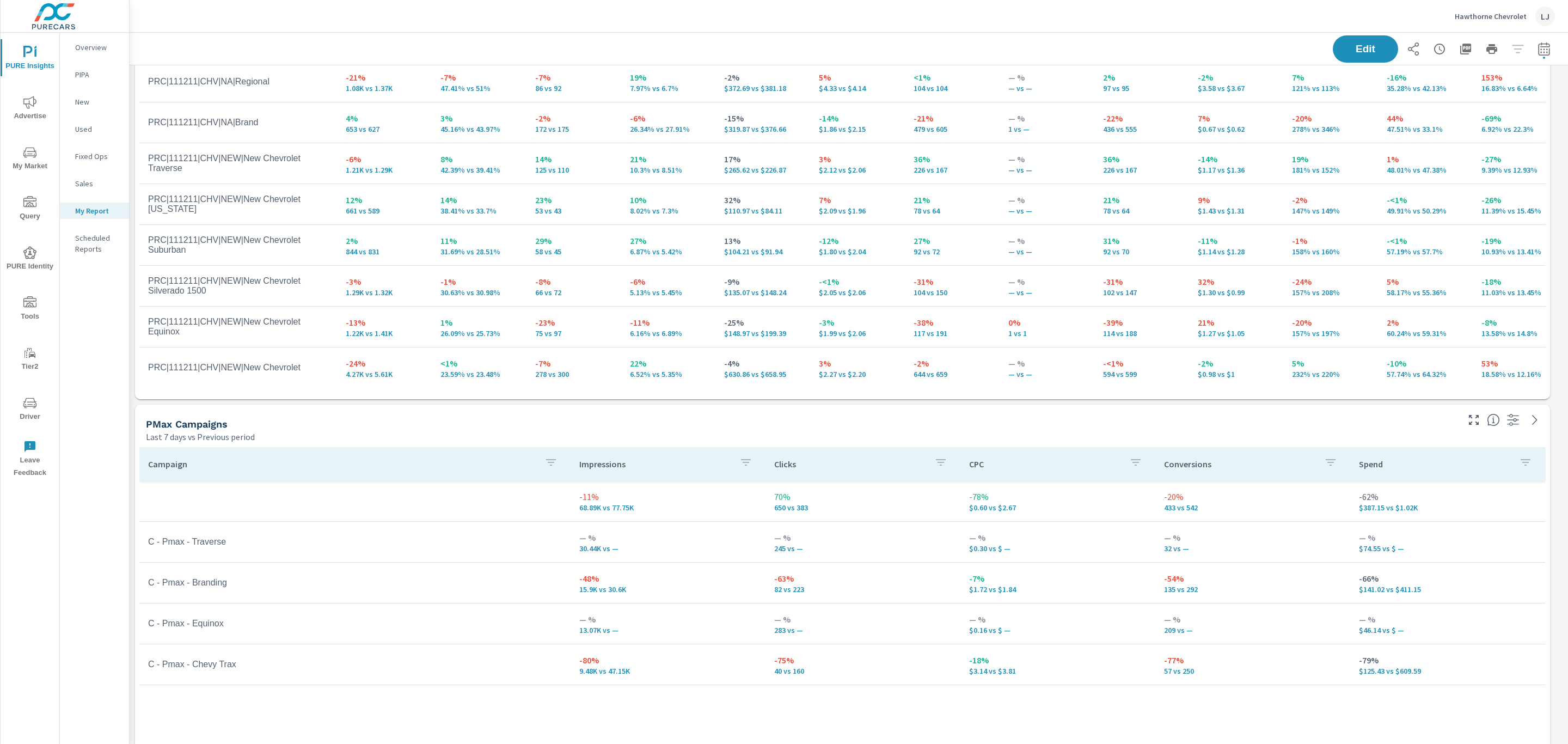
scroll to position [160, 0]
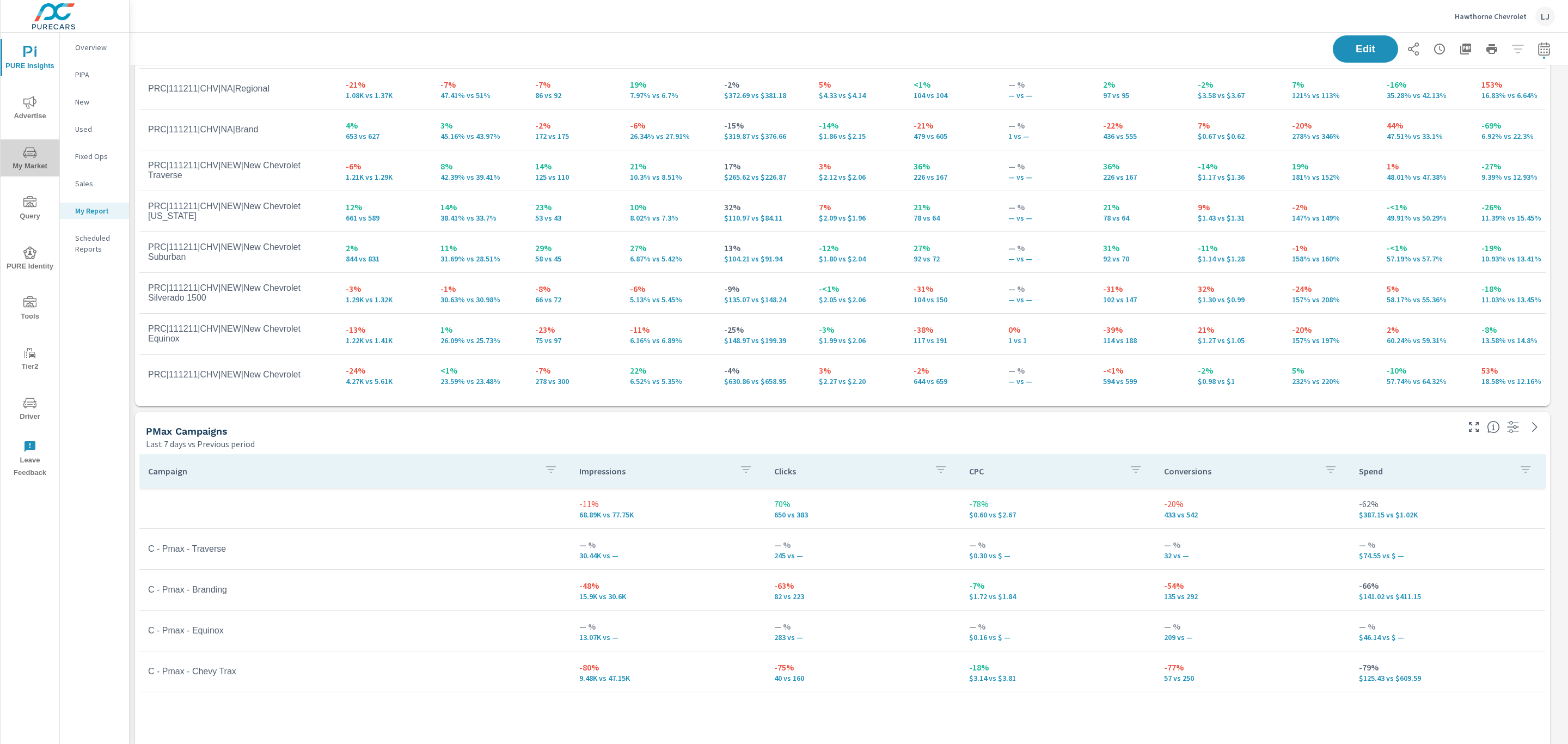
click at [30, 163] on span "My Market" at bounding box center [30, 160] width 52 height 27
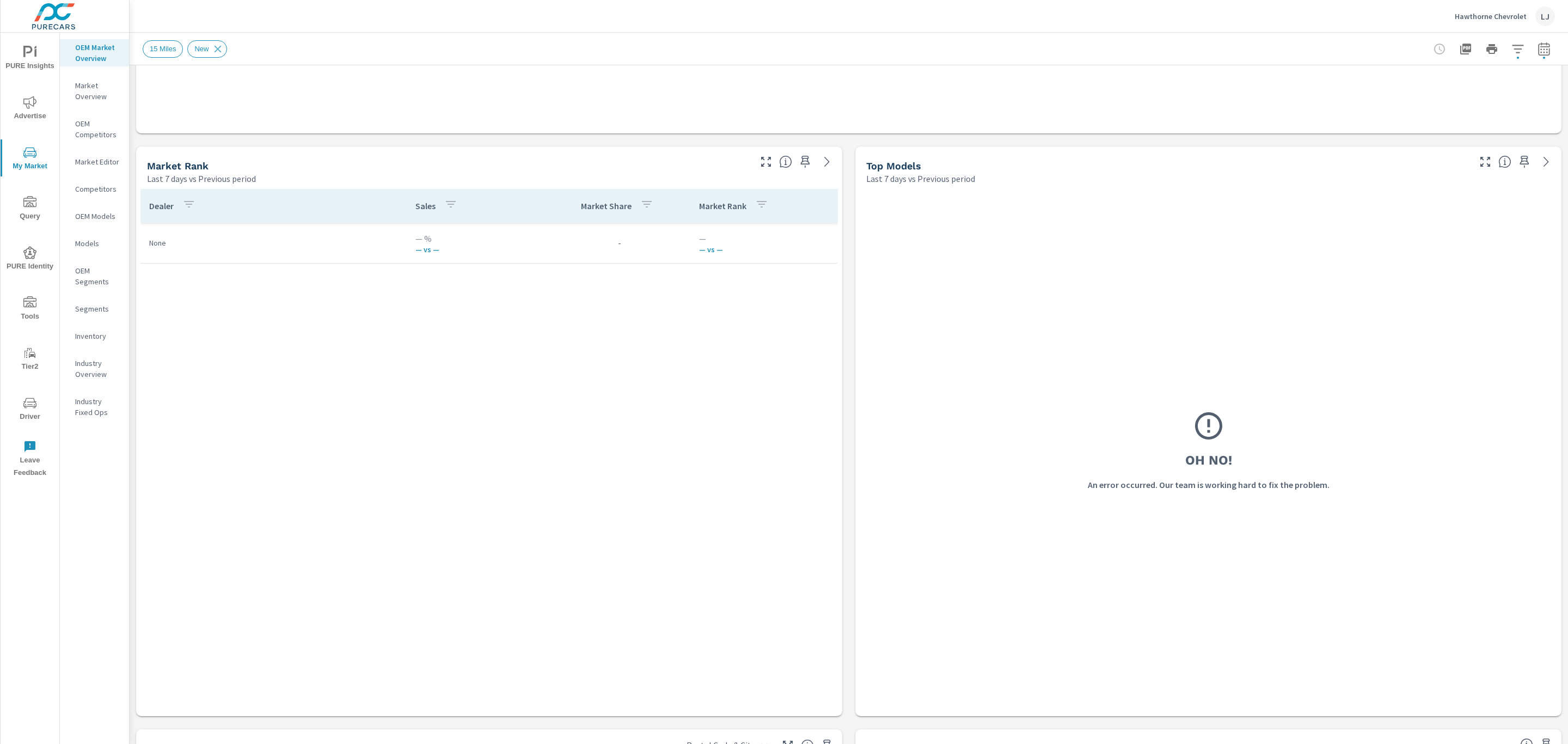
scroll to position [618, 0]
click at [1538, 49] on icon "button" at bounding box center [1544, 49] width 13 height 13
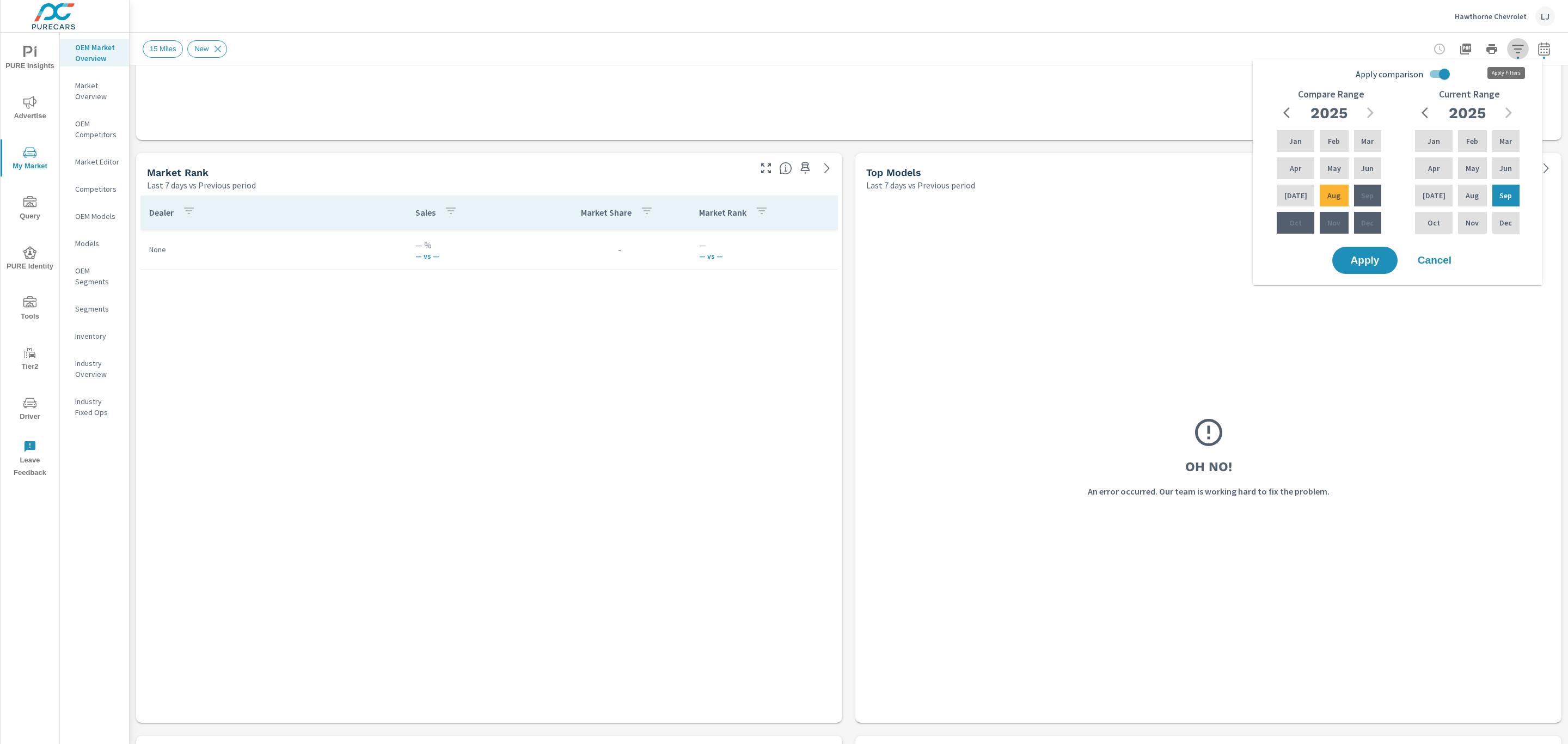
click at [1511, 53] on icon "button" at bounding box center [1517, 49] width 13 height 13
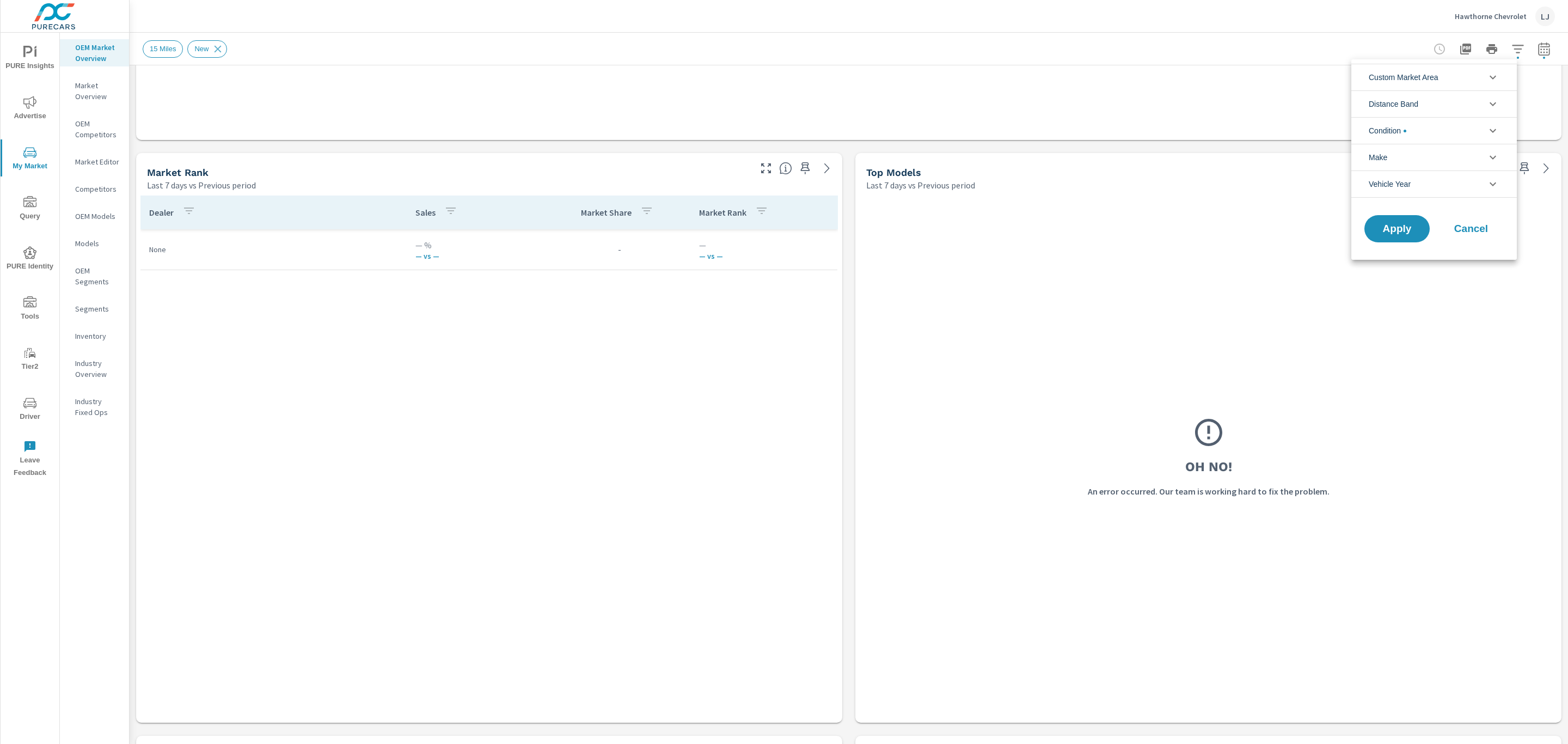
click at [1506, 52] on div at bounding box center [784, 372] width 1568 height 744
click at [1538, 54] on icon "button" at bounding box center [1544, 49] width 13 height 13
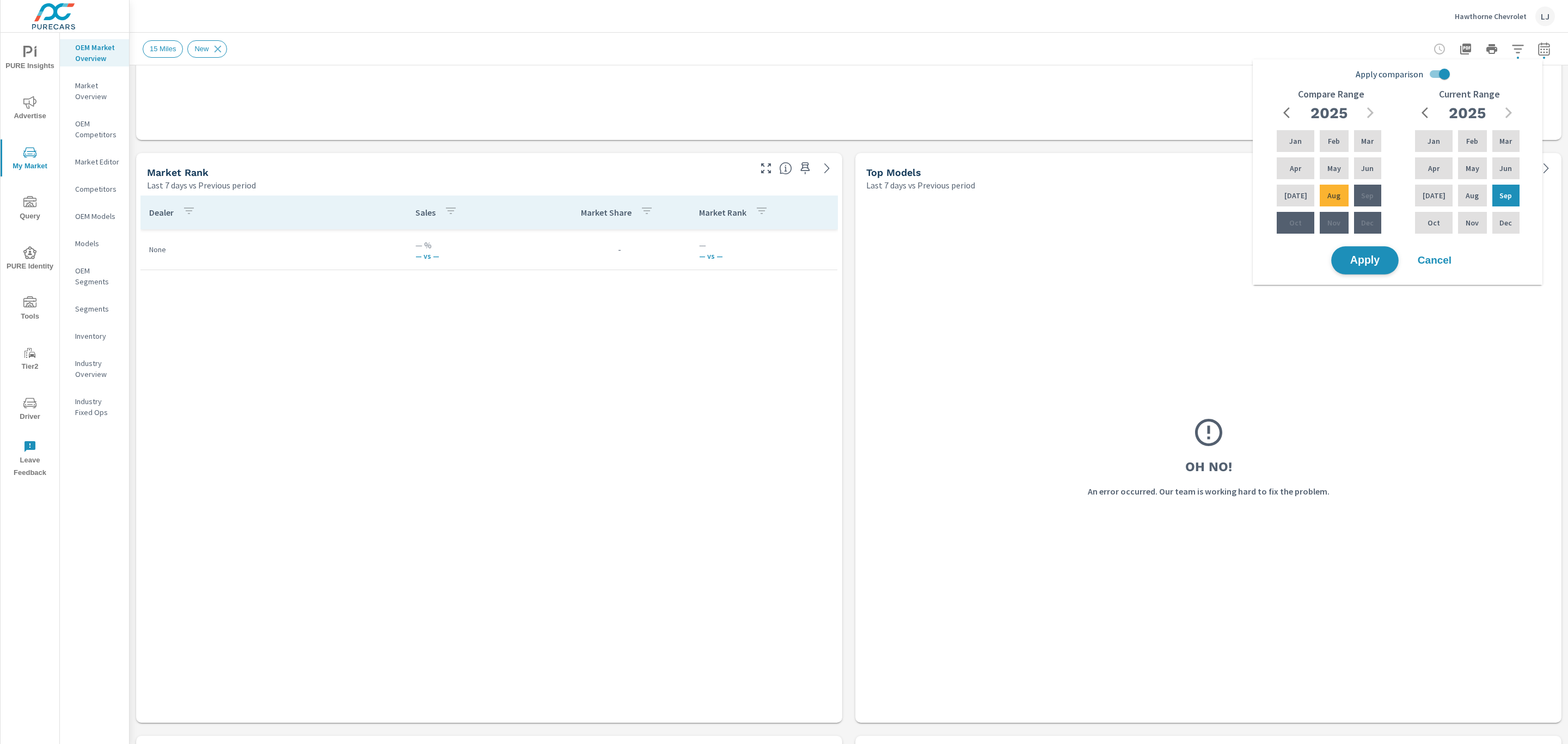
click at [1361, 255] on span "Apply" at bounding box center [1365, 260] width 44 height 10
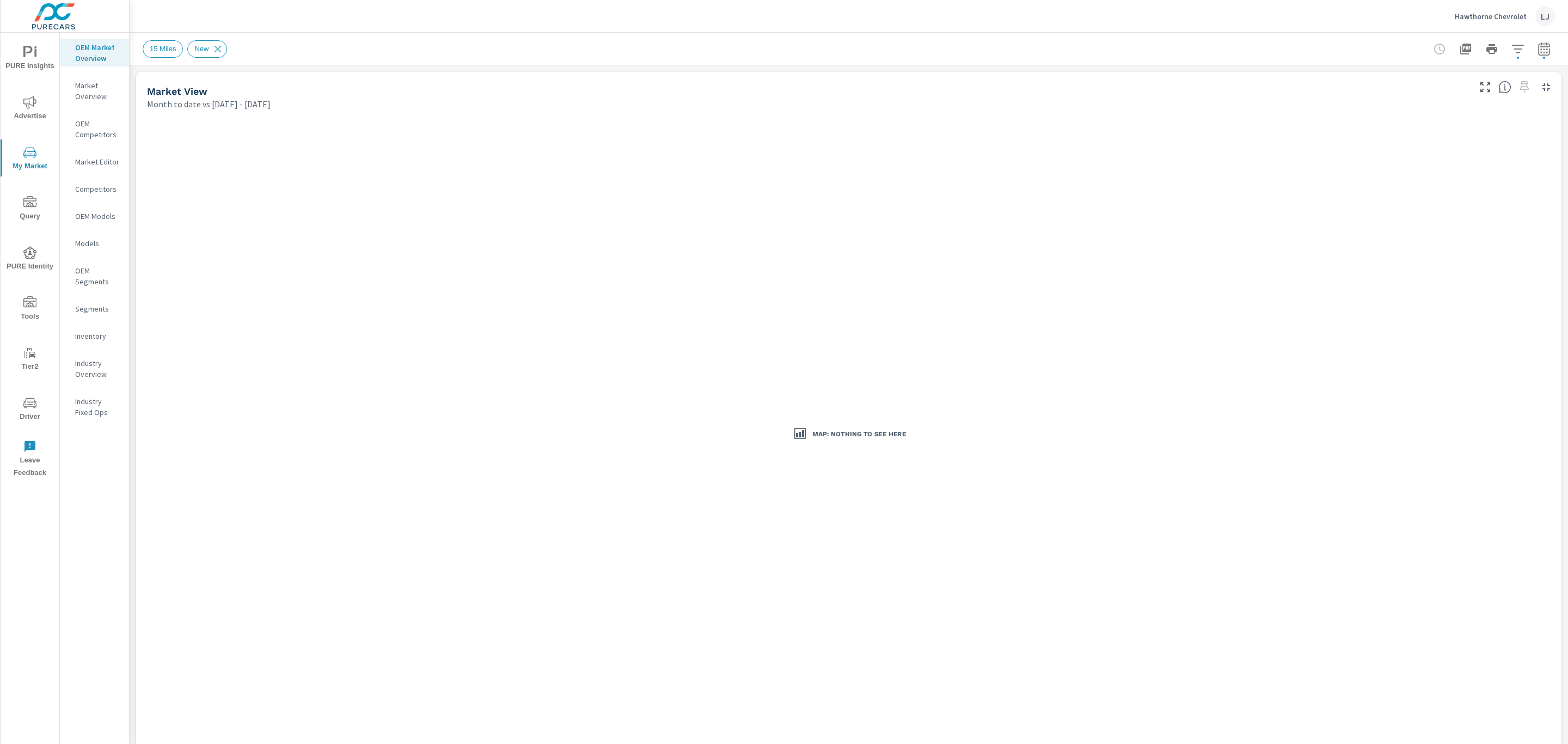
click at [1538, 47] on icon "button" at bounding box center [1544, 49] width 13 height 13
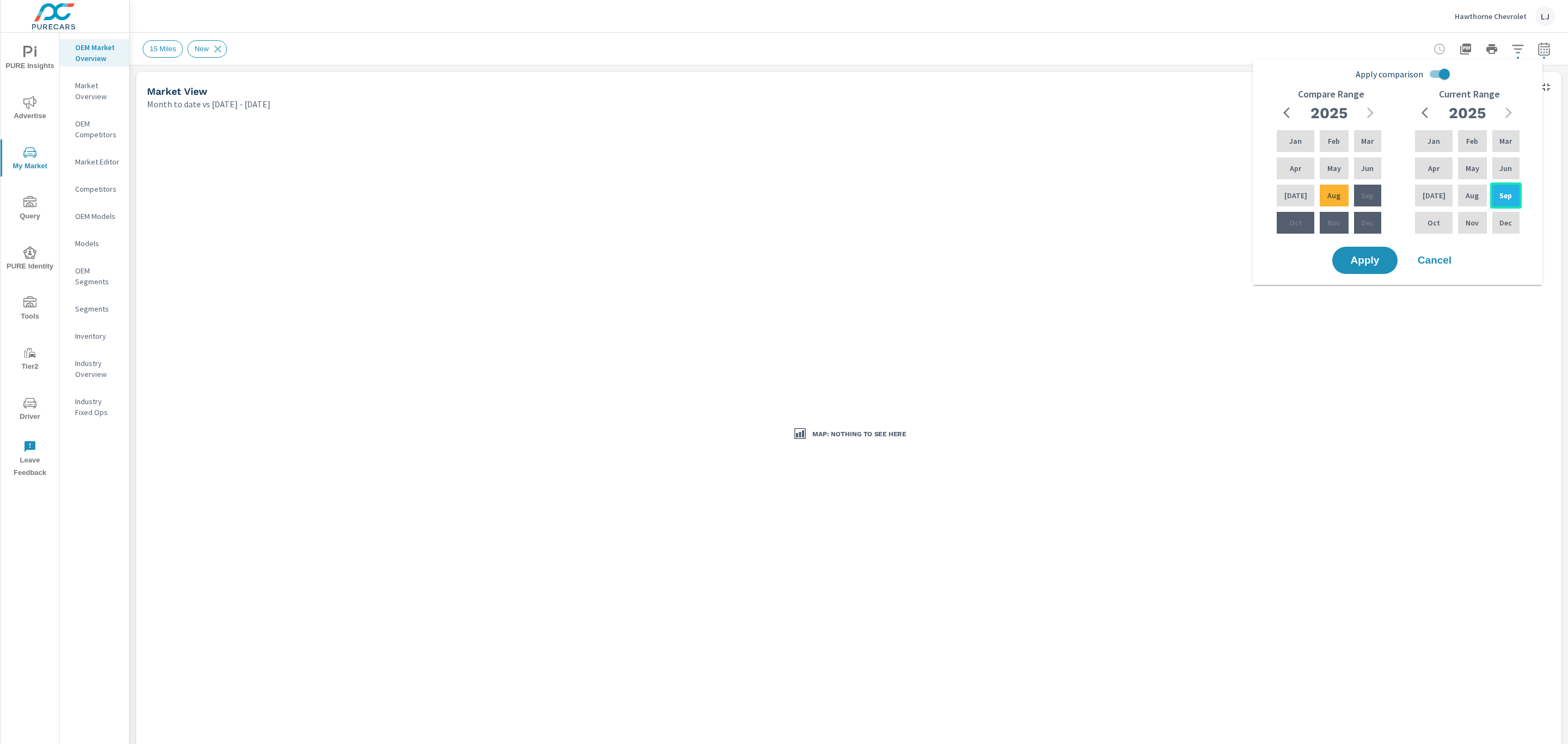
drag, startPoint x: 1424, startPoint y: 197, endPoint x: 1487, endPoint y: 200, distance: 63.1
click at [1507, 208] on div "Jan Feb Mar Apr May Jun Jul Aug Sep Oct Nov Dec" at bounding box center [1467, 181] width 109 height 108
click at [1431, 197] on p "Jul" at bounding box center [1434, 195] width 23 height 11
click at [1503, 201] on div "Sep" at bounding box center [1506, 195] width 32 height 26
drag, startPoint x: 1362, startPoint y: 175, endPoint x: 1365, endPoint y: 209, distance: 34.1
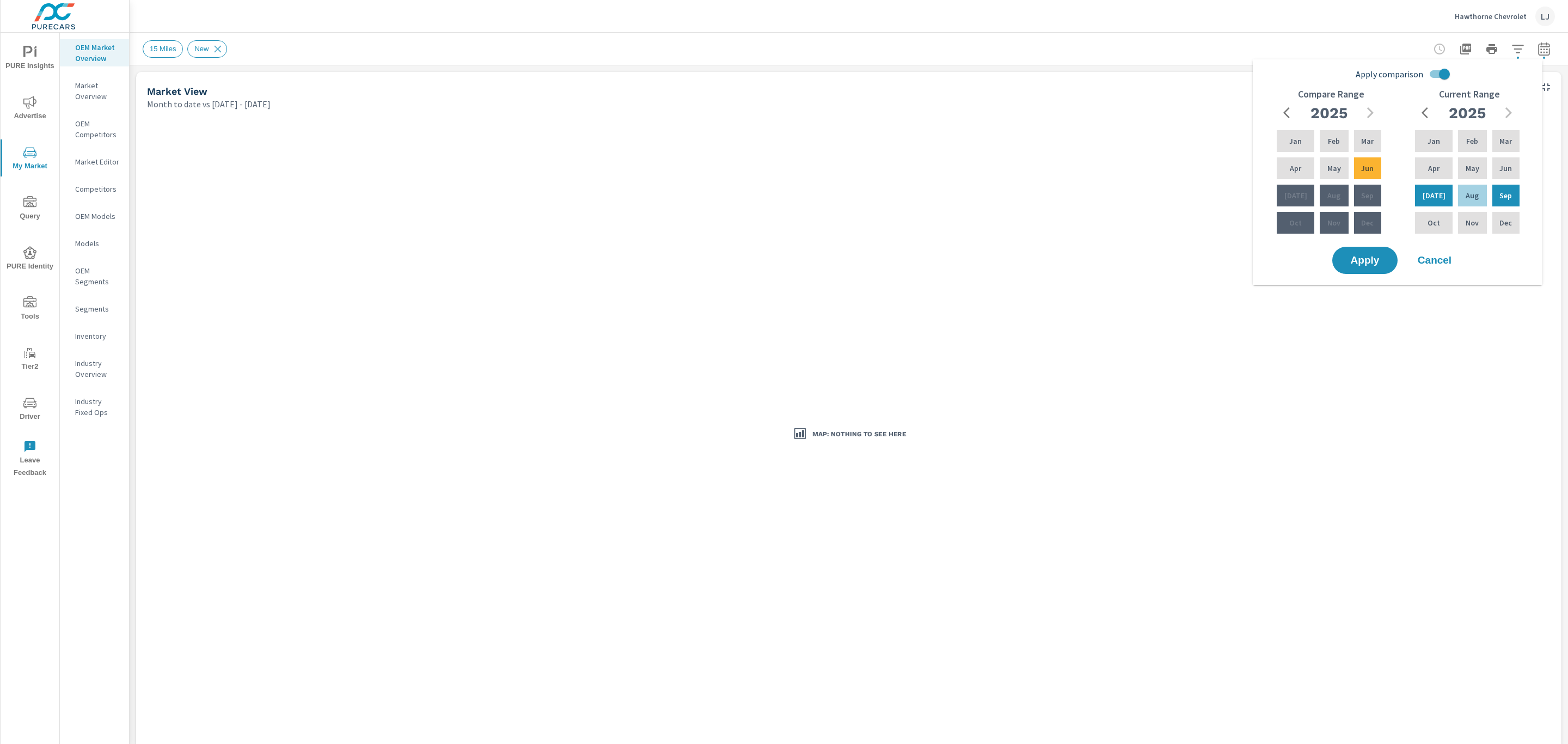
click at [1365, 209] on div "Jan Feb Mar Apr May Jun Jul Aug Sep Oct Nov Dec" at bounding box center [1329, 181] width 109 height 108
click at [1318, 208] on div "Aug" at bounding box center [1334, 195] width 33 height 26
drag, startPoint x: 1303, startPoint y: 219, endPoint x: 1294, endPoint y: 224, distance: 10.3
click at [1297, 223] on div "Oct" at bounding box center [1295, 222] width 42 height 26
click at [1294, 224] on p "Oct" at bounding box center [1295, 223] width 13 height 11
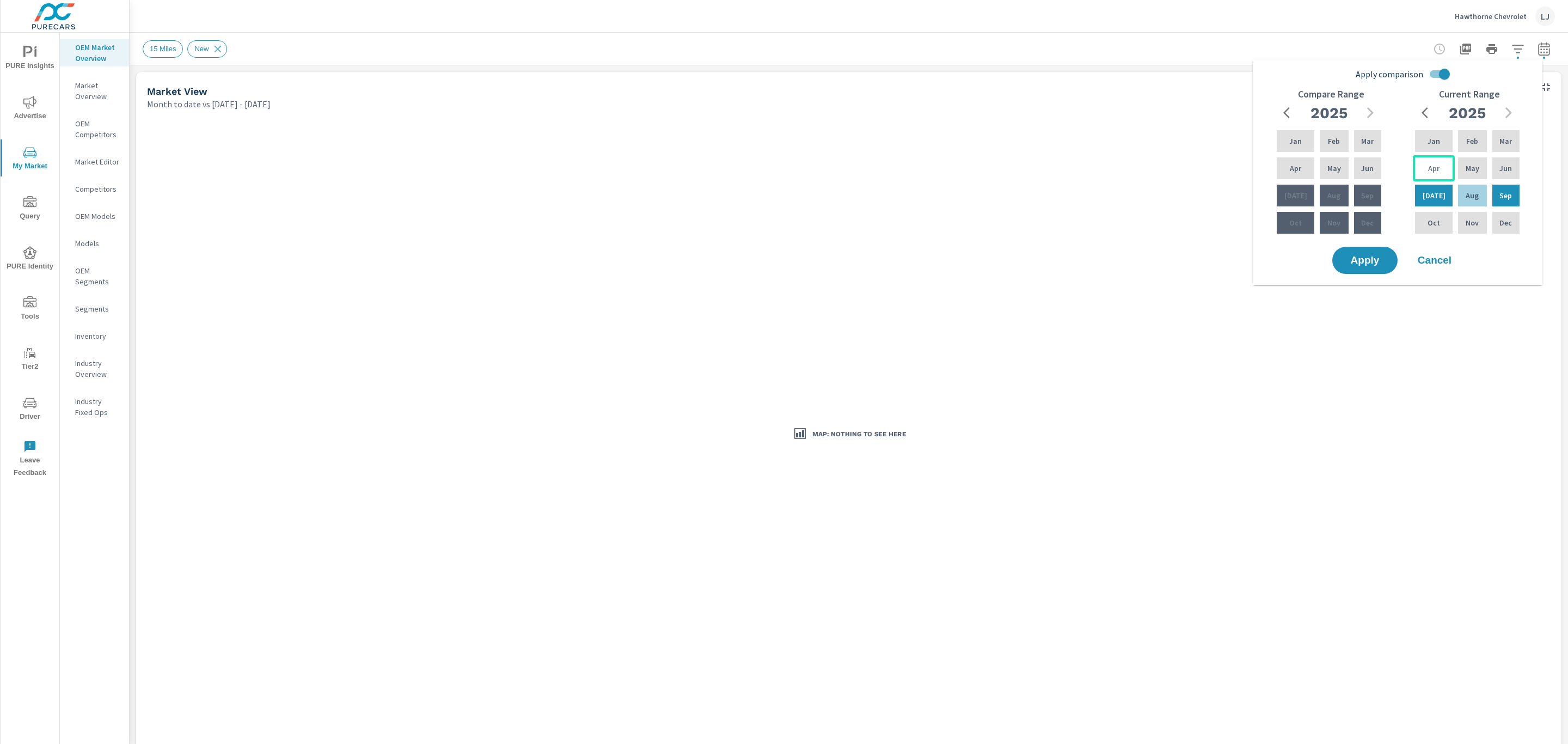
click at [1428, 164] on p "Apr" at bounding box center [1433, 168] width 12 height 11
click at [1494, 197] on div "Sep" at bounding box center [1506, 195] width 32 height 26
click at [1435, 194] on p "Jul" at bounding box center [1434, 195] width 23 height 11
click at [1493, 198] on div "Sep" at bounding box center [1506, 195] width 32 height 26
click at [1375, 251] on button "Apply" at bounding box center [1365, 260] width 68 height 29
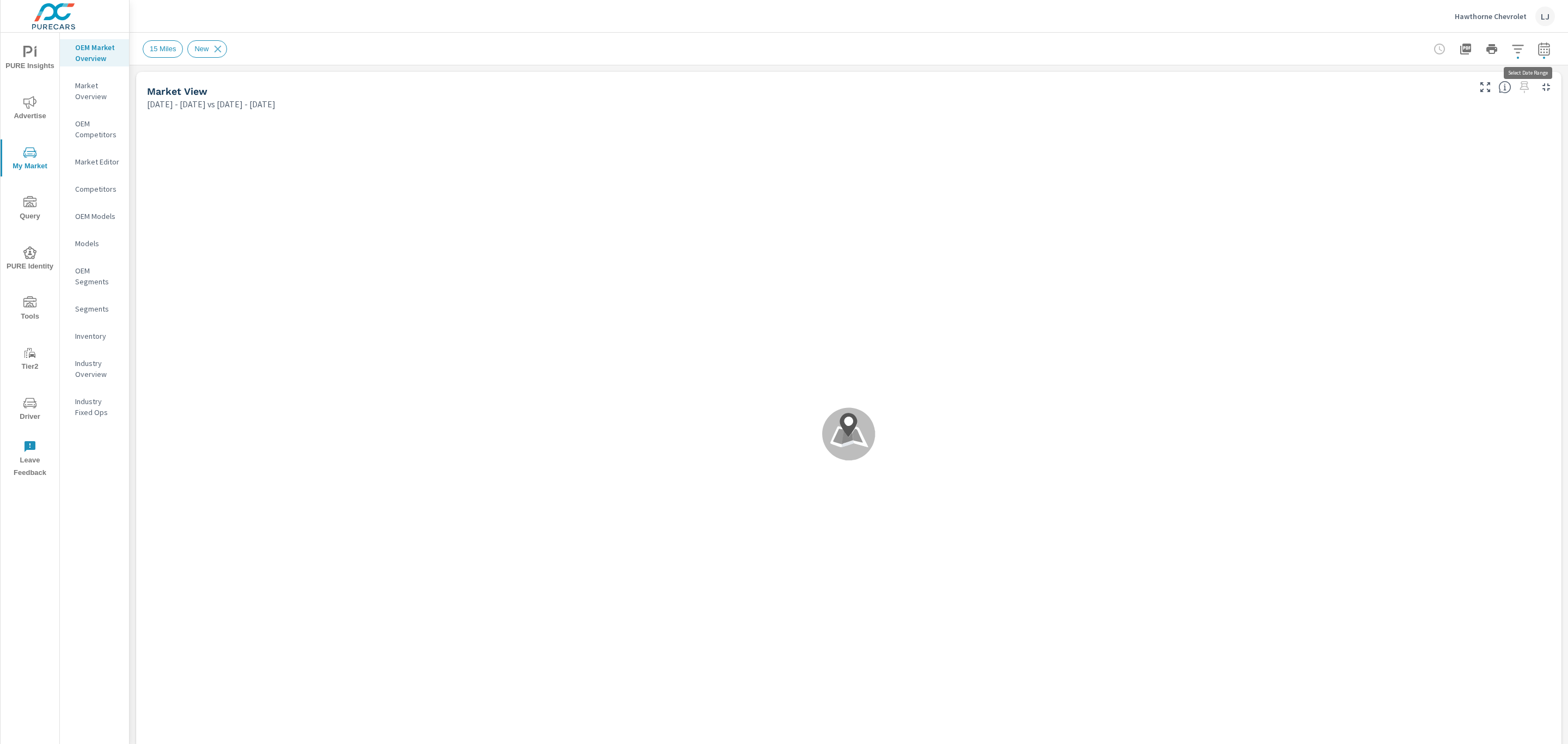
click at [1538, 46] on icon "button" at bounding box center [1544, 49] width 13 height 13
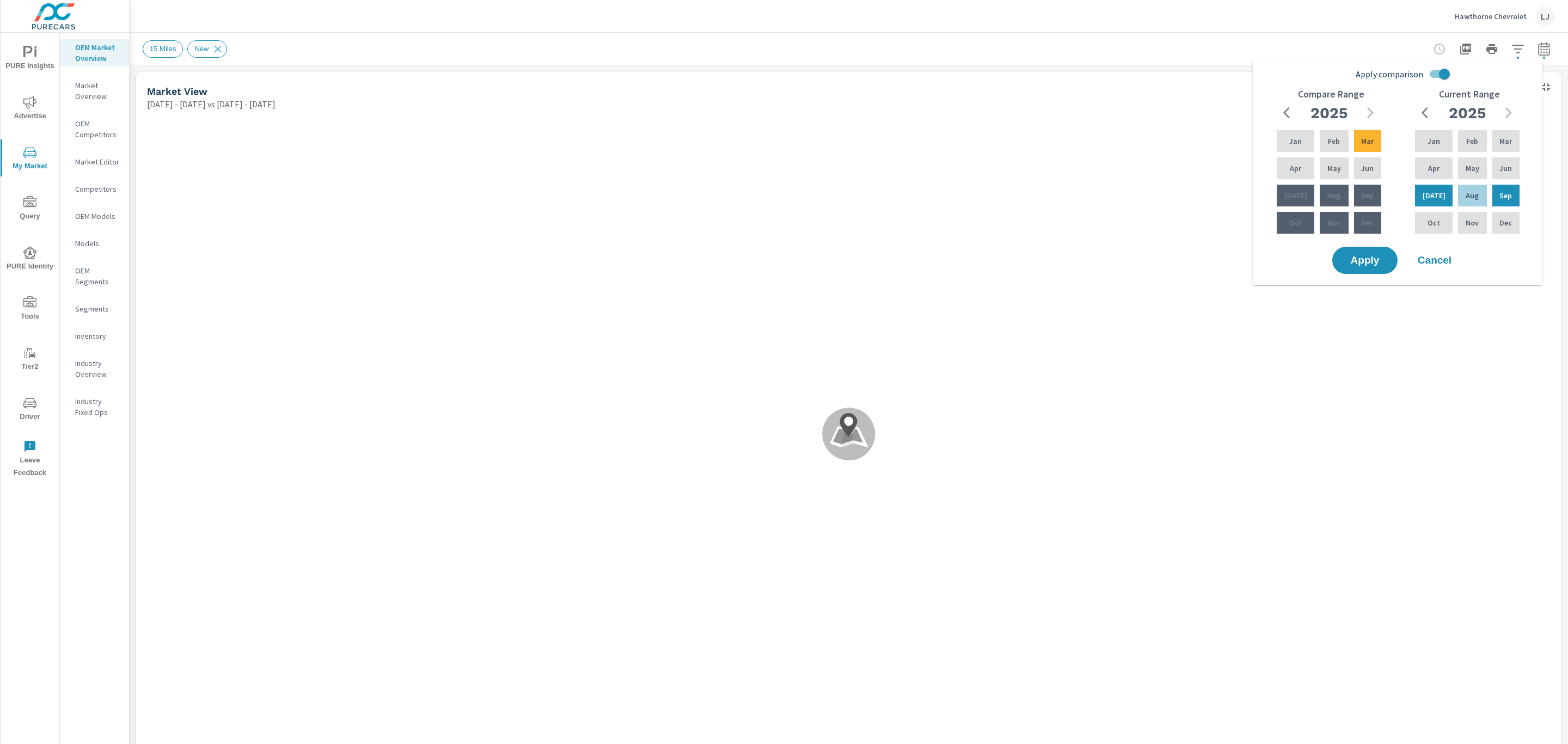
click at [1371, 197] on p "Sep" at bounding box center [1367, 195] width 13 height 11
click at [1366, 191] on p "Sep" at bounding box center [1367, 195] width 13 height 11
click at [1292, 160] on div "Apr" at bounding box center [1295, 168] width 42 height 26
click at [1374, 168] on div "Jun" at bounding box center [1368, 168] width 32 height 26
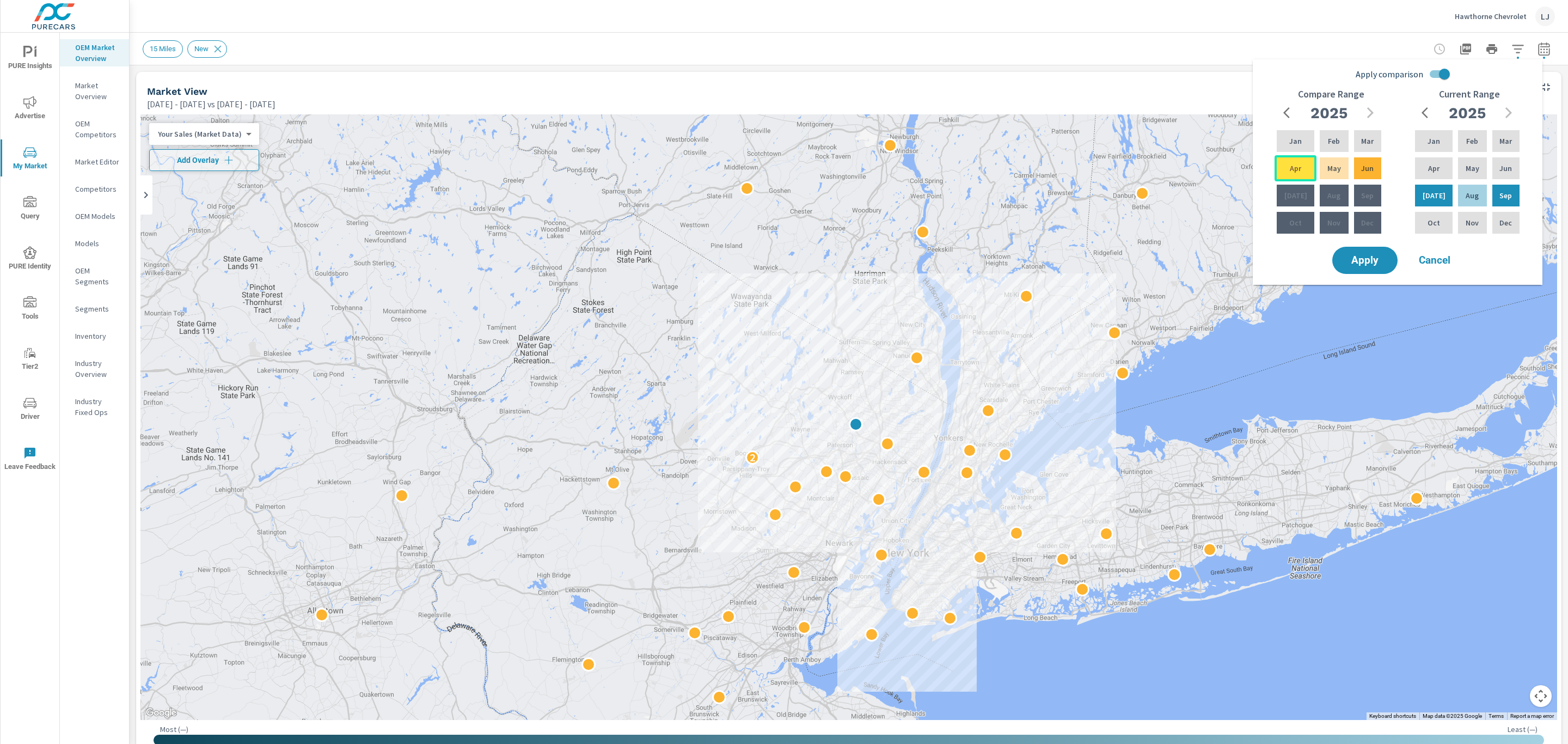
click at [1286, 170] on div "Apr" at bounding box center [1295, 168] width 42 height 26
click at [1379, 255] on span "Apply" at bounding box center [1365, 260] width 44 height 10
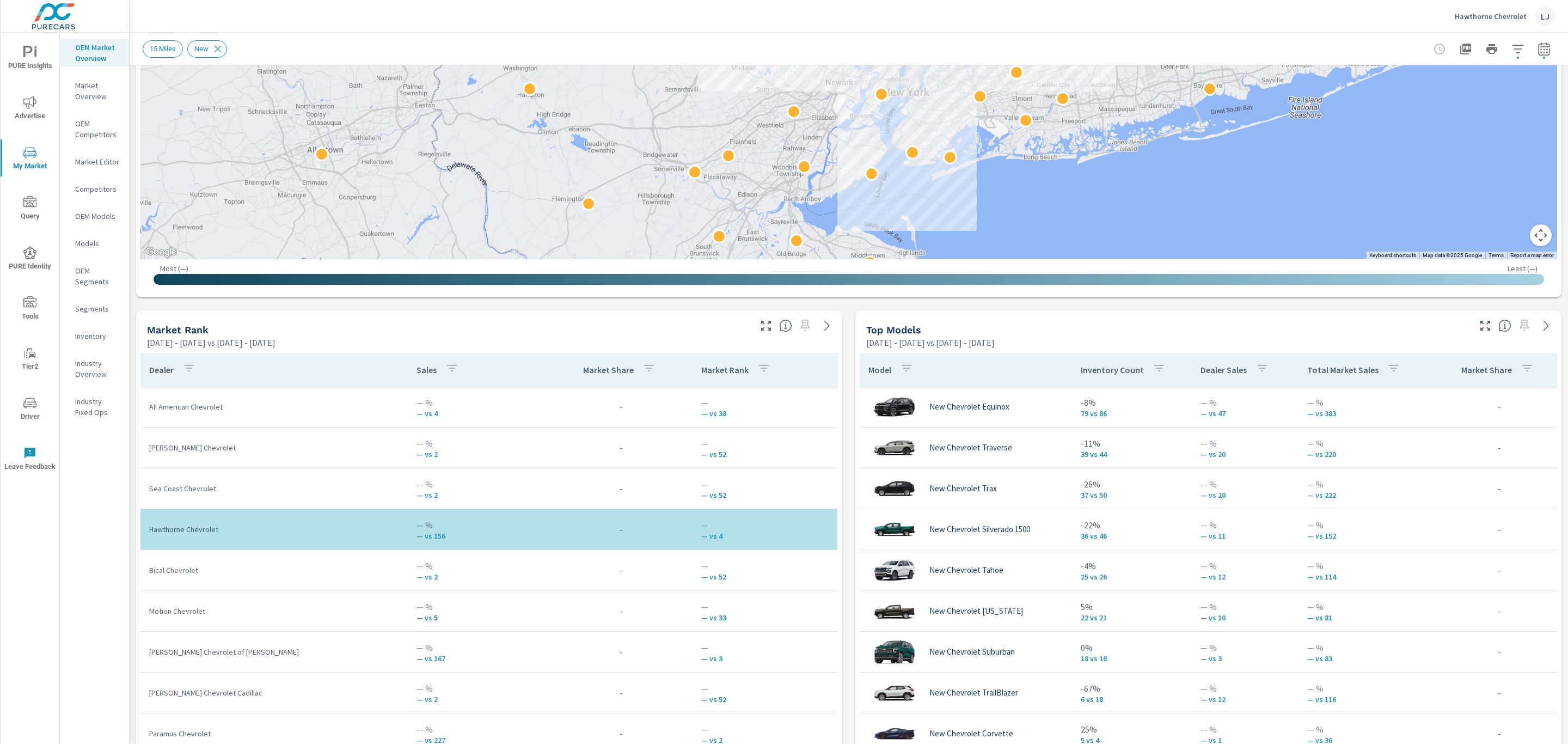
scroll to position [502, 0]
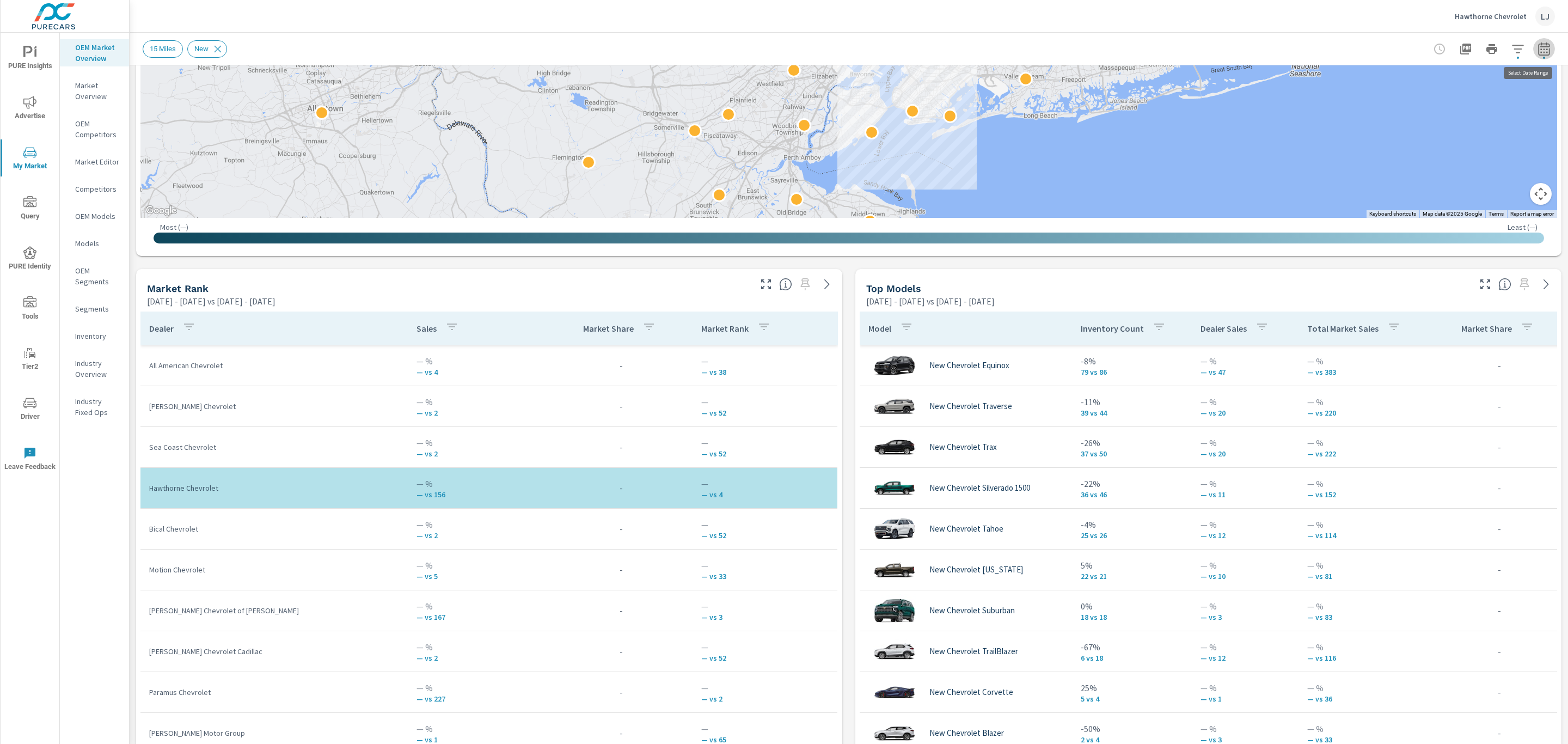
click at [1538, 43] on icon "button" at bounding box center [1544, 49] width 13 height 13
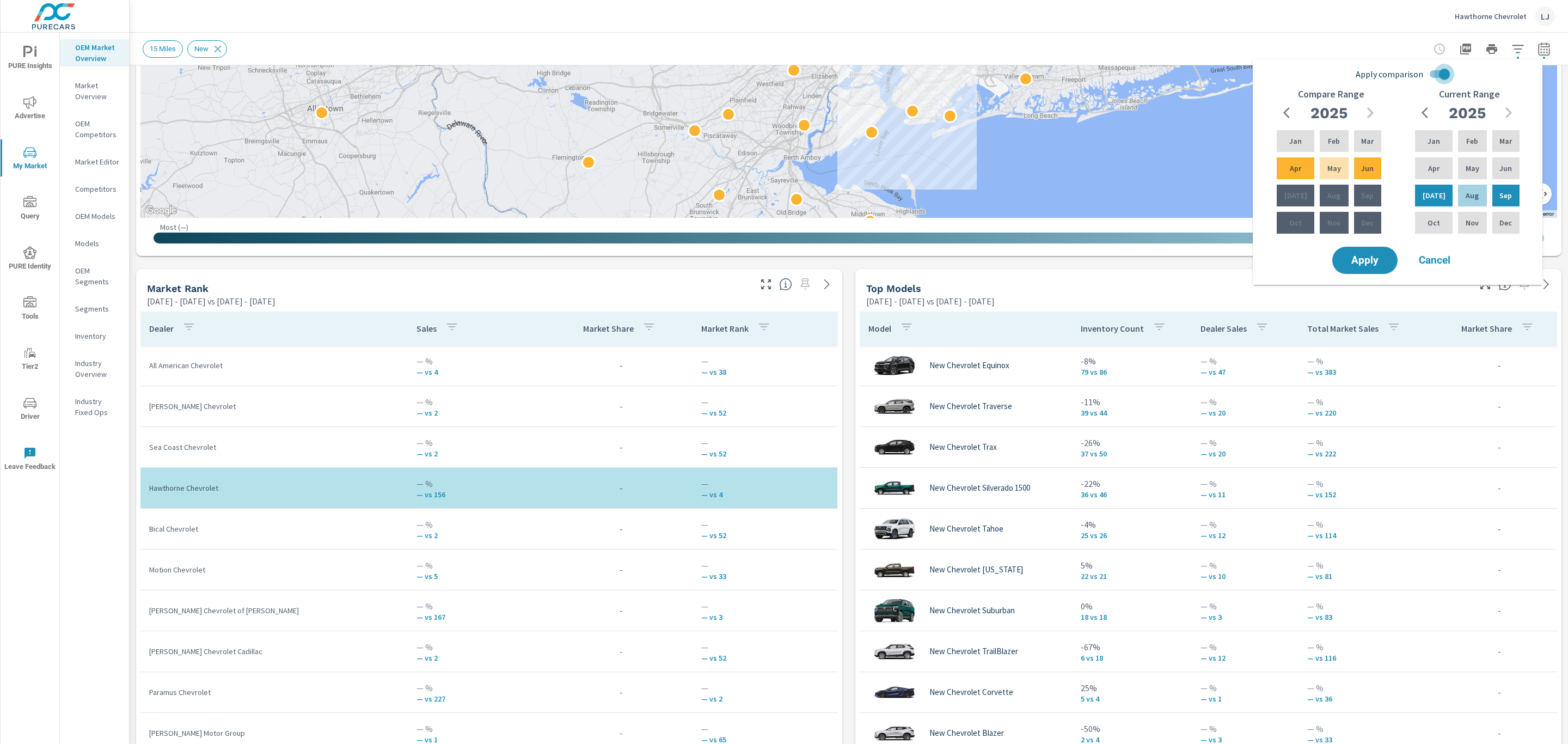
click at [1441, 72] on input "Apply comparison" at bounding box center [1444, 74] width 62 height 21
checkbox input "false"
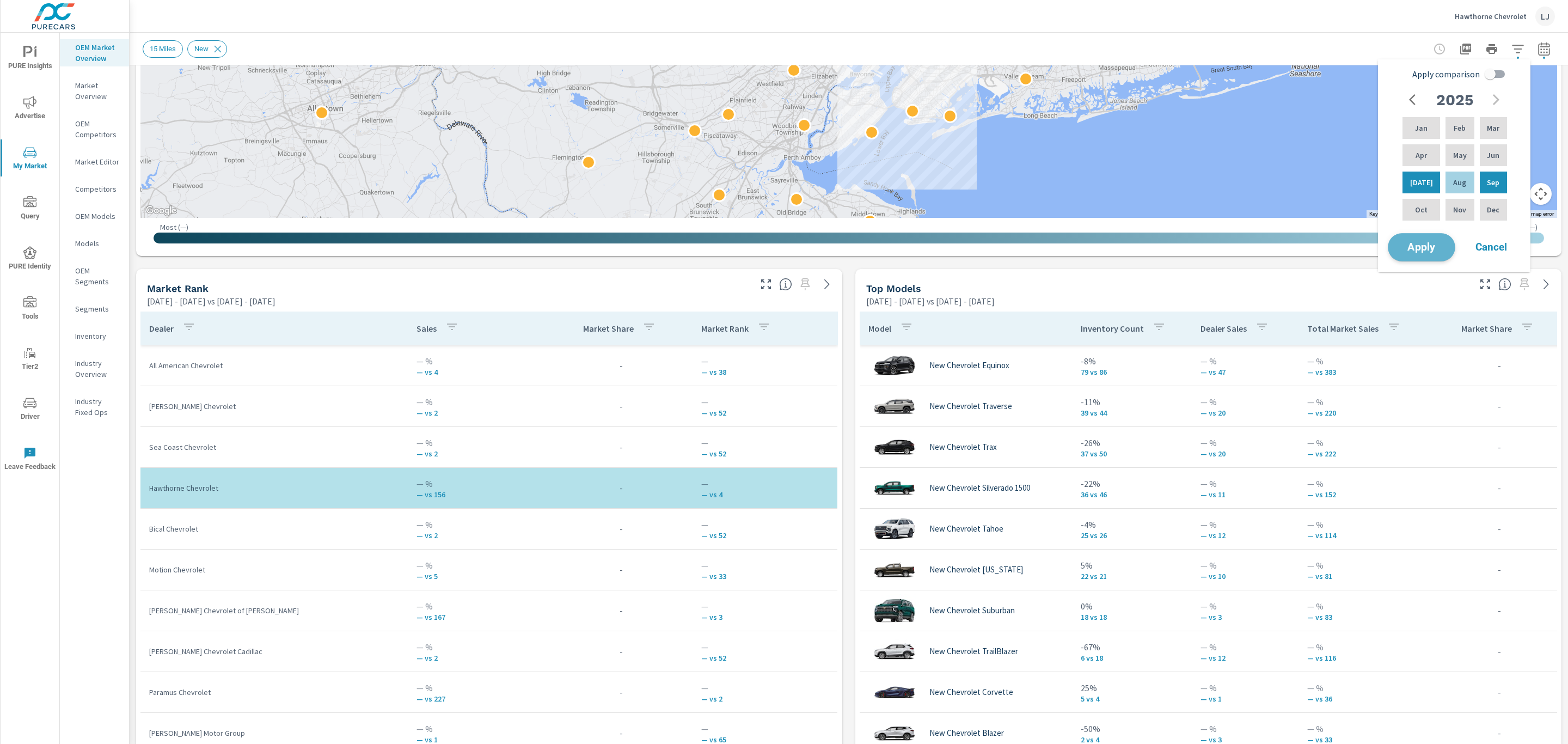
click at [1415, 244] on span "Apply" at bounding box center [1421, 247] width 44 height 10
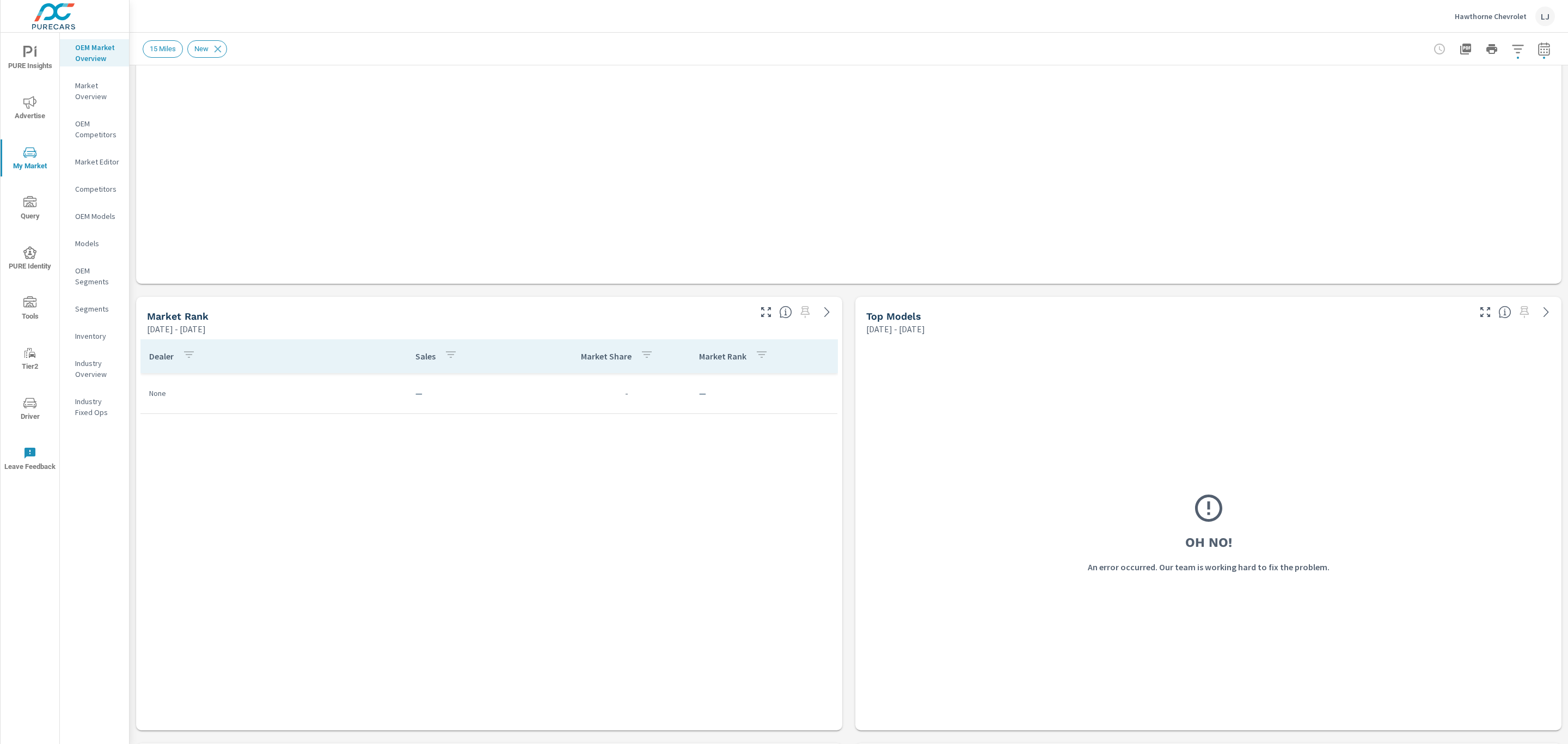
scroll to position [82, 0]
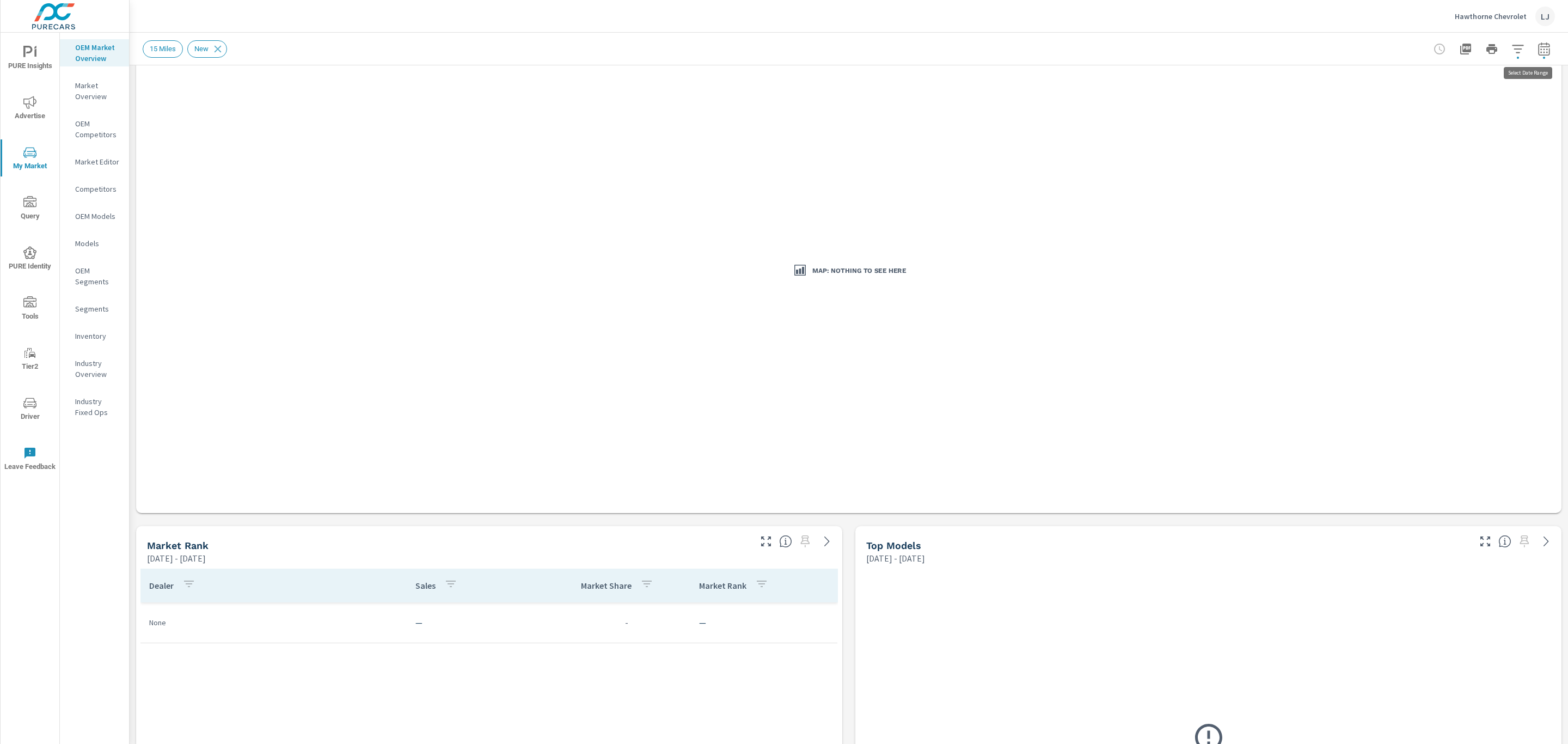
click at [1538, 47] on icon "button" at bounding box center [1544, 49] width 13 height 13
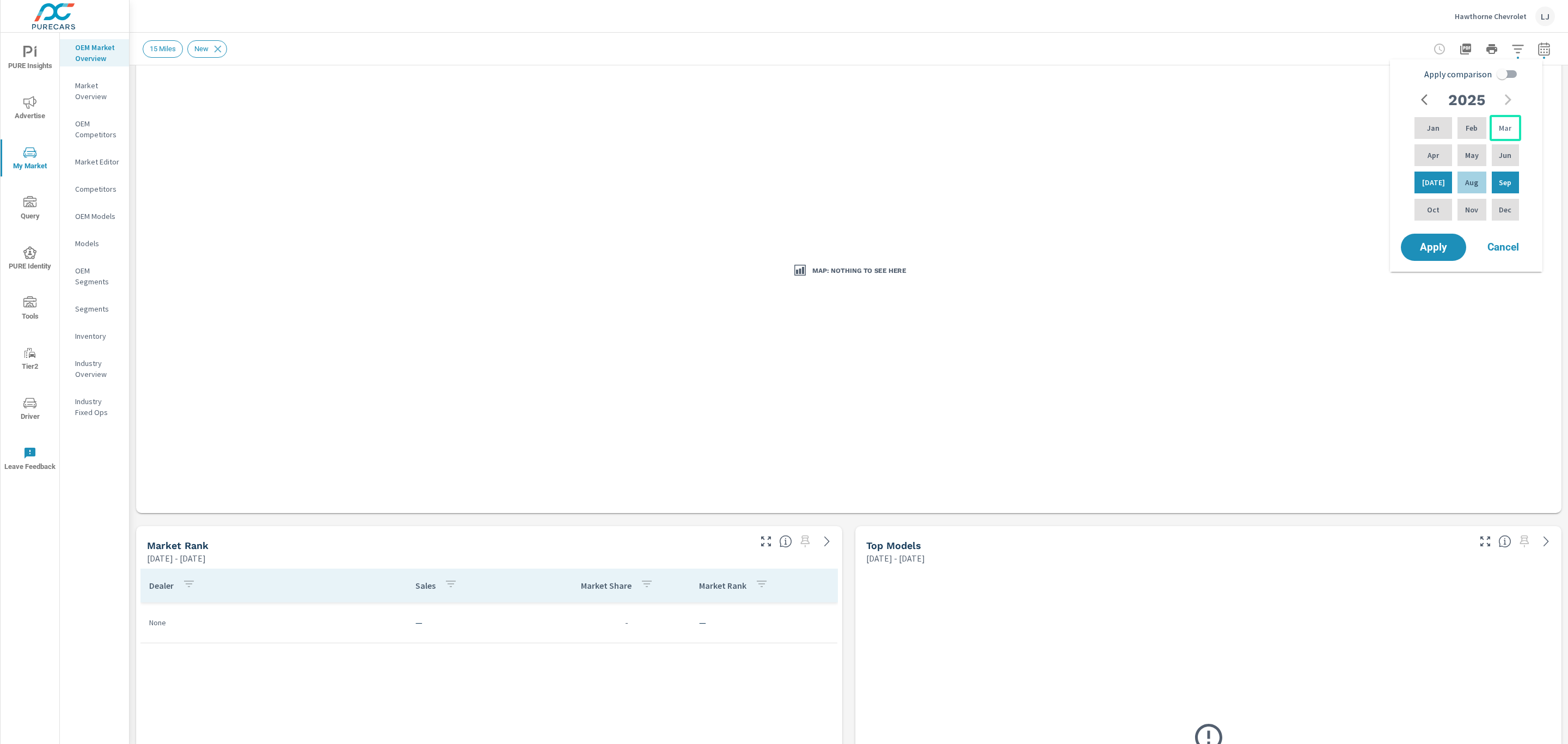
click at [1501, 136] on div "Mar" at bounding box center [1505, 128] width 32 height 26
click at [1472, 182] on p "Aug" at bounding box center [1471, 183] width 13 height 11
click at [1439, 242] on span "Apply" at bounding box center [1433, 247] width 44 height 10
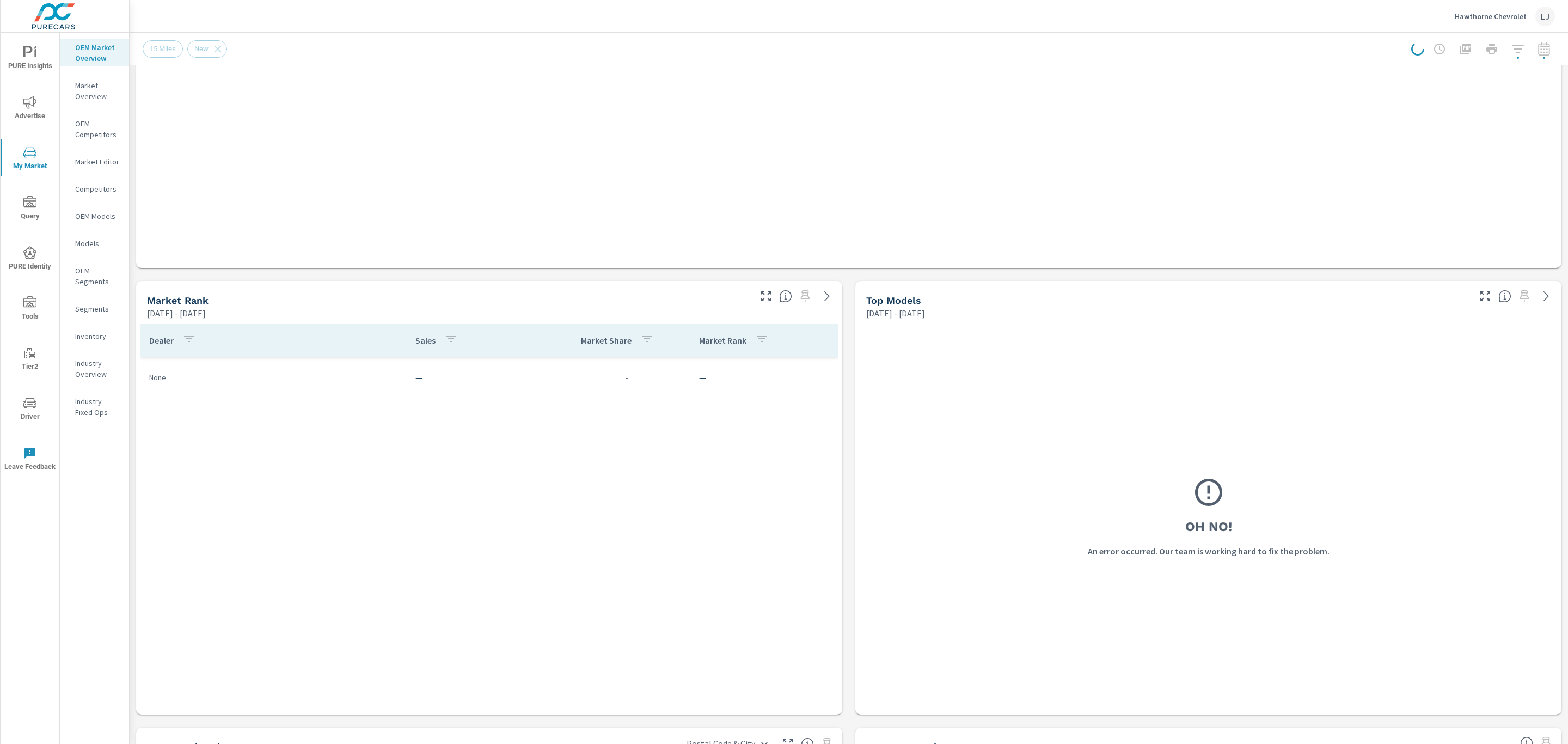
scroll to position [0, 0]
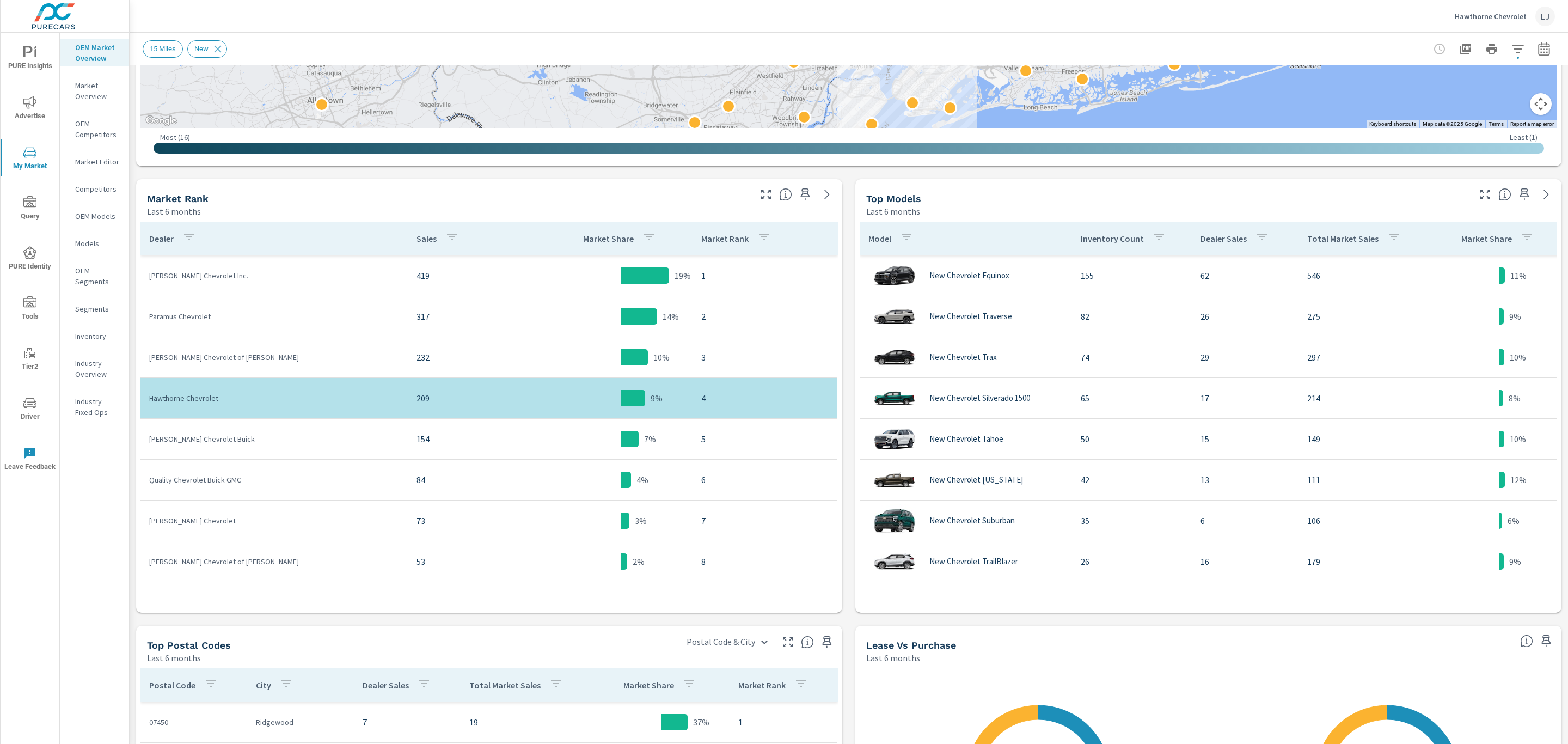
scroll to position [423, 0]
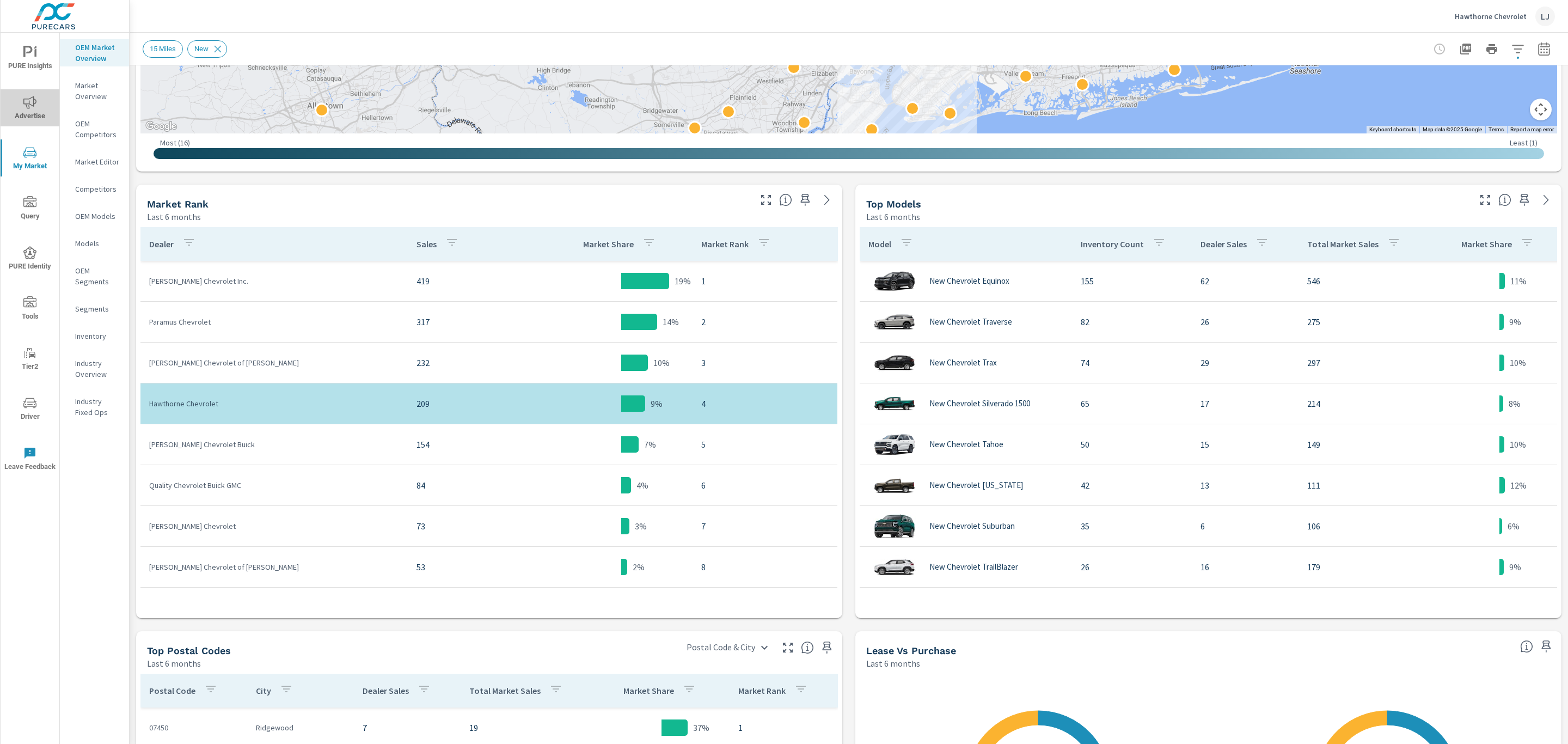
click at [32, 108] on icon "nav menu" at bounding box center [29, 102] width 13 height 13
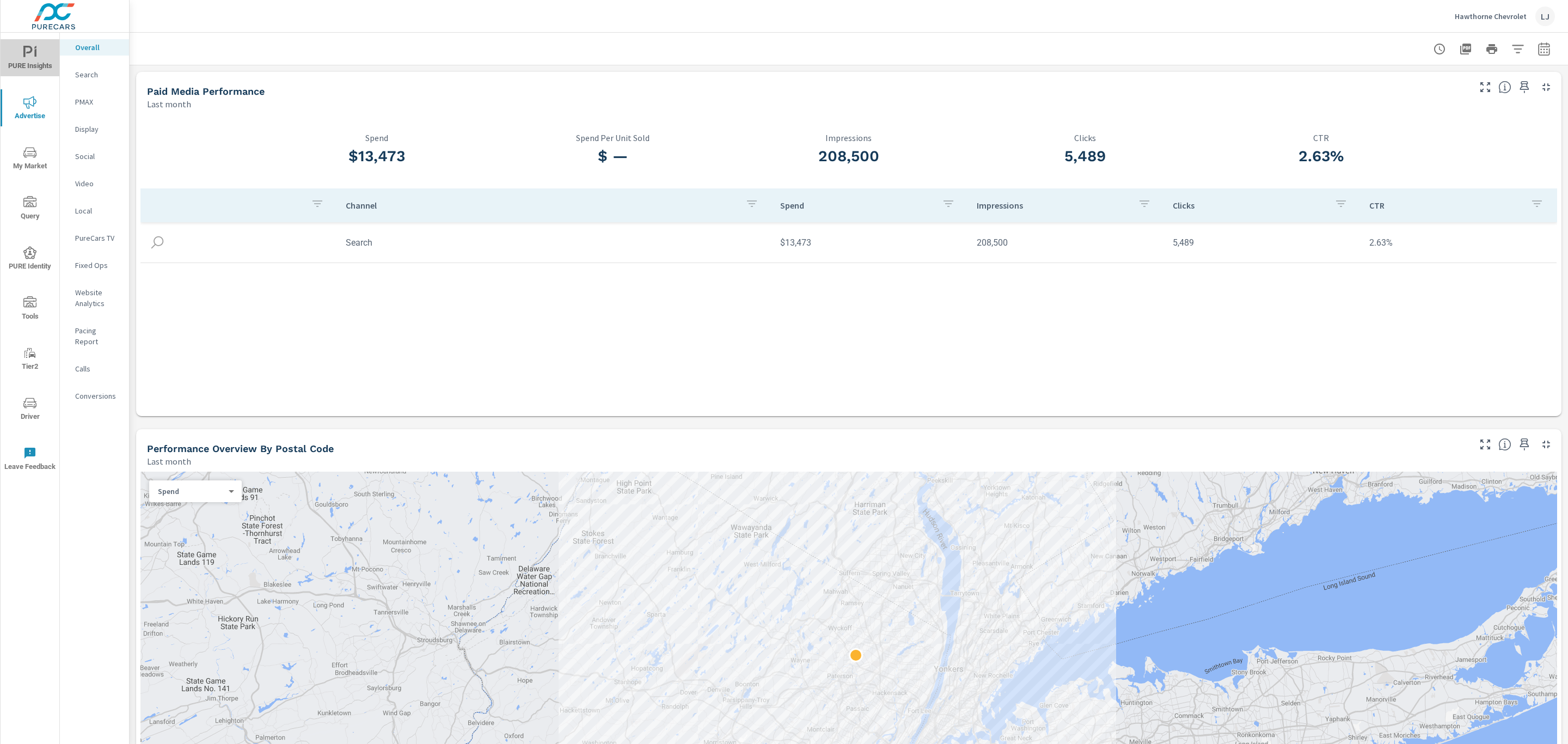
click at [26, 58] on icon "nav menu" at bounding box center [29, 52] width 13 height 13
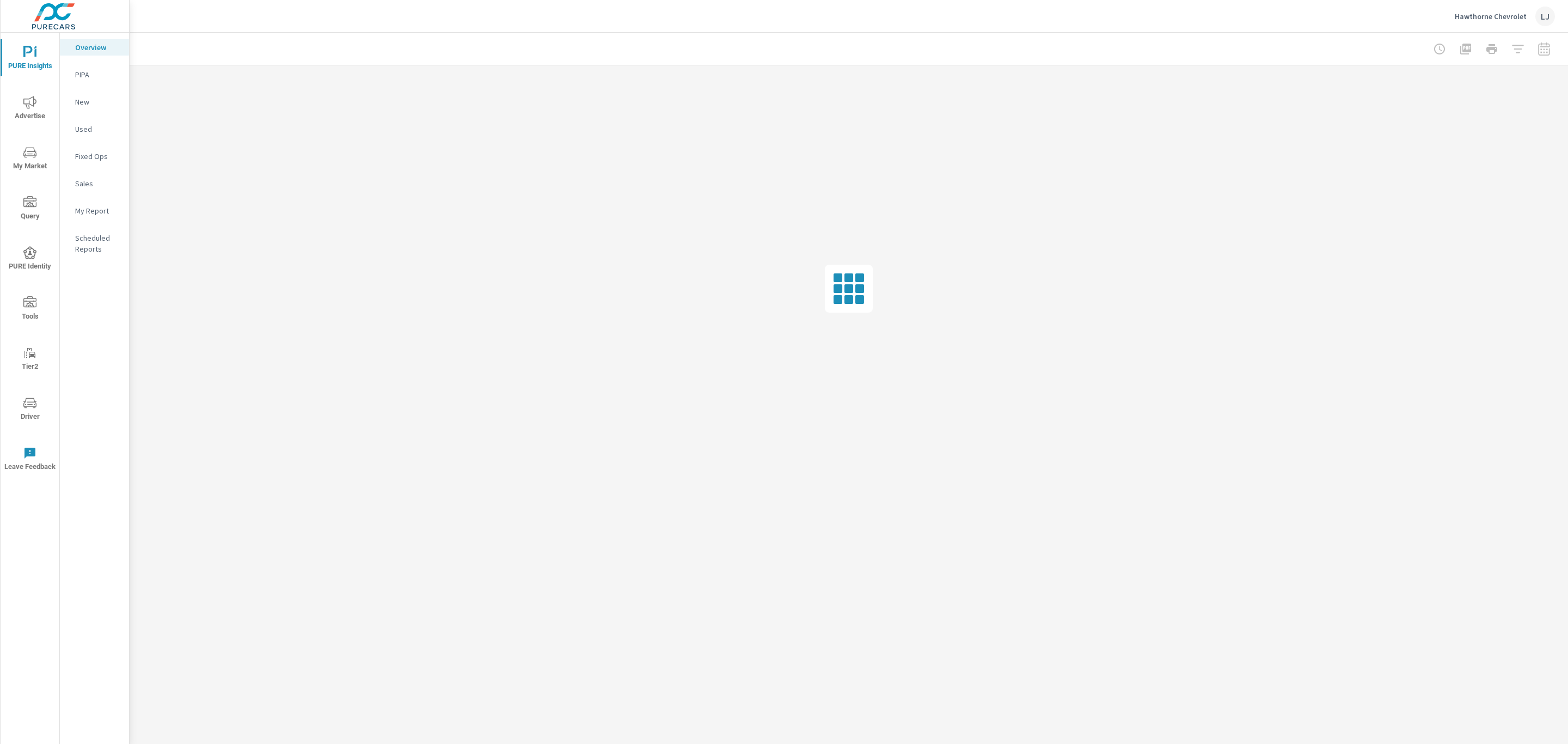
click at [100, 209] on p "My Report" at bounding box center [97, 211] width 45 height 11
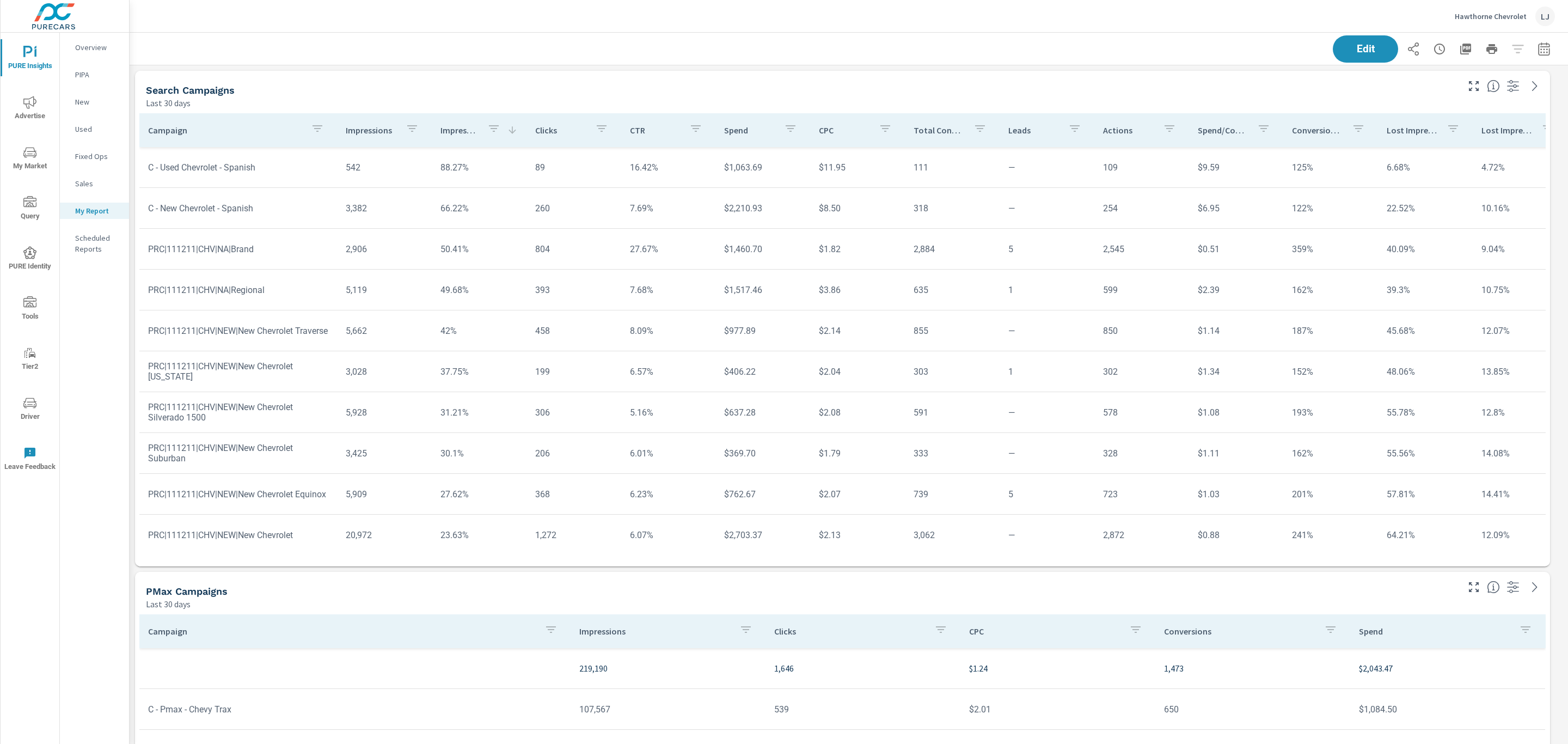
click at [1538, 48] on icon "button" at bounding box center [1544, 49] width 13 height 13
select select "Last 30 days"
click at [1421, 122] on p "+ Add comparison" at bounding box center [1455, 122] width 139 height 13
select select "Previous period"
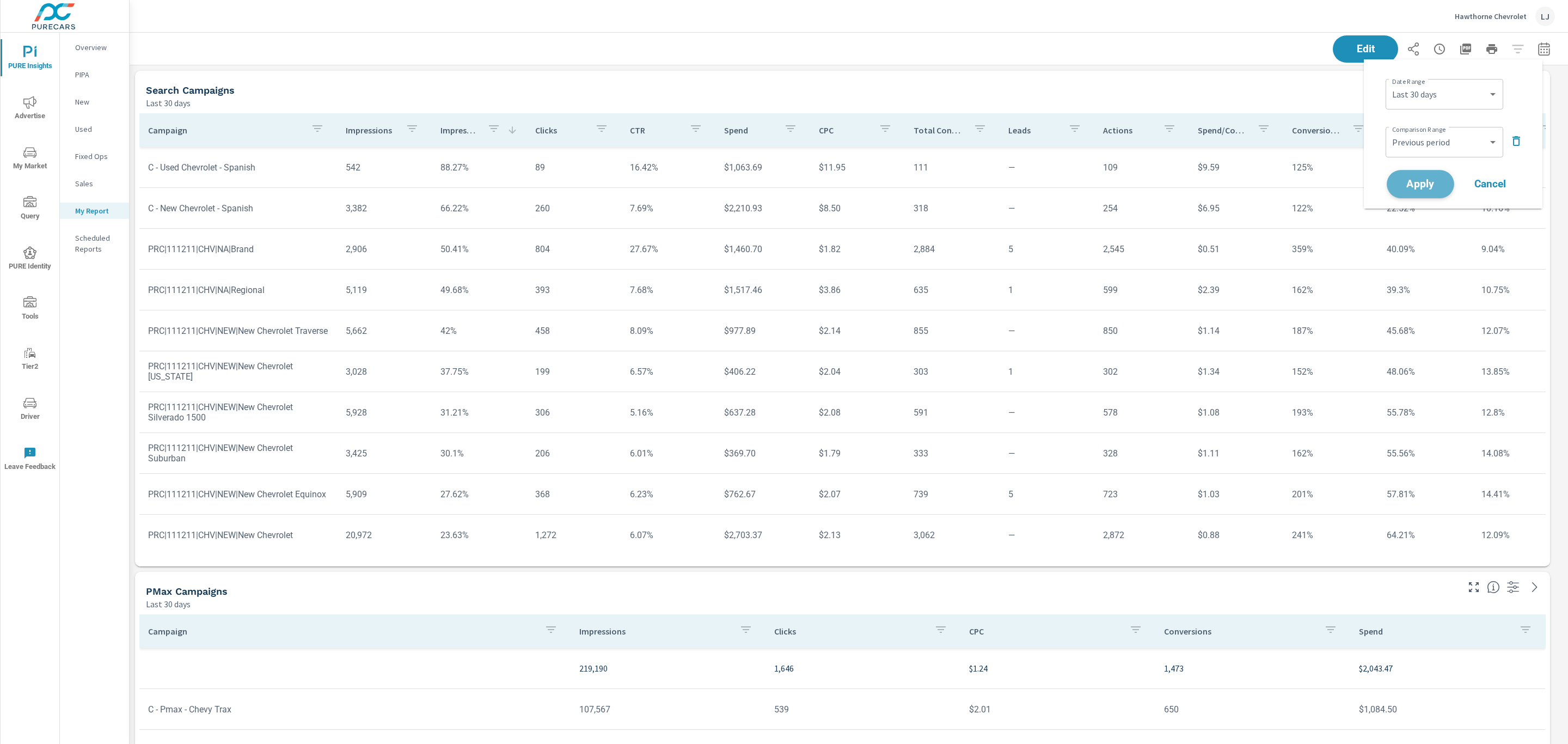
click at [1413, 179] on span "Apply" at bounding box center [1420, 184] width 44 height 10
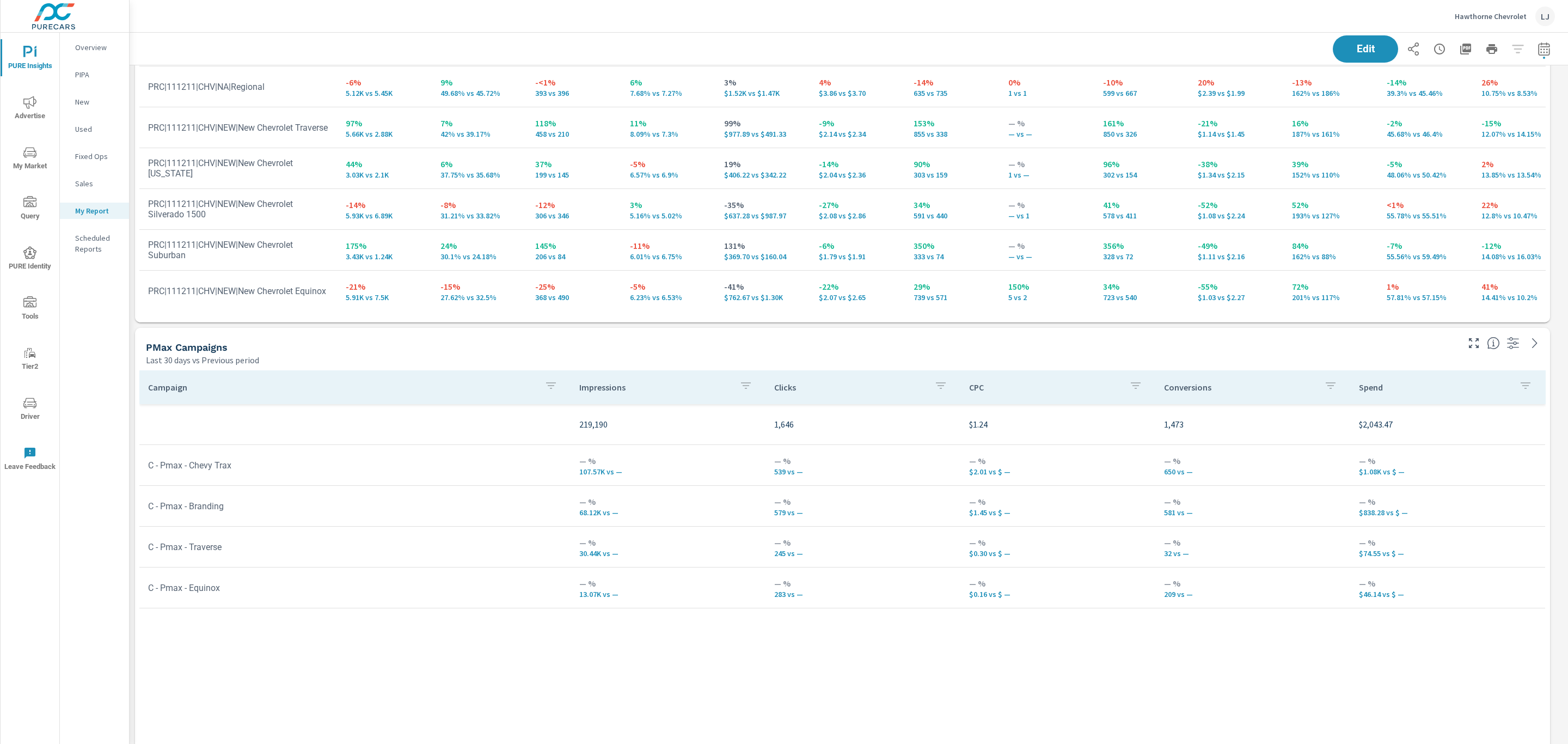
scroll to position [245, 0]
click at [22, 100] on span "Advertise" at bounding box center [30, 109] width 52 height 27
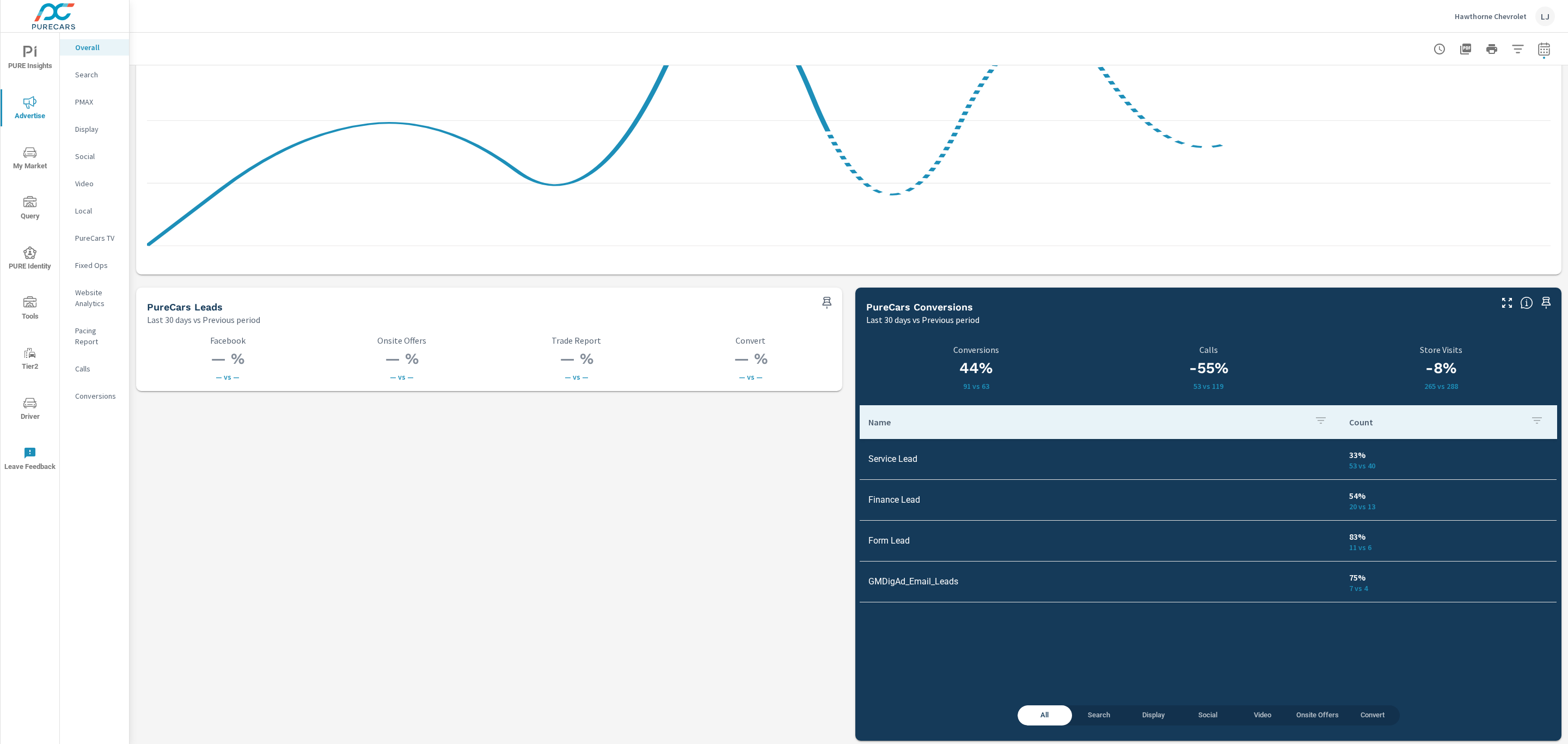
scroll to position [1302, 0]
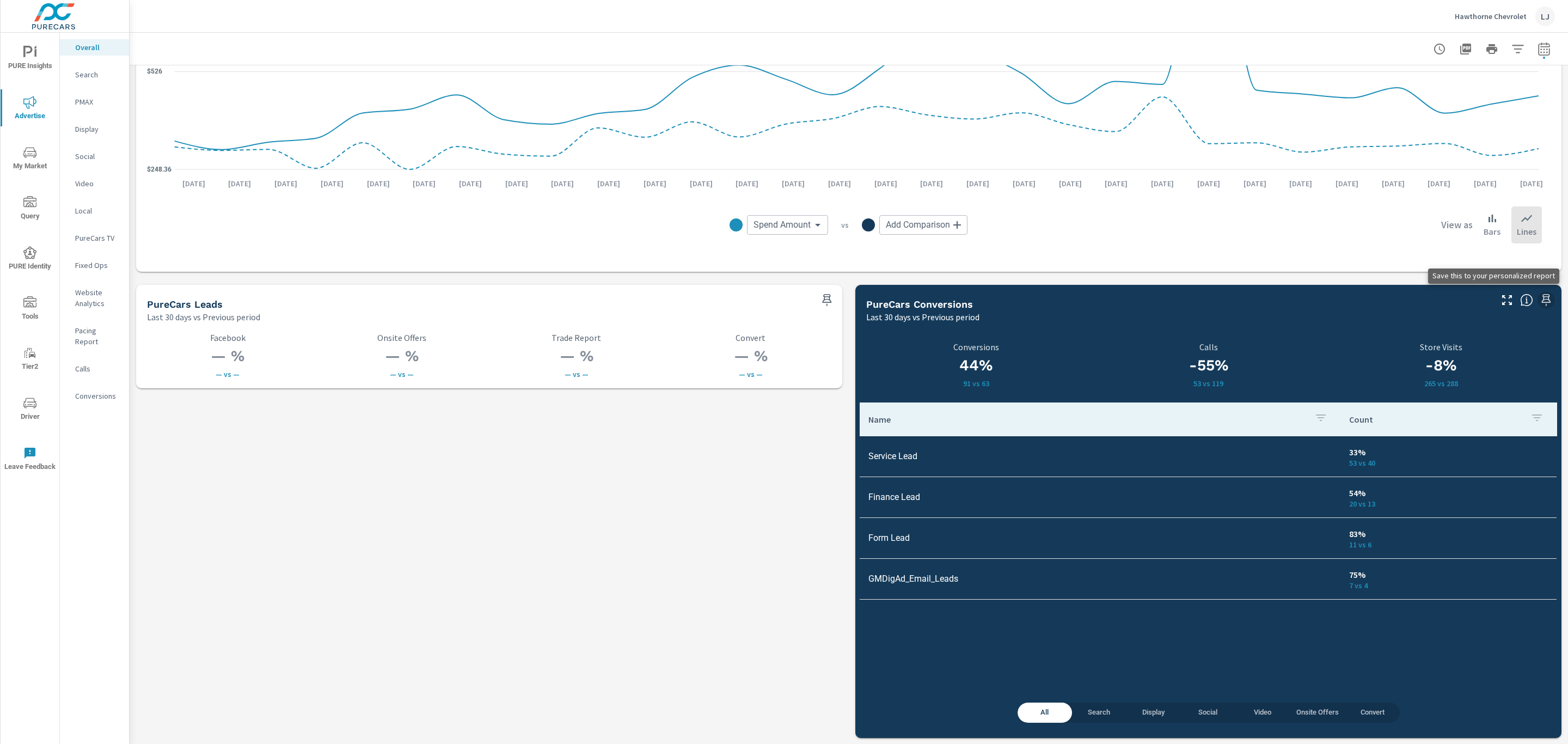
click at [1539, 298] on icon "button" at bounding box center [1545, 300] width 13 height 13
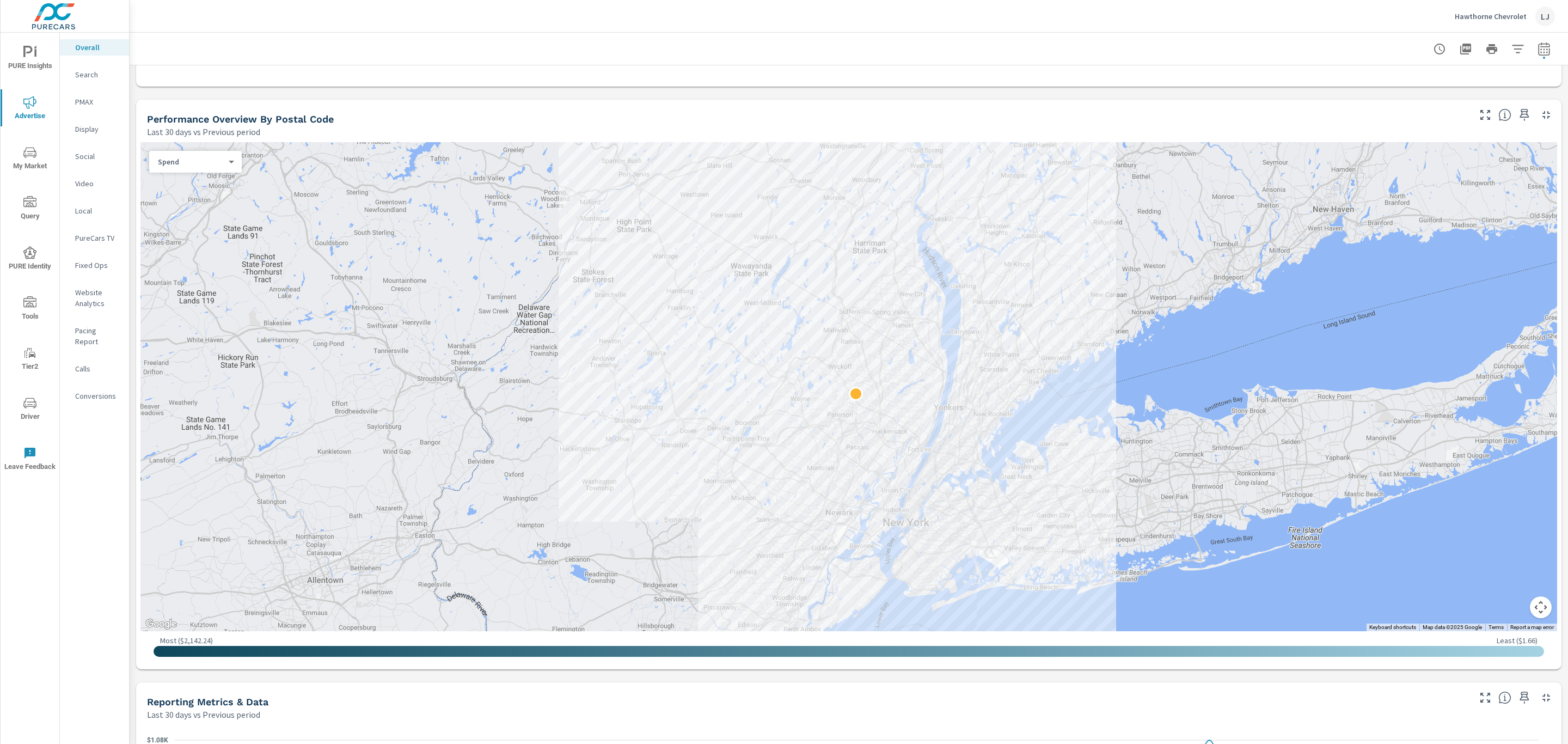
scroll to position [431, 0]
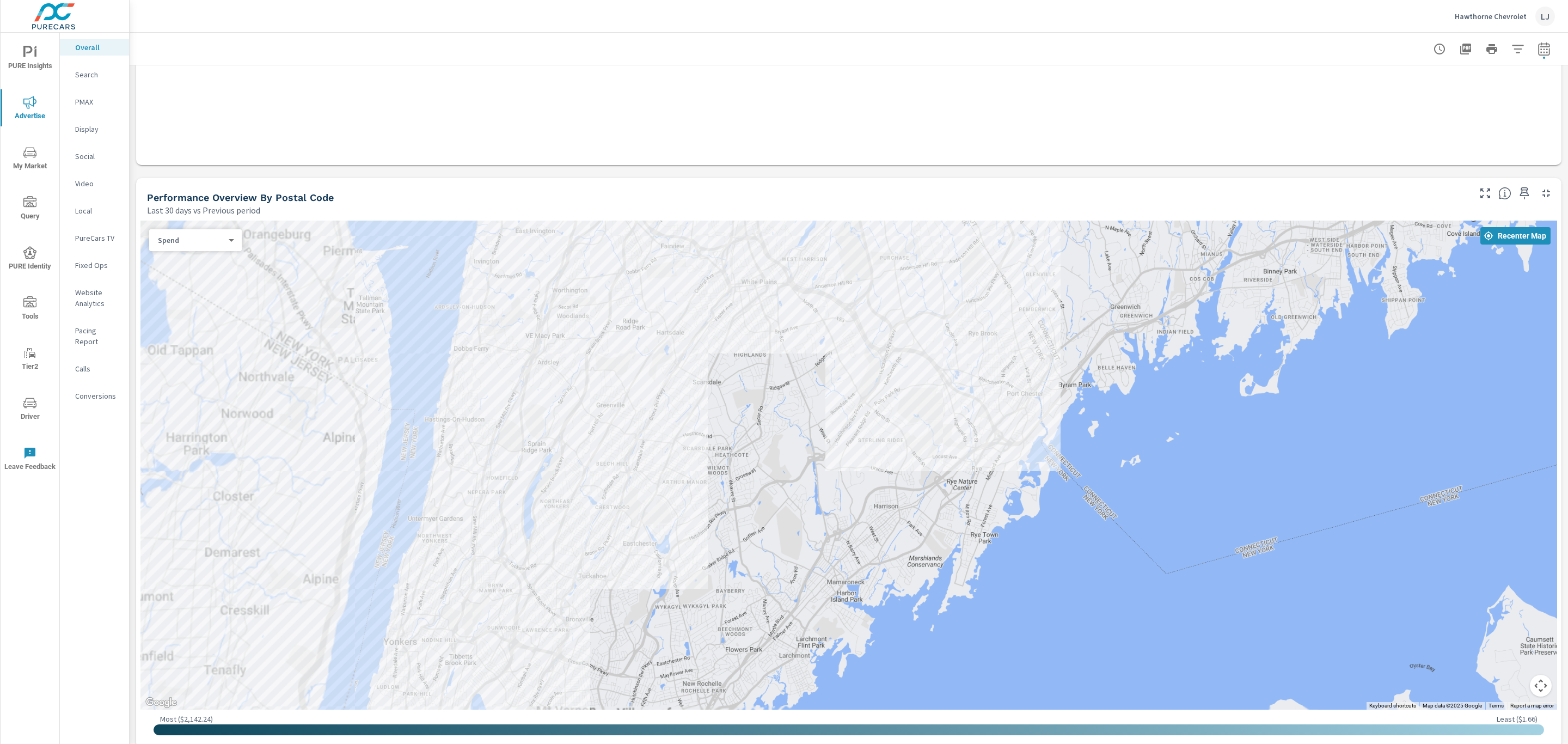
scroll to position [349, 0]
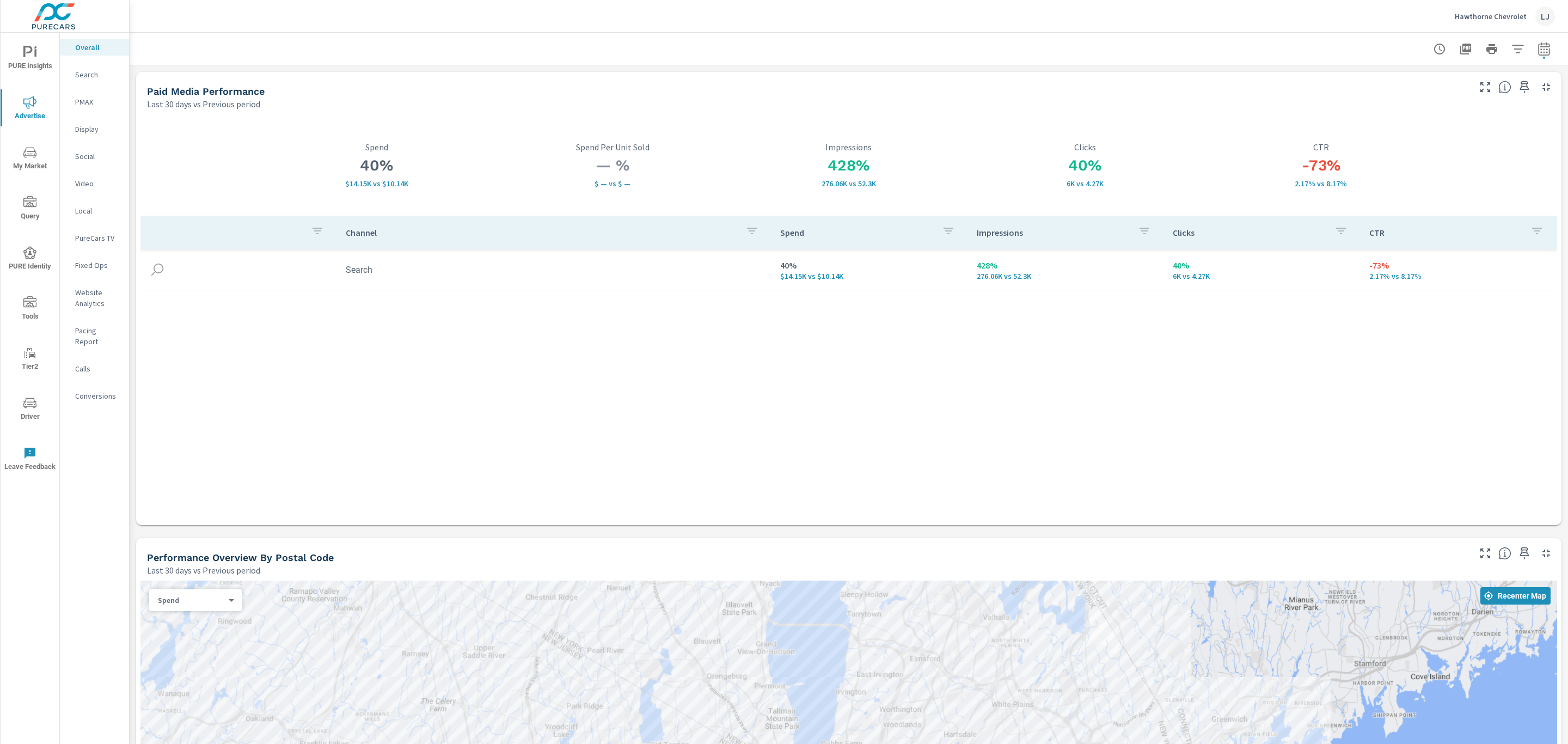
click at [37, 56] on span "PURE Insights" at bounding box center [30, 59] width 52 height 27
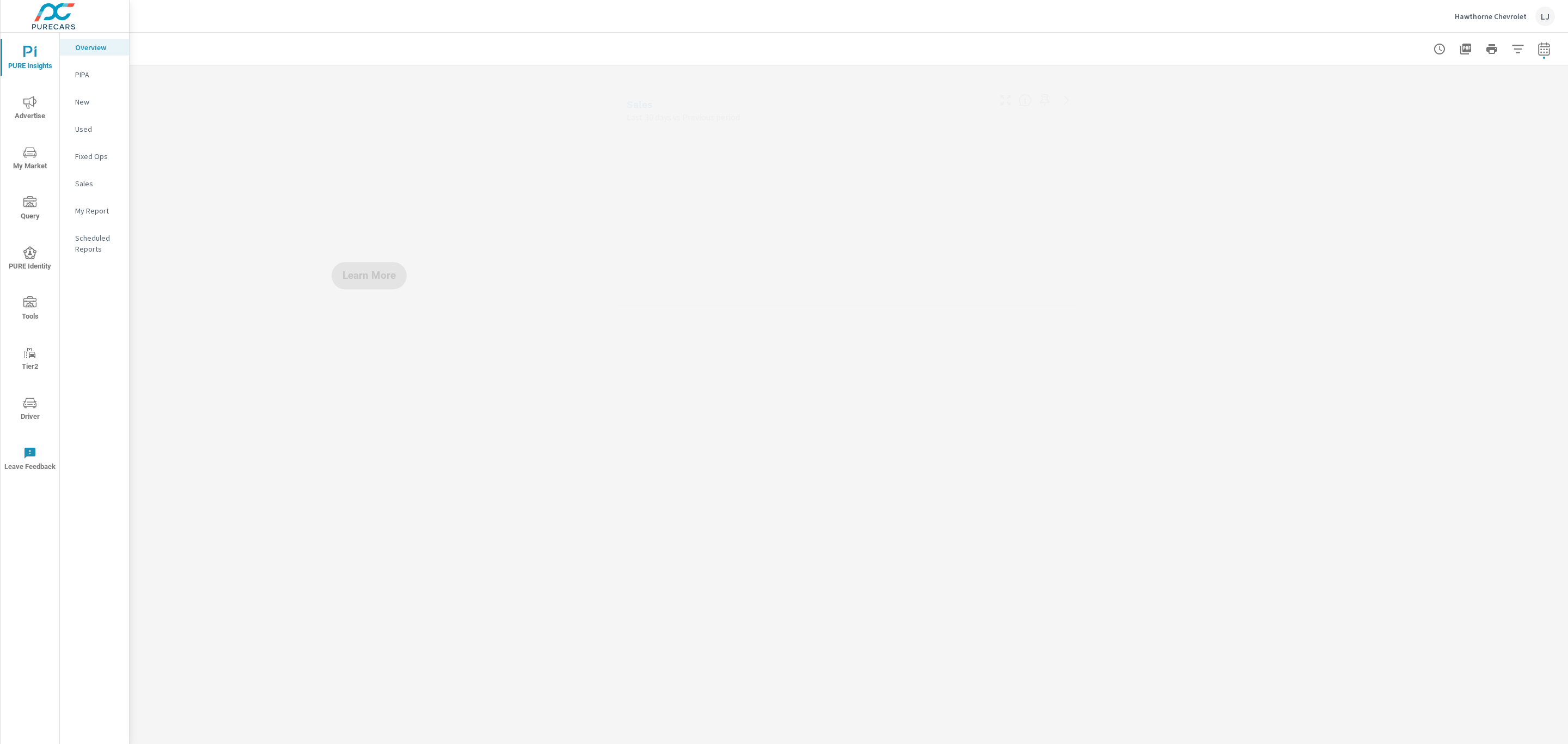
click at [91, 214] on p "My Report" at bounding box center [97, 211] width 45 height 11
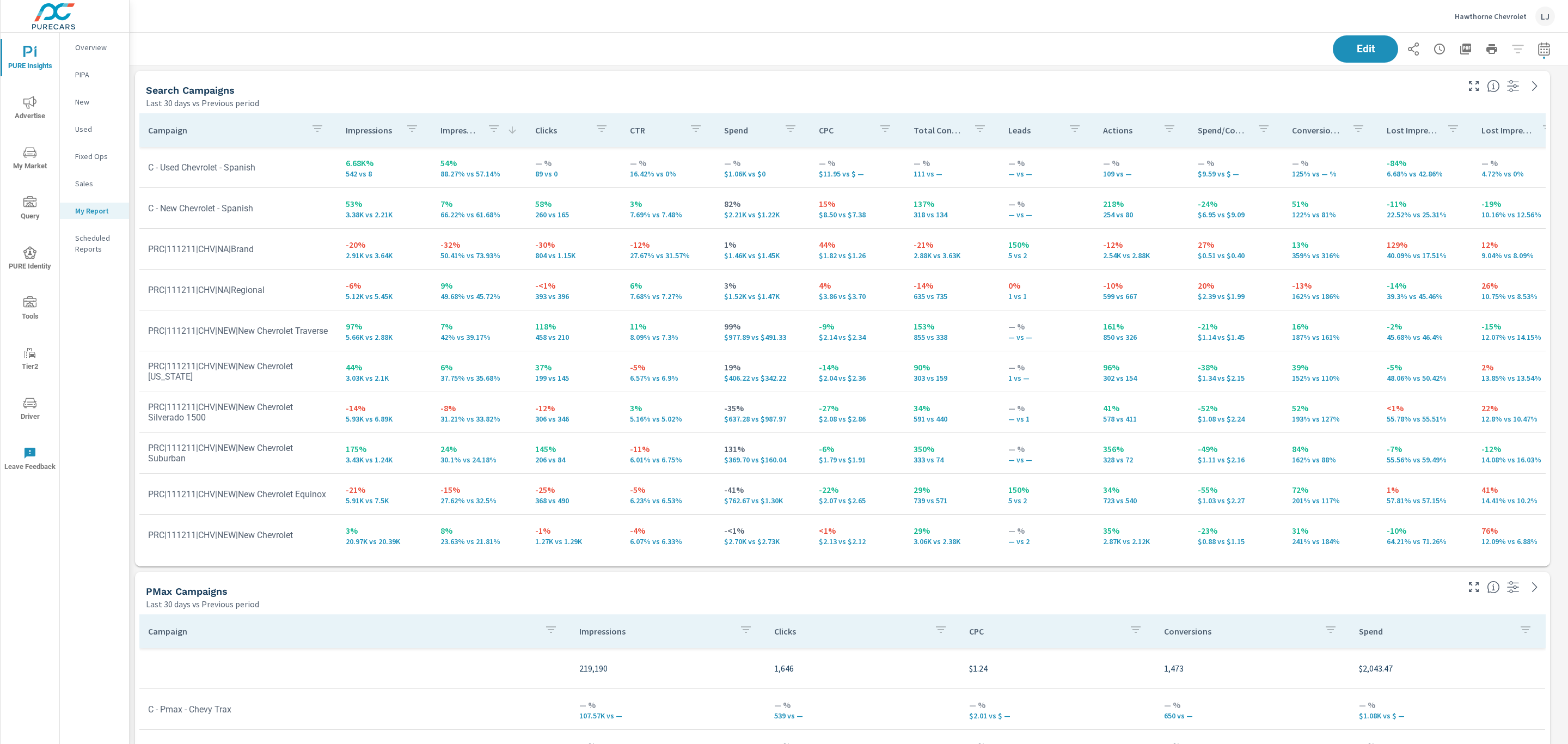
click at [981, 23] on div "Hawthorne Chevrolet LJ" at bounding box center [849, 16] width 1412 height 32
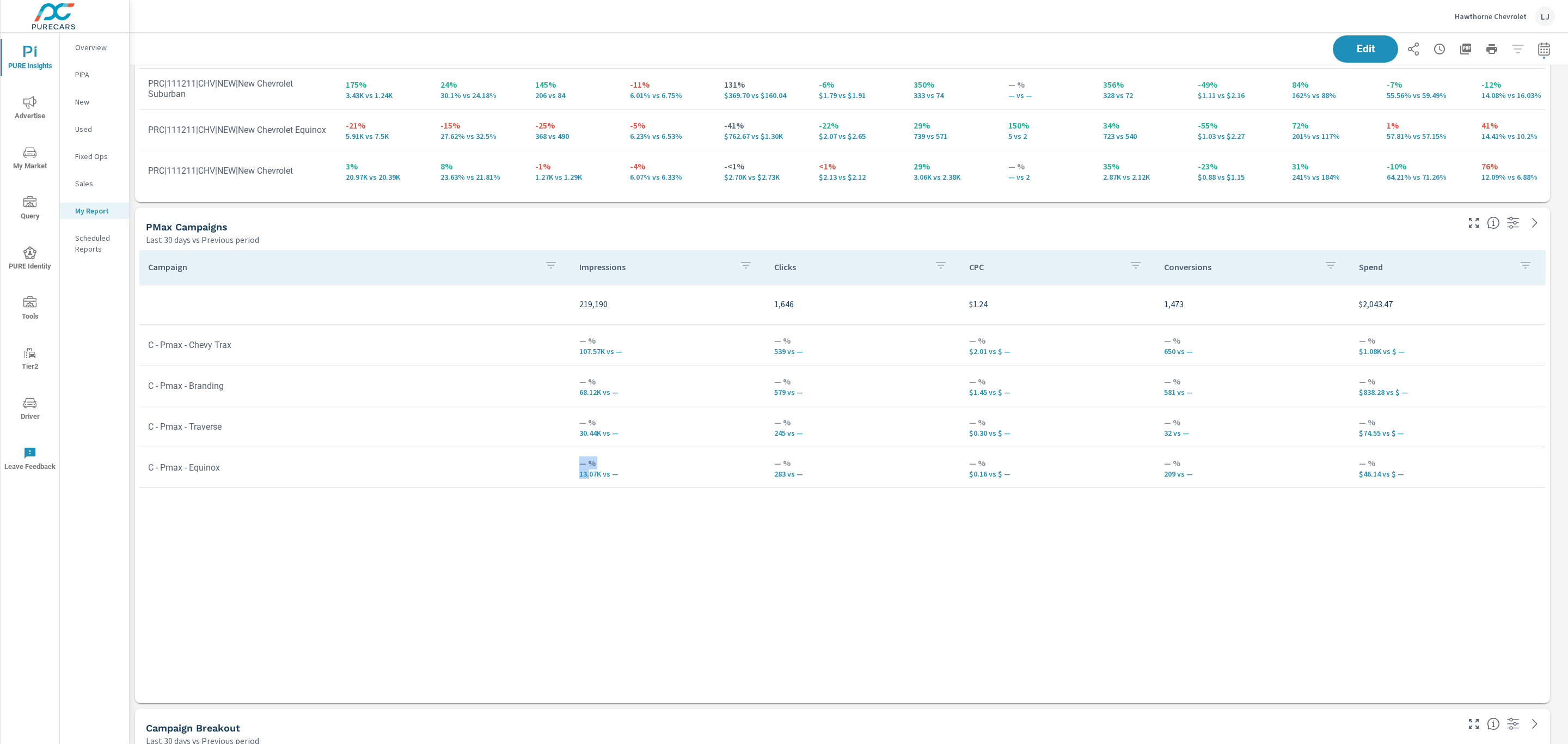
scroll to position [2035, 1451]
drag, startPoint x: 561, startPoint y: 476, endPoint x: 610, endPoint y: 474, distance: 49.0
click at [610, 474] on tr "C - Pmax - Equinox — % 13.07K vs — — % 283 vs — — % $0.16 vs $ — — % 209 vs — —…" at bounding box center [842, 467] width 1405 height 41
click at [642, 457] on p "— %" at bounding box center [668, 463] width 178 height 13
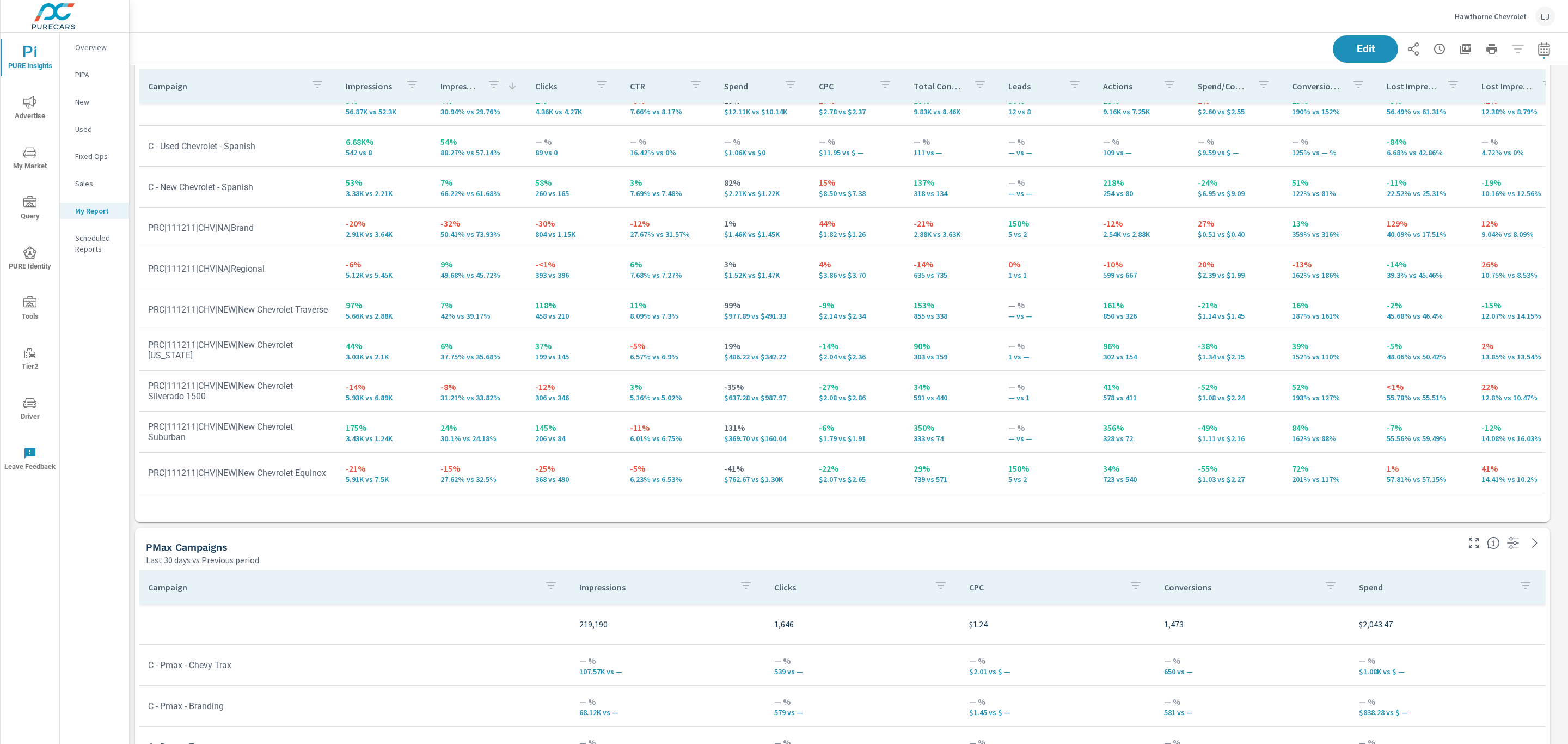
scroll to position [163, 0]
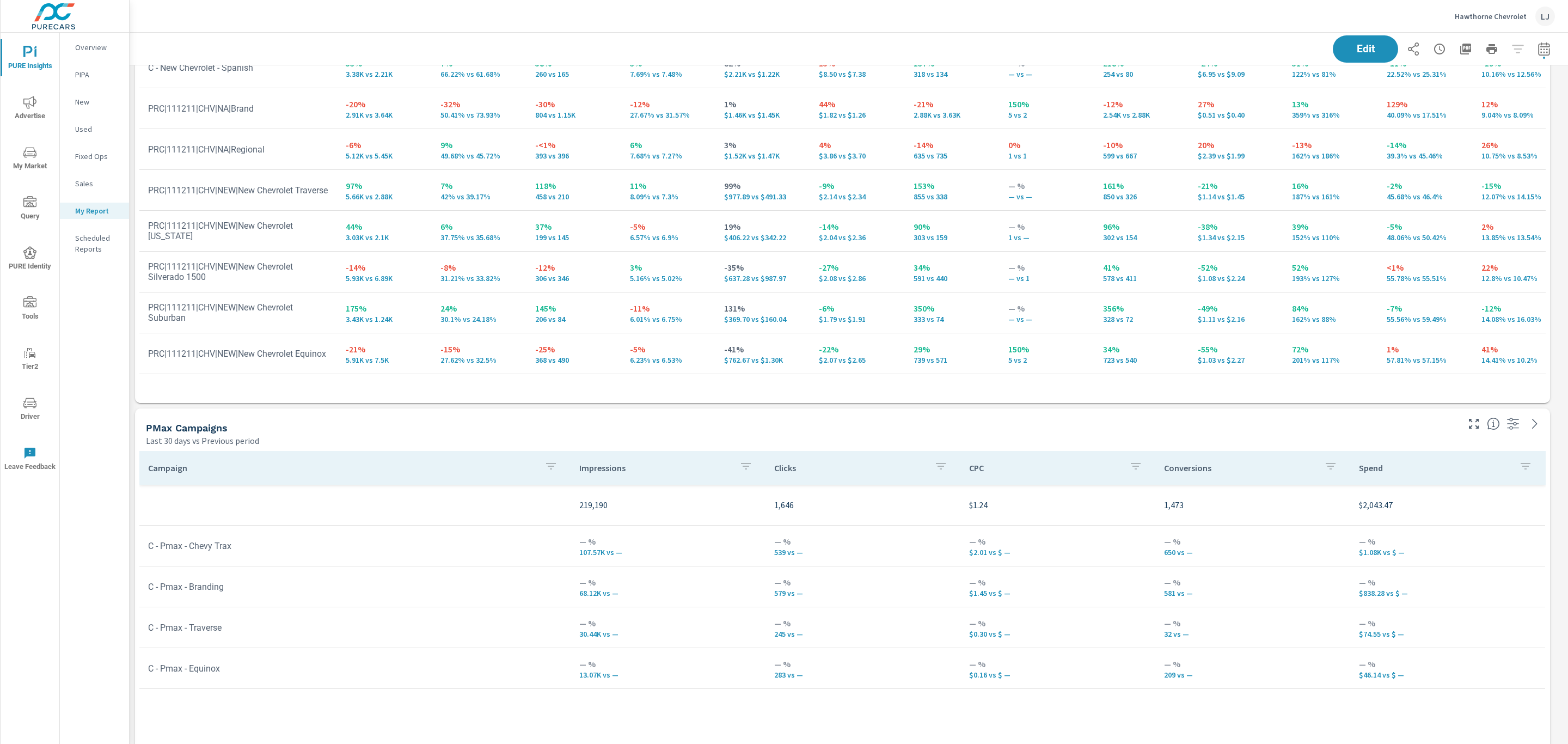
click at [1538, 49] on icon "button" at bounding box center [1544, 49] width 13 height 13
select select "Last 30 days"
select select "Previous period"
click at [1522, 141] on icon "button" at bounding box center [1516, 141] width 13 height 13
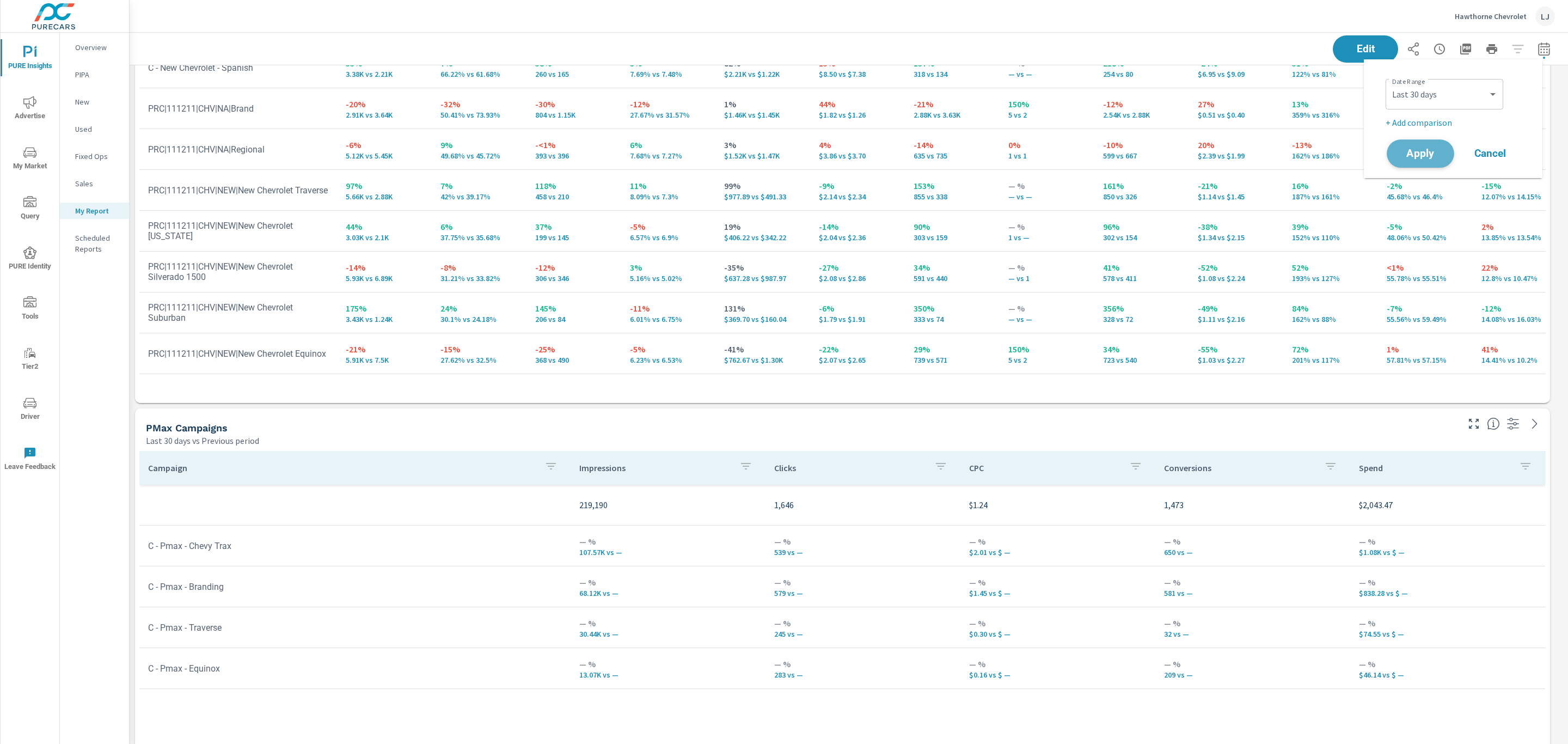
click at [1429, 152] on span "Apply" at bounding box center [1420, 153] width 44 height 10
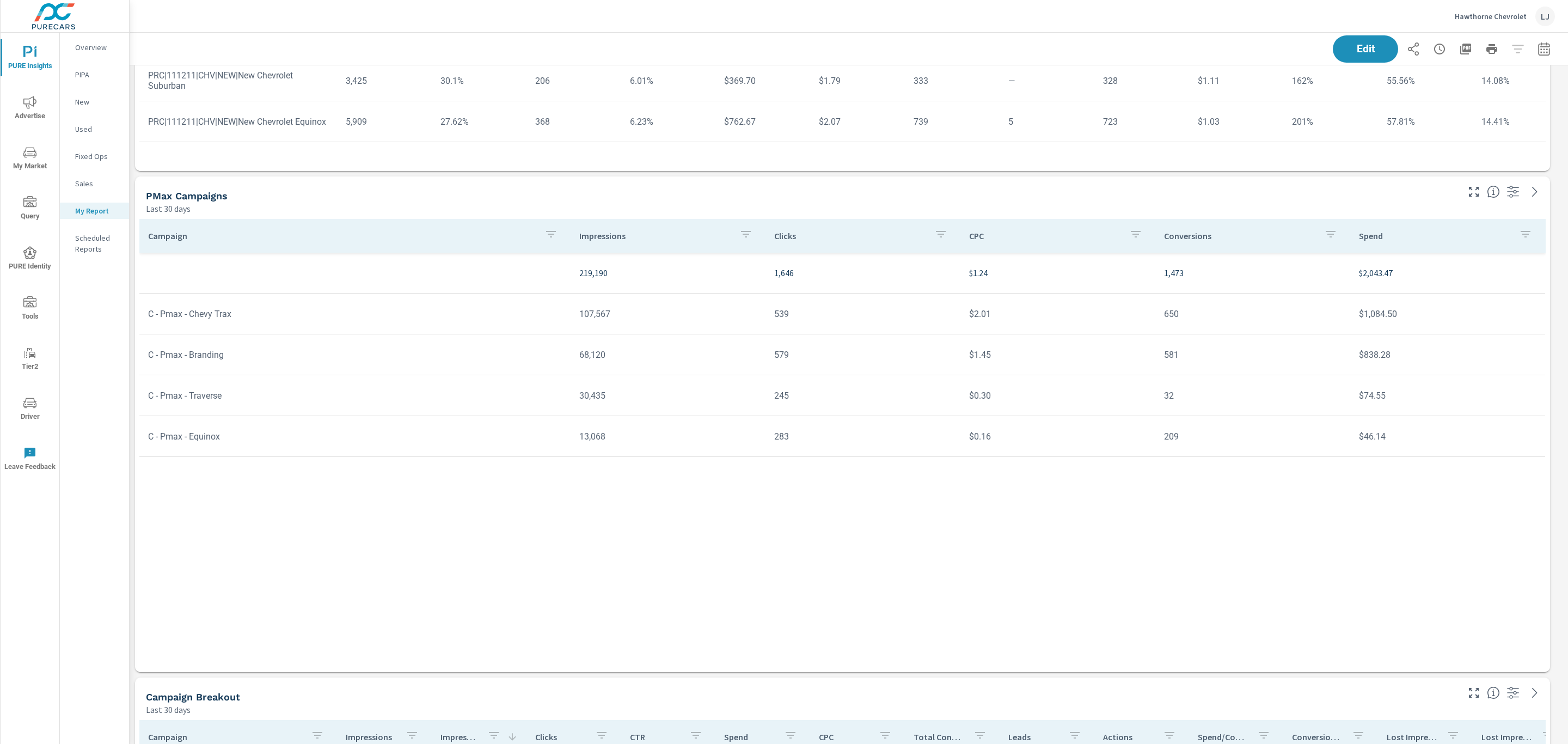
scroll to position [407, 0]
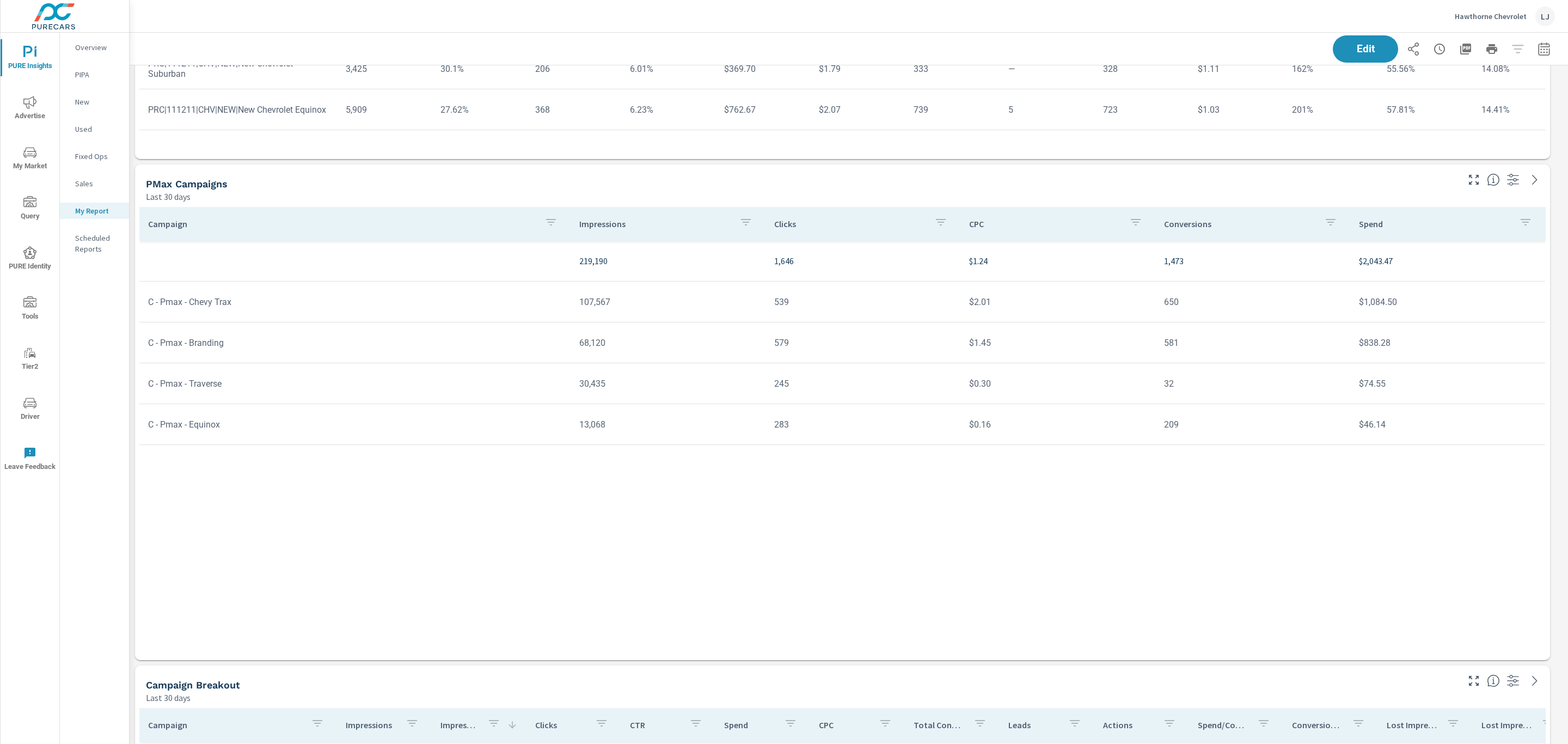
click at [28, 116] on span "Advertise" at bounding box center [30, 109] width 52 height 27
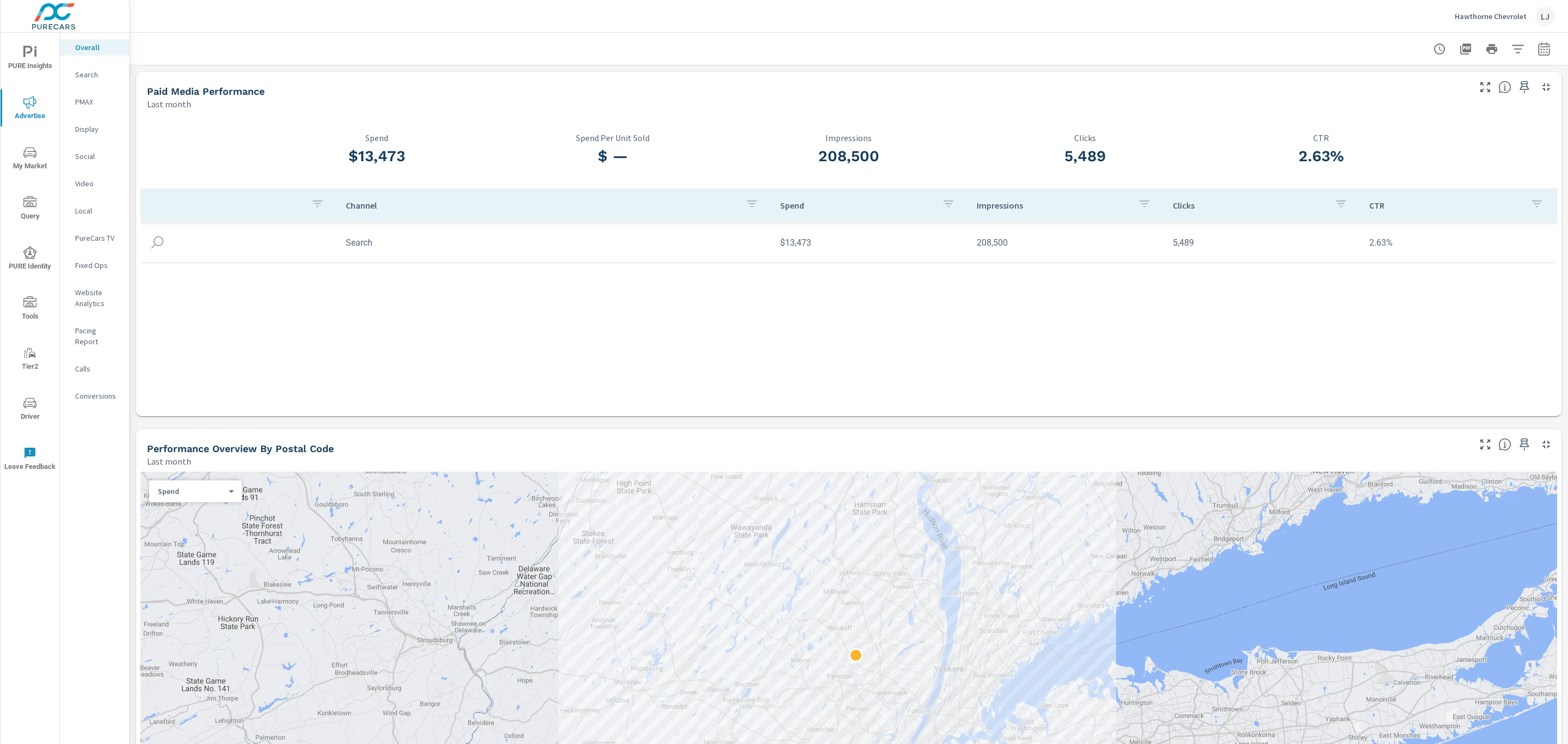
click at [21, 47] on span "PURE Insights" at bounding box center [30, 59] width 52 height 27
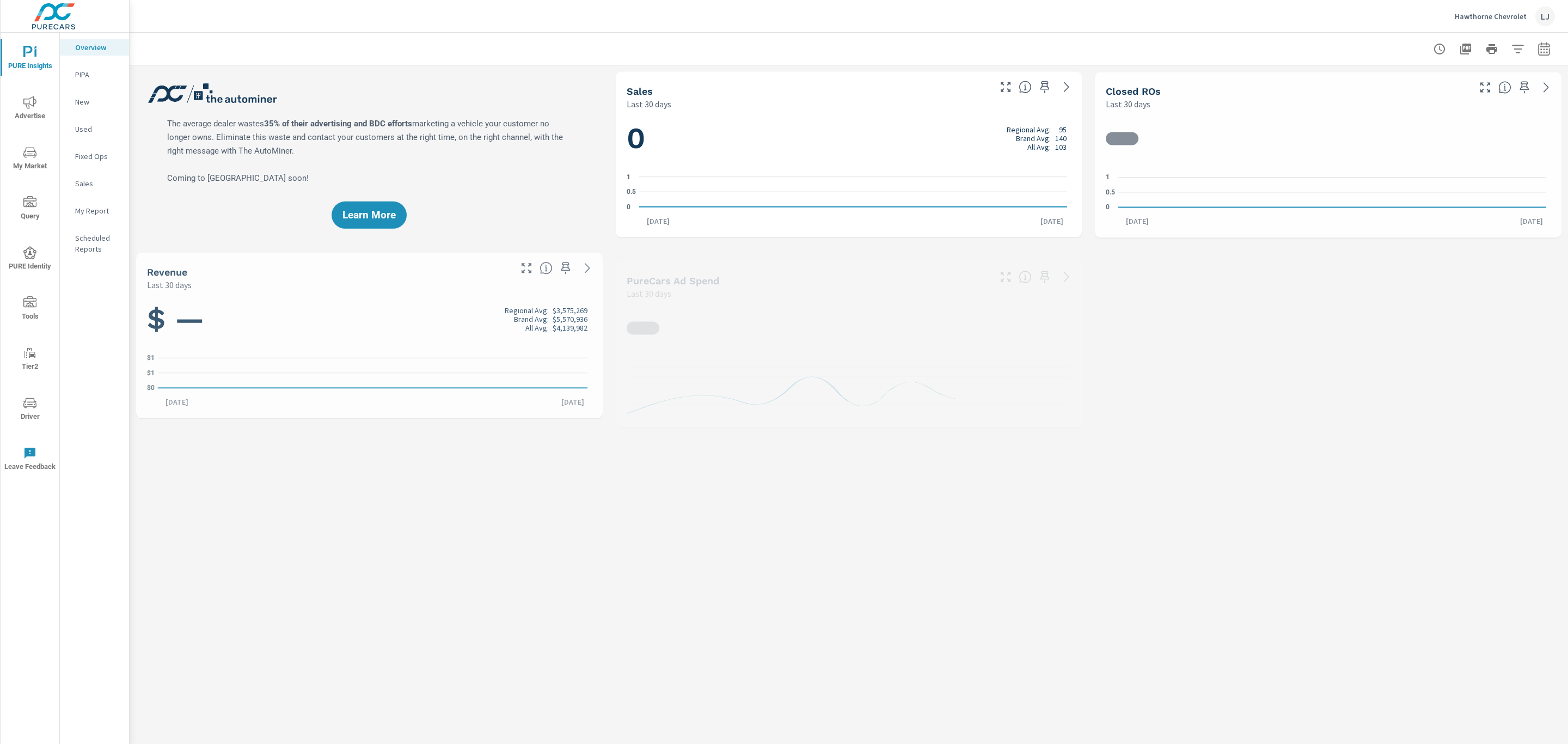
scroll to position [245, 0]
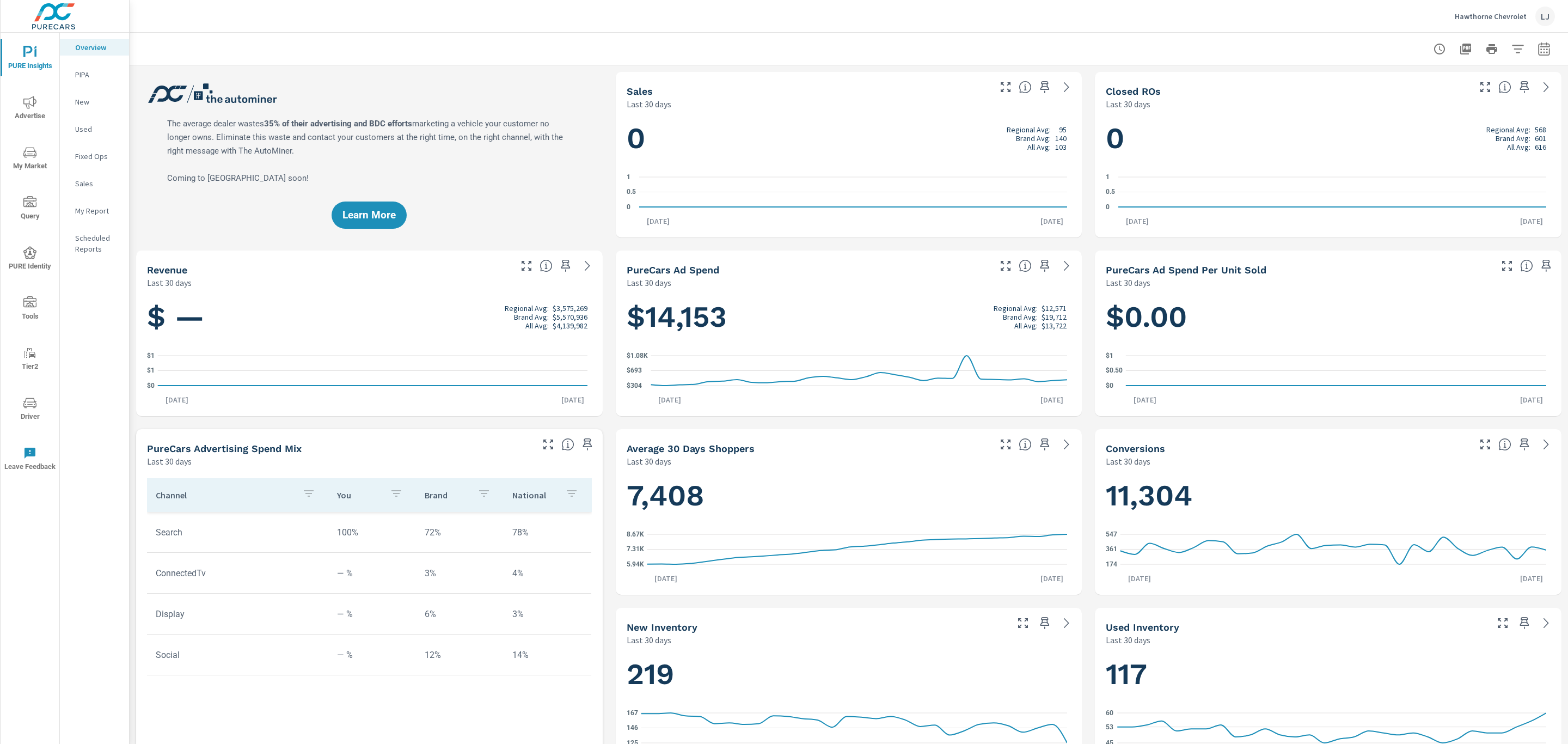
click at [39, 177] on div "PURE Insights Advertise My Market Query PURE Identity Tools Tier2 Driver Leave …" at bounding box center [30, 258] width 59 height 451
click at [29, 152] on icon "nav menu" at bounding box center [29, 152] width 13 height 13
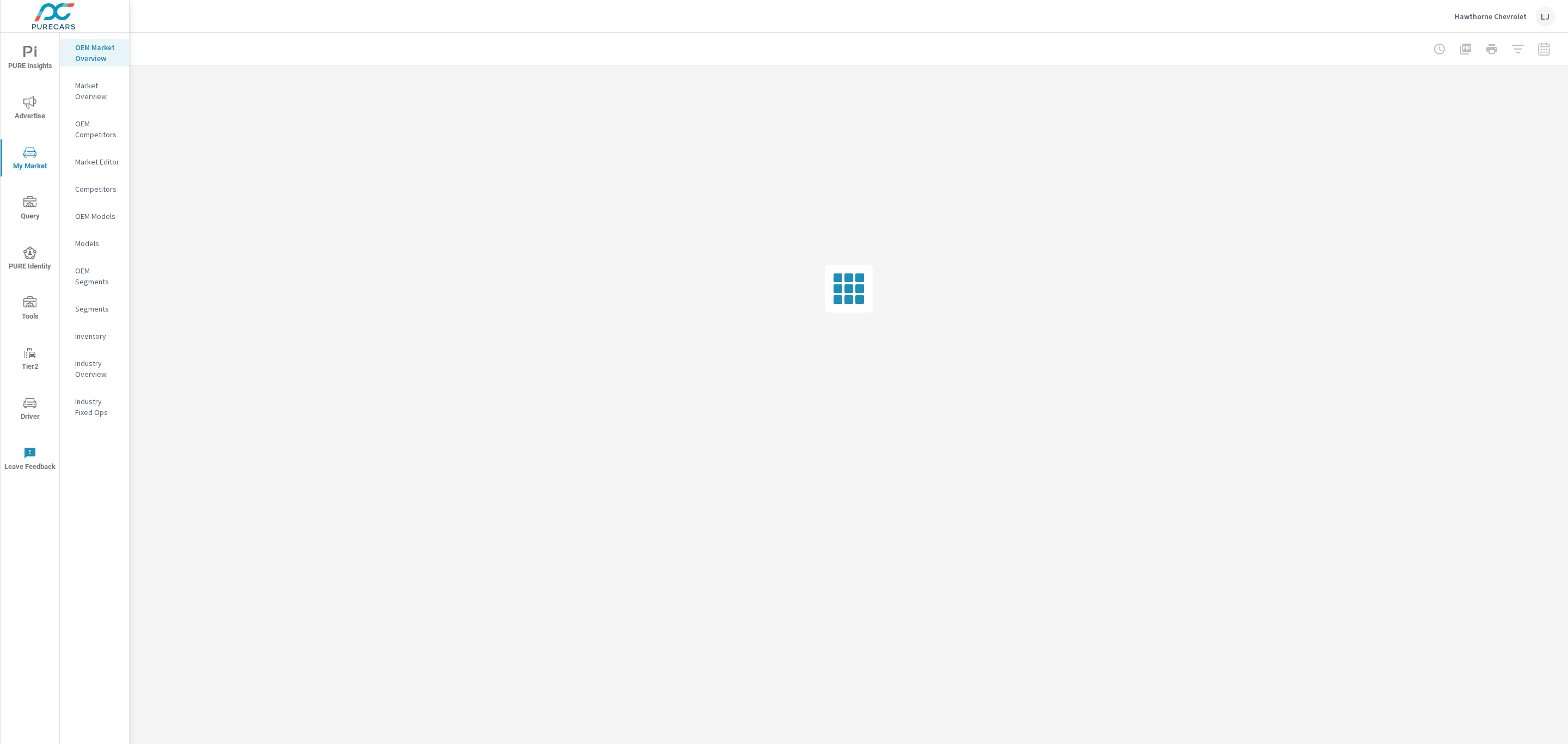
click at [96, 340] on p "Inventory" at bounding box center [97, 336] width 45 height 11
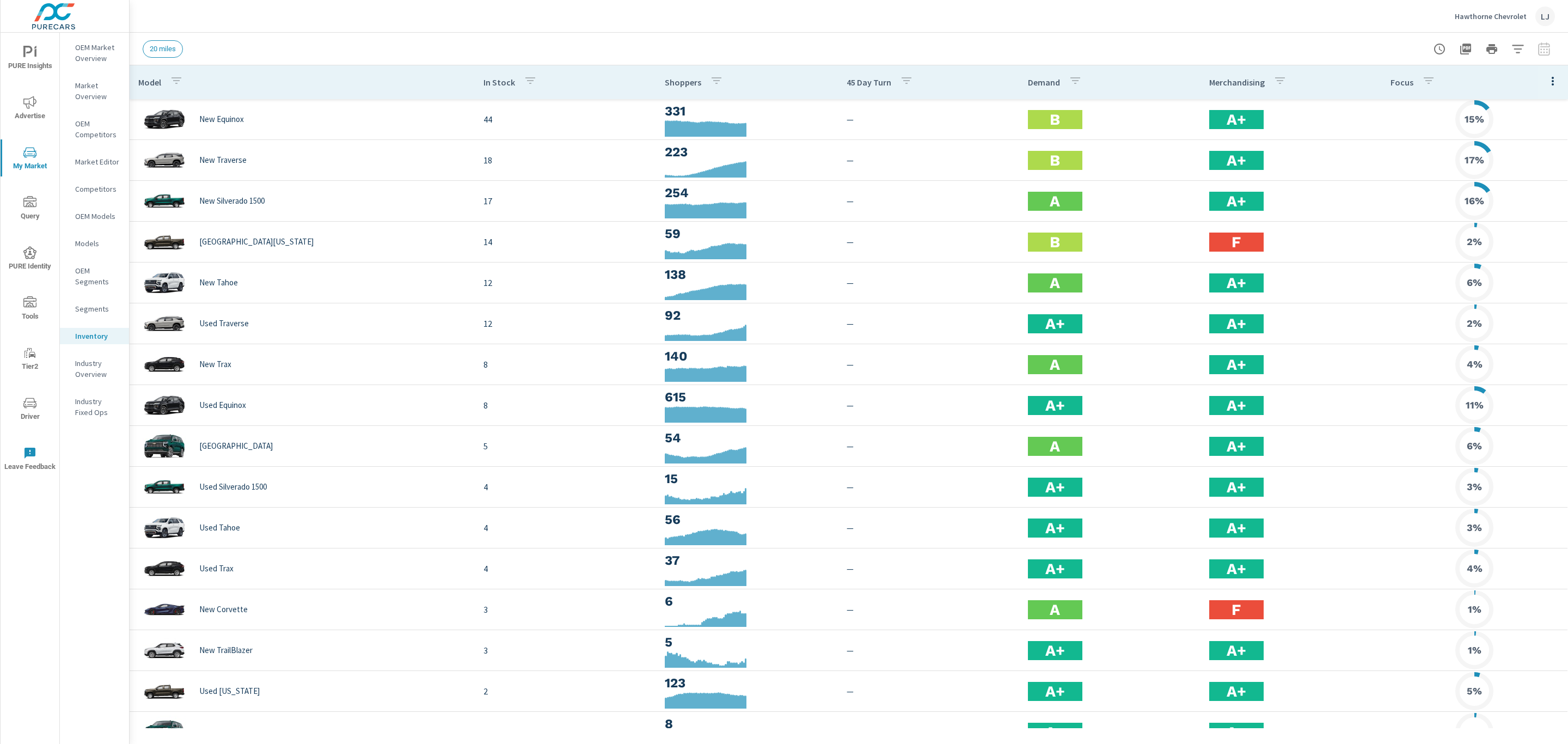
click at [1544, 54] on div at bounding box center [1492, 49] width 127 height 22
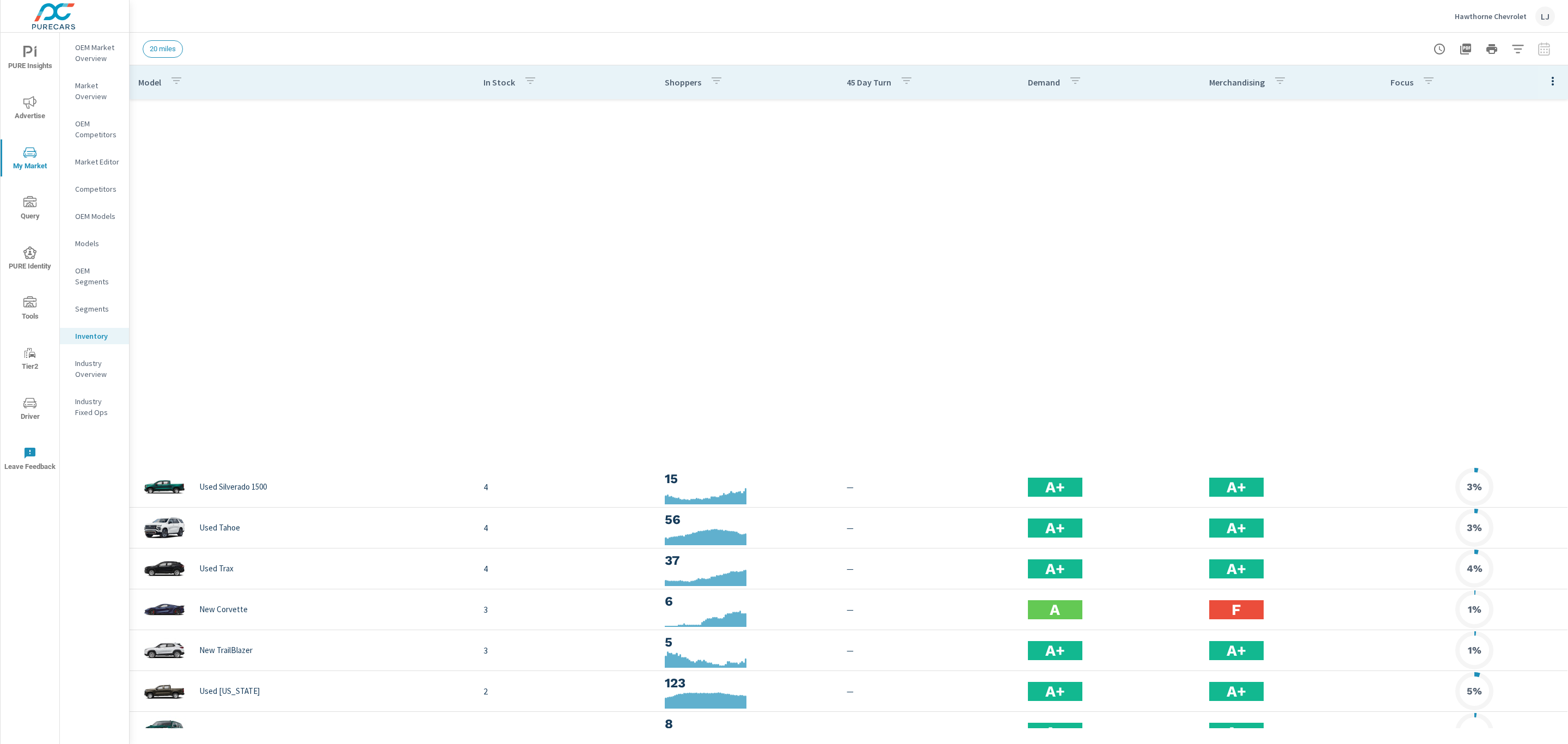
scroll to position [590, 0]
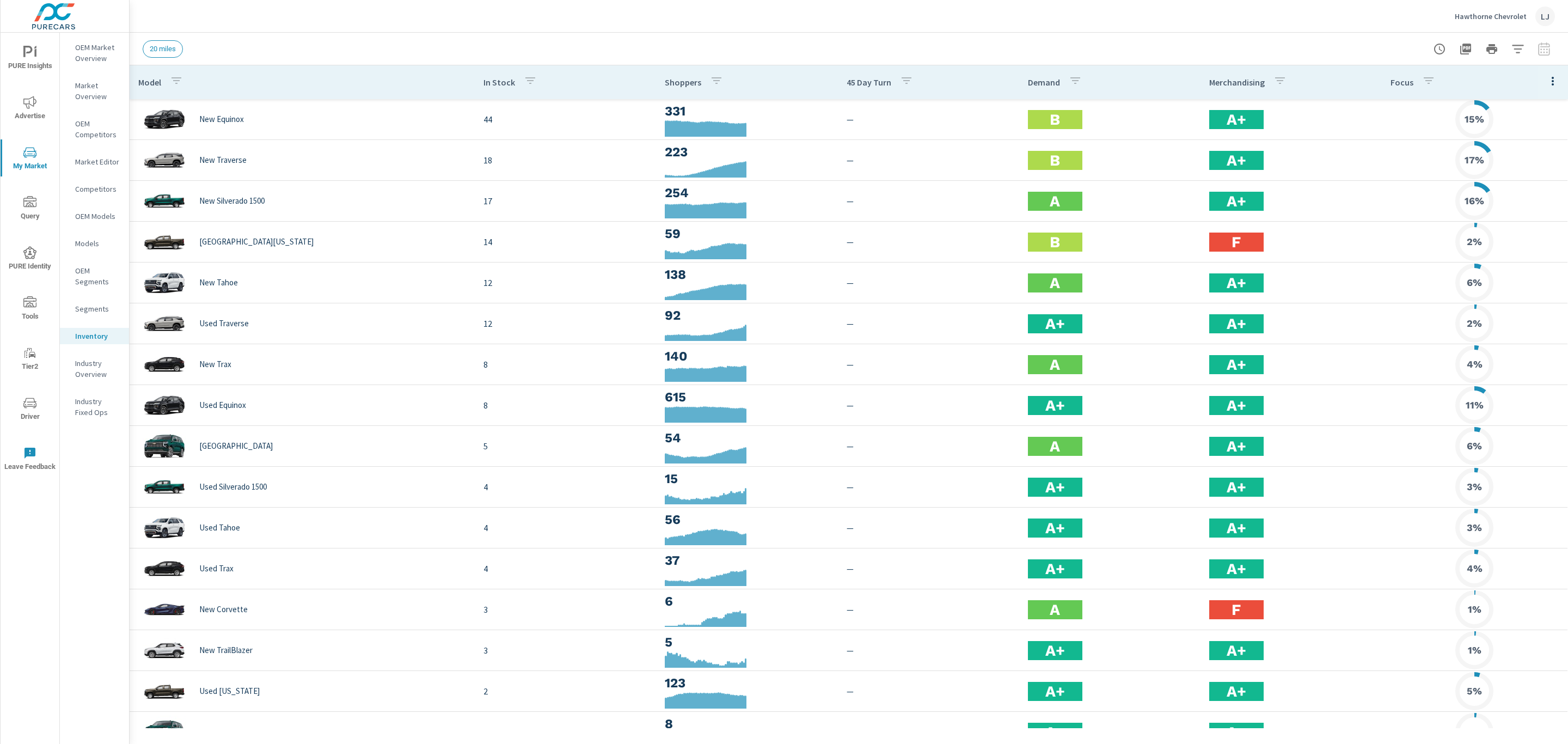
click at [1544, 49] on div at bounding box center [1492, 49] width 127 height 22
drag, startPoint x: 1540, startPoint y: 48, endPoint x: 1531, endPoint y: 44, distance: 9.8
click at [1531, 44] on div at bounding box center [1492, 49] width 127 height 22
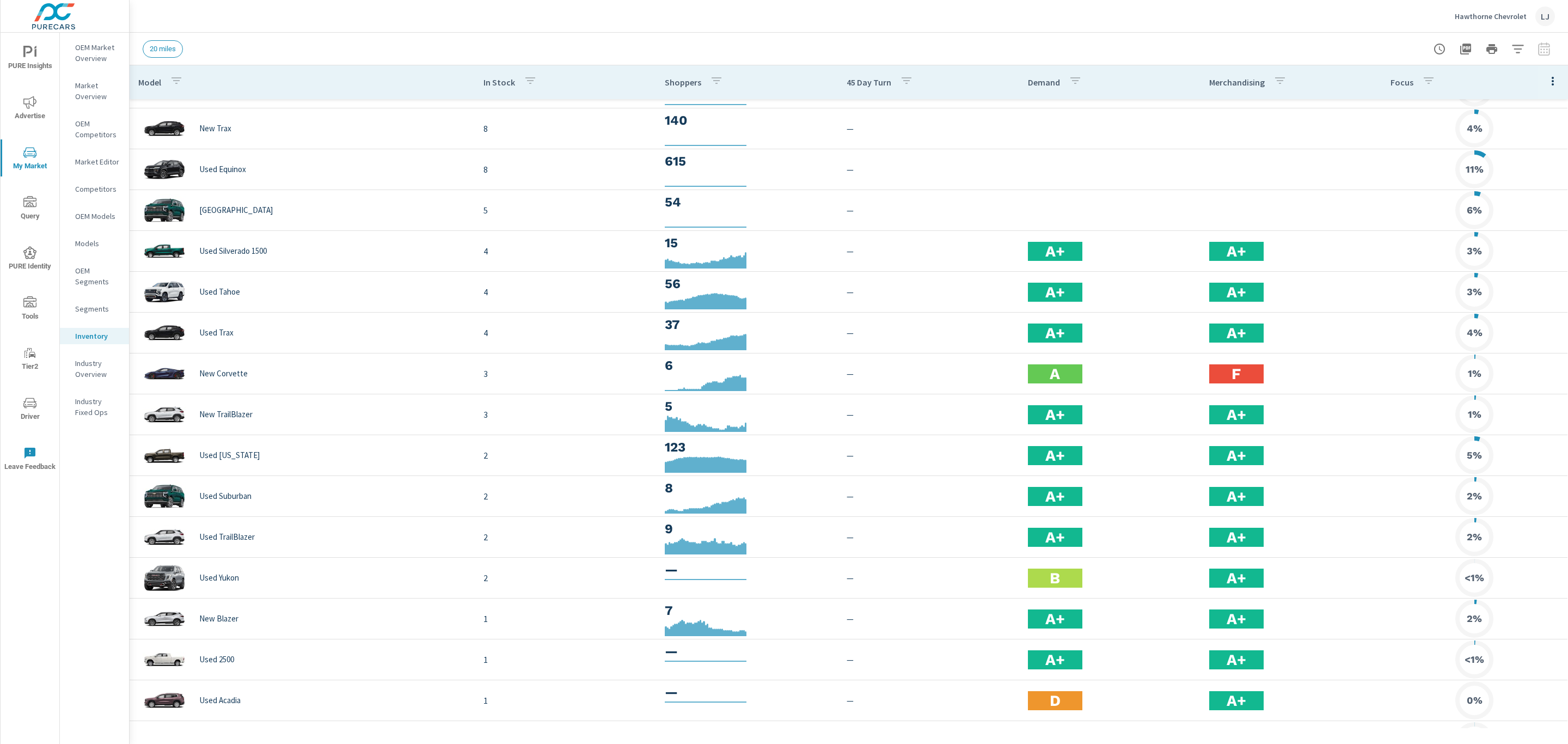
scroll to position [163, 0]
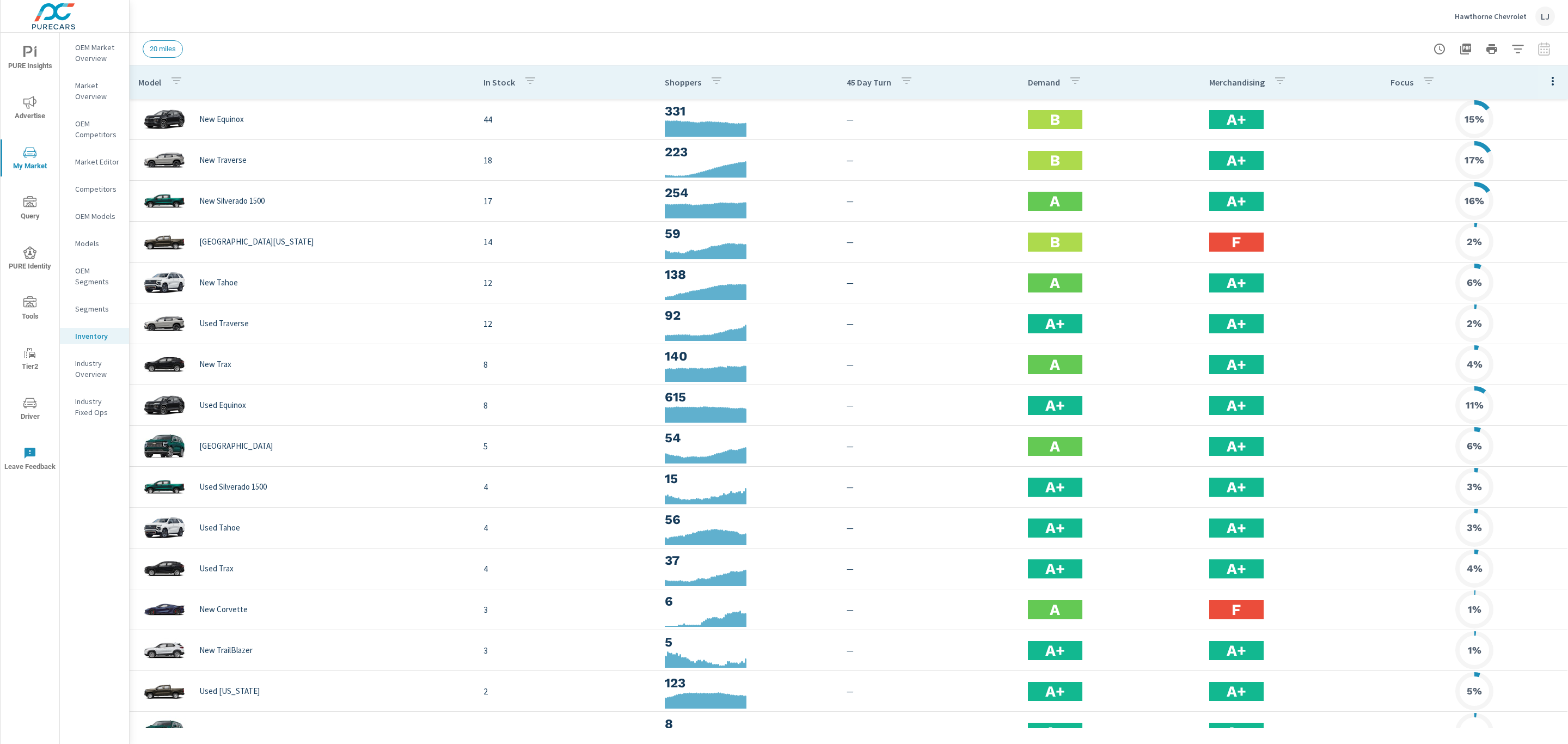
click at [33, 58] on icon "nav menu" at bounding box center [29, 52] width 13 height 13
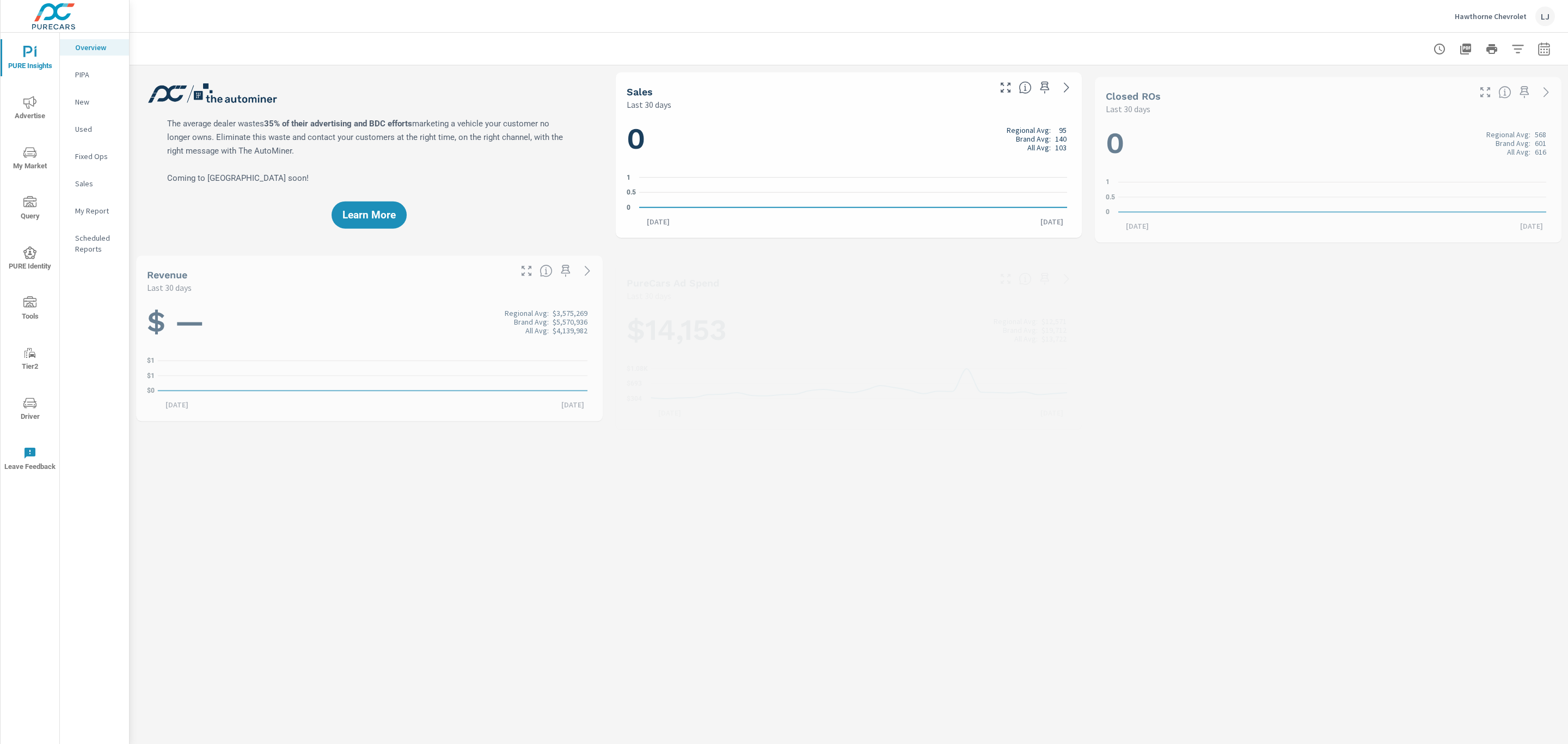
scroll to position [245, 0]
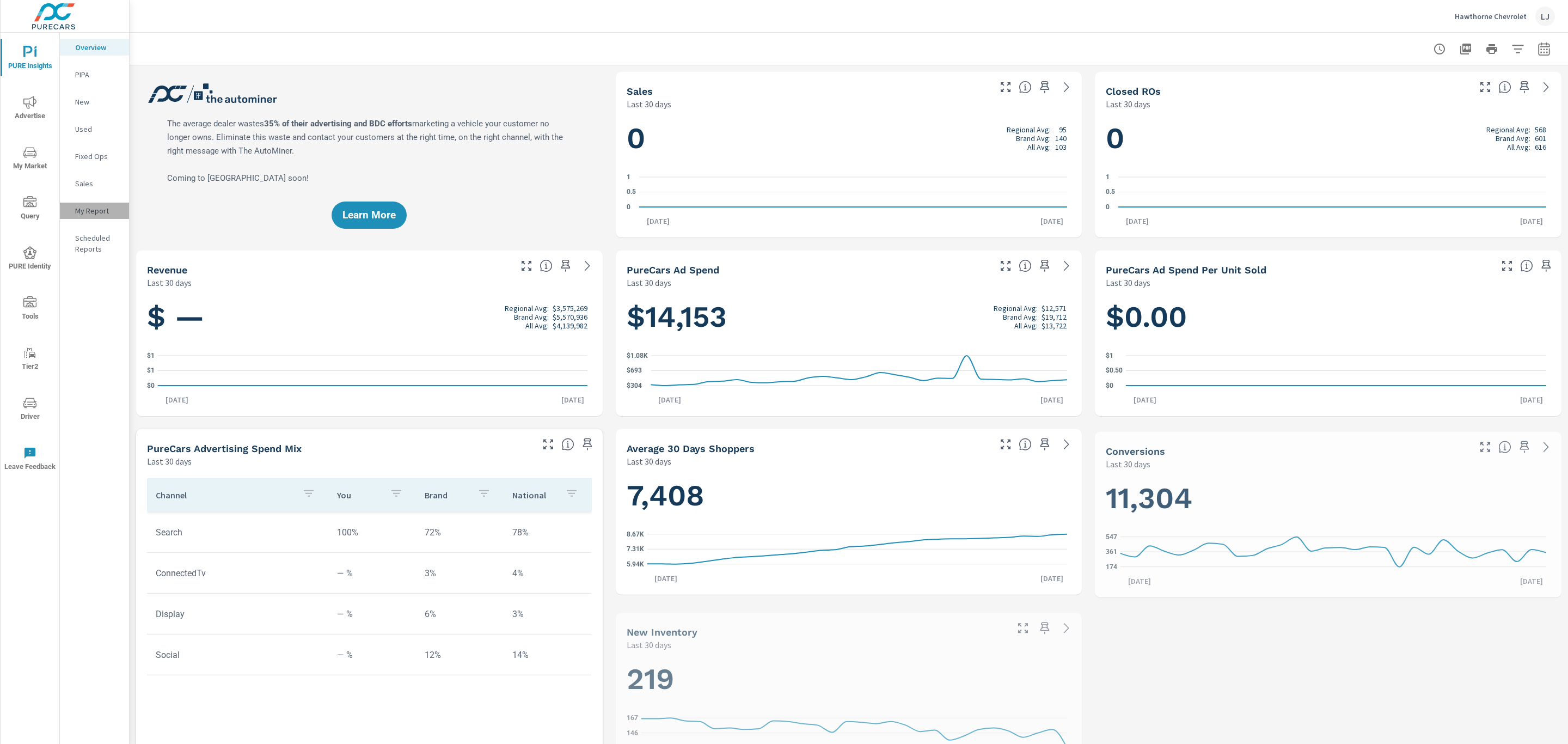
click at [86, 211] on p "My Report" at bounding box center [97, 211] width 45 height 11
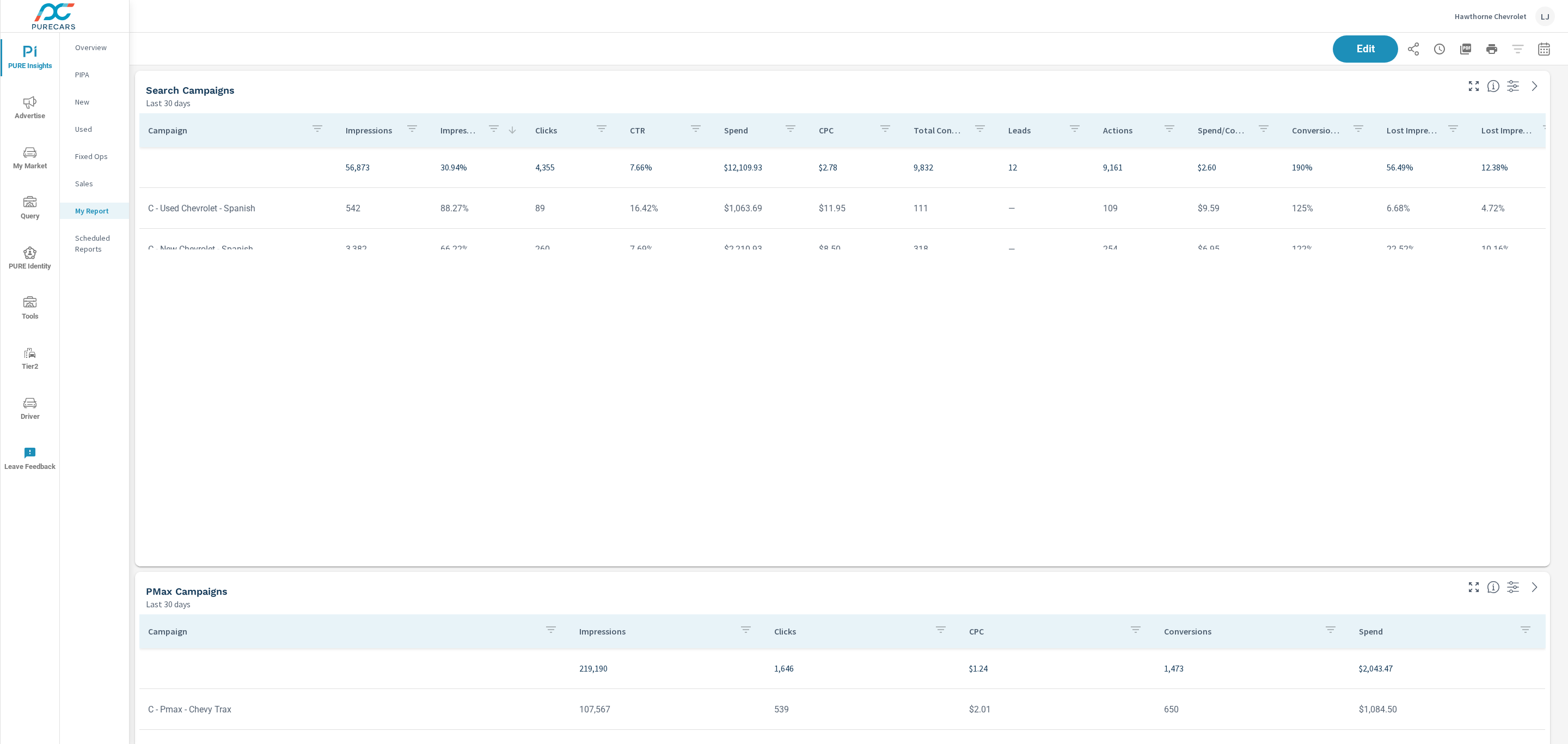
scroll to position [2035, 1451]
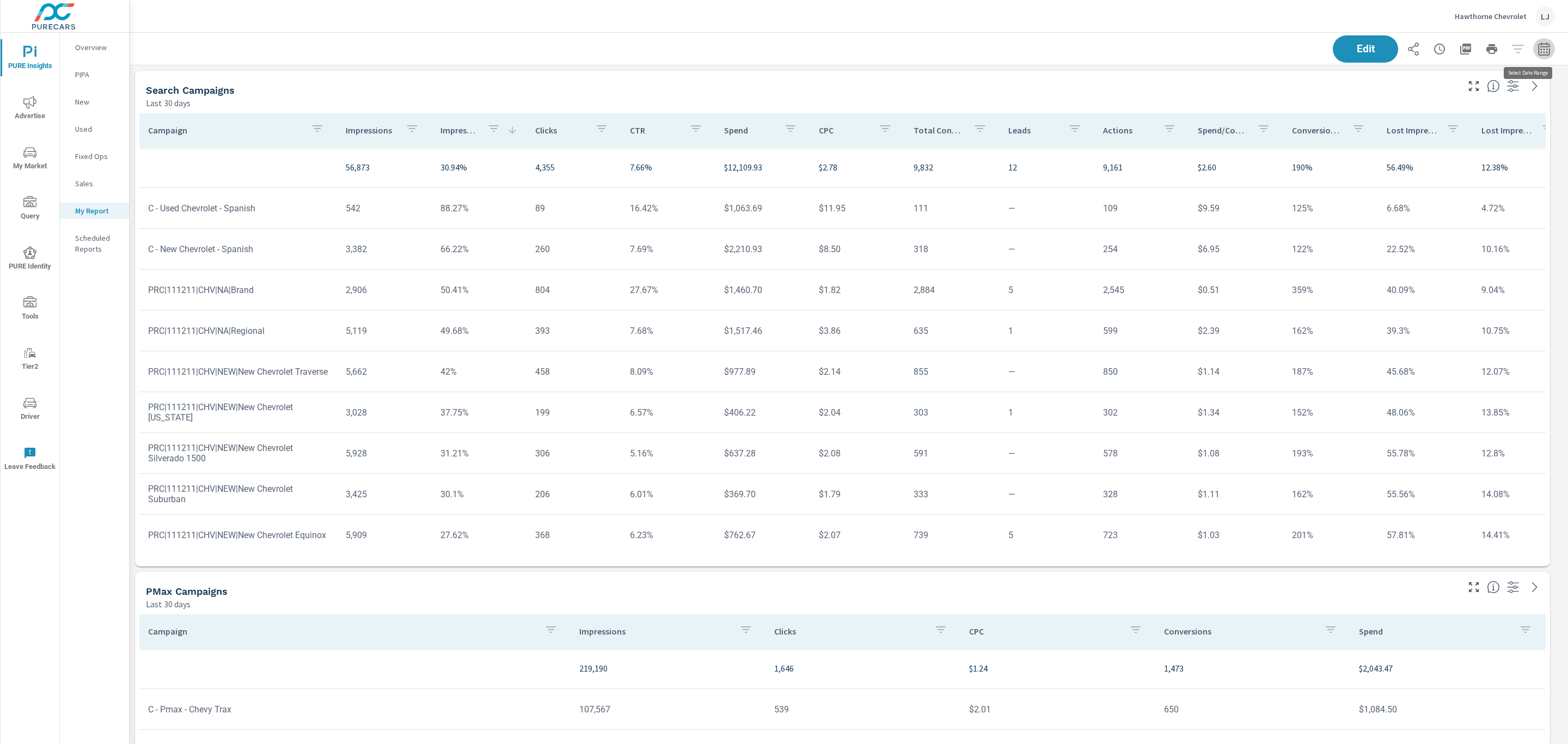
click at [1540, 52] on icon "button" at bounding box center [1544, 51] width 7 height 4
select select "Last 30 days"
click at [1434, 152] on span "Apply" at bounding box center [1420, 153] width 44 height 10
click at [1540, 49] on icon "button" at bounding box center [1544, 51] width 7 height 4
select select "Last 30 days"
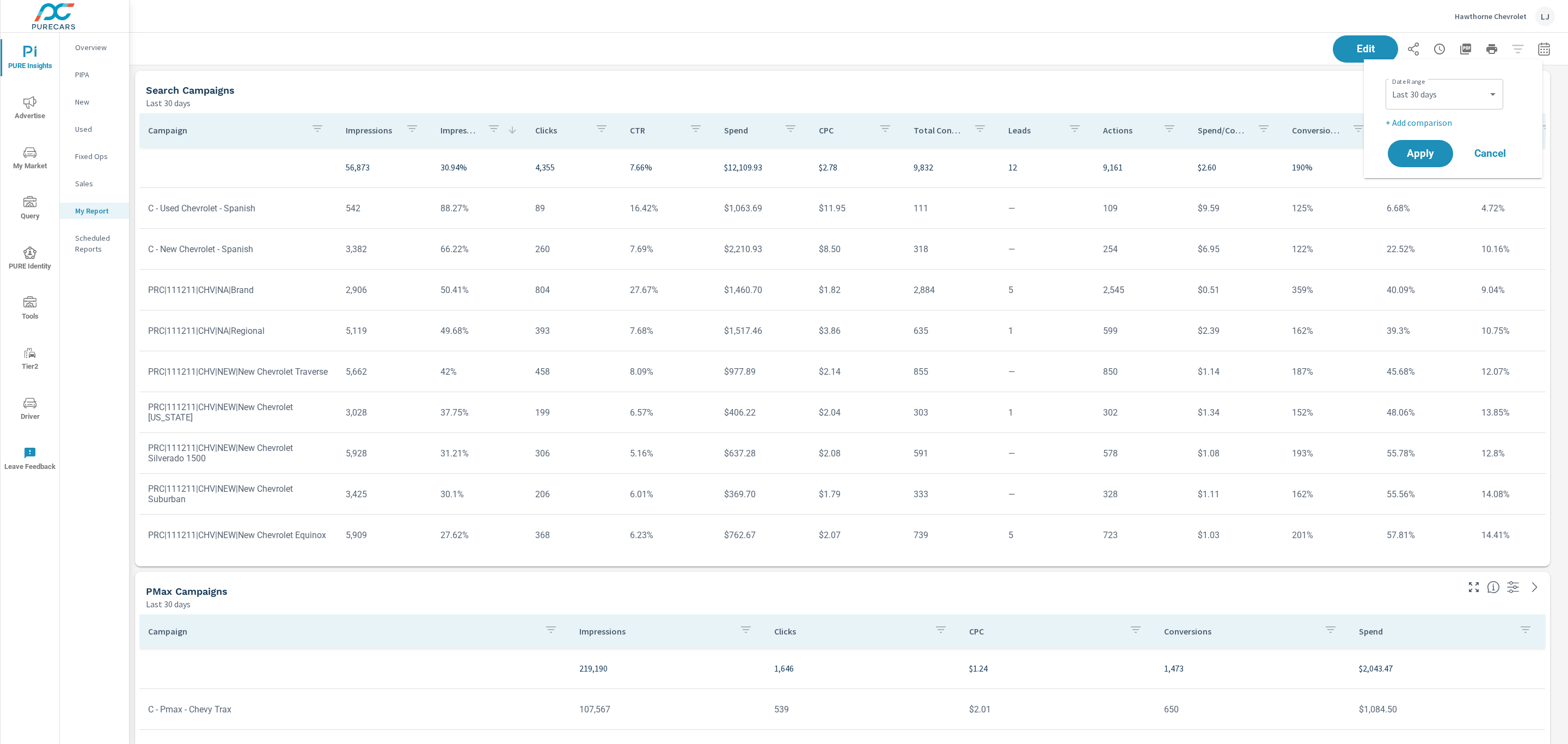
click at [1420, 123] on p "+ Add comparison" at bounding box center [1455, 122] width 139 height 13
select select "Previous period"
click at [1419, 182] on span "Apply" at bounding box center [1420, 184] width 44 height 10
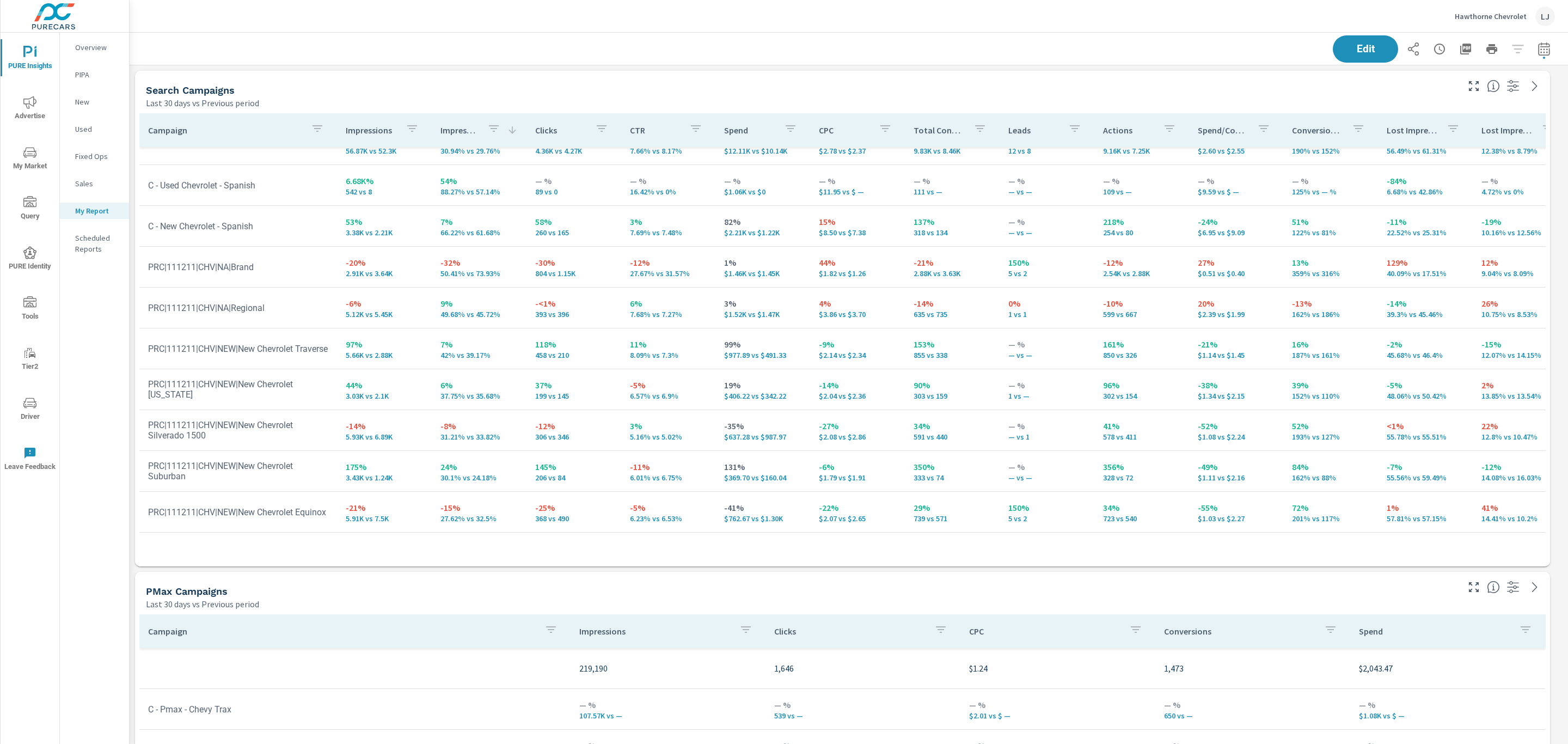
scroll to position [64, 0]
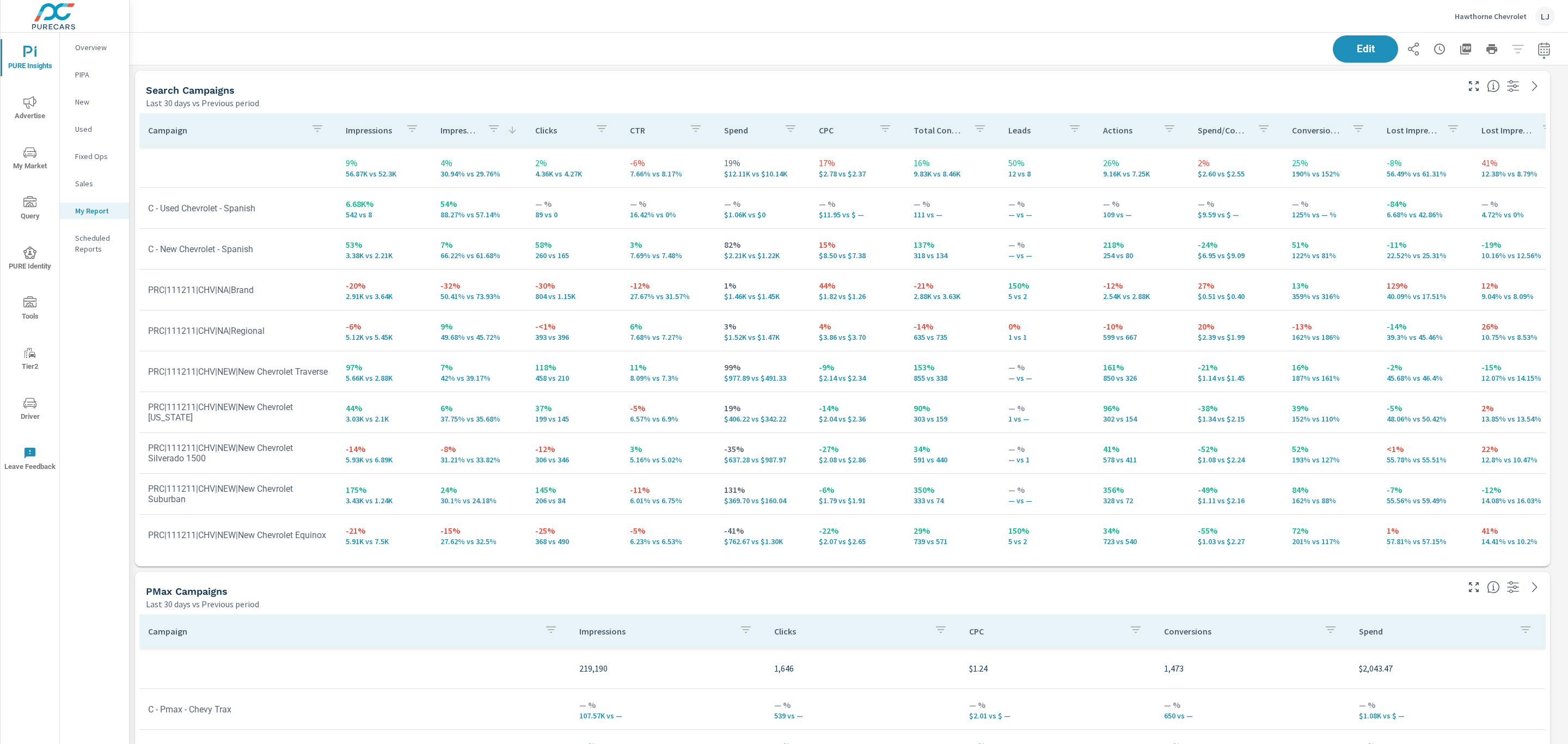
scroll to position [2035, 1451]
click at [453, 132] on p "Impression Share" at bounding box center [460, 130] width 38 height 11
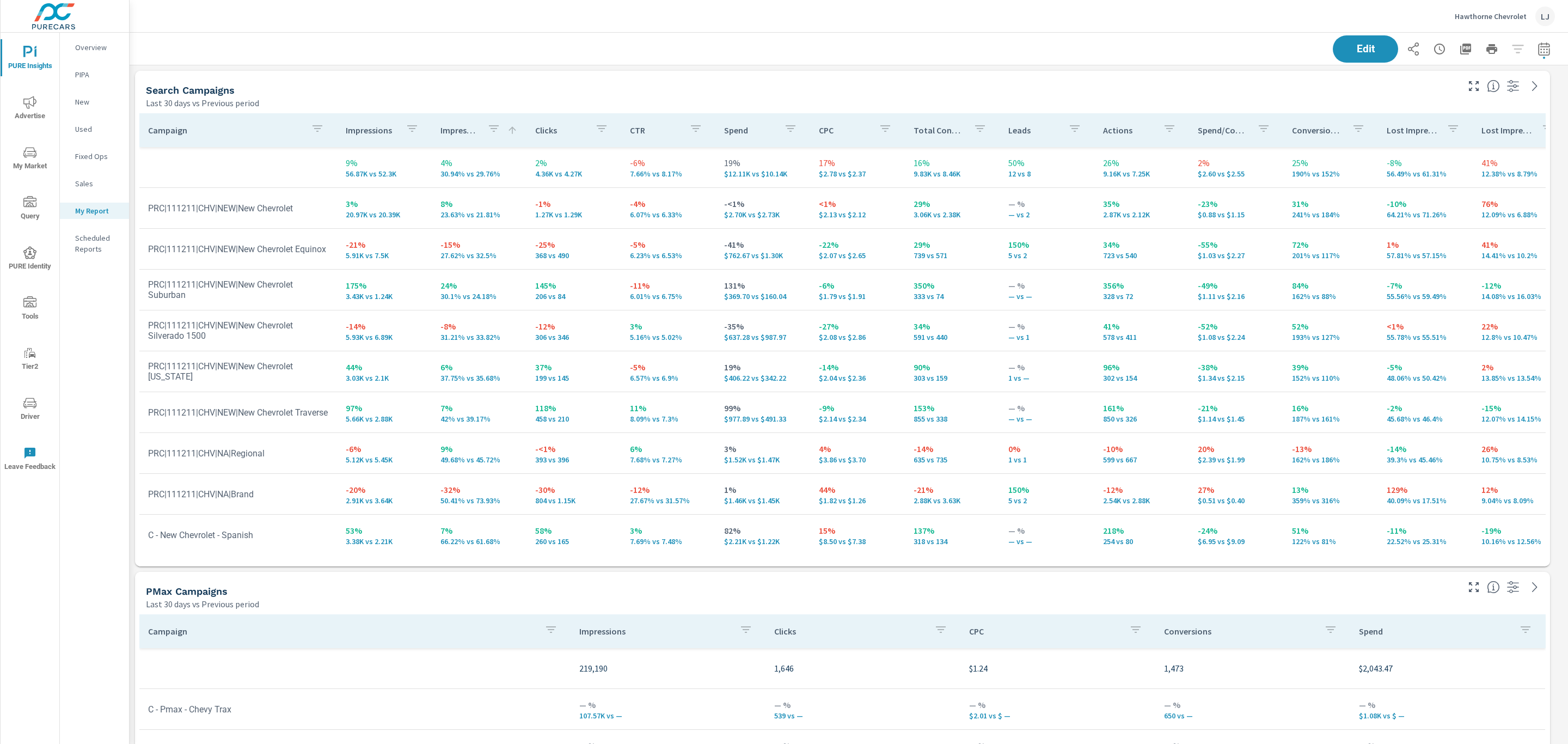
click at [453, 132] on p "Impression Share" at bounding box center [460, 130] width 38 height 11
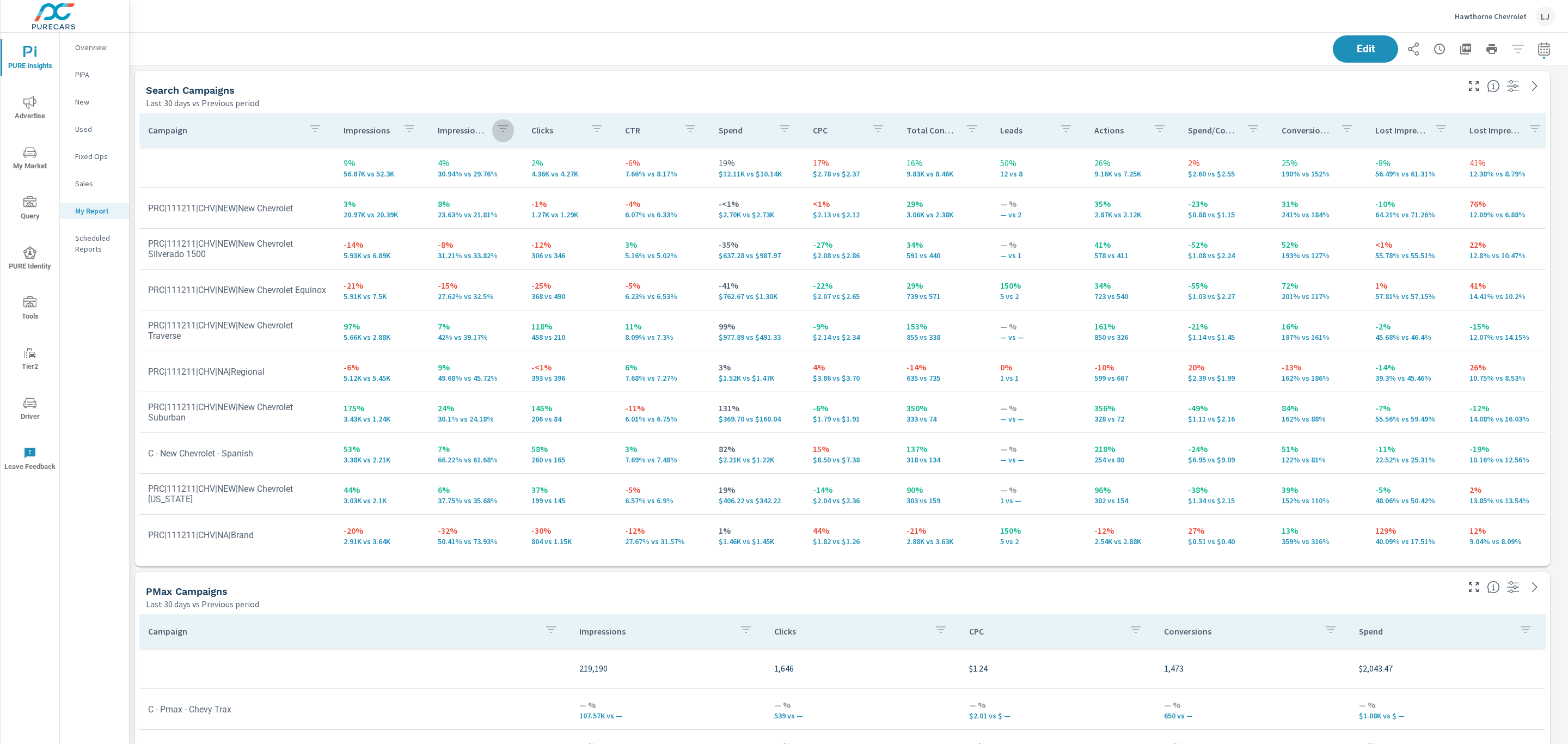
click at [497, 130] on icon "button" at bounding box center [503, 128] width 13 height 13
click at [489, 132] on div at bounding box center [784, 372] width 1568 height 744
click at [492, 128] on button "button" at bounding box center [503, 130] width 22 height 25
click at [511, 127] on div at bounding box center [784, 372] width 1568 height 744
click at [477, 135] on p "Impression Share" at bounding box center [463, 130] width 50 height 11
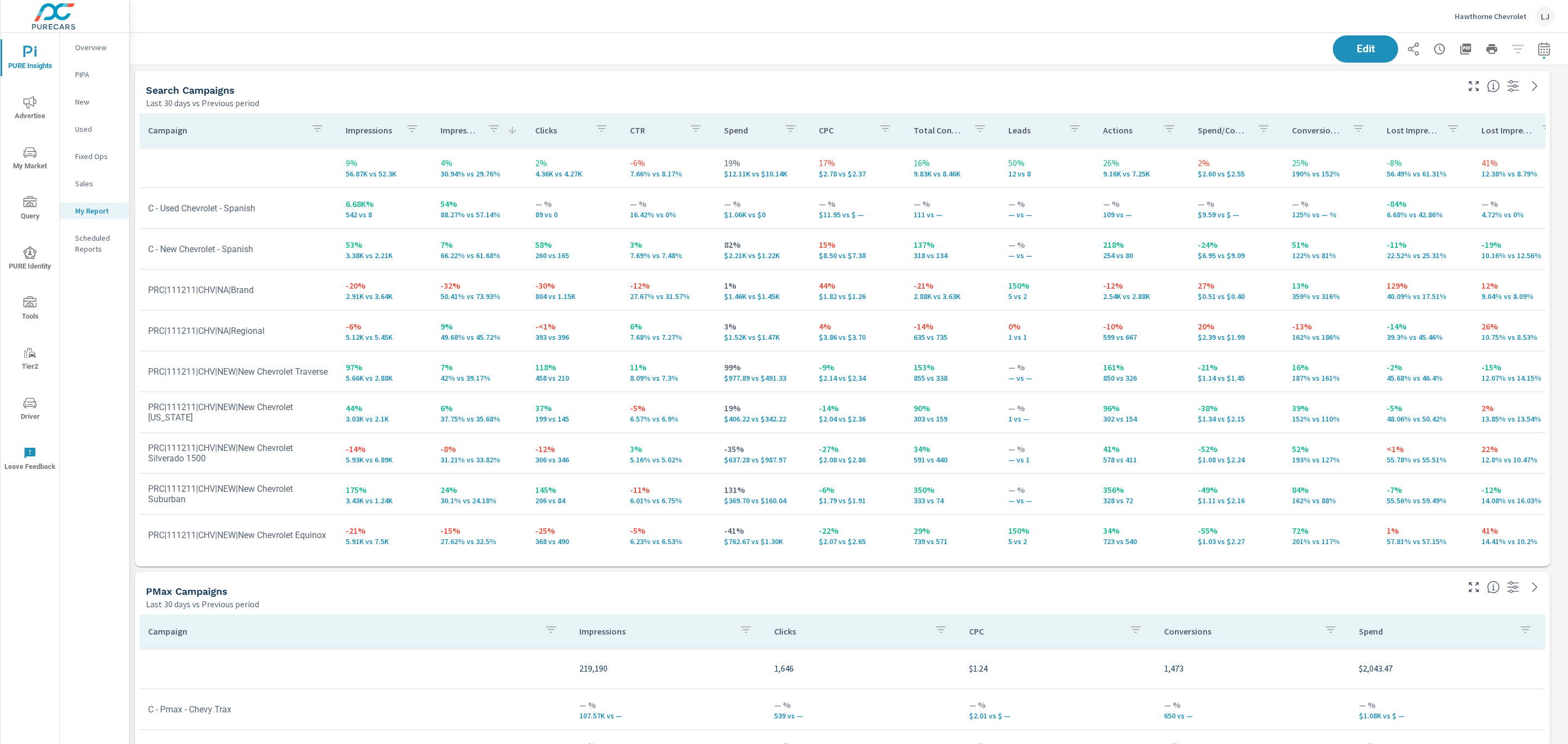
click at [373, 130] on p "Impressions" at bounding box center [371, 130] width 51 height 11
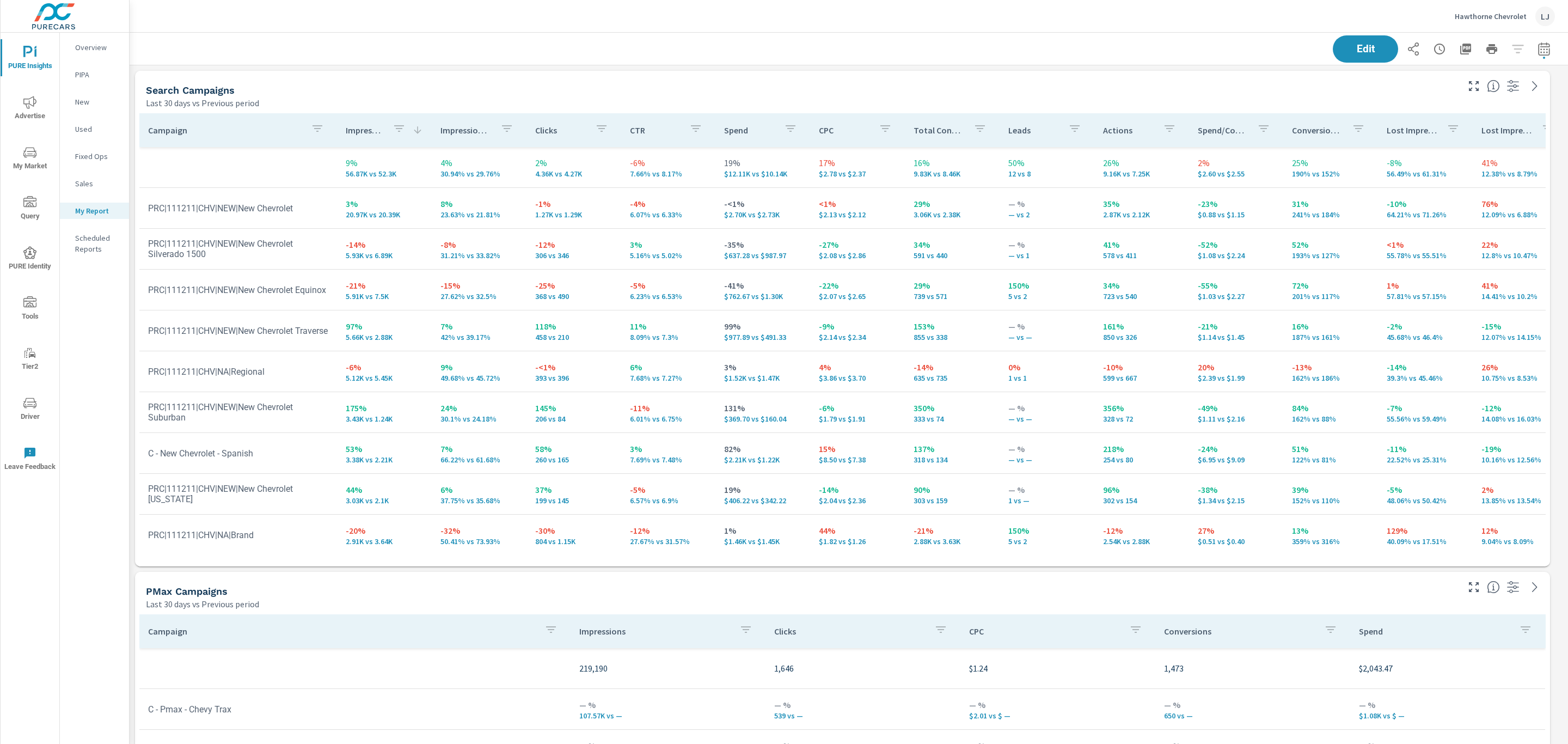
scroll to position [64, 0]
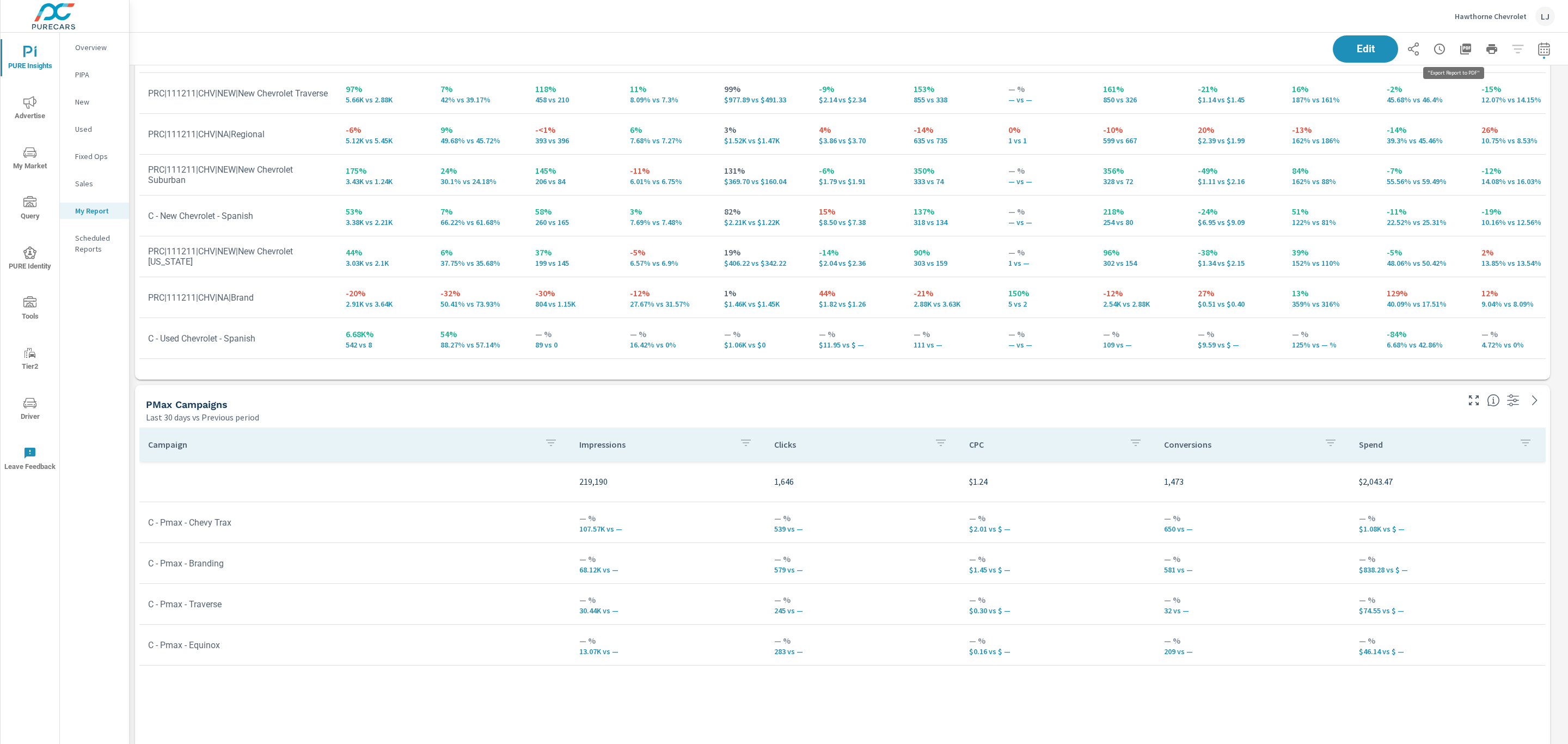
scroll to position [2035, 1451]
click at [1460, 53] on icon "button" at bounding box center [1466, 49] width 11 height 11
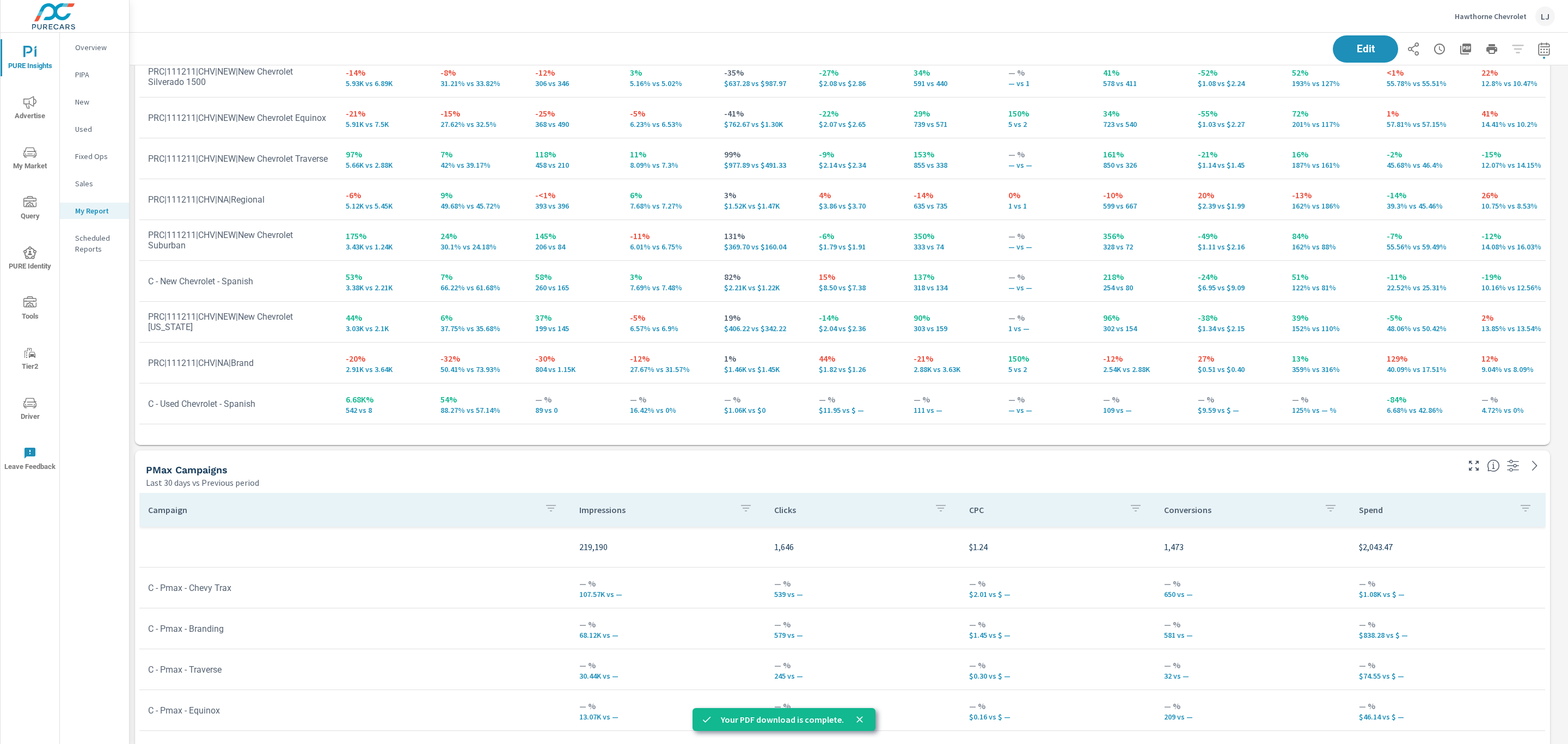
scroll to position [0, 0]
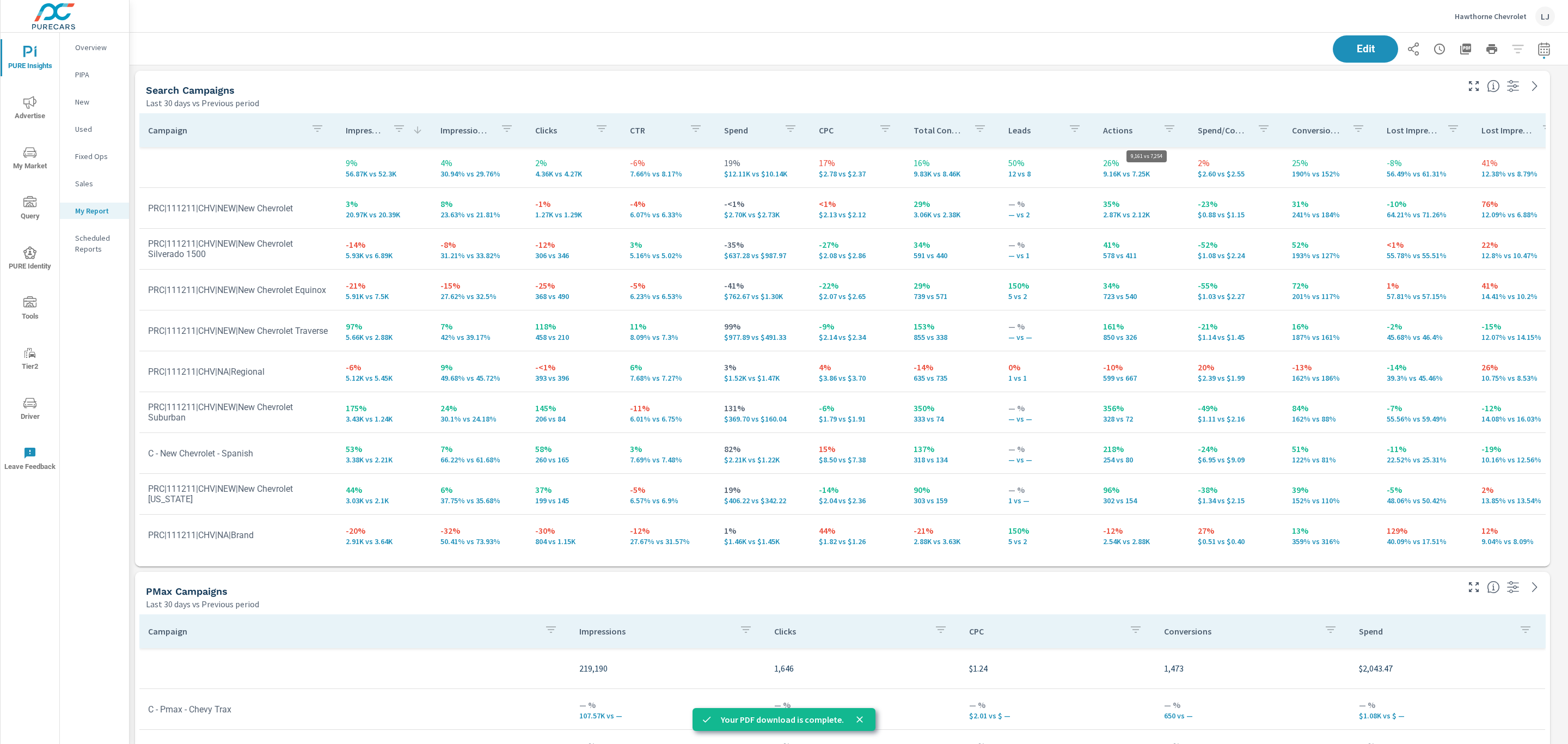
scroll to position [2035, 1451]
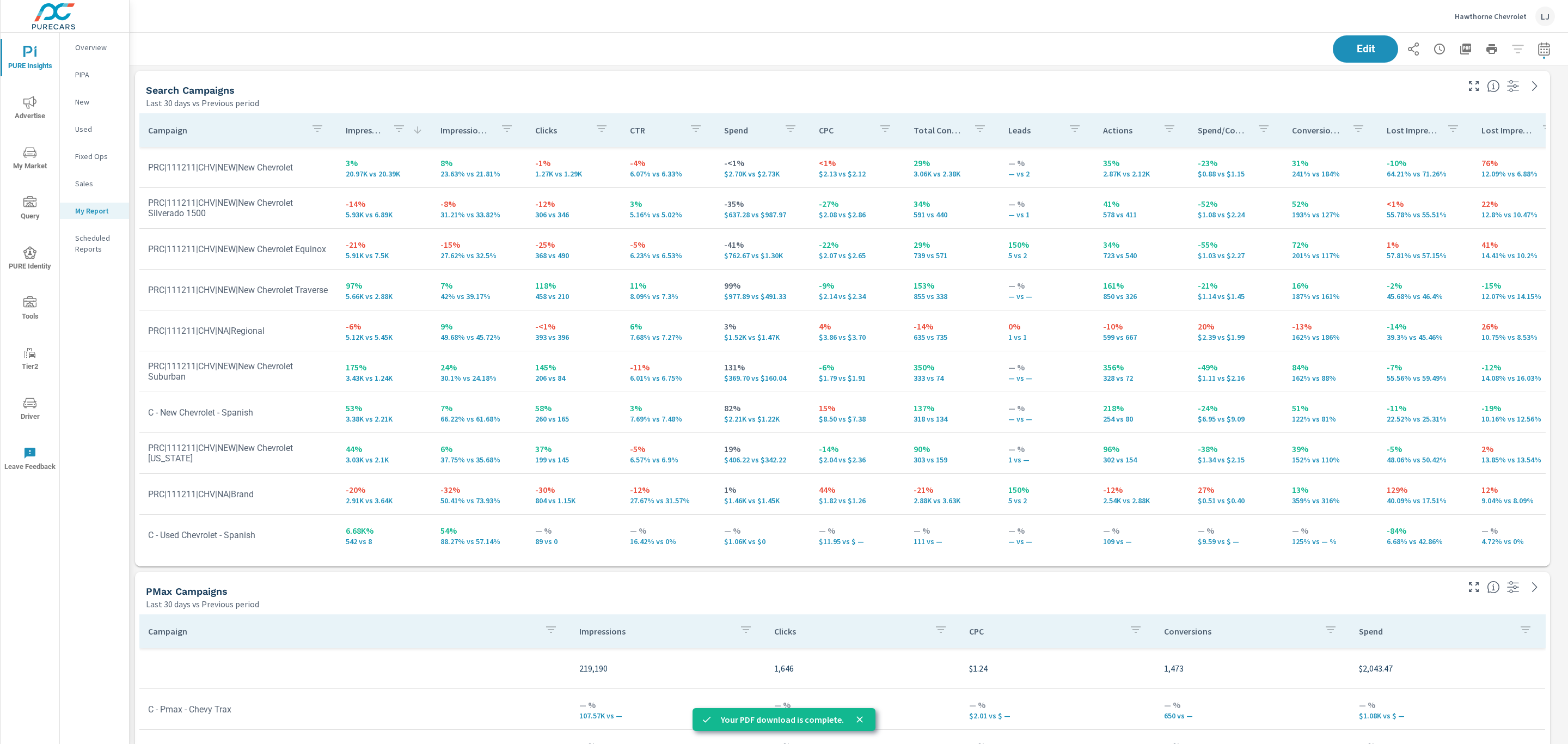
scroll to position [64, 0]
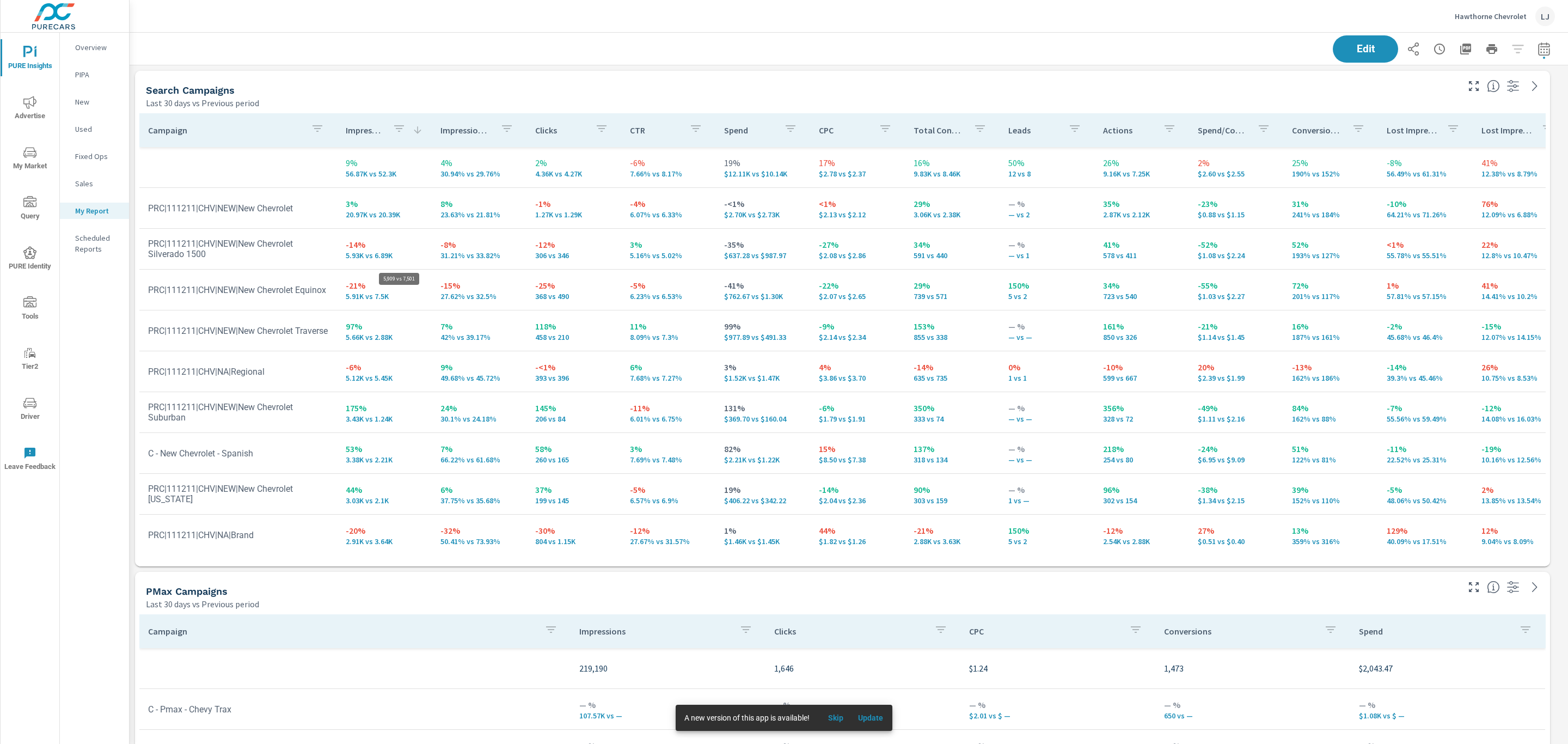
scroll to position [2035, 1451]
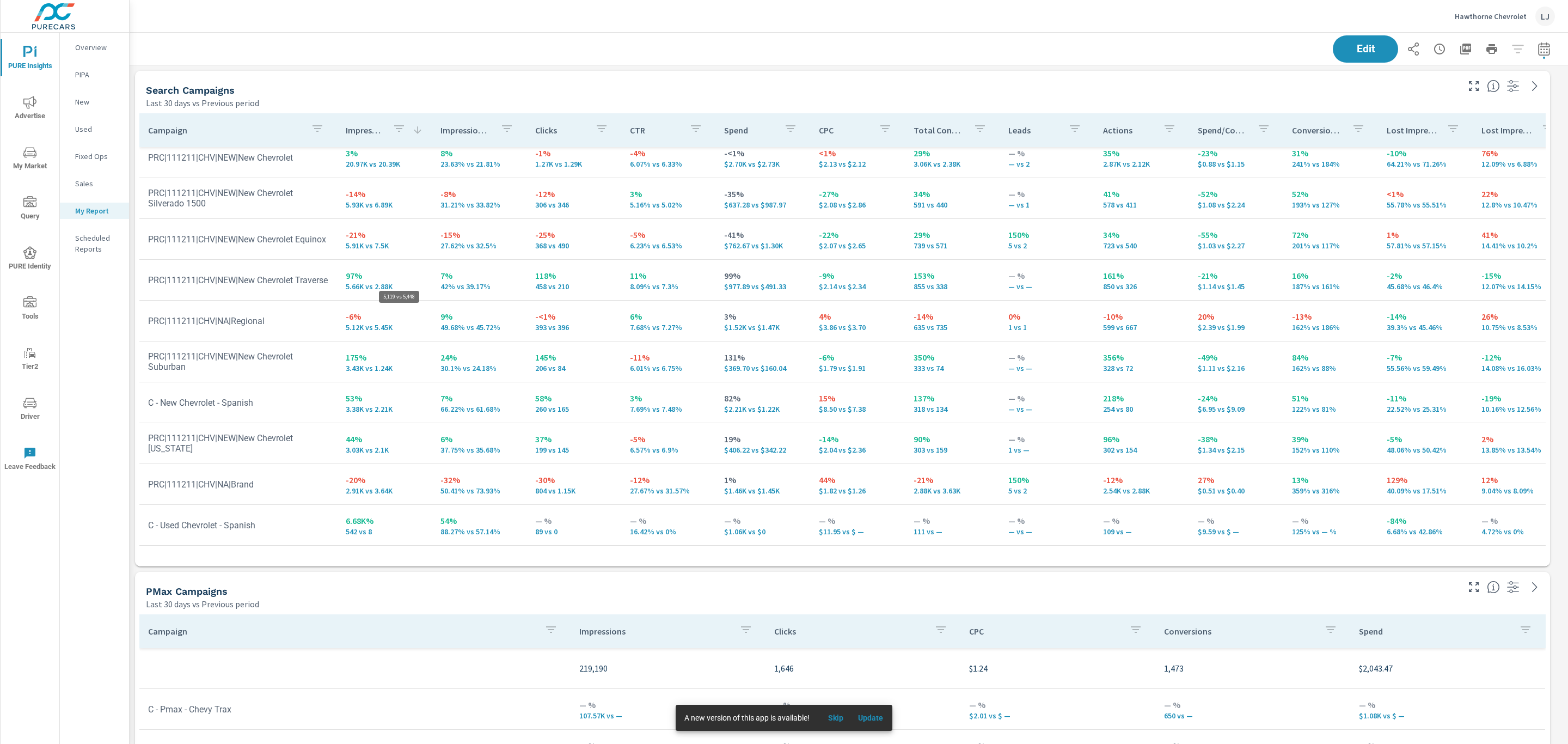
scroll to position [2035, 1451]
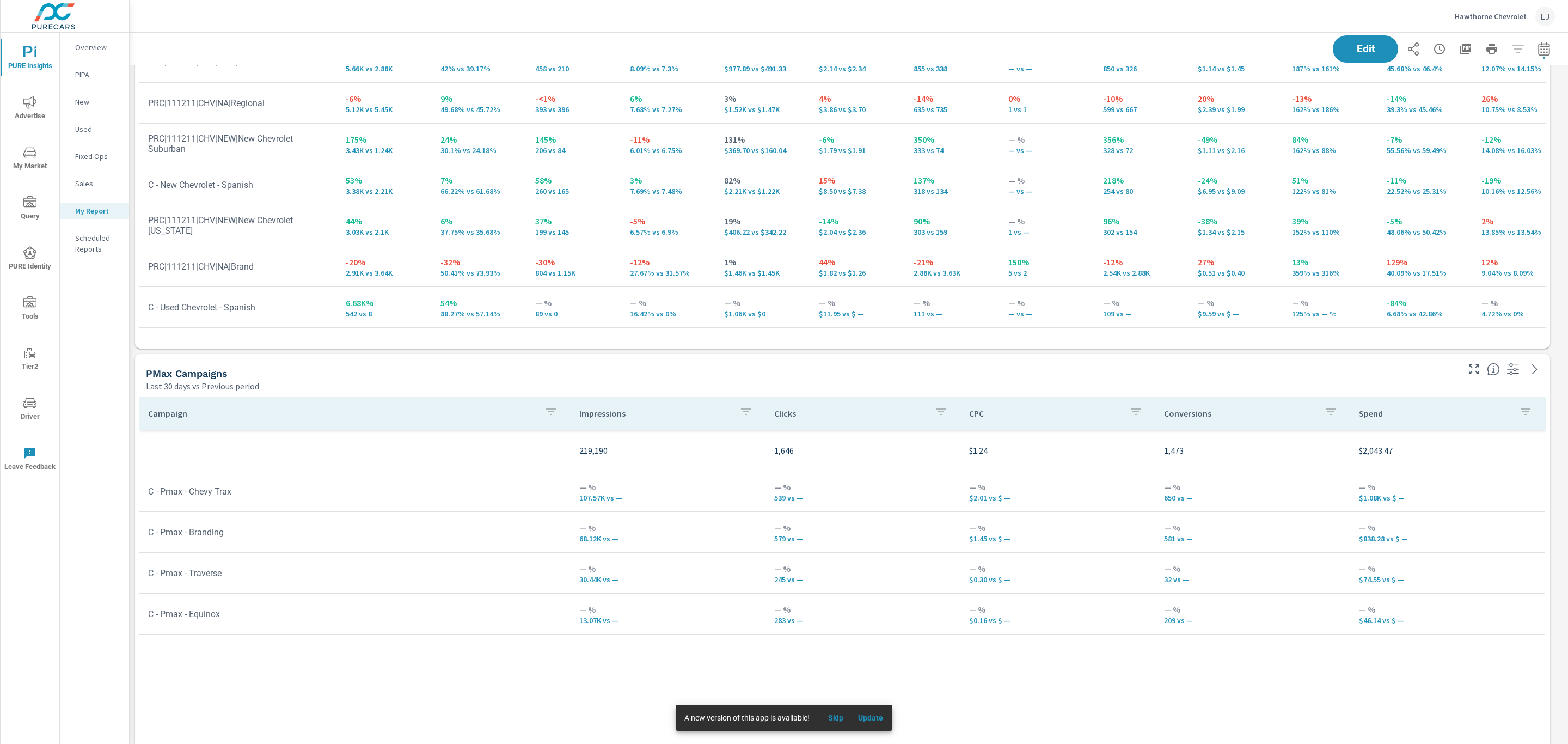
scroll to position [245, 0]
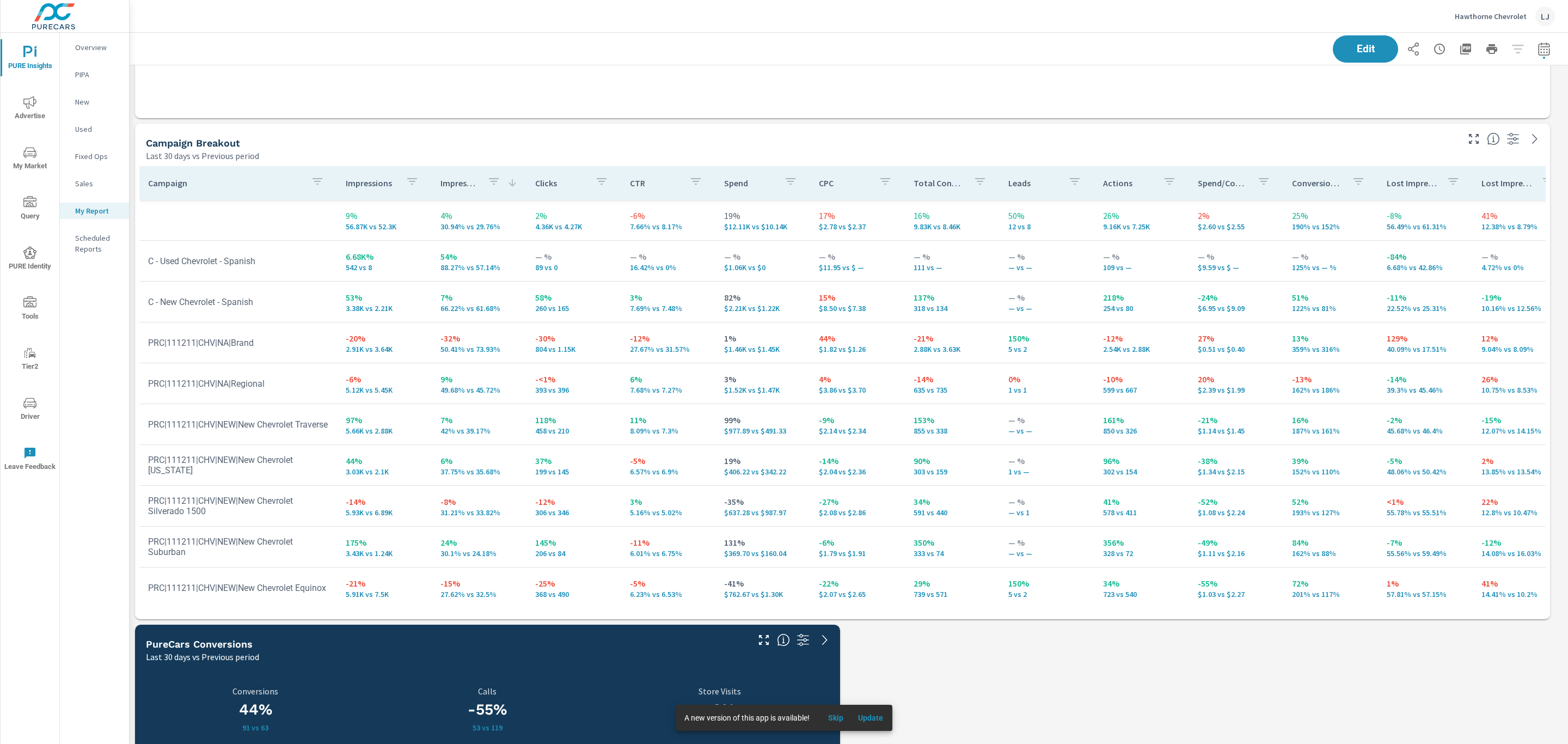
scroll to position [971, 0]
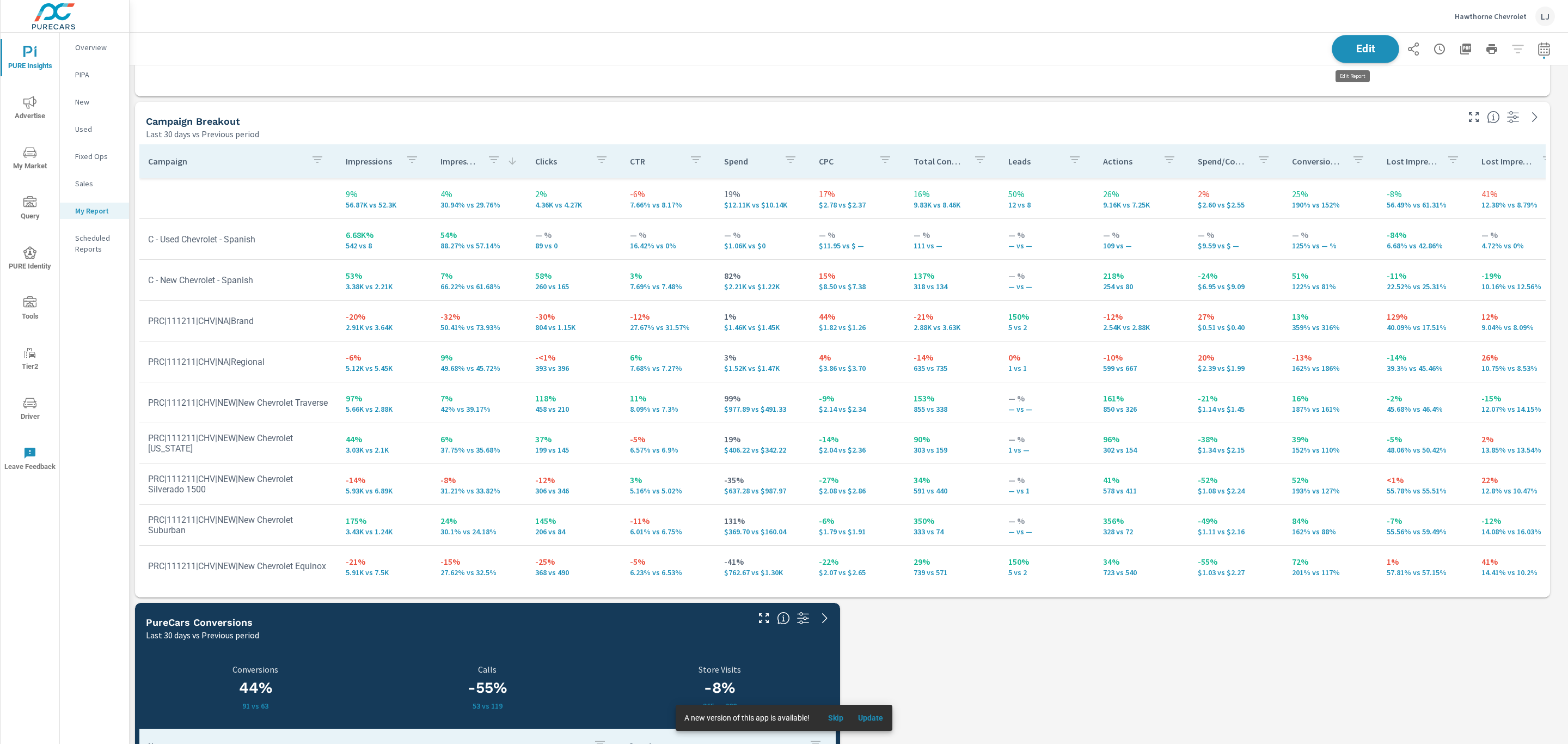
click at [1358, 44] on span "Edit" at bounding box center [1365, 49] width 44 height 10
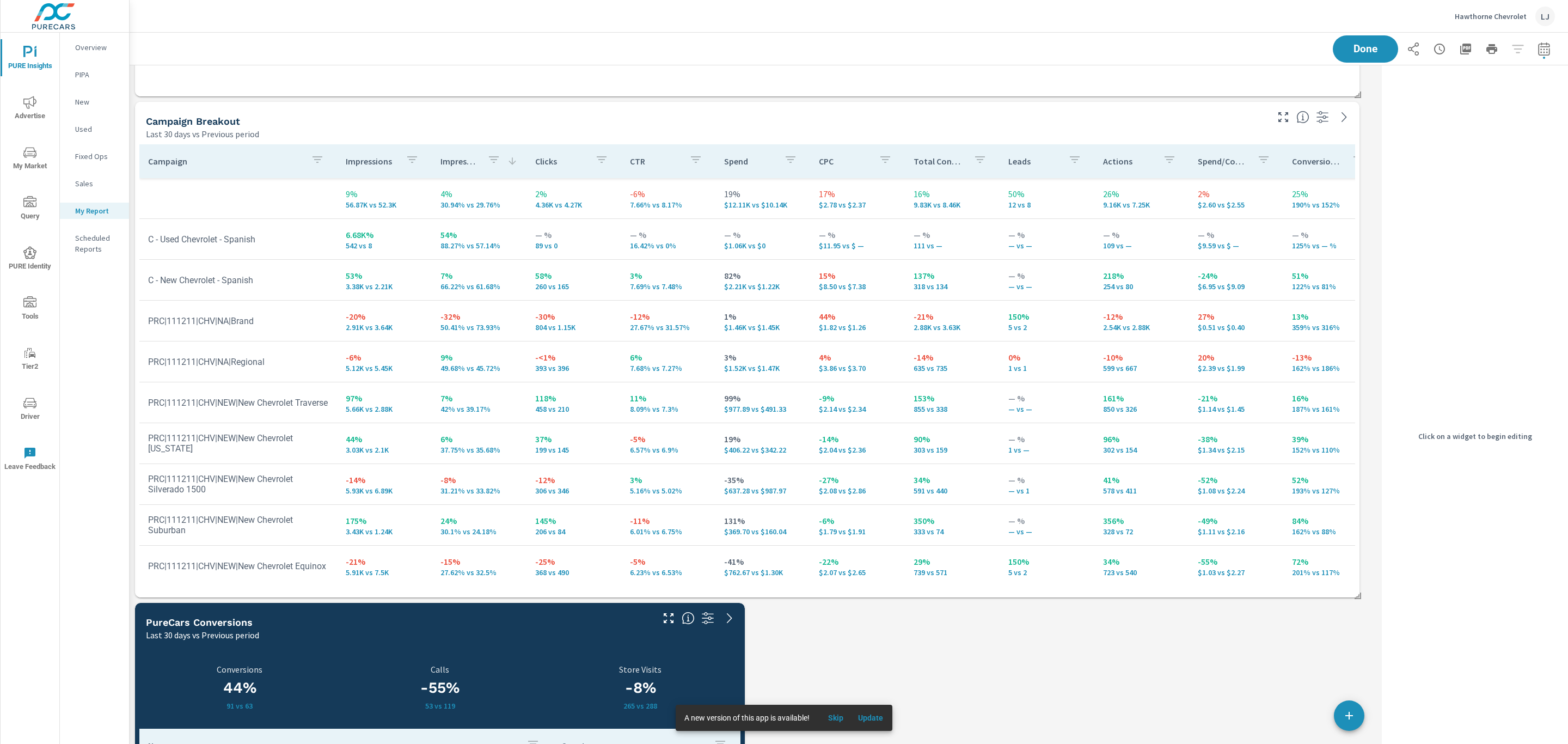
scroll to position [2035, 1261]
click at [1042, 119] on div "Campaign Breakout" at bounding box center [706, 121] width 1120 height 13
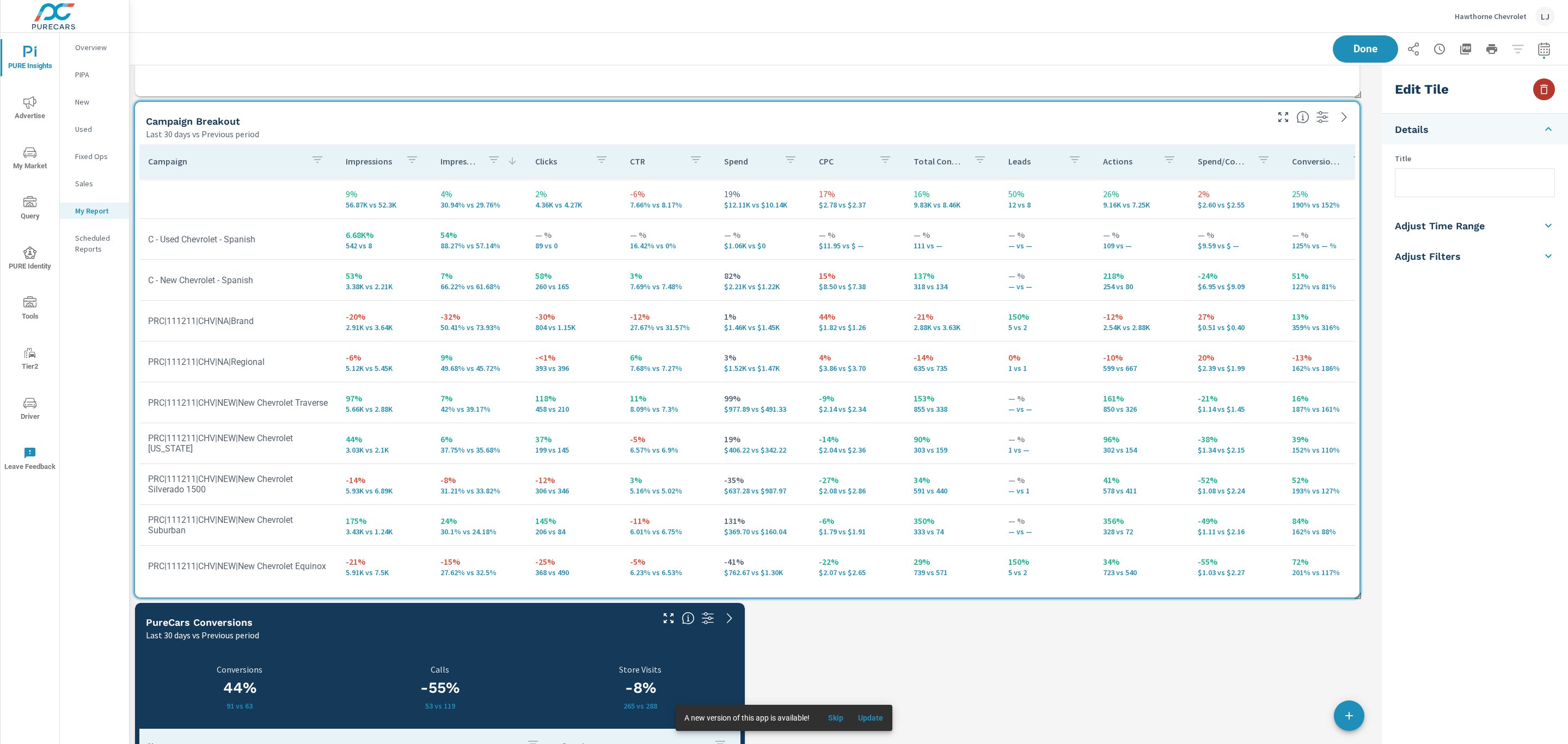
click at [1545, 84] on icon "button" at bounding box center [1544, 89] width 13 height 13
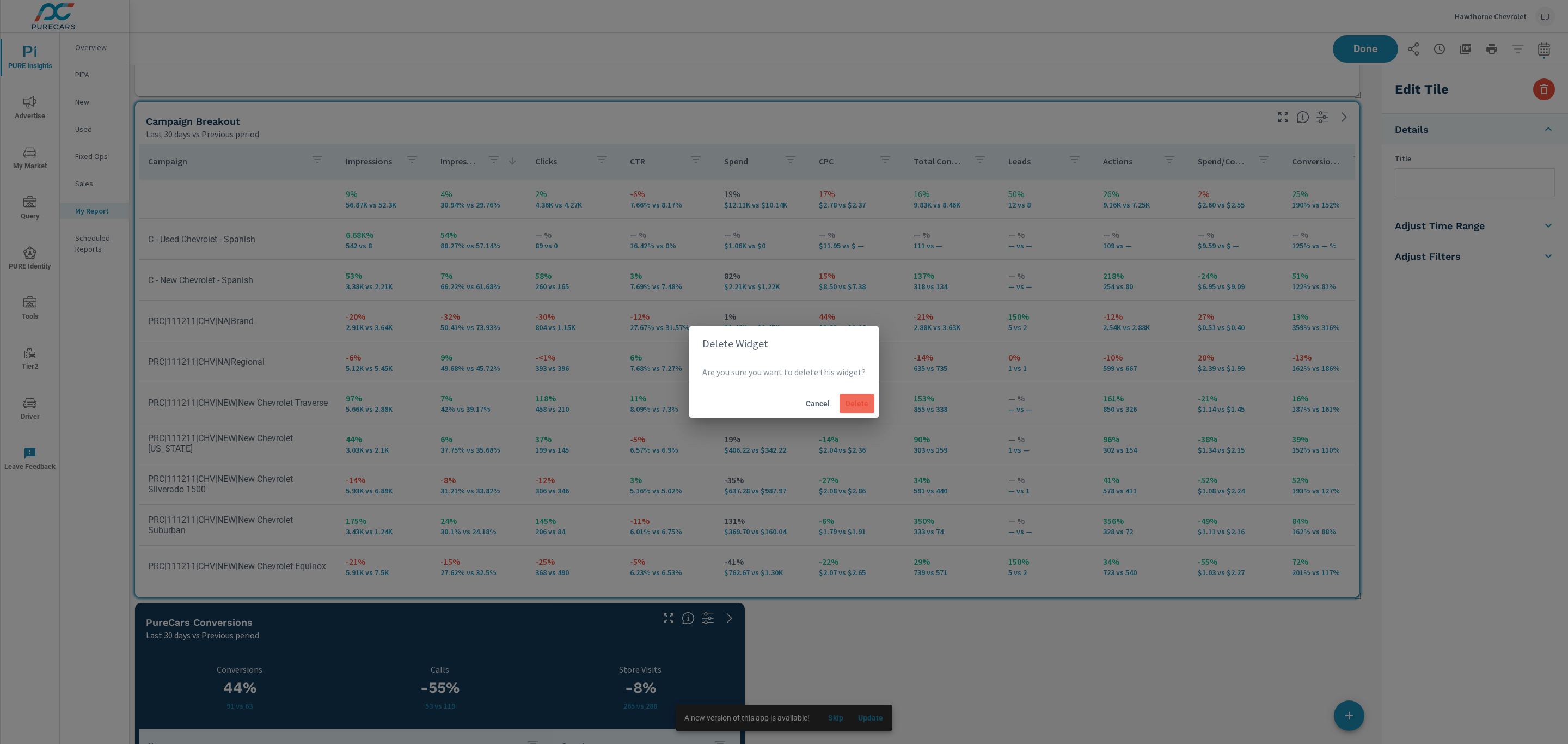
click at [853, 395] on button "Delete" at bounding box center [856, 404] width 35 height 19
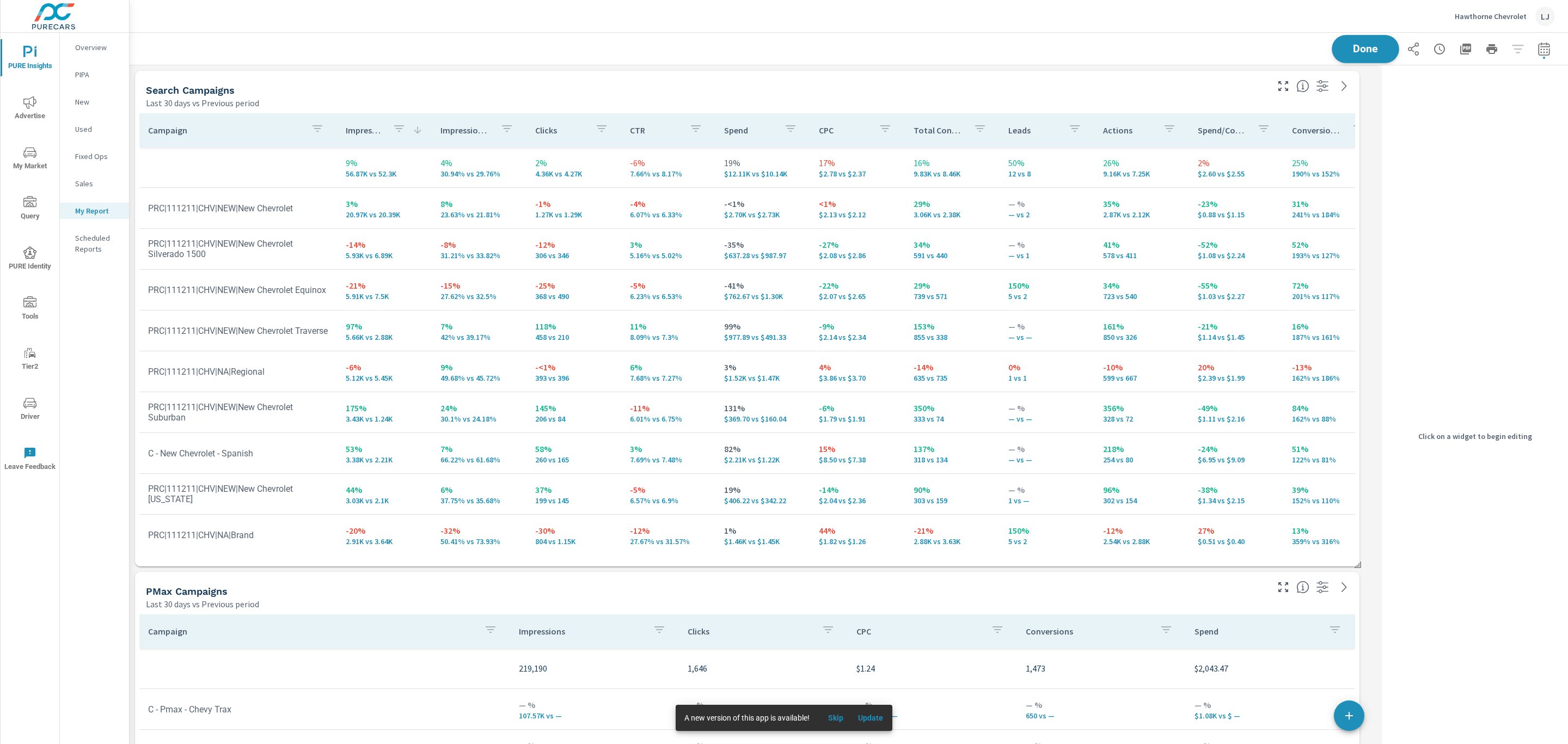
scroll to position [1534, 1261]
click at [1357, 44] on span "Done" at bounding box center [1365, 49] width 44 height 10
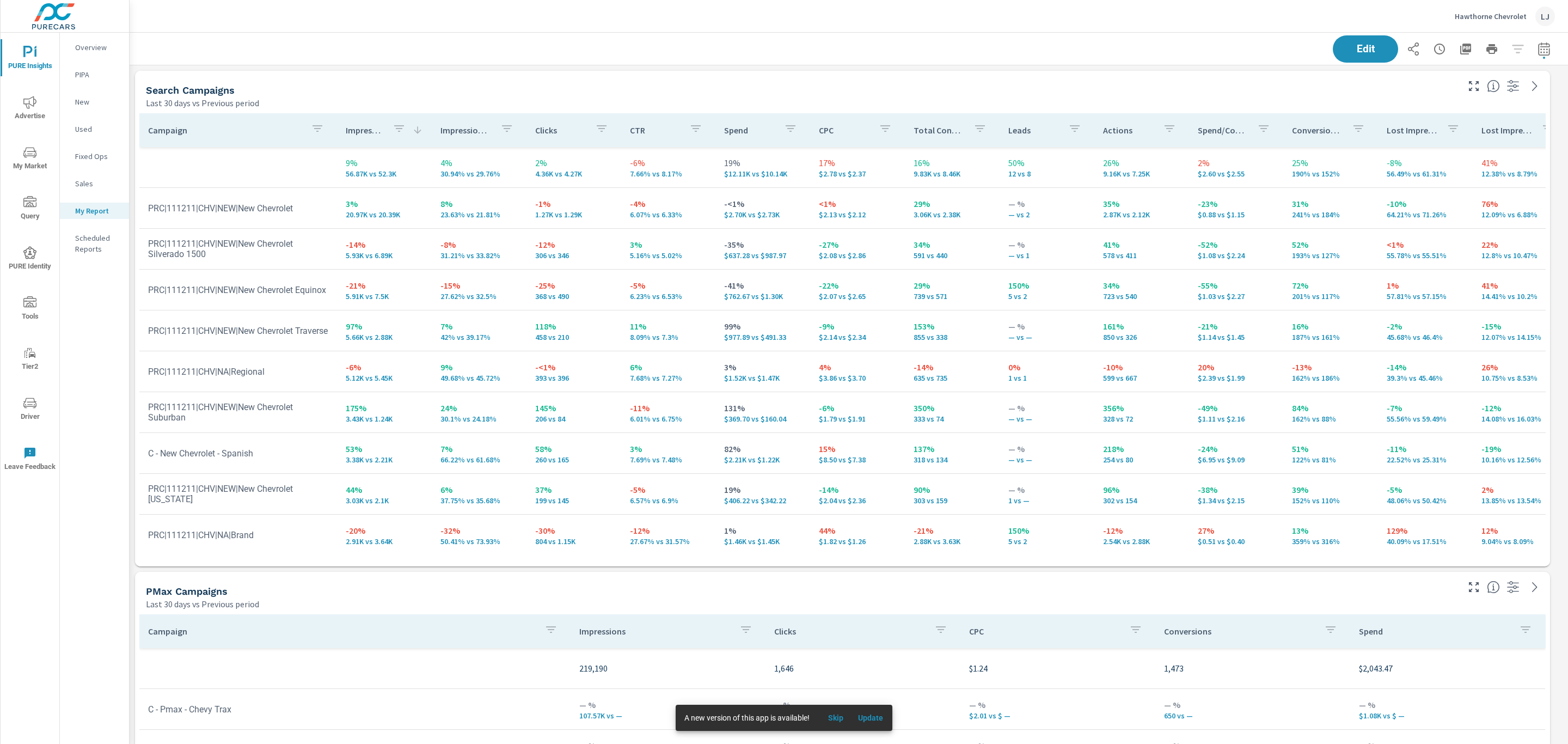
scroll to position [1534, 1451]
click at [24, 64] on span "PURE Insights" at bounding box center [30, 59] width 52 height 27
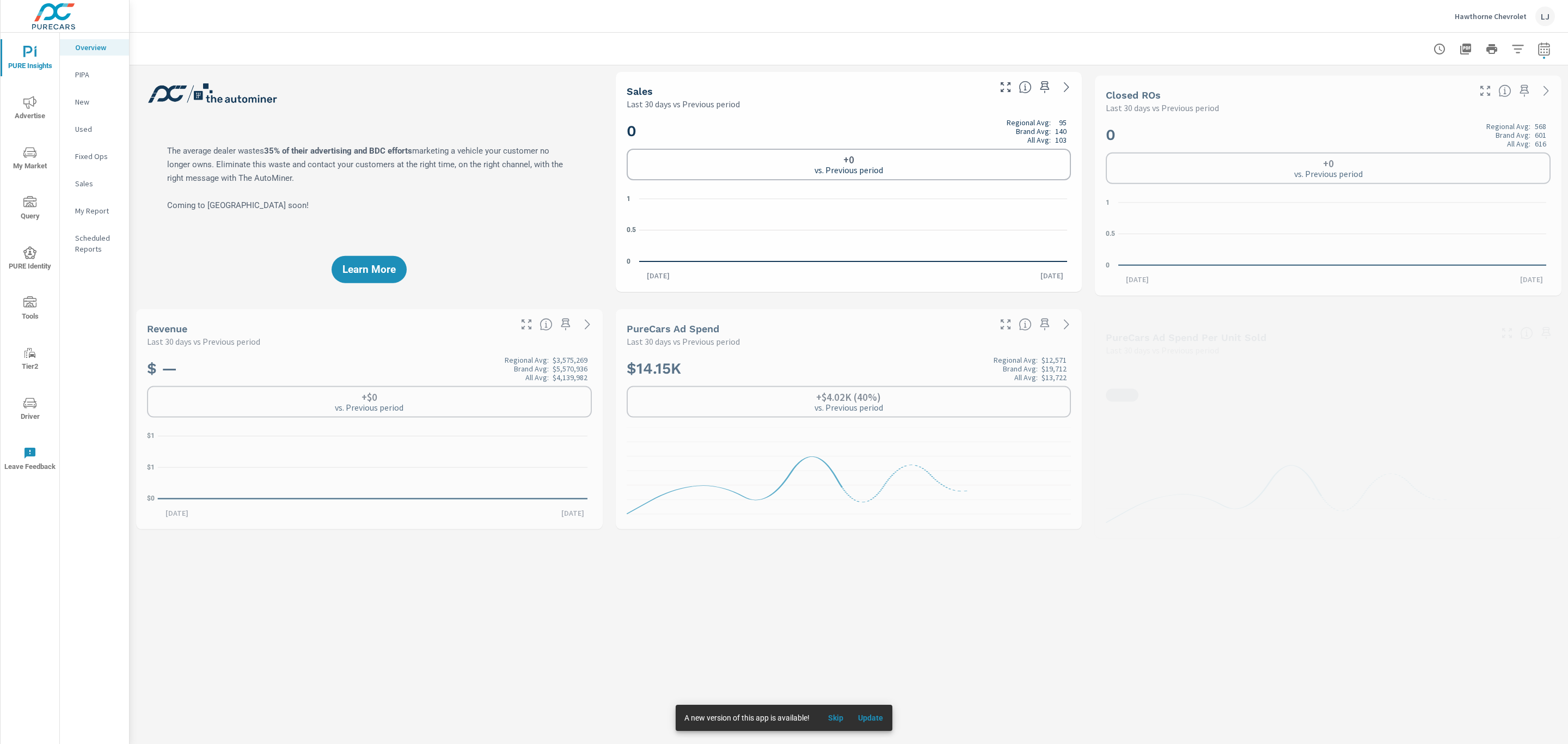
scroll to position [245, 0]
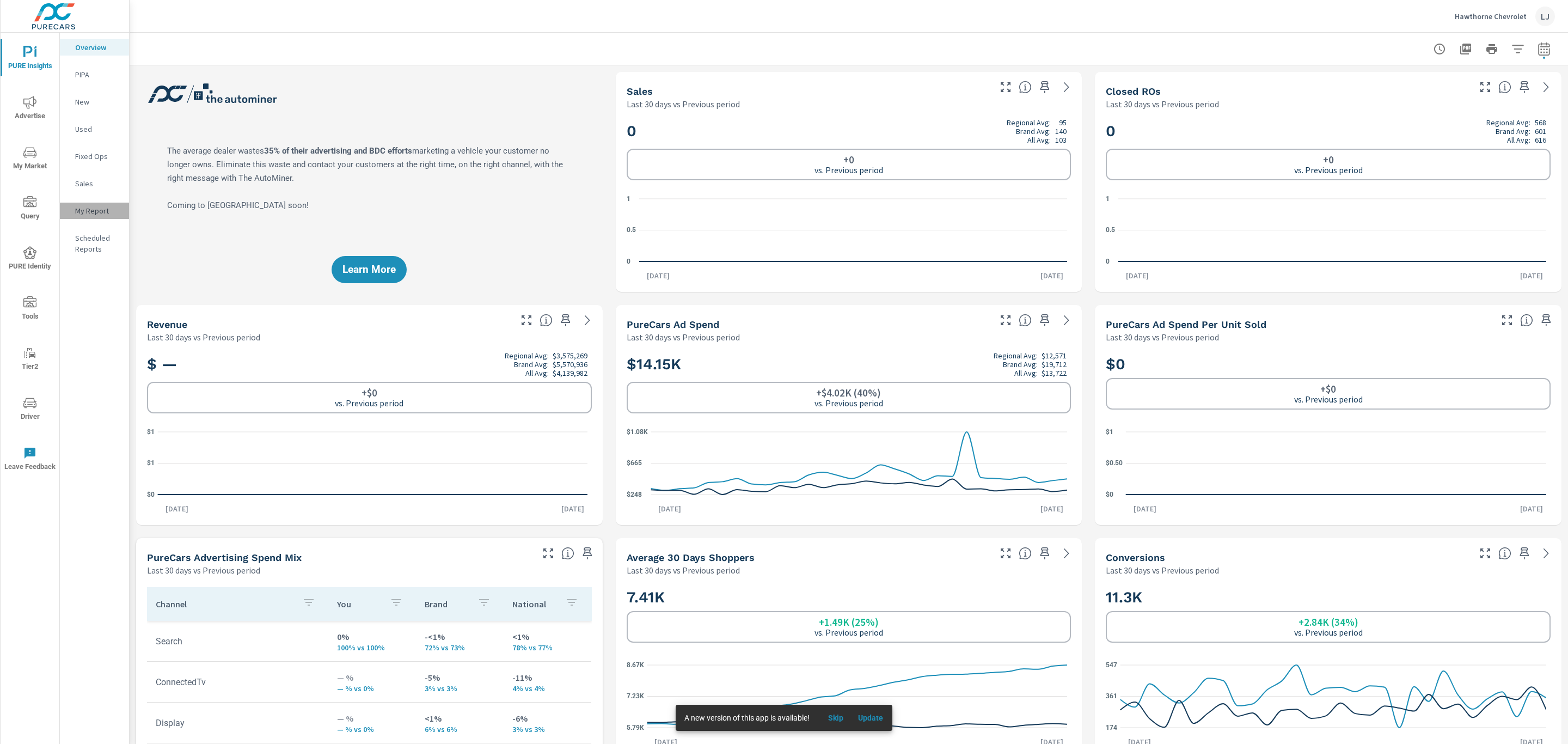
click at [105, 205] on p "My Report" at bounding box center [97, 211] width 45 height 11
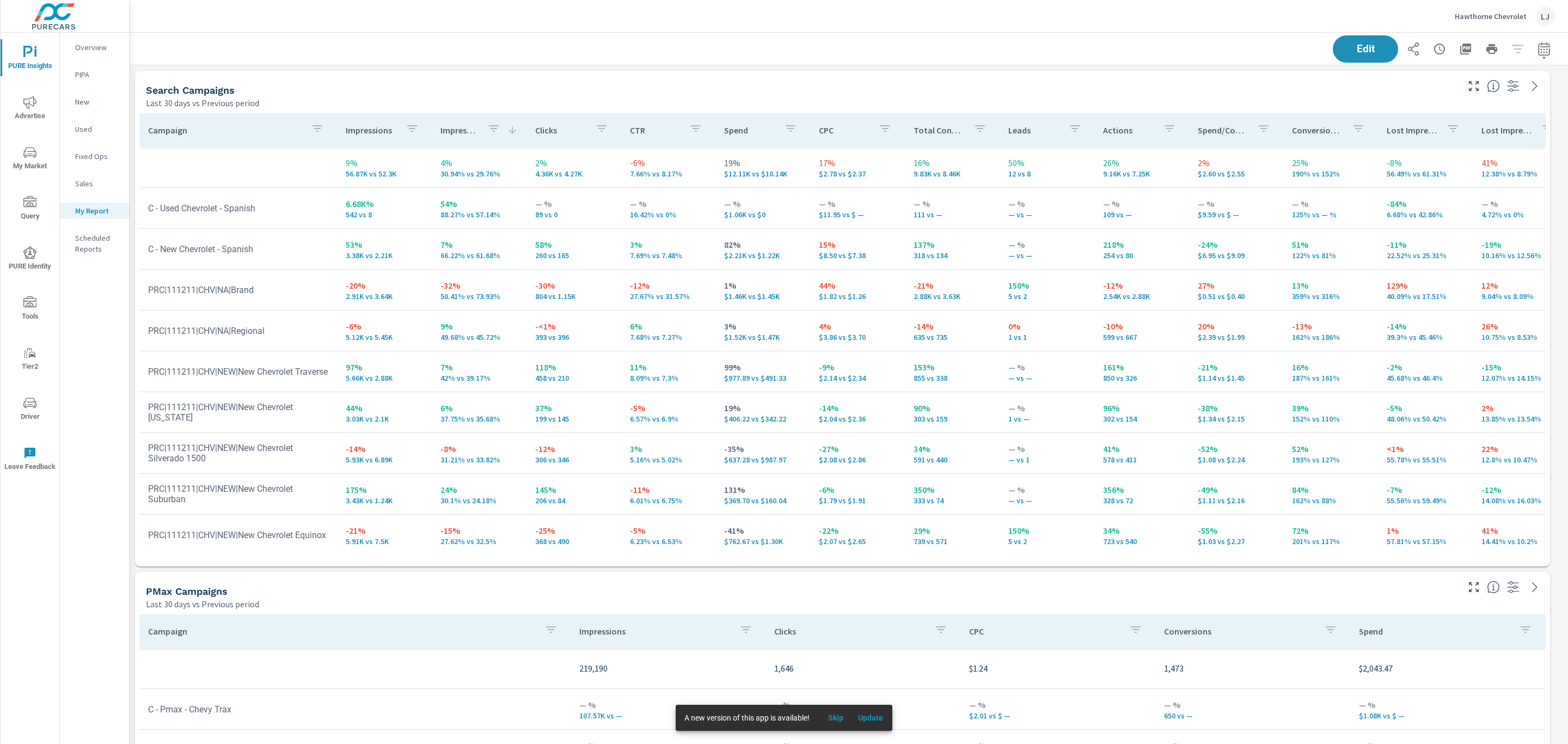
click at [832, 720] on span "Skip" at bounding box center [836, 718] width 26 height 10
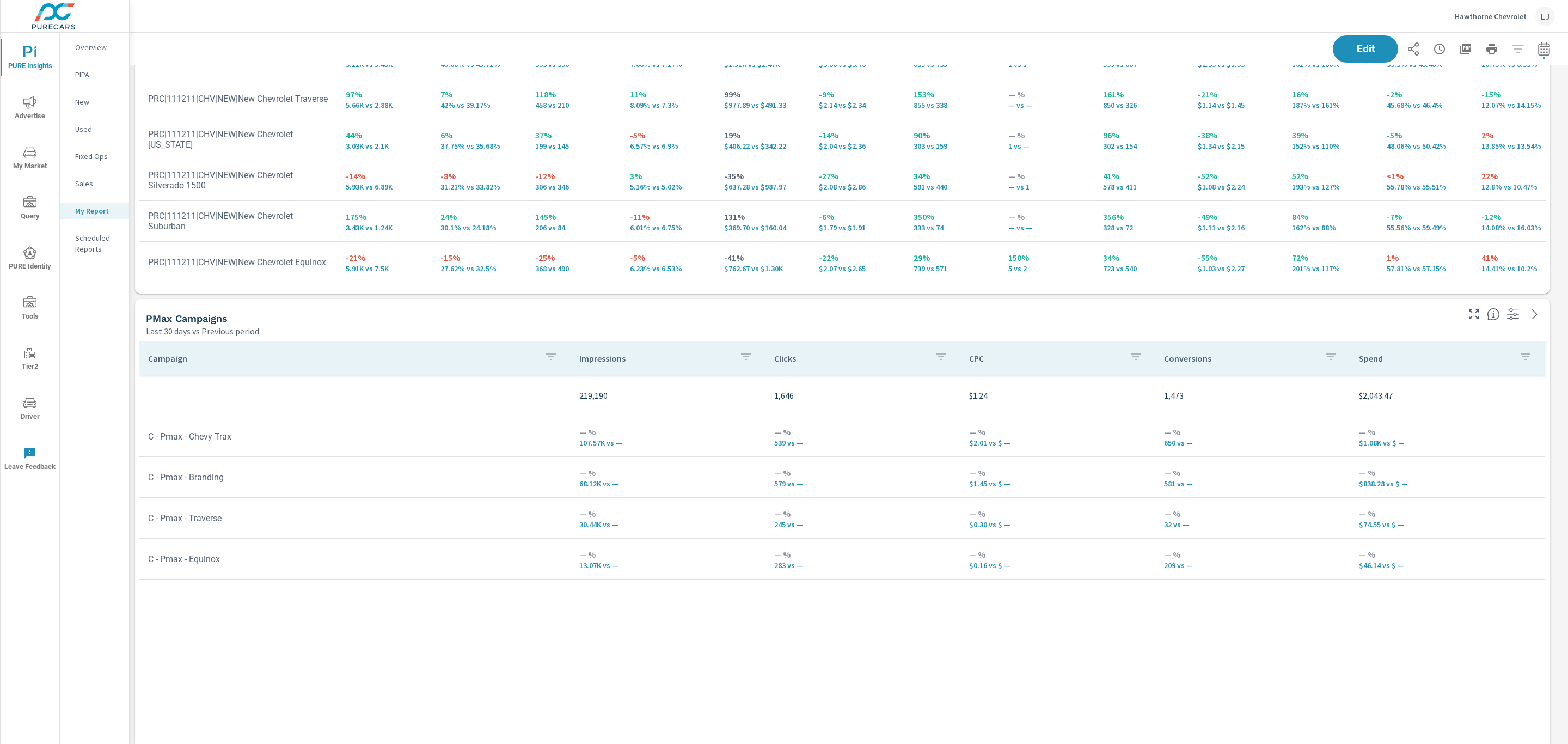
scroll to position [286, 0]
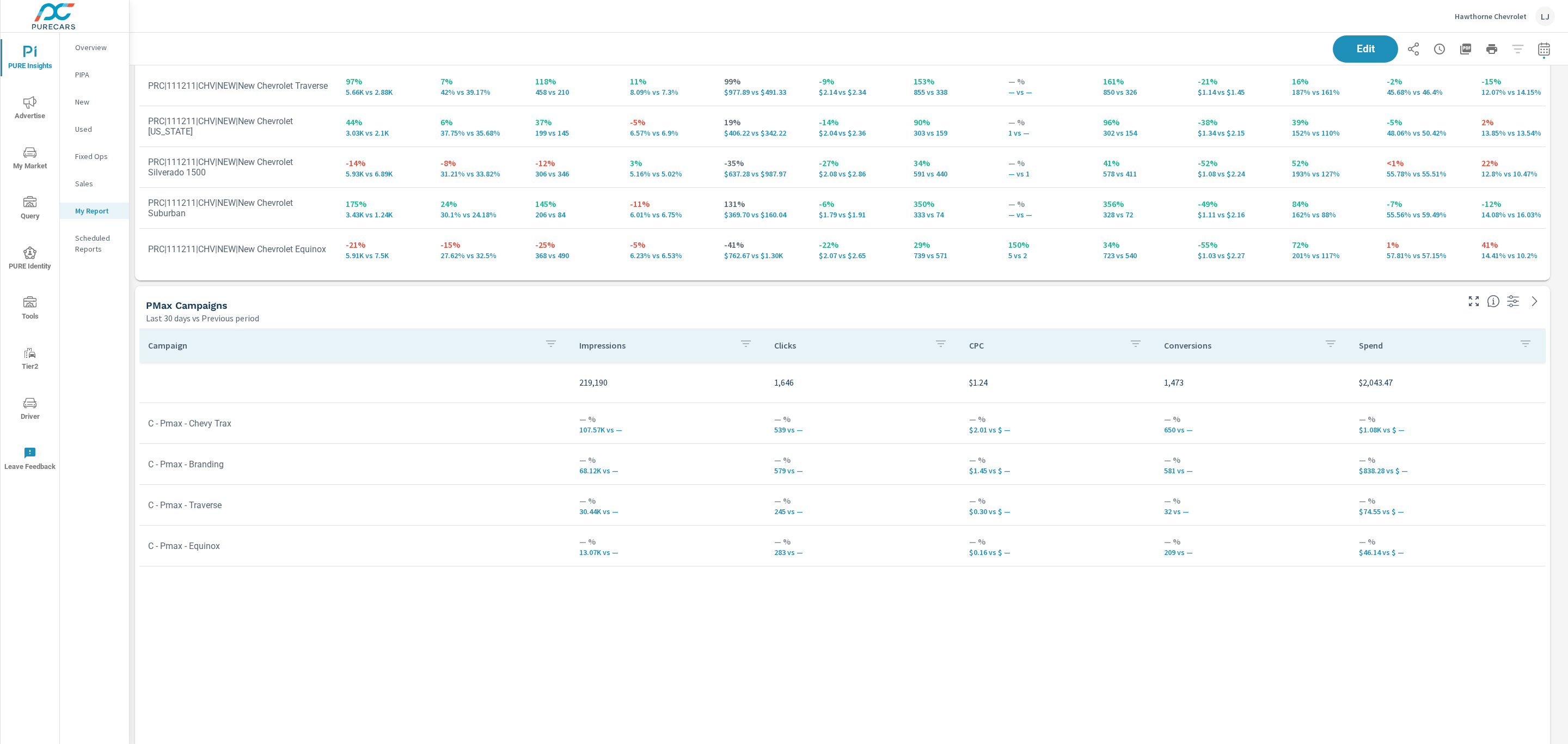
click at [1538, 47] on icon "button" at bounding box center [1544, 49] width 13 height 13
select select "Last 30 days"
select select "Previous period"
click at [1521, 136] on icon "button" at bounding box center [1516, 141] width 13 height 13
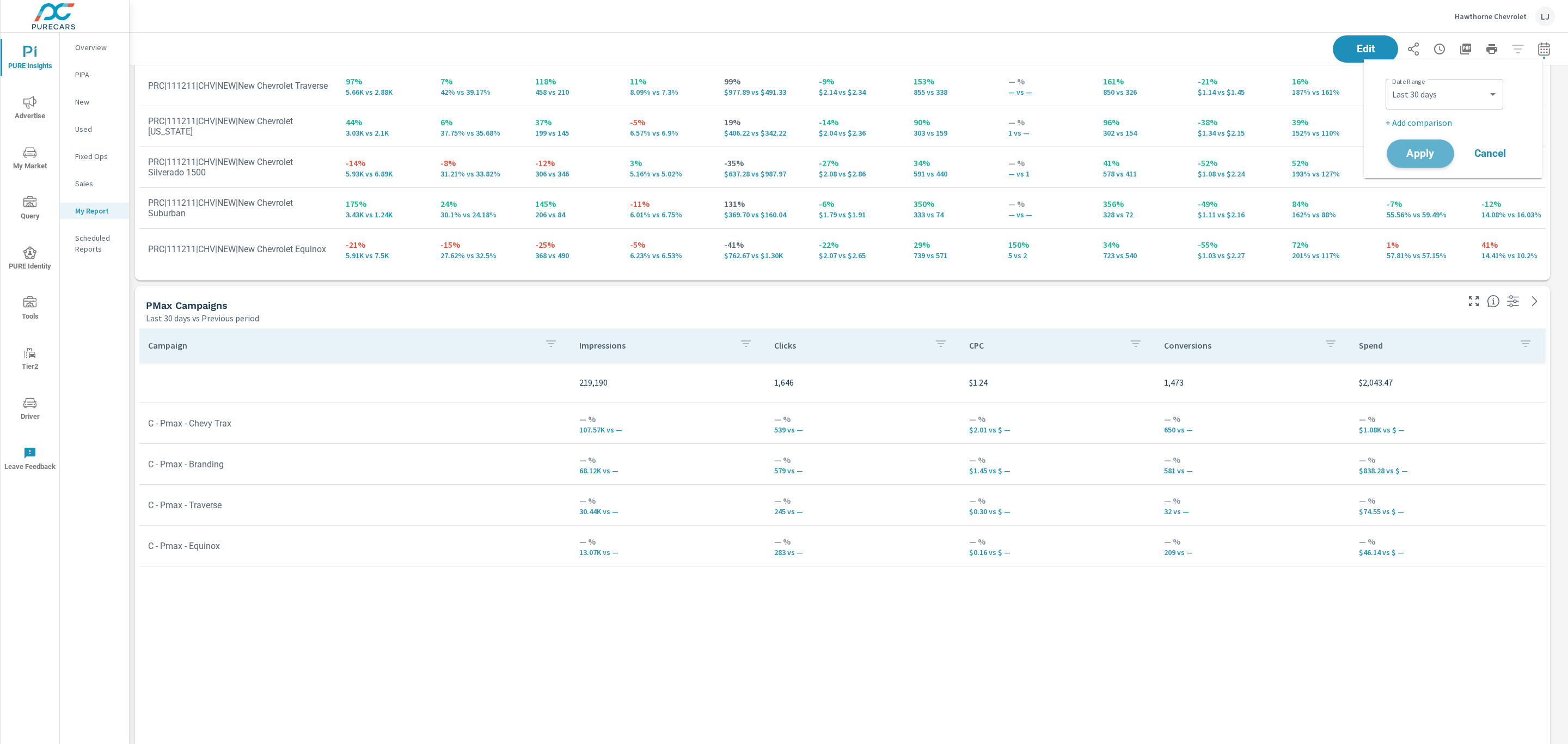
click at [1427, 153] on span "Apply" at bounding box center [1420, 153] width 44 height 10
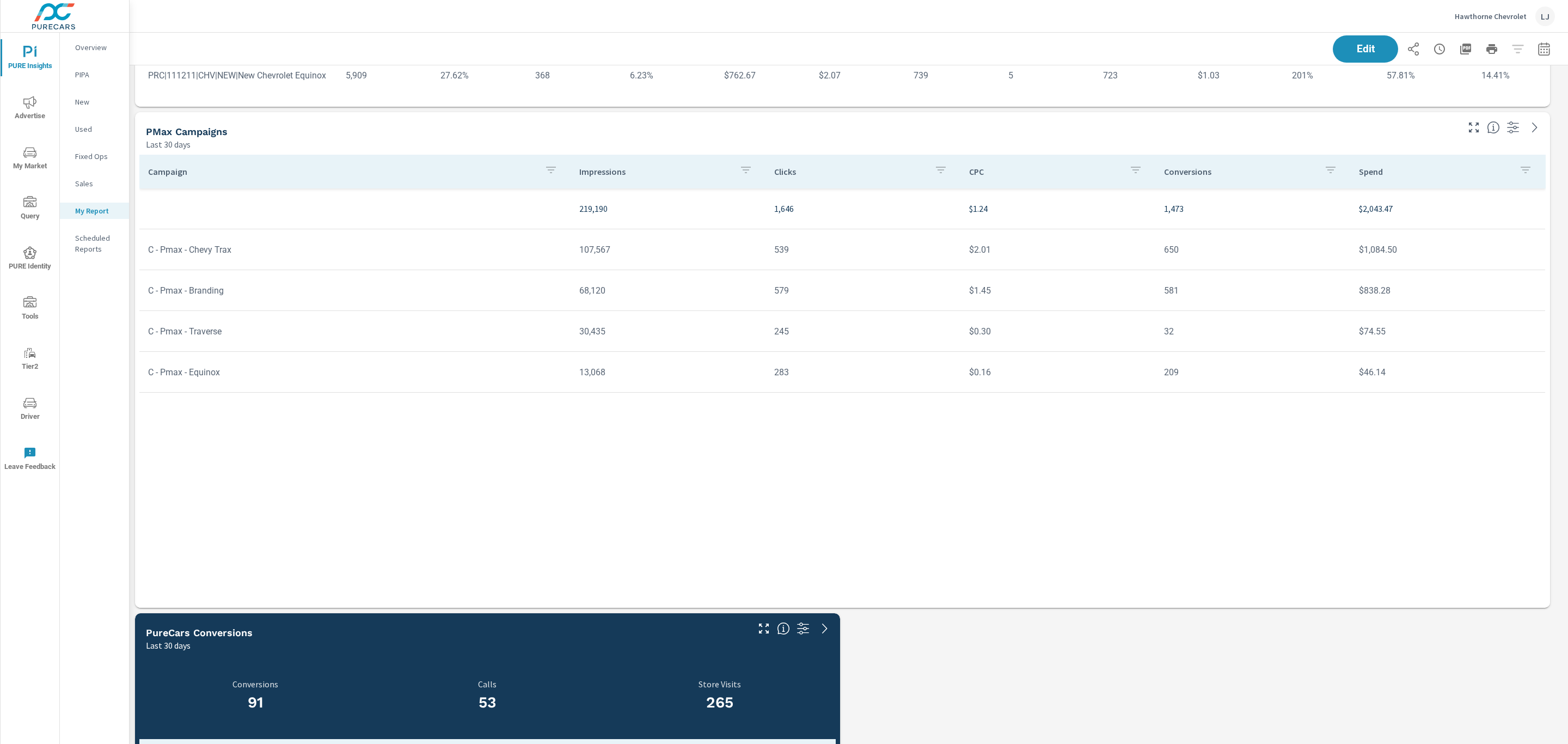
scroll to position [409, 0]
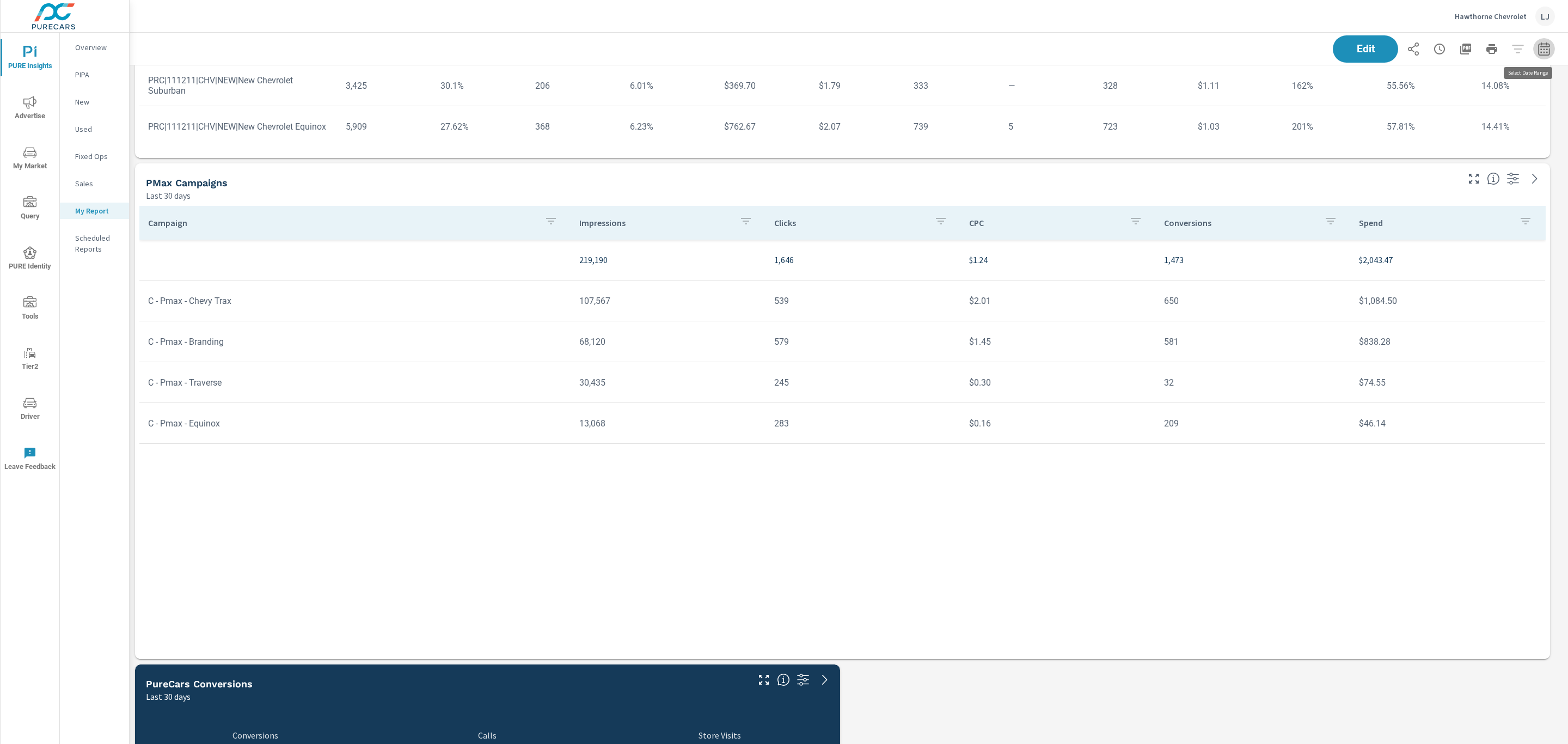
click at [1538, 43] on icon "button" at bounding box center [1544, 48] width 12 height 13
click at [1467, 83] on select "Custom Yesterday Last week Last 7 days Last 14 days Last 30 days Last 45 days L…" at bounding box center [1444, 94] width 109 height 22
click at [1390, 83] on select "Custom Yesterday Last week Last 7 days Last 14 days Last 30 days Last 45 days L…" at bounding box center [1444, 94] width 109 height 22
select select "Last month"
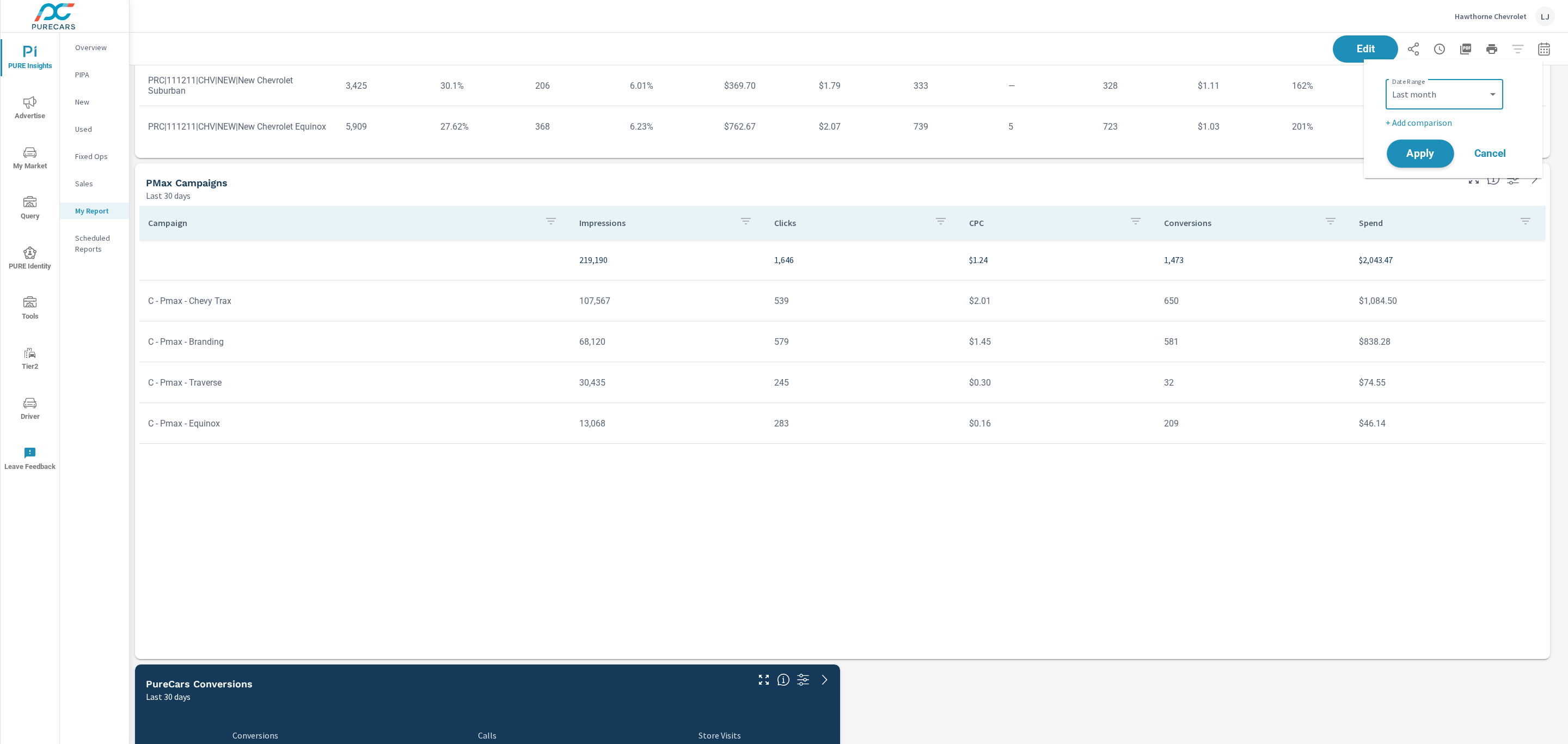
click at [1407, 149] on span "Apply" at bounding box center [1420, 153] width 44 height 10
click at [1538, 49] on icon "button" at bounding box center [1544, 49] width 13 height 13
click at [1421, 108] on div "Custom Yesterday Last week Last 7 days Last 14 days Last 30 days Last 45 days L…" at bounding box center [1444, 94] width 117 height 30
click at [1431, 89] on select "Custom Yesterday Last week Last 7 days Last 14 days Last 30 days Last 45 days L…" at bounding box center [1444, 94] width 109 height 22
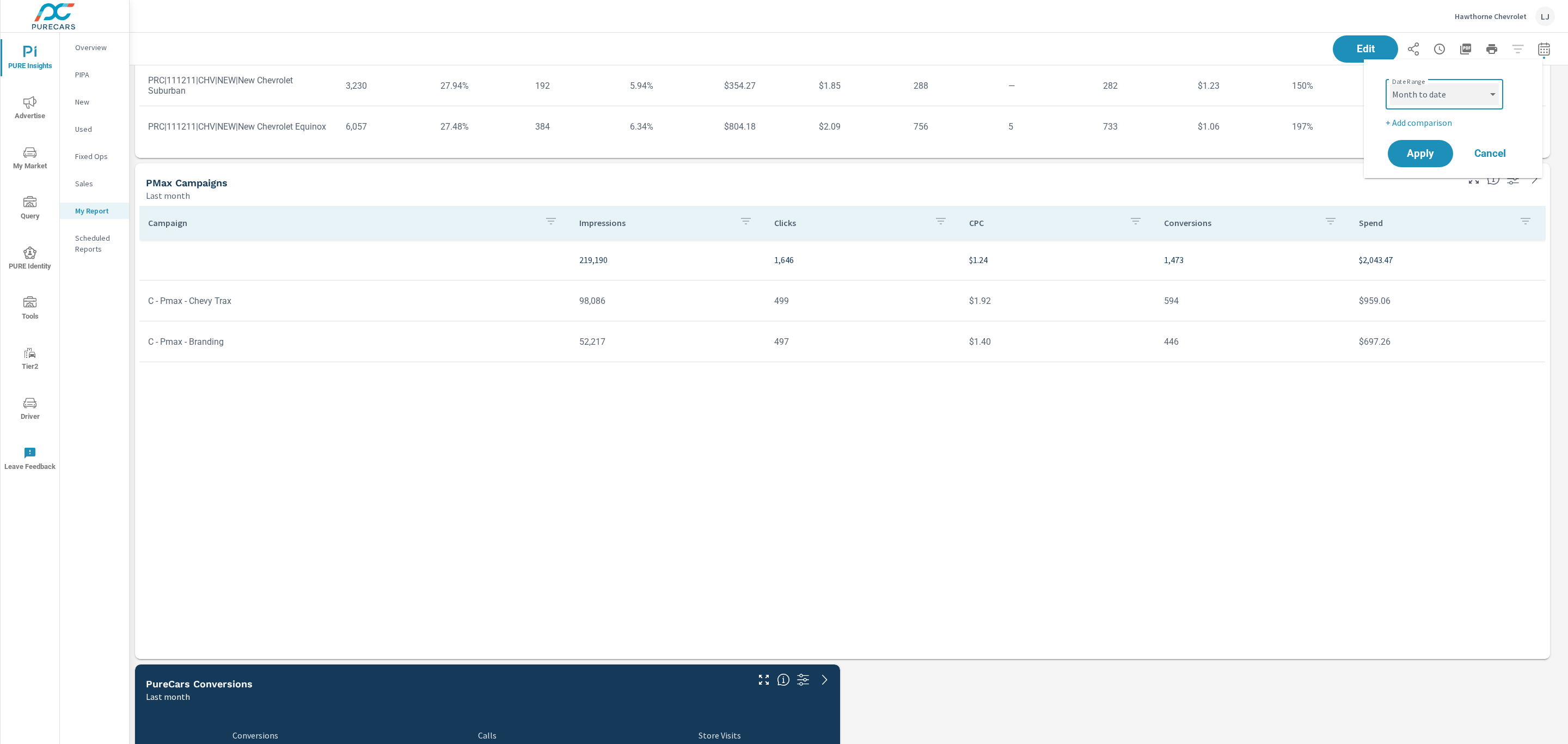
click at [1390, 83] on select "Custom Yesterday Last week Last 7 days Last 14 days Last 30 days Last 45 days L…" at bounding box center [1444, 94] width 109 height 22
select select "Month to date"
click at [1413, 139] on button "Apply" at bounding box center [1420, 153] width 68 height 29
drag, startPoint x: 147, startPoint y: 426, endPoint x: 251, endPoint y: 430, distance: 104.1
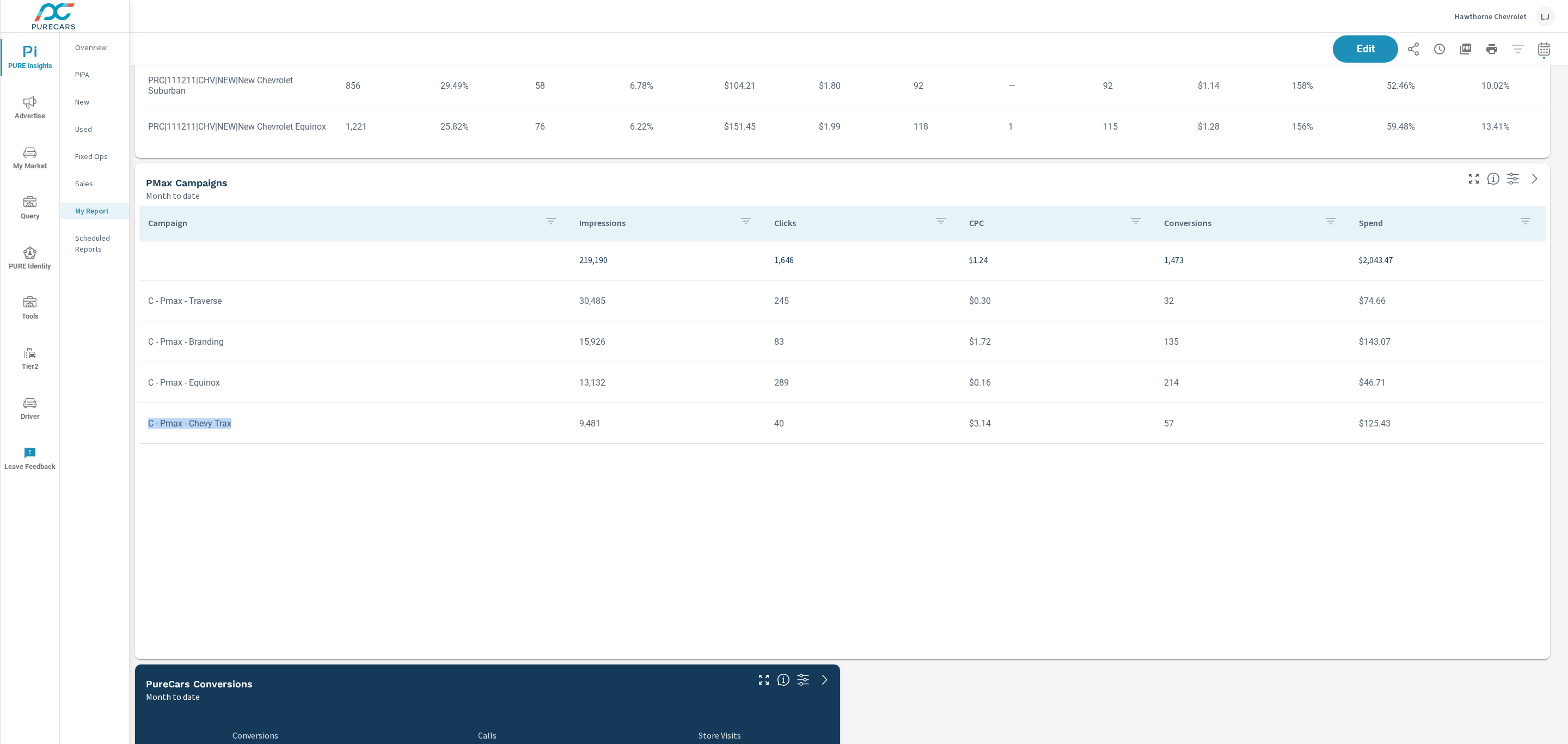
click at [251, 430] on td "C - Pmax - Chevy Trax" at bounding box center [355, 424] width 431 height 28
click at [281, 500] on div "Campaign Impressions Clicks CPC Conversions Spend 219,190 1,646 $1.24 1,473 $2,…" at bounding box center [842, 422] width 1406 height 432
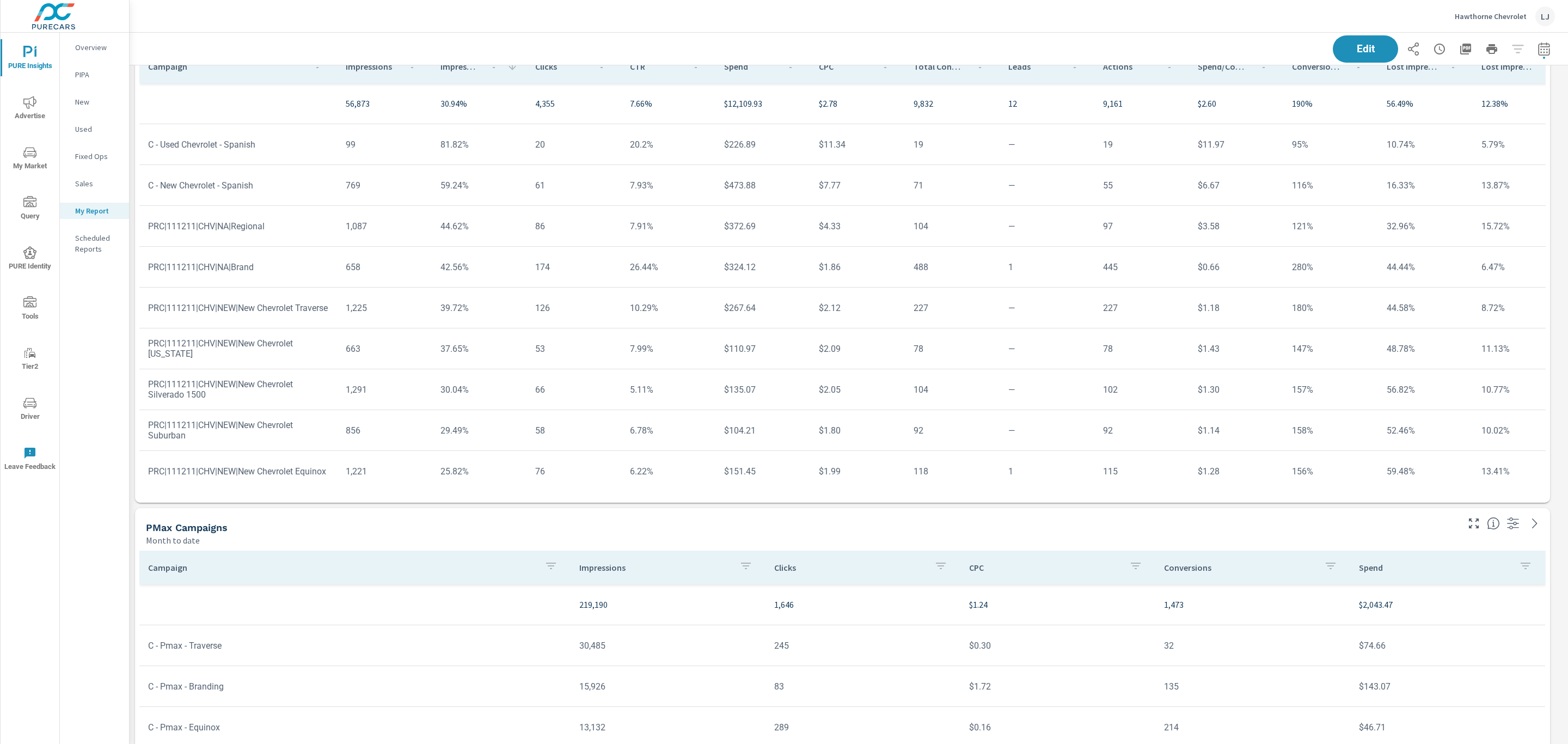
scroll to position [0, 0]
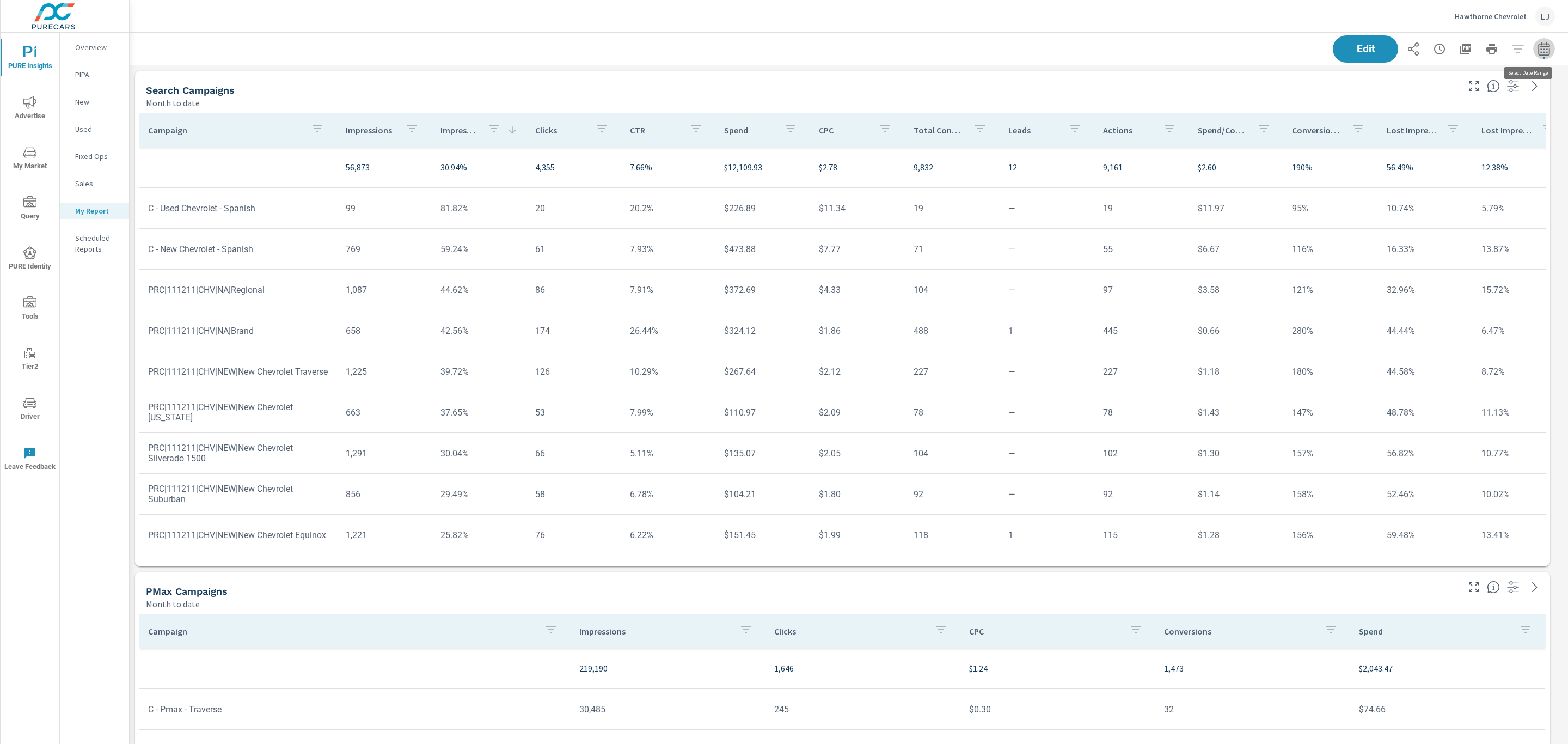
click at [1538, 46] on icon "button" at bounding box center [1544, 48] width 12 height 13
select select "Month to date"
click at [1432, 124] on p "+ Add comparison" at bounding box center [1455, 122] width 139 height 13
select select "Previous period"
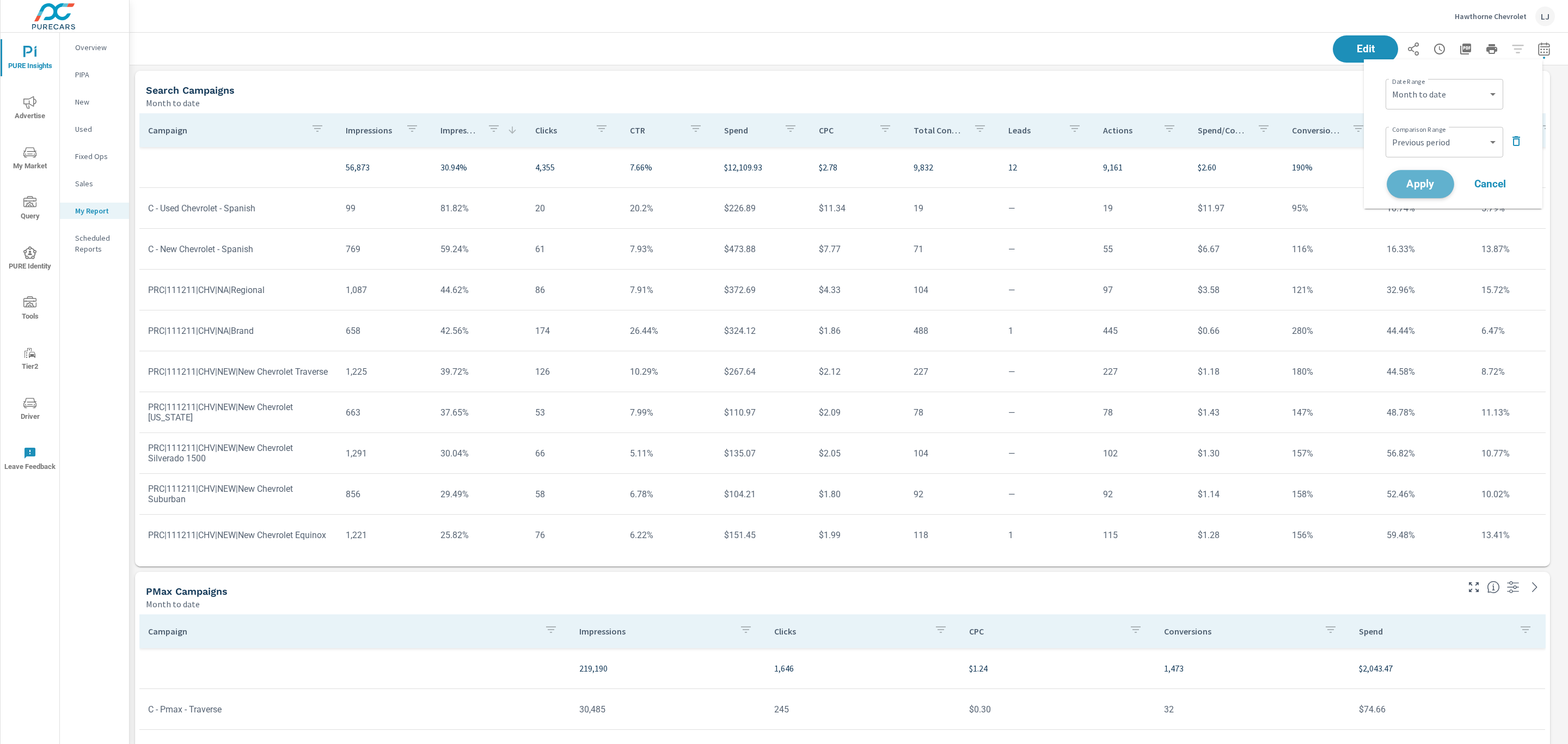
click at [1426, 179] on span "Apply" at bounding box center [1420, 184] width 44 height 10
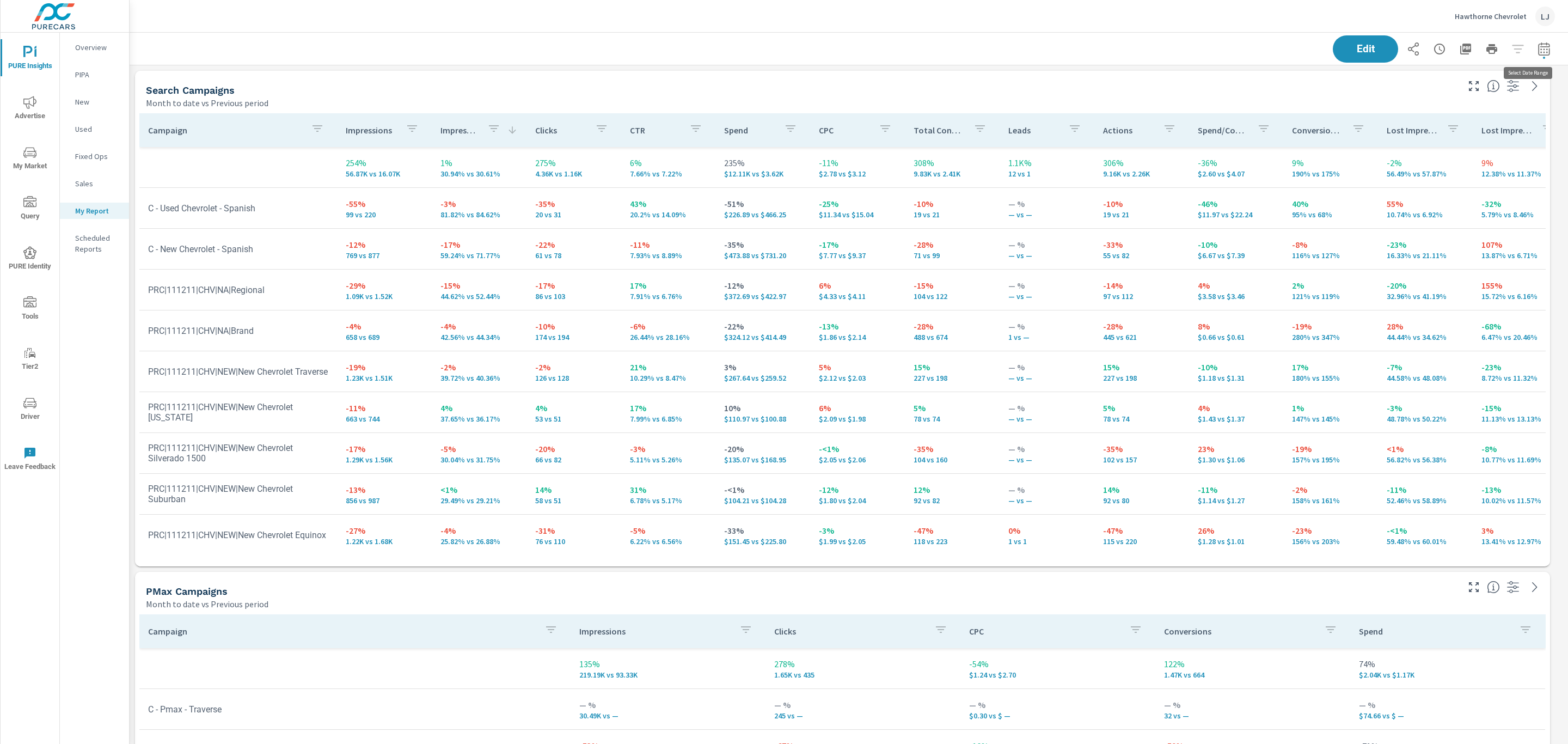
scroll to position [1534, 1451]
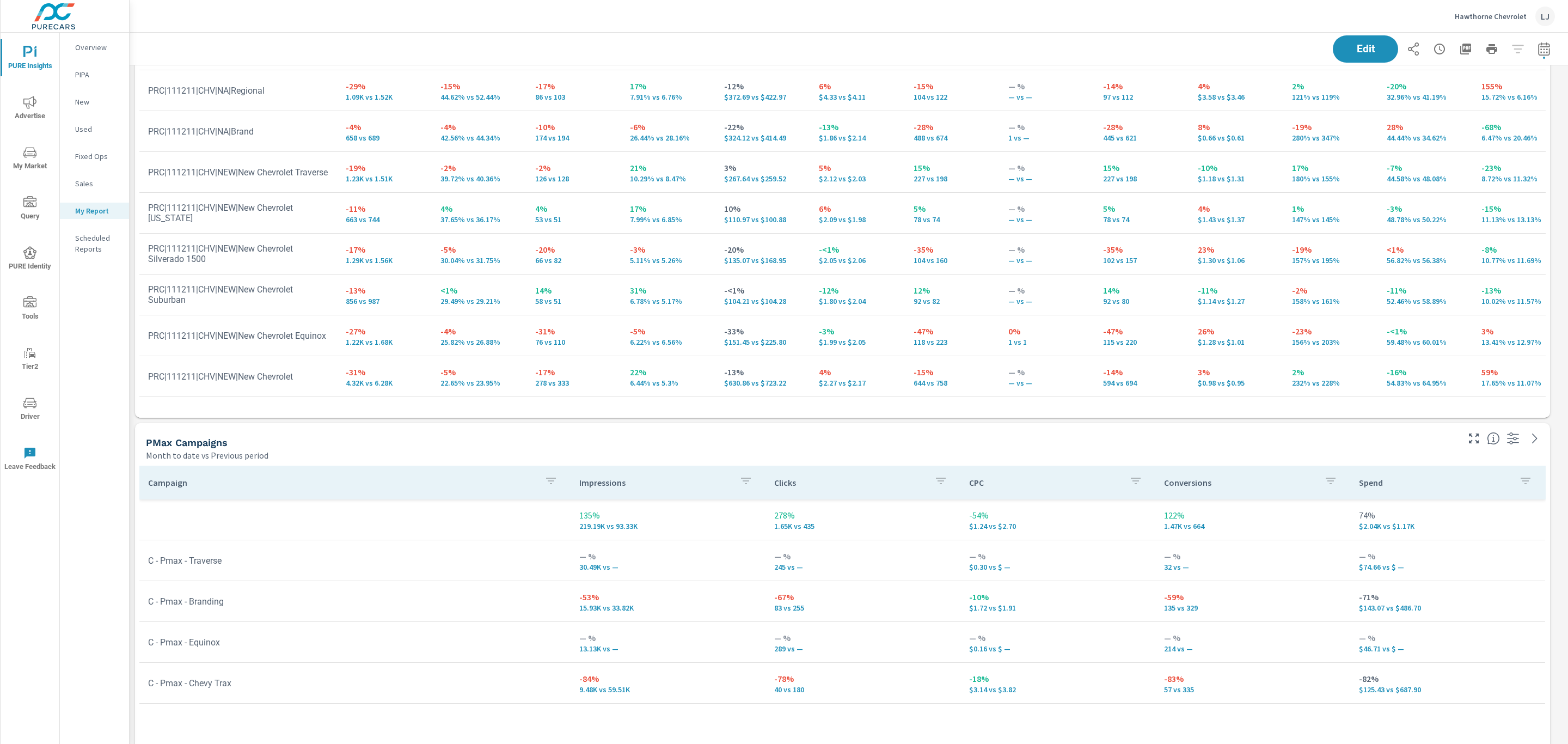
scroll to position [163, 0]
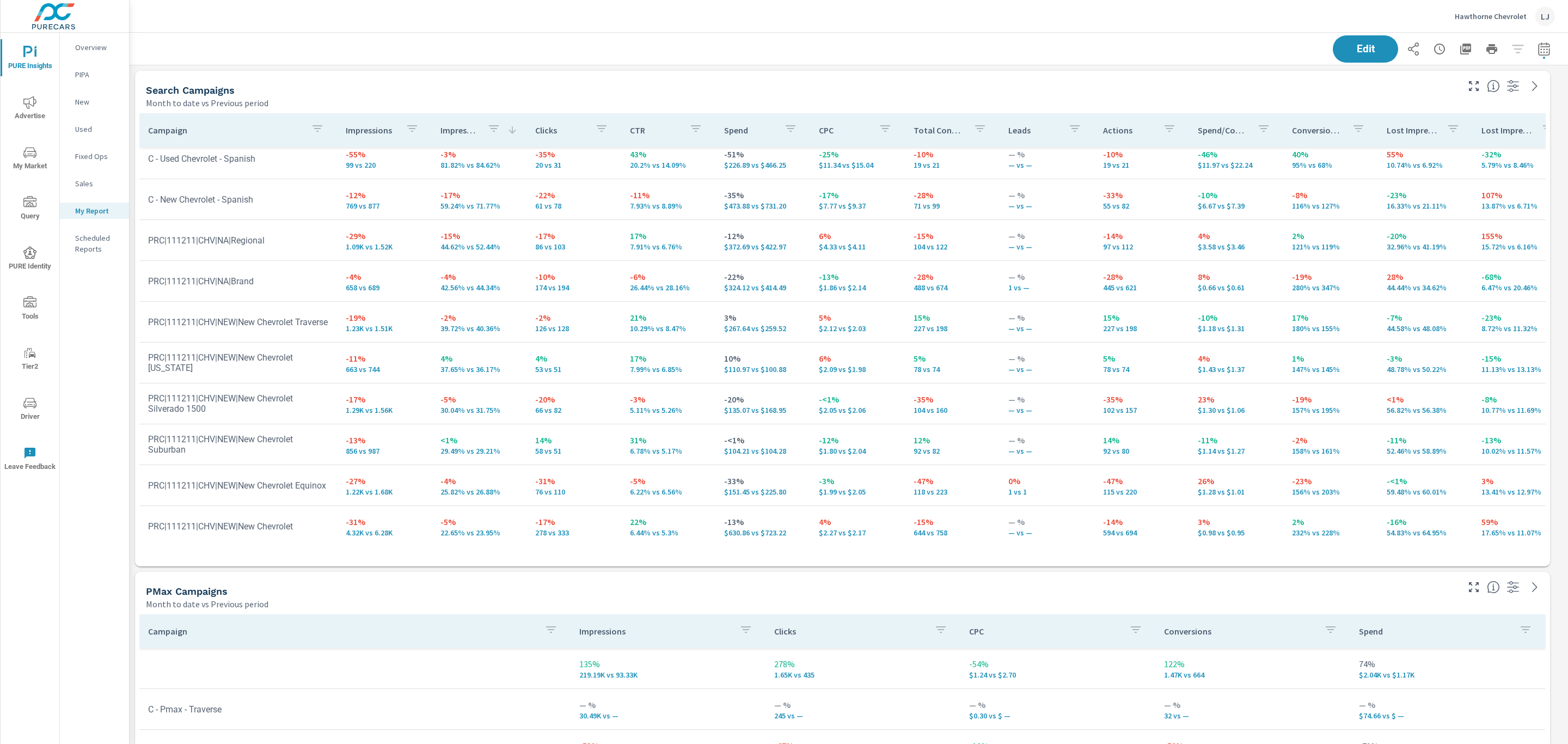
scroll to position [64, 0]
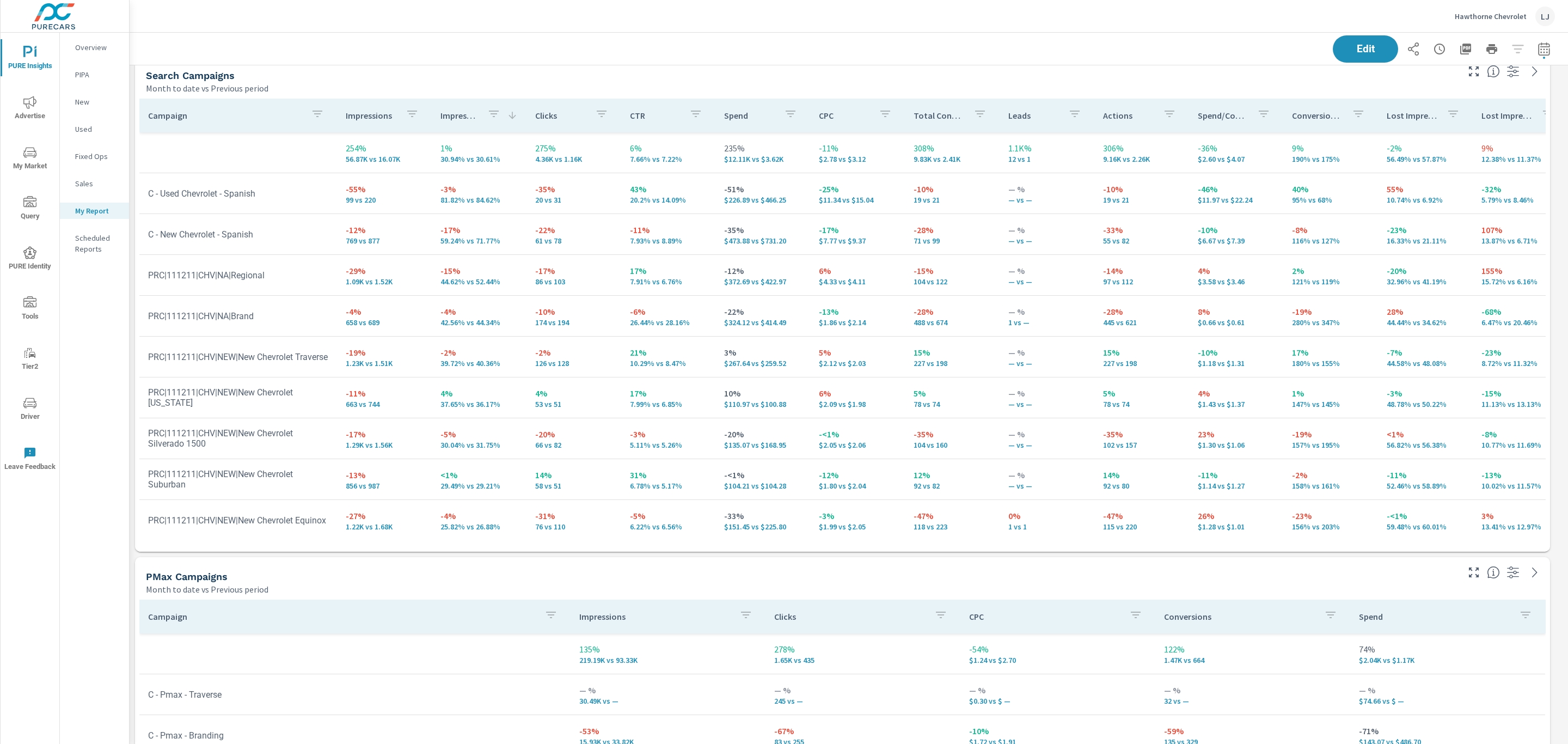
scroll to position [12, 0]
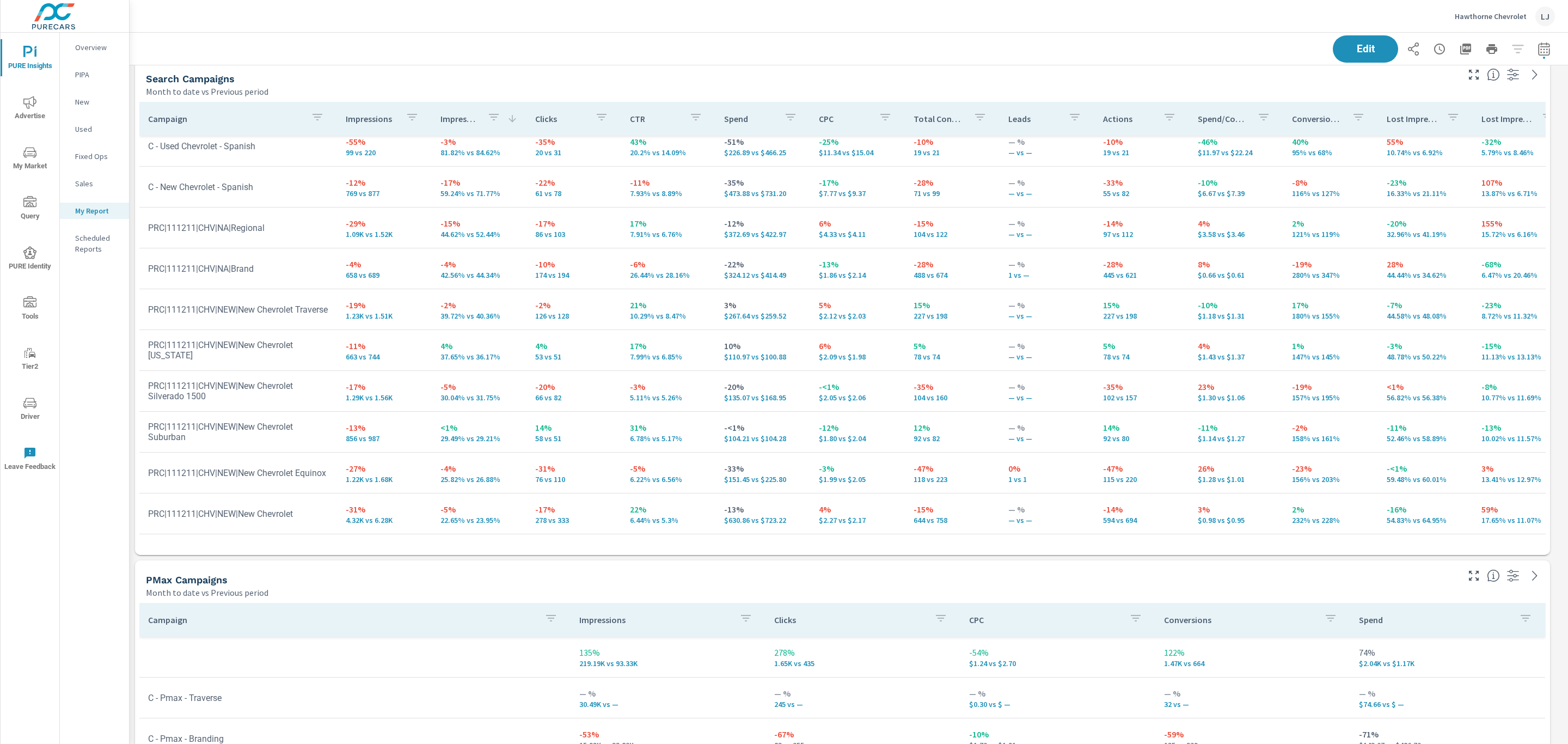
scroll to position [31, 0]
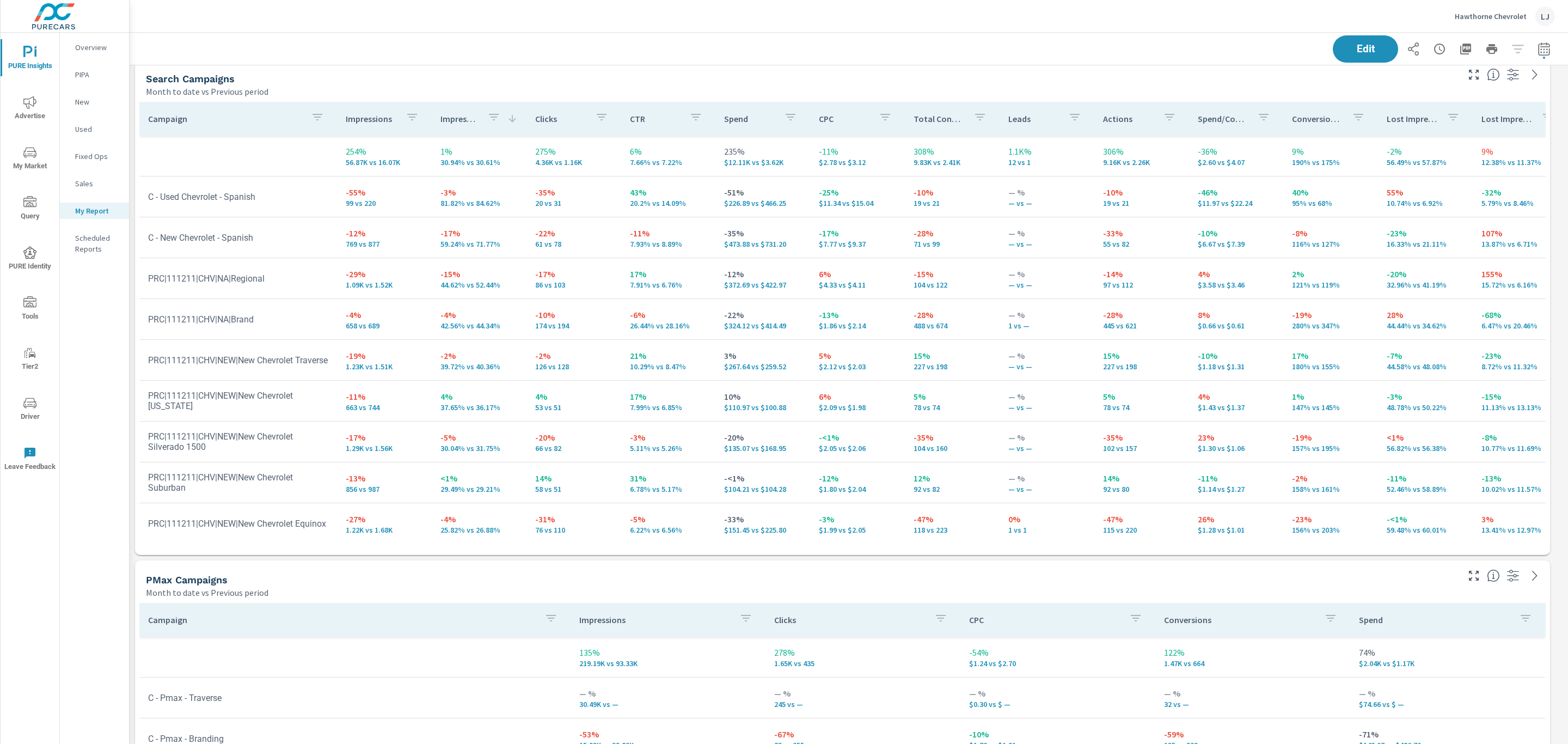
scroll to position [64, 0]
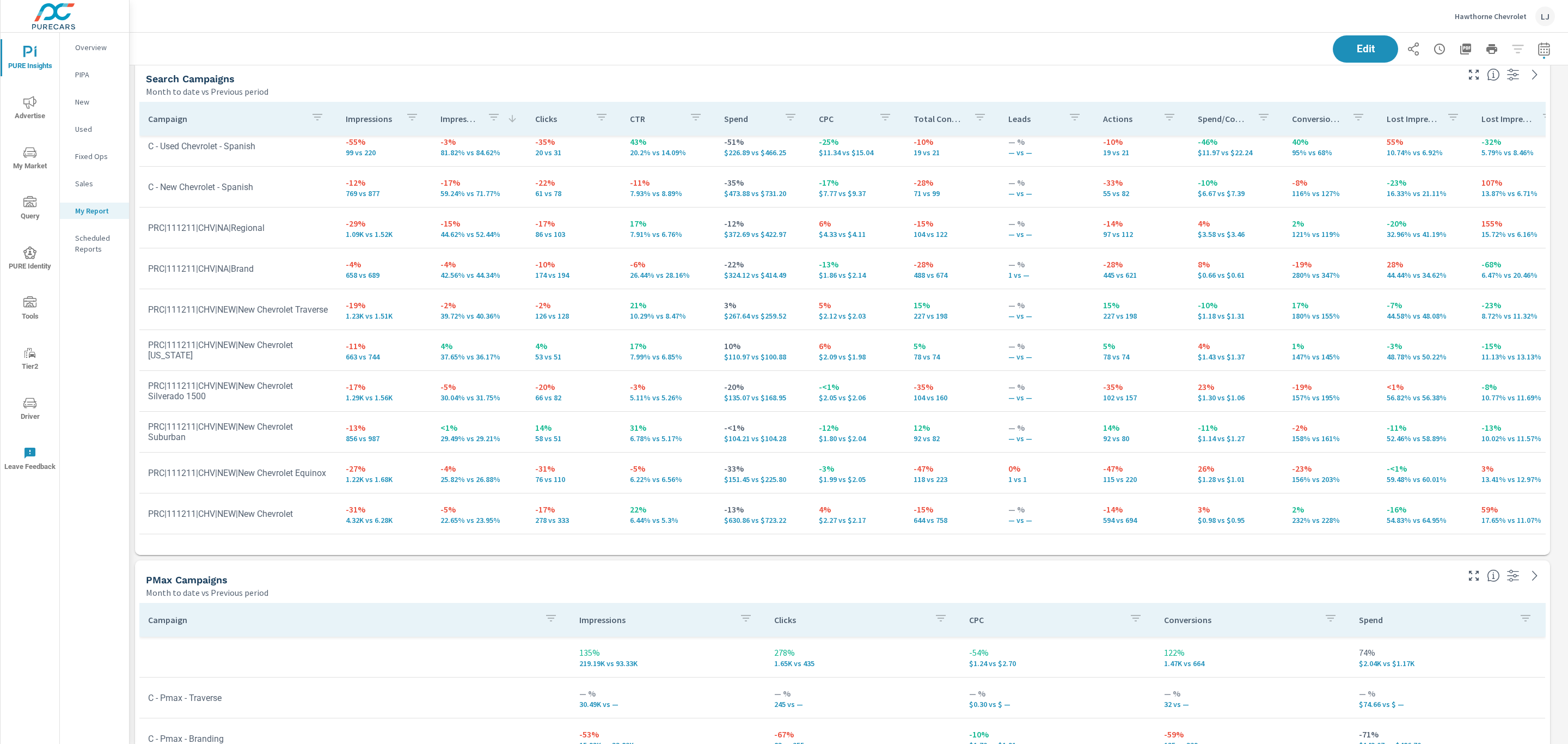
scroll to position [1534, 1451]
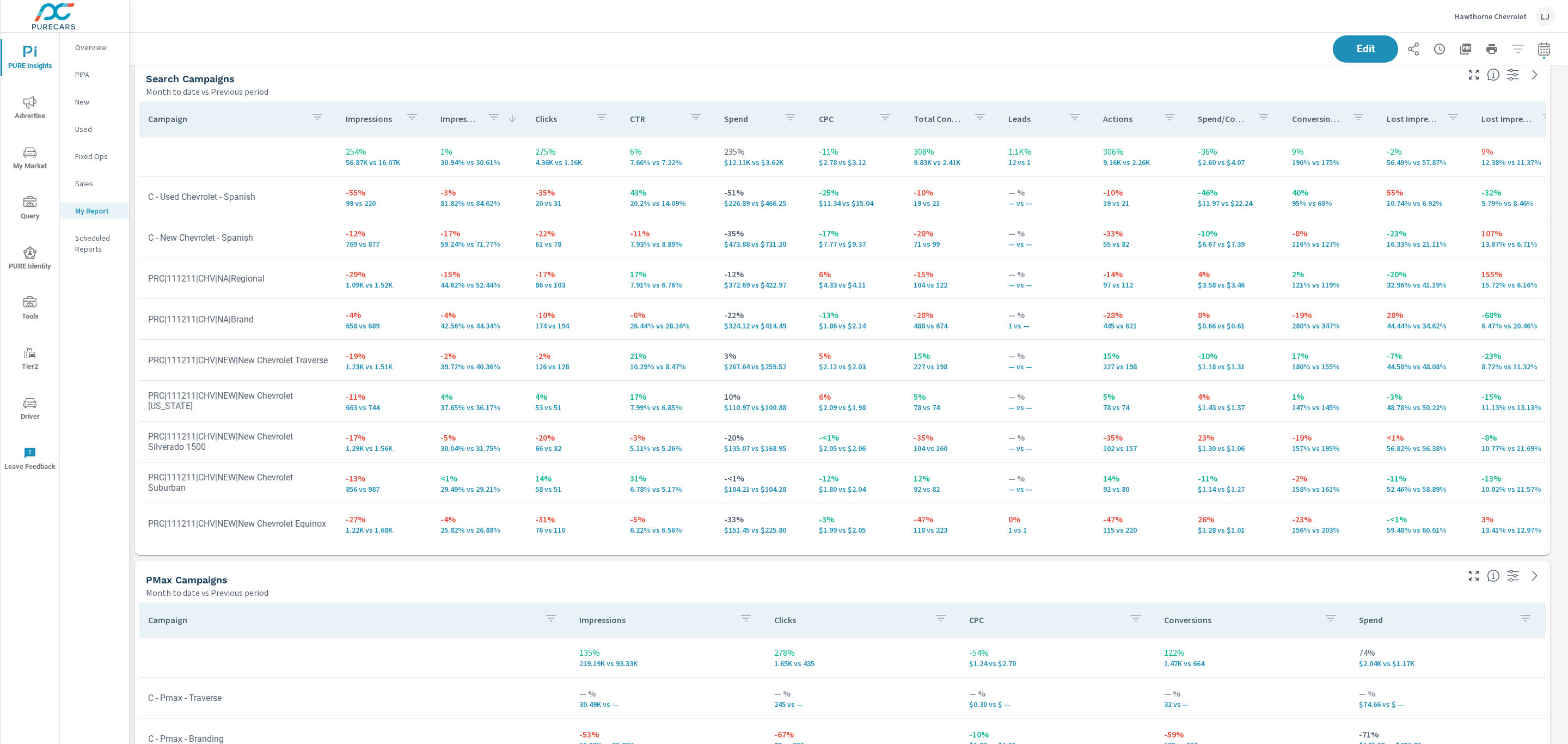
scroll to position [1534, 1451]
click at [356, 120] on p "Impressions" at bounding box center [371, 119] width 51 height 11
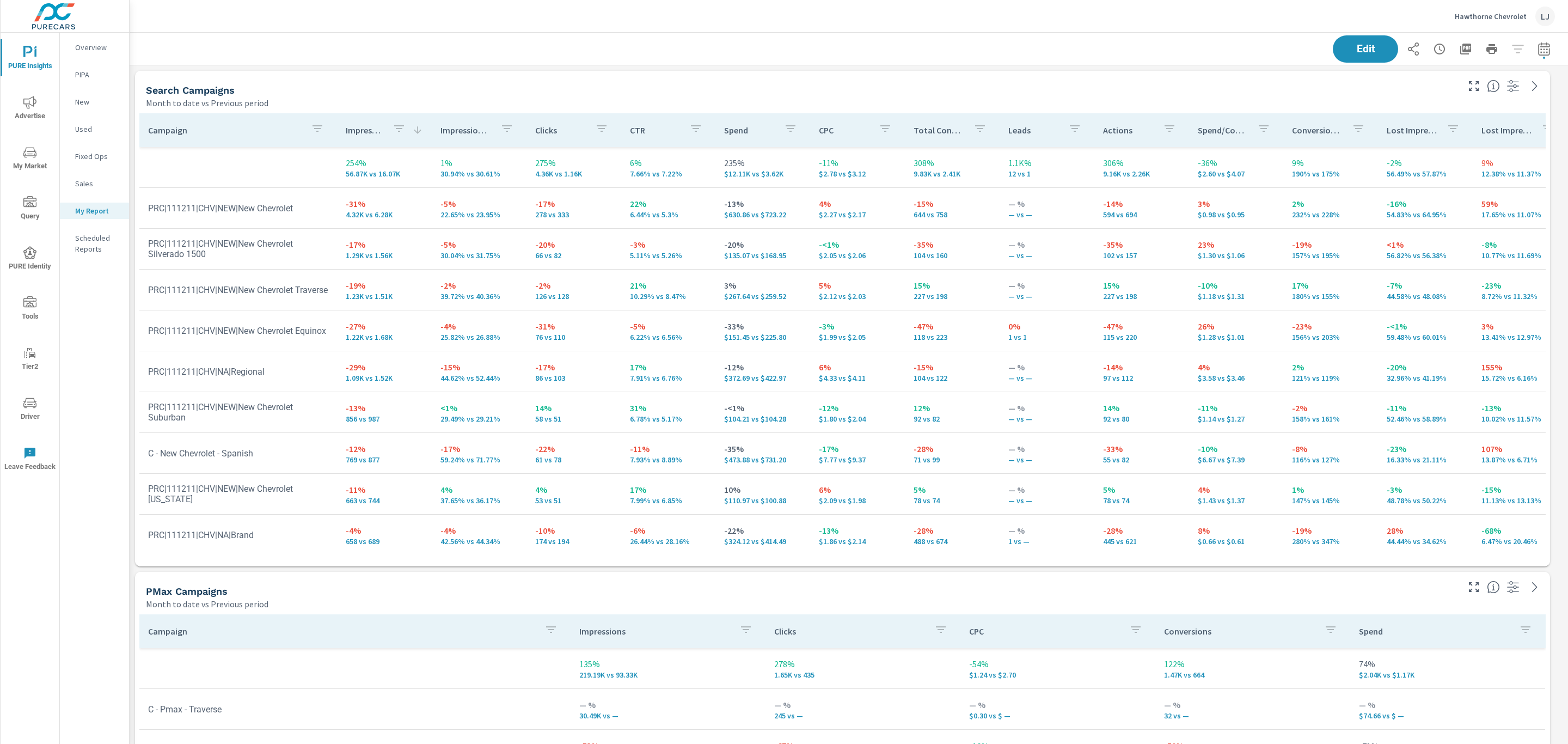
scroll to position [1534, 1451]
click at [1538, 52] on icon "button" at bounding box center [1544, 49] width 13 height 13
select select "Month to date"
select select "Previous period"
click at [1451, 90] on select "Custom Yesterday Last week Last 7 days Last 14 days Last 30 days Last 45 days L…" at bounding box center [1444, 94] width 109 height 22
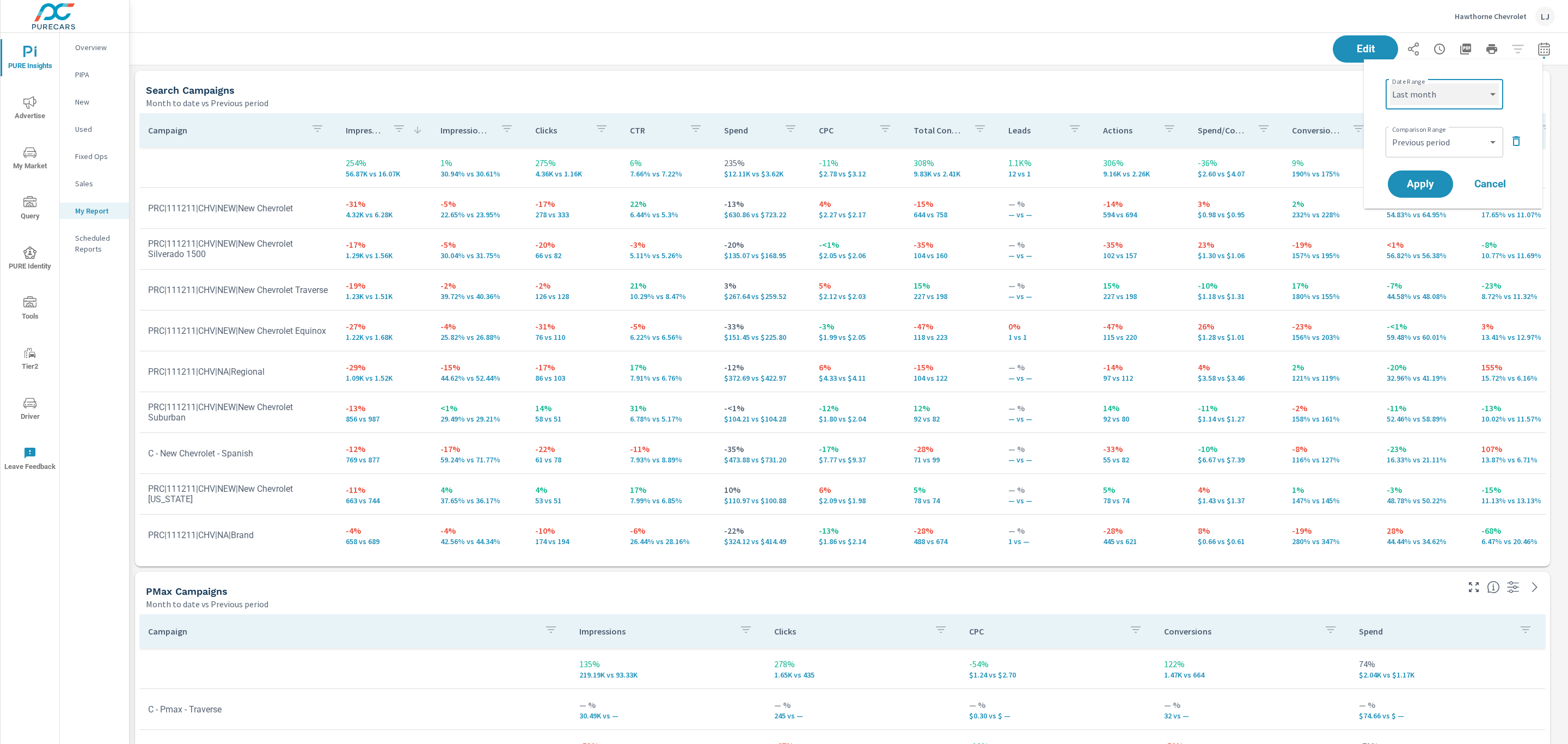
click at [1390, 83] on select "Custom Yesterday Last week Last 7 days Last 14 days Last 30 days Last 45 days L…" at bounding box center [1444, 94] width 109 height 22
select select "Last month"
click at [1421, 180] on span "Apply" at bounding box center [1420, 184] width 44 height 10
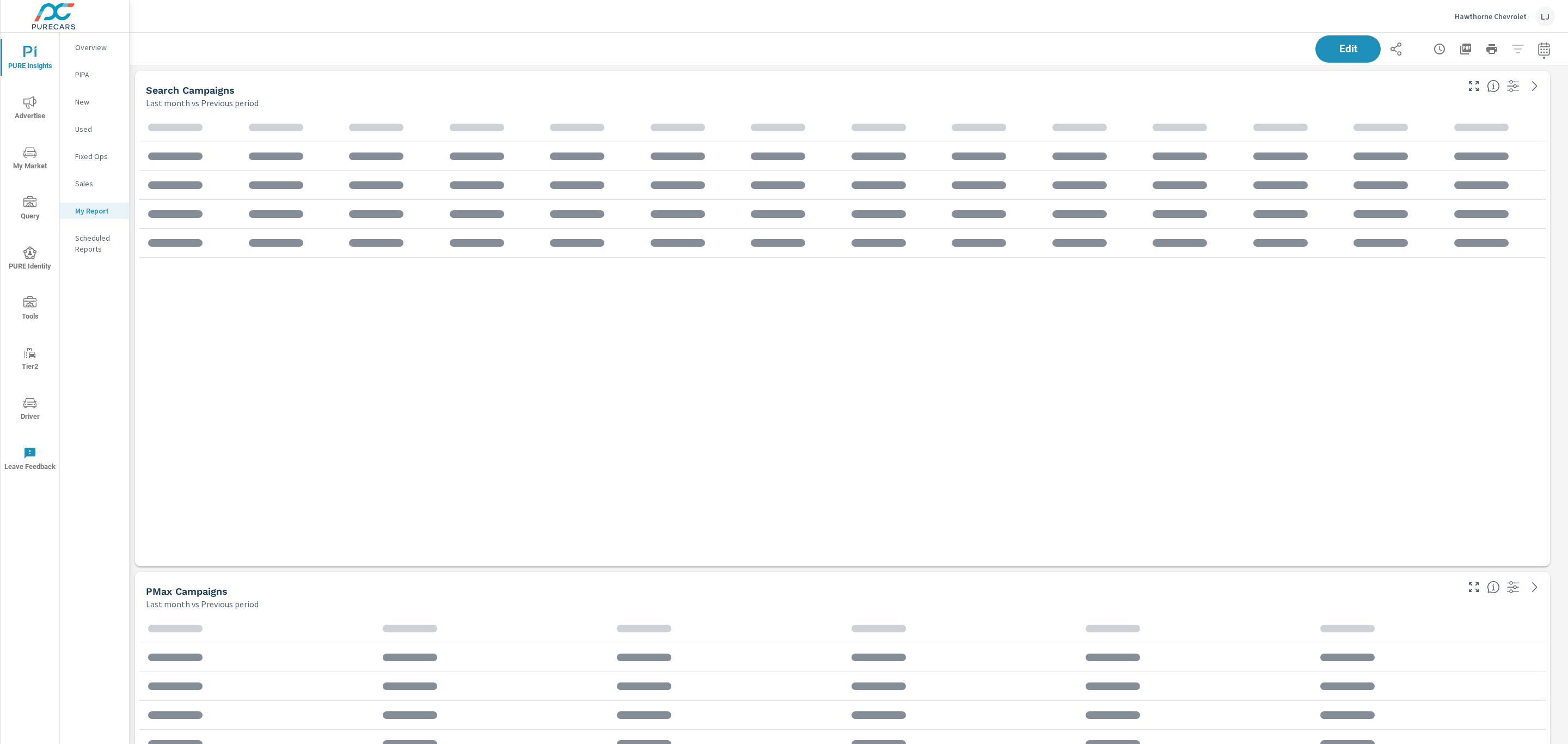
scroll to position [1534, 1451]
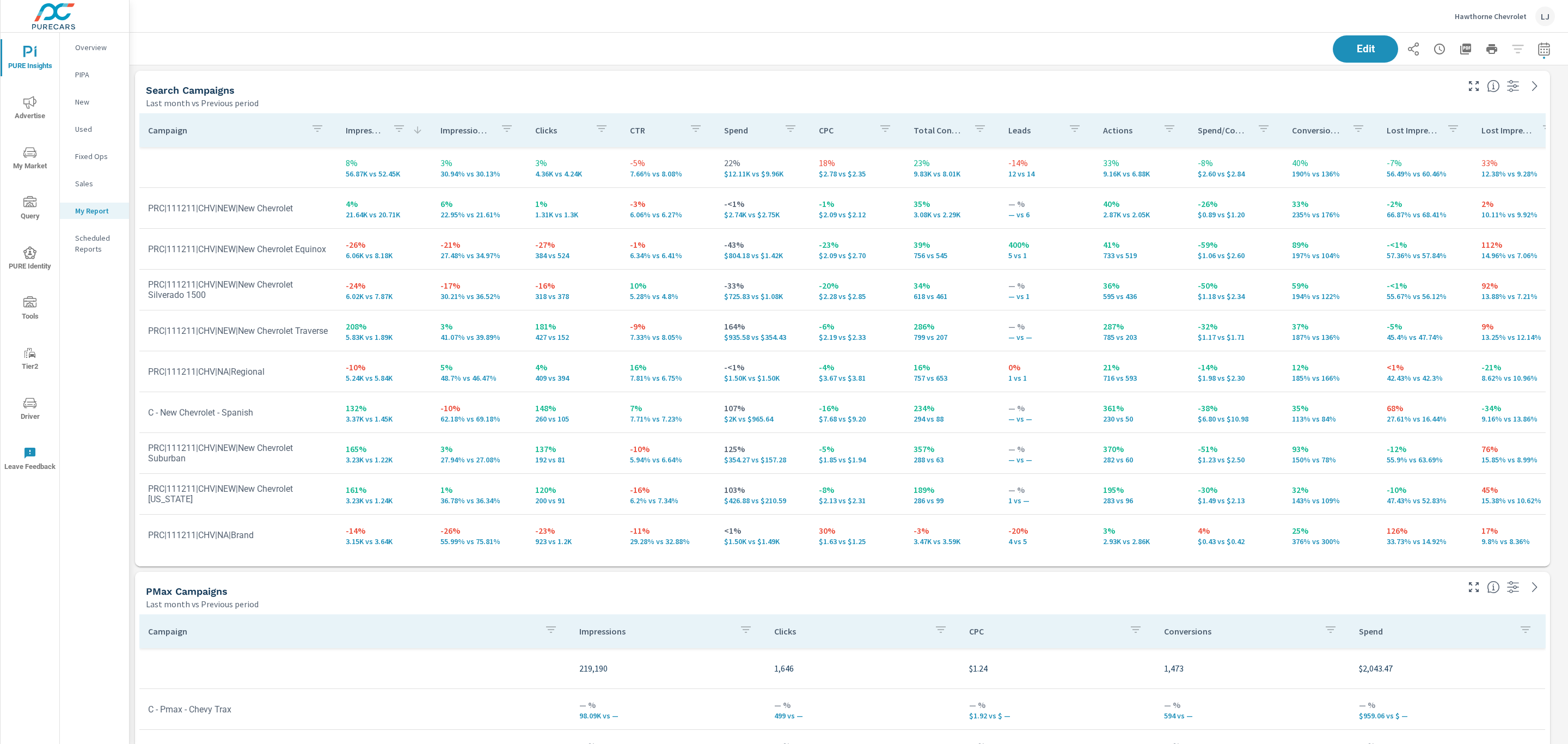
scroll to position [1534, 1451]
drag, startPoint x: 565, startPoint y: 500, endPoint x: 527, endPoint y: 502, distance: 38.1
click at [527, 502] on td "120% 200 vs 91" at bounding box center [574, 494] width 95 height 39
drag, startPoint x: 567, startPoint y: 338, endPoint x: 525, endPoint y: 324, distance: 44.3
click at [527, 324] on td "181% 427 vs 152" at bounding box center [574, 331] width 95 height 39
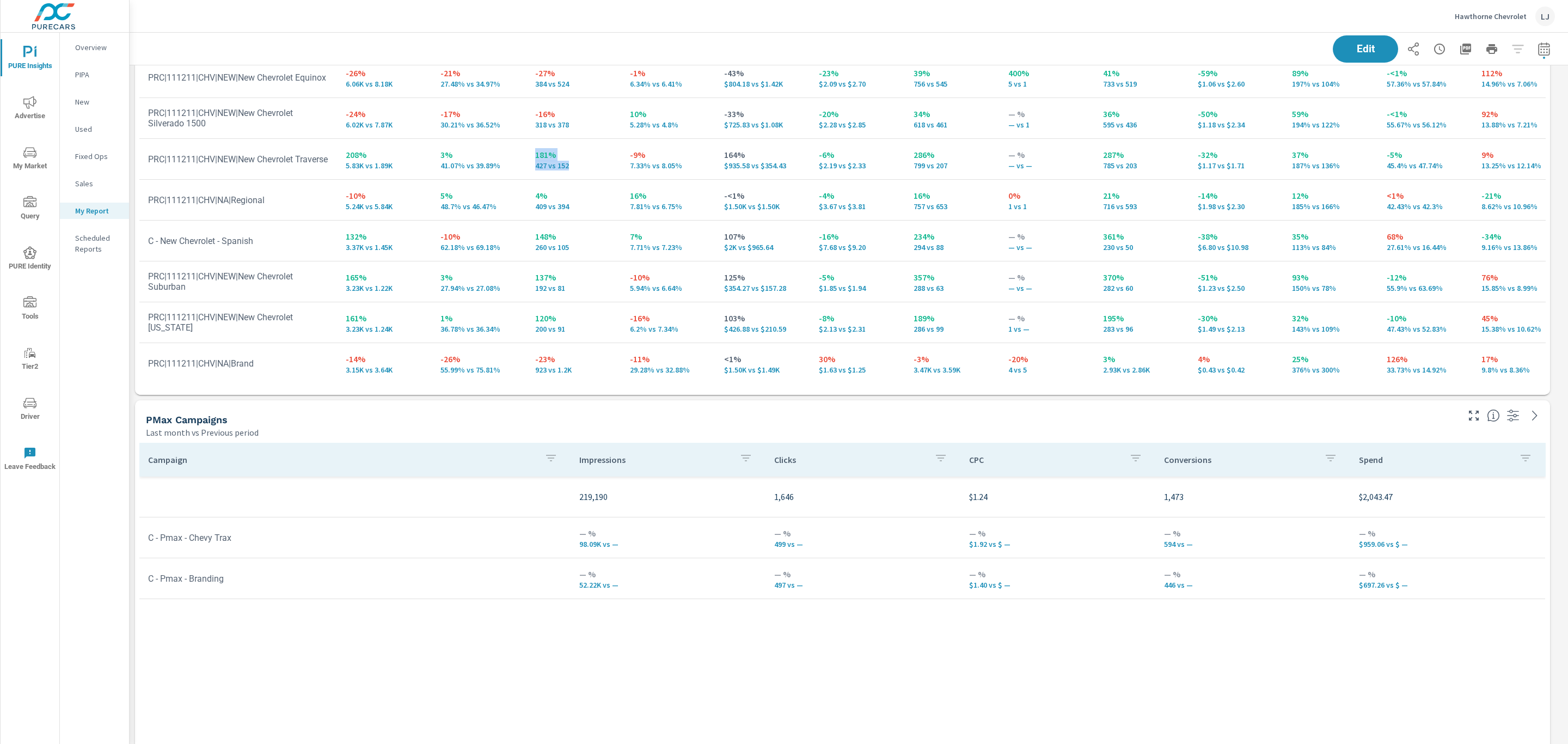
scroll to position [138, 0]
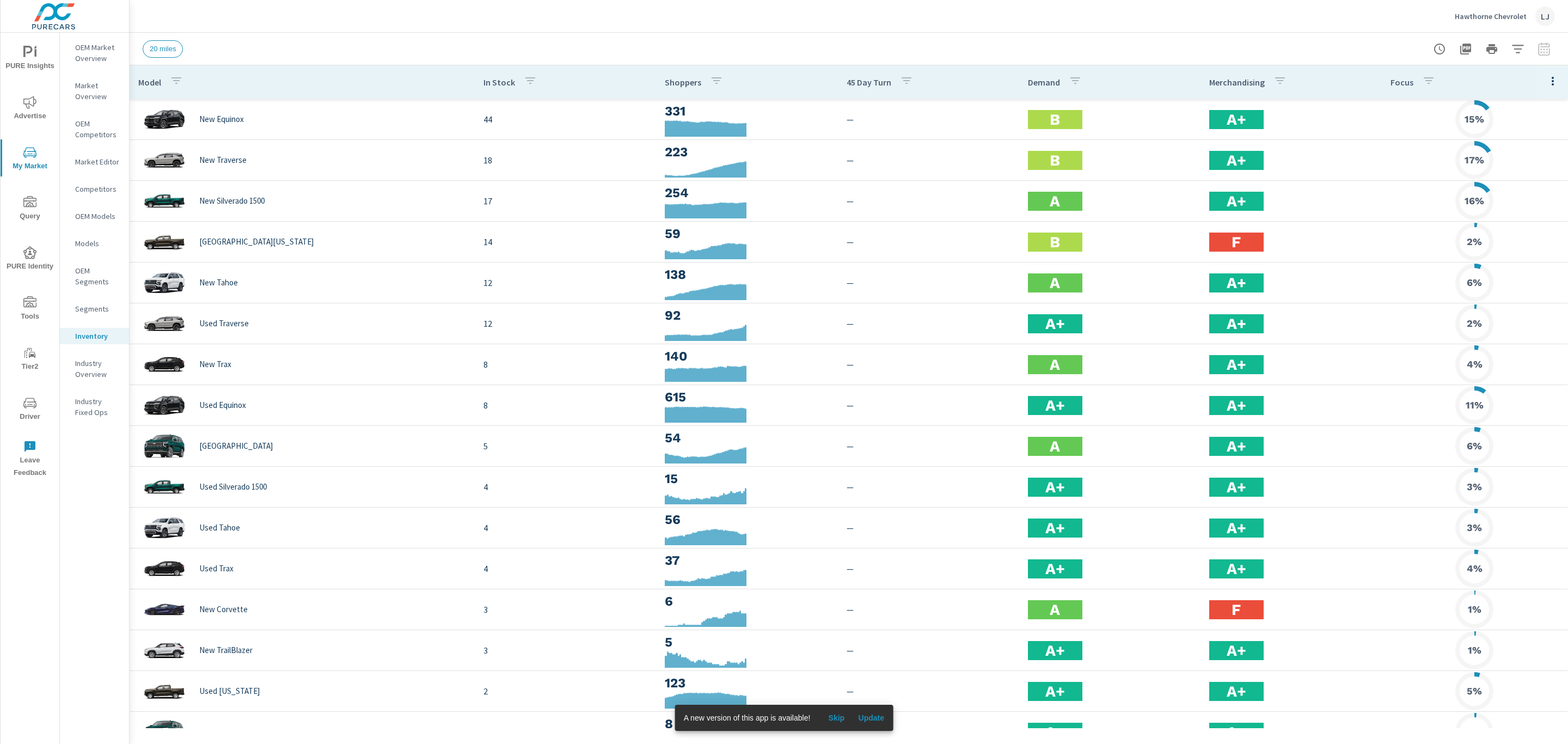
click at [1521, 46] on icon "button" at bounding box center [1517, 49] width 13 height 13
click at [1418, 132] on li "Condition" at bounding box center [1446, 138] width 166 height 27
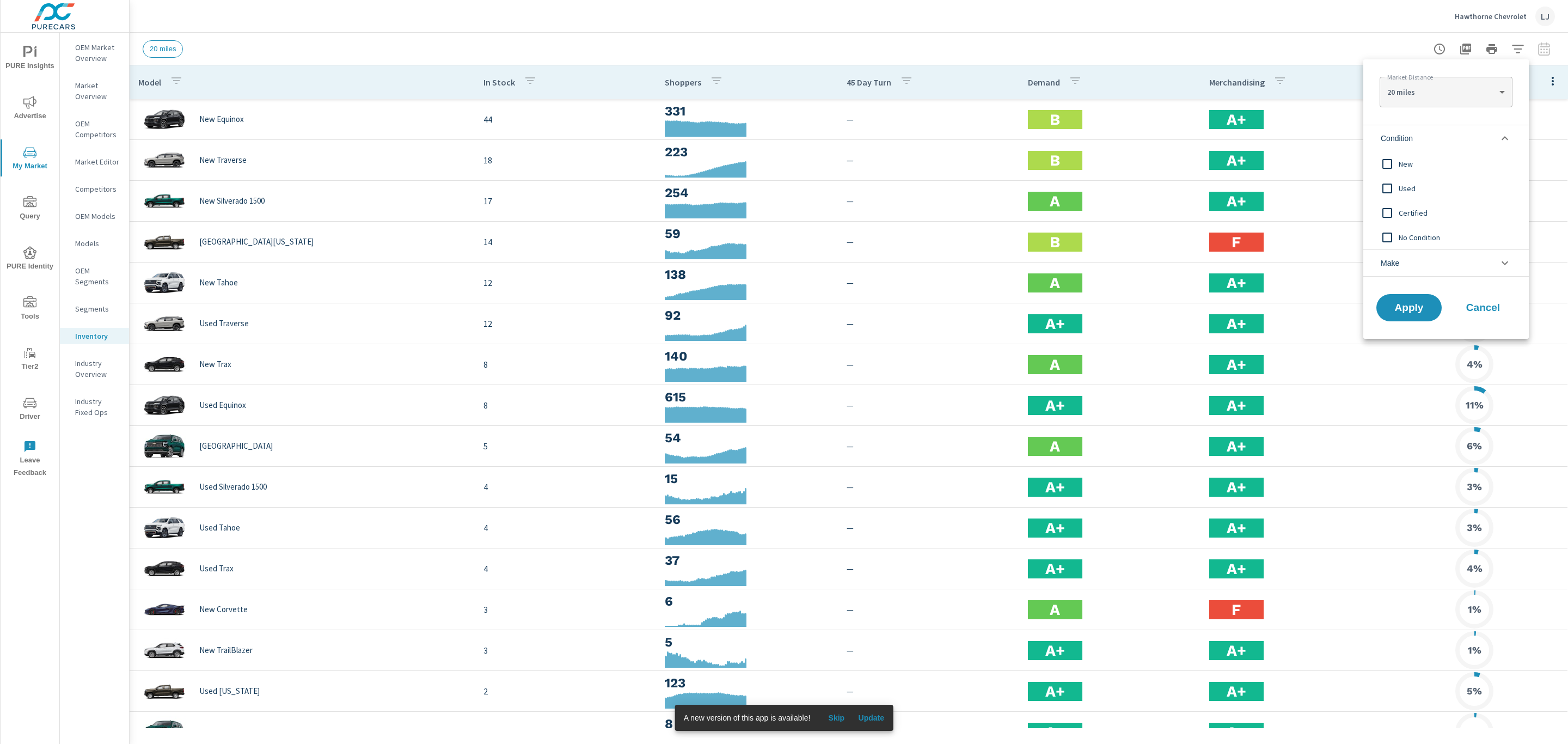
click at [1416, 165] on span "New" at bounding box center [1458, 163] width 119 height 13
click at [1402, 323] on div "Apply Cancel" at bounding box center [1446, 310] width 166 height 58
click at [1413, 298] on button "Apply" at bounding box center [1409, 307] width 68 height 29
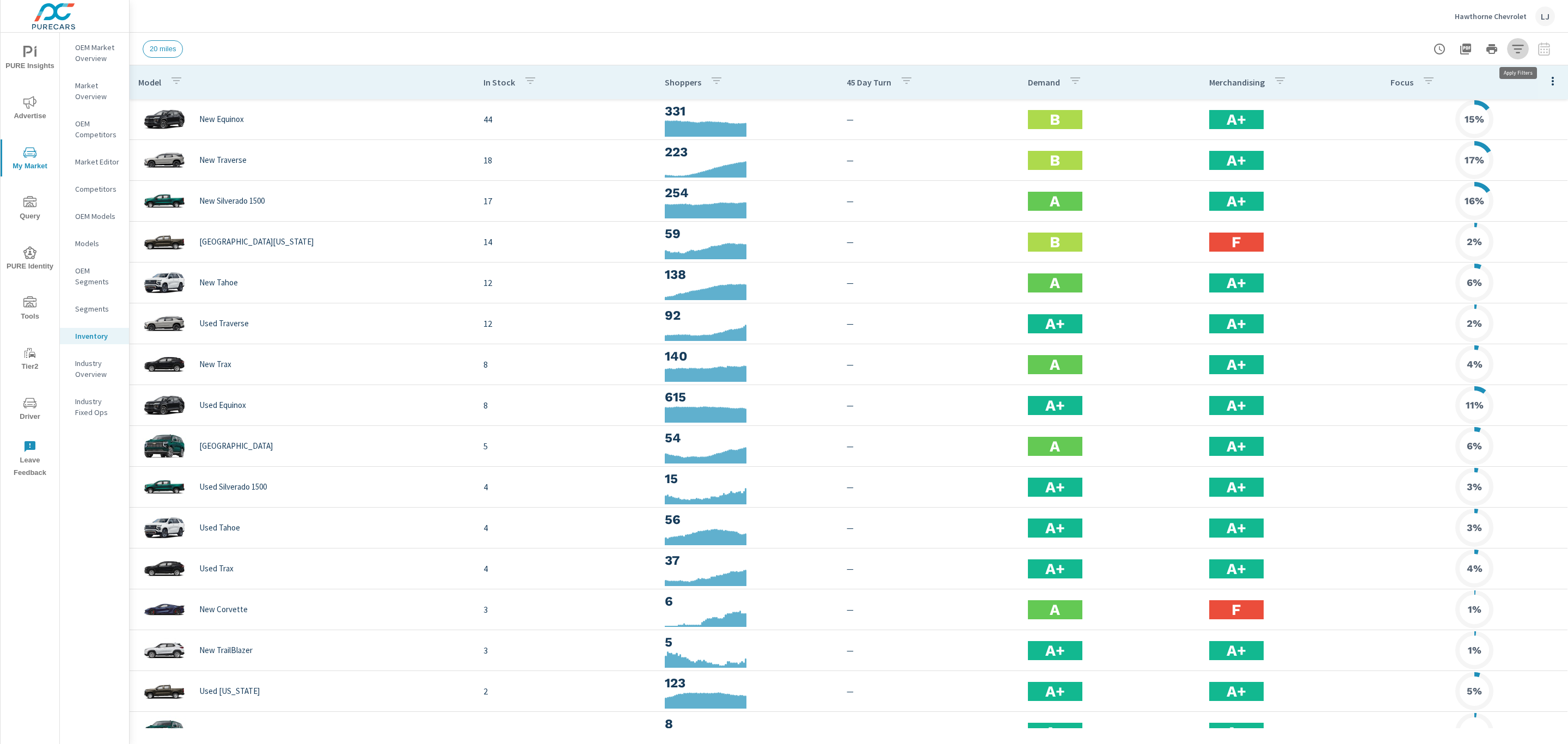
click at [1516, 46] on icon "button" at bounding box center [1517, 49] width 13 height 13
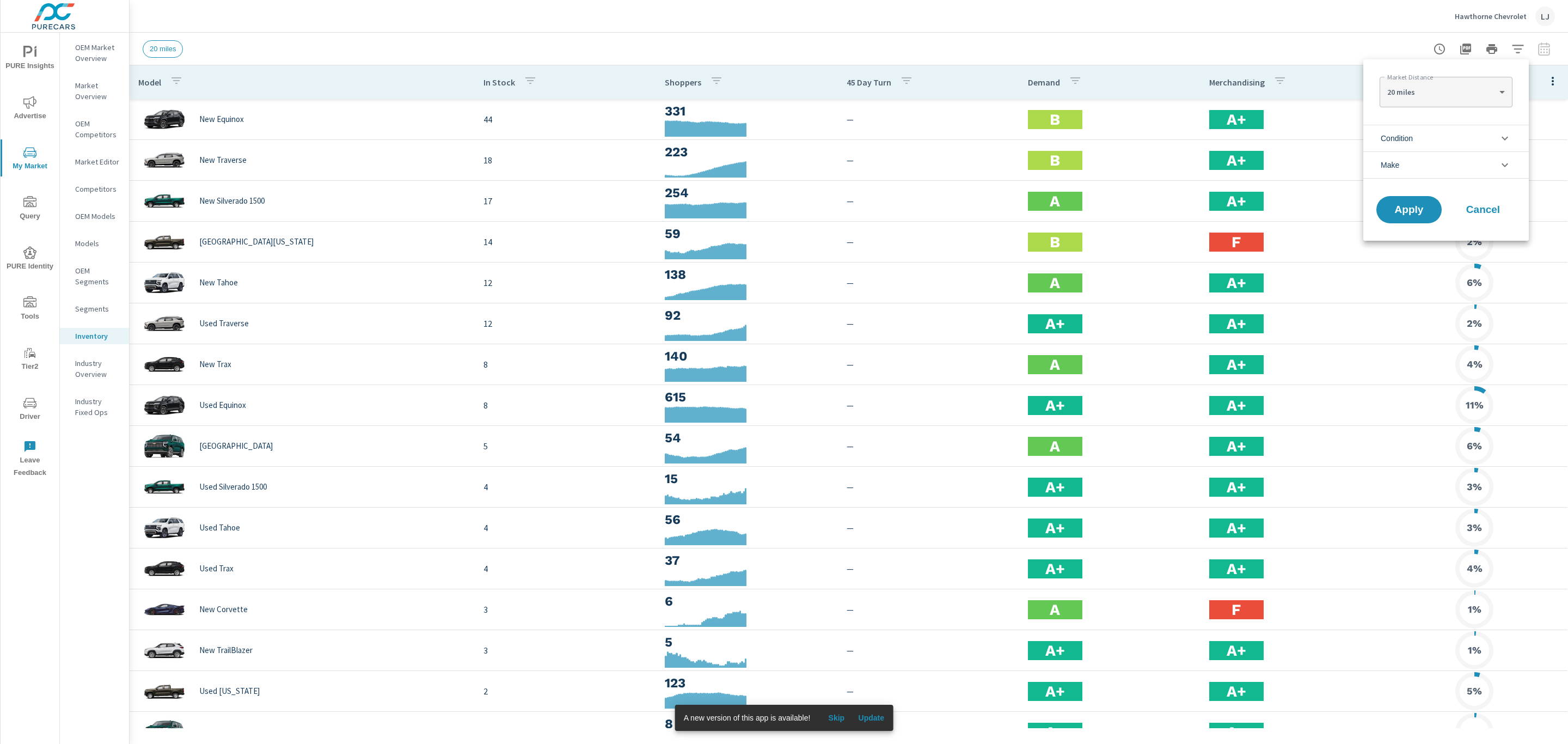
click at [1464, 132] on li "Condition" at bounding box center [1446, 138] width 166 height 27
click at [1395, 161] on input "filter options" at bounding box center [1387, 164] width 23 height 23
click at [1407, 303] on span "Apply" at bounding box center [1409, 307] width 44 height 10
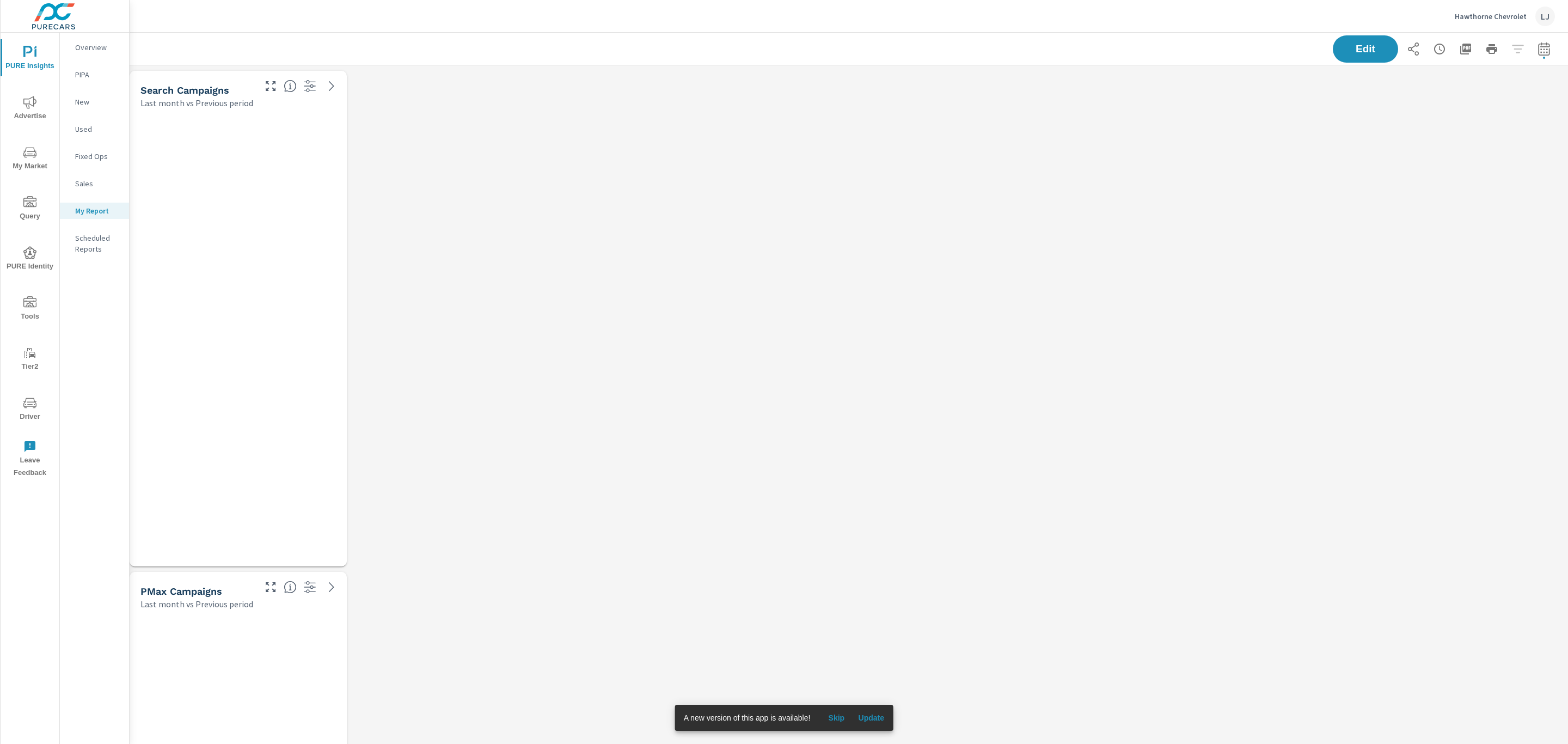
scroll to position [1534, 1451]
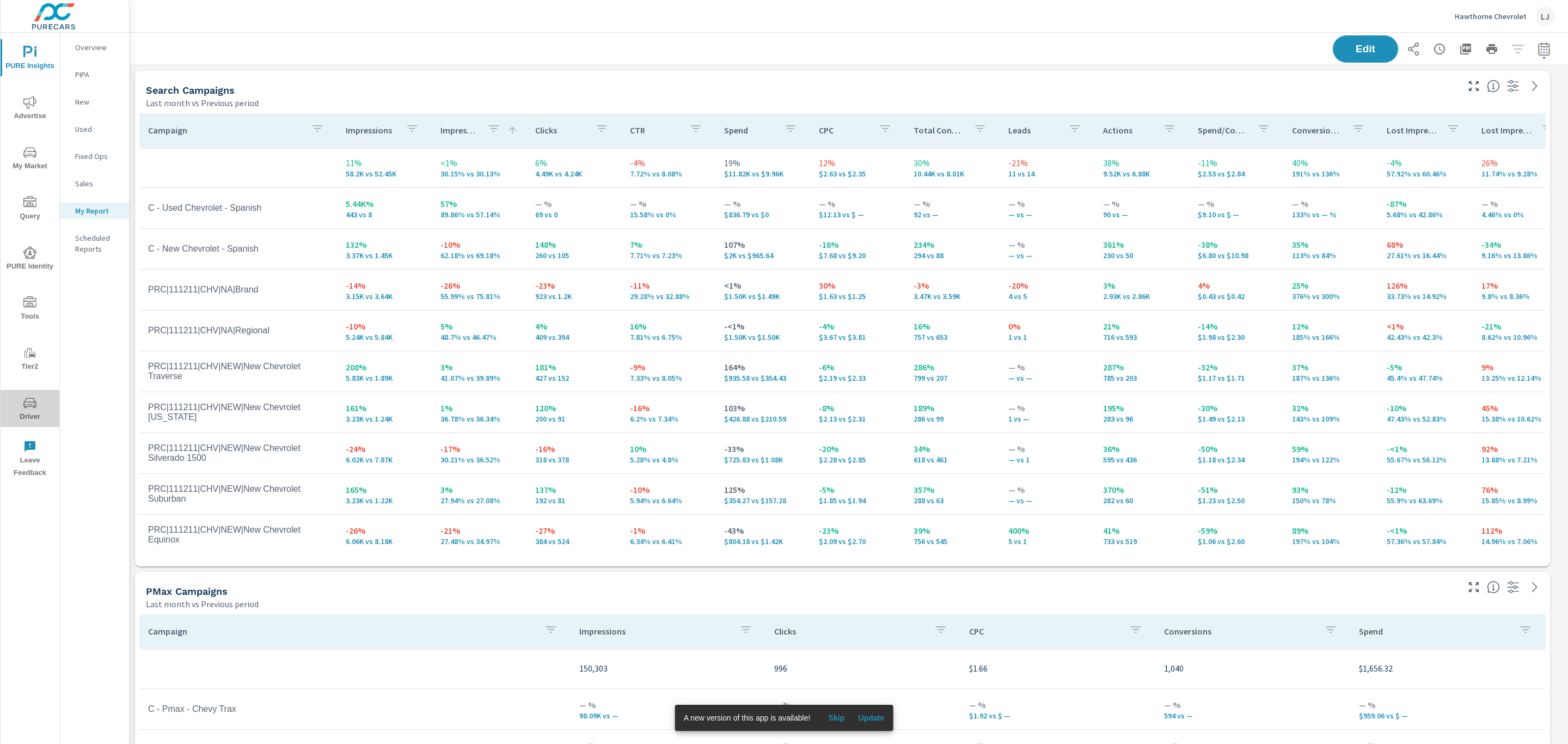
click at [21, 412] on span "Driver" at bounding box center [30, 410] width 52 height 27
